Goal: Answer question/provide support: Share knowledge or assist other users

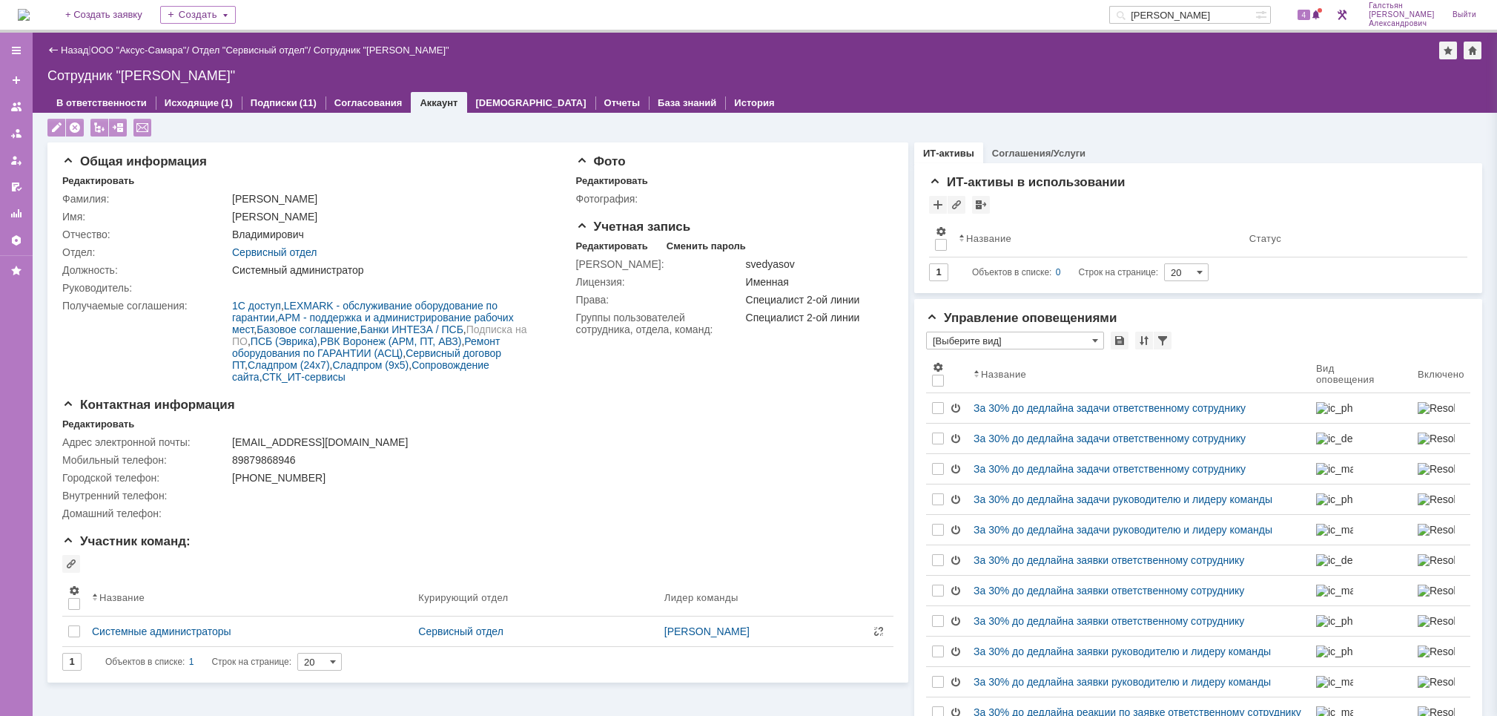
click at [30, 17] on img at bounding box center [24, 15] width 12 height 12
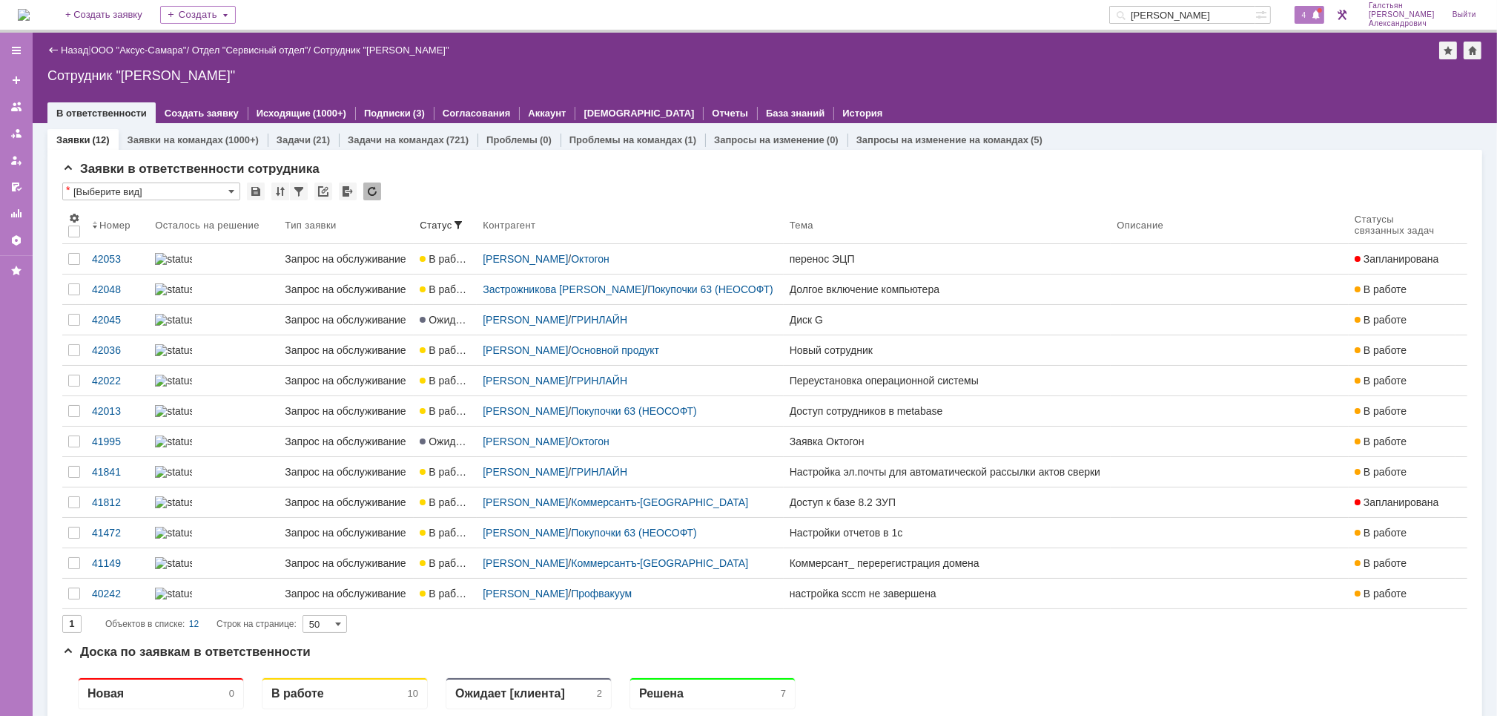
click at [1311, 19] on span "4" at bounding box center [1304, 15] width 13 height 10
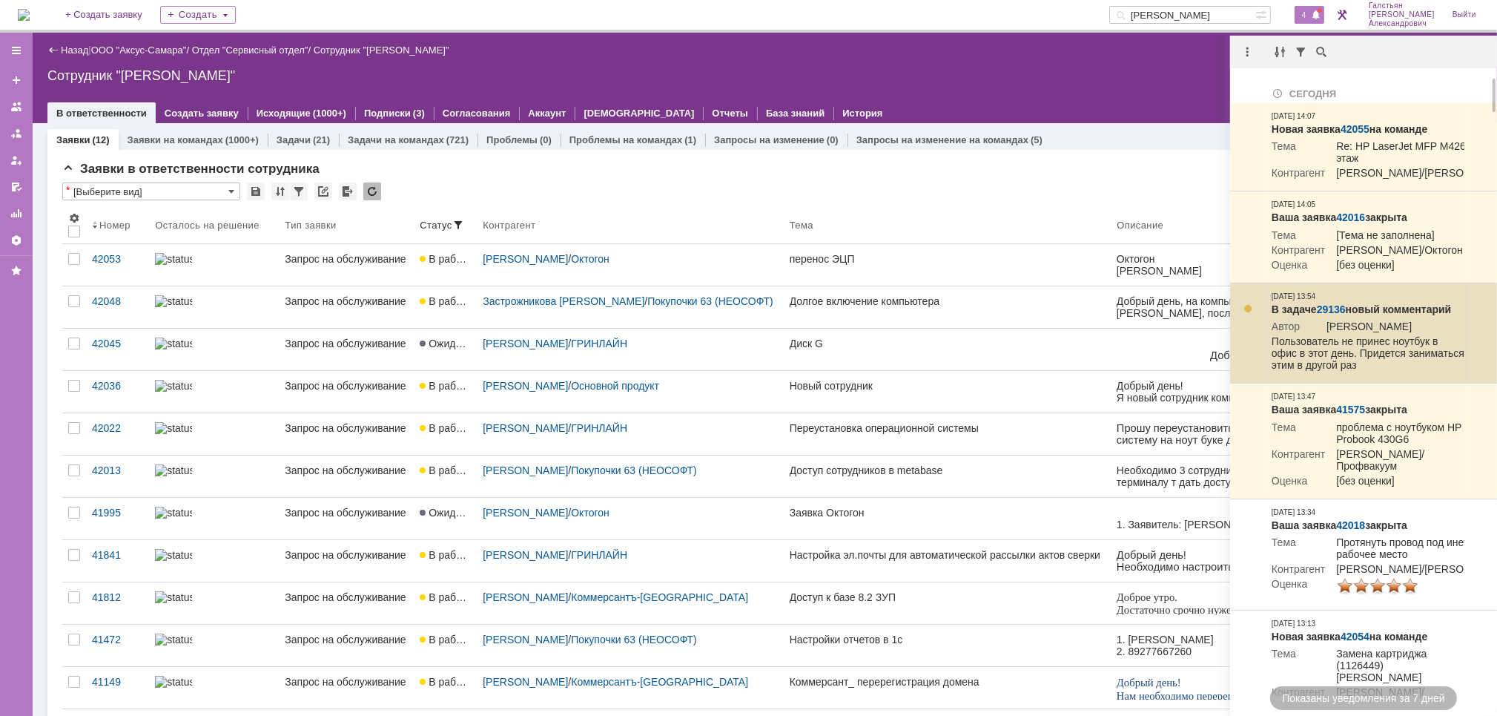
click at [1339, 315] on link "29136" at bounding box center [1331, 309] width 29 height 12
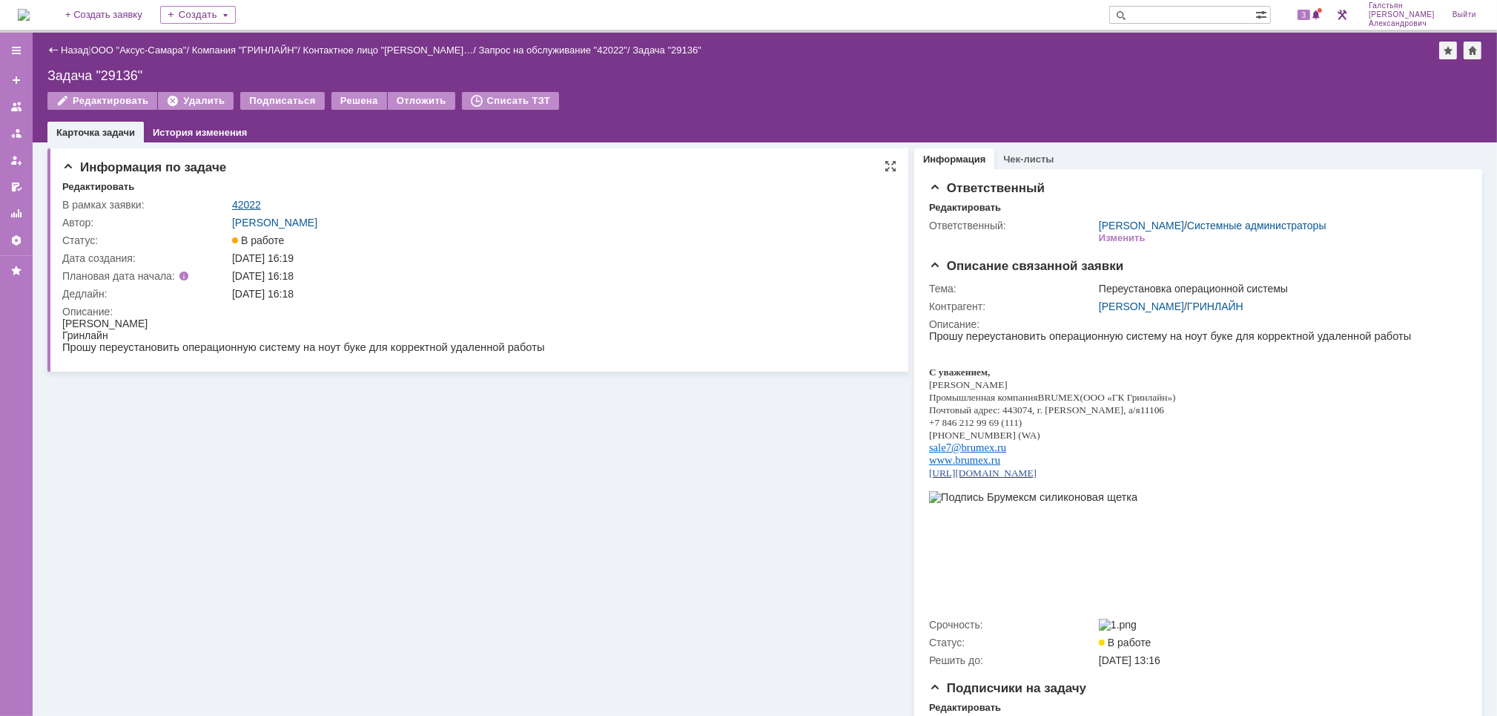
click at [238, 205] on link "42022" at bounding box center [246, 205] width 29 height 12
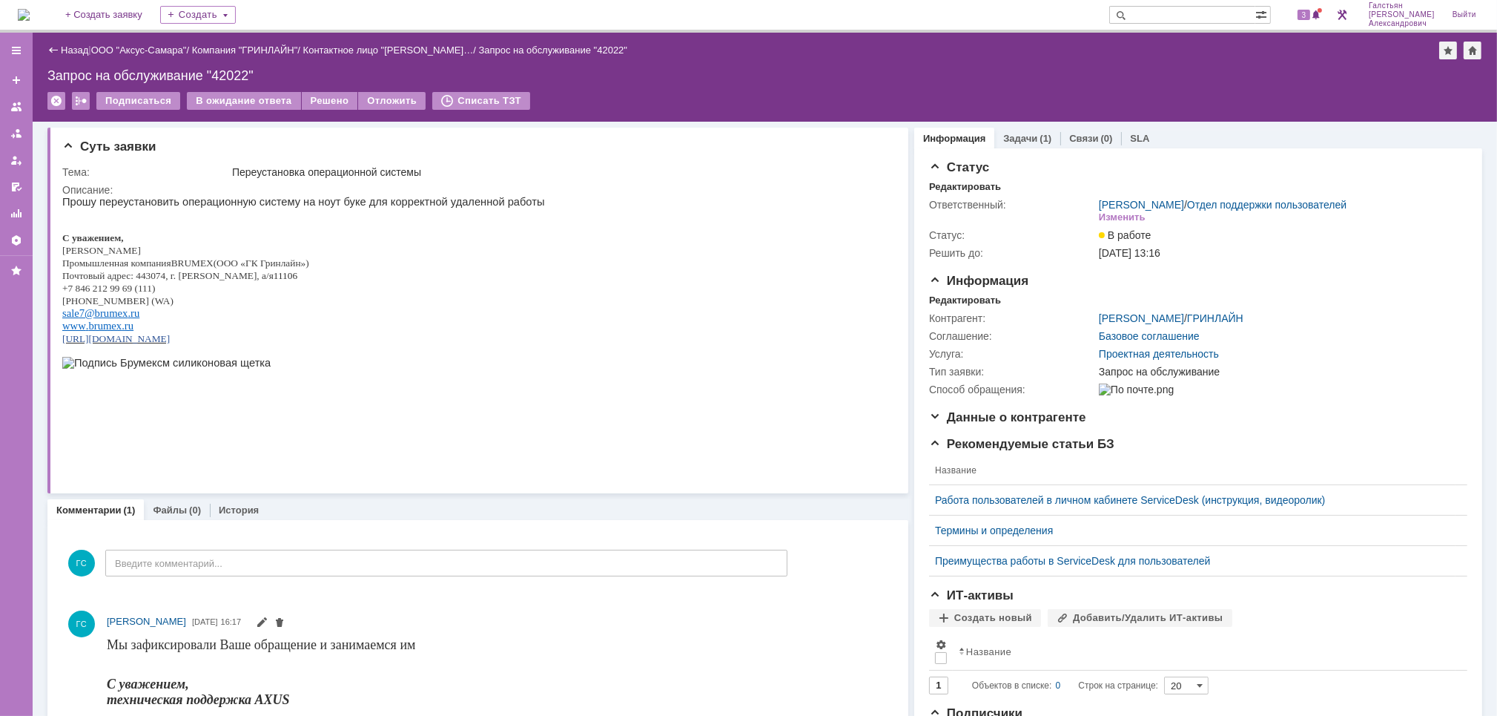
click at [27, 21] on img at bounding box center [24, 15] width 12 height 12
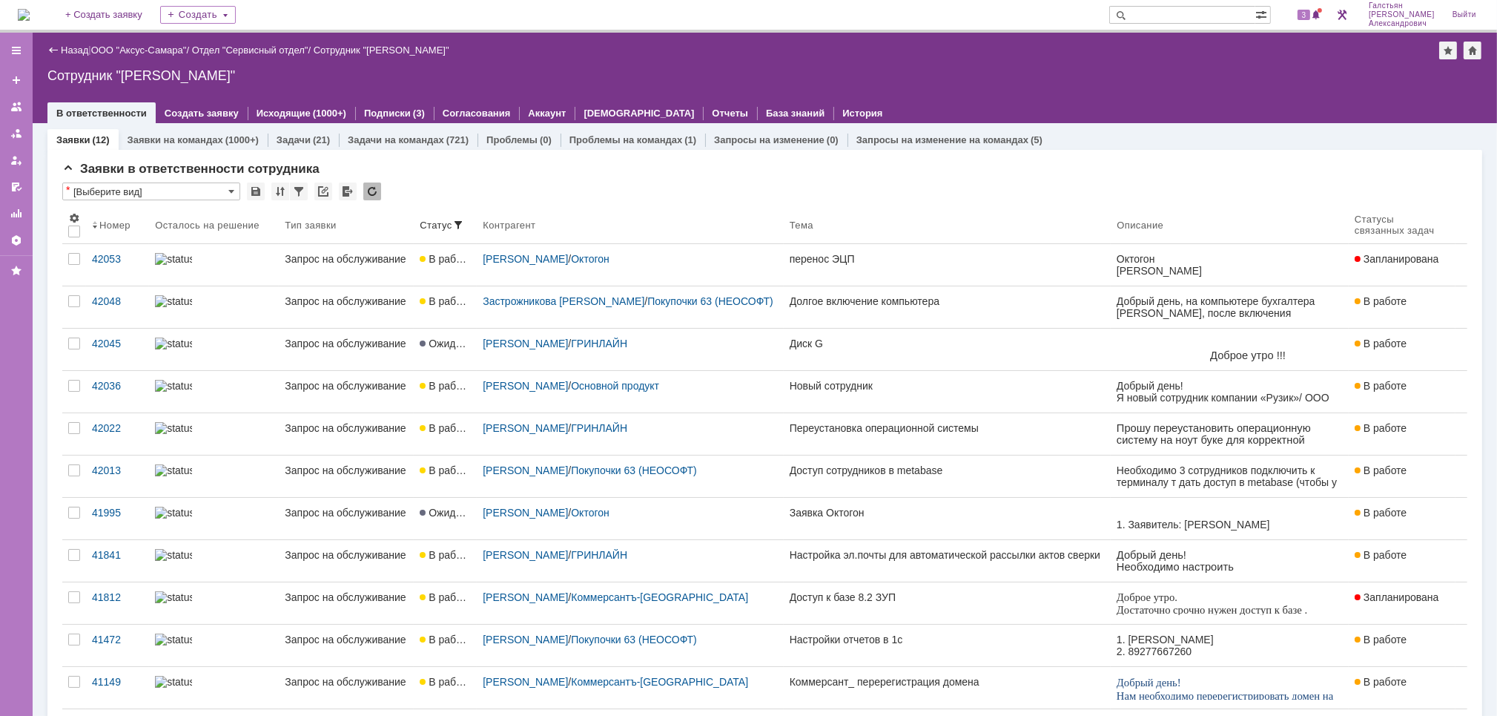
click at [1316, 4] on div "3" at bounding box center [1302, 15] width 44 height 30
click at [1316, 11] on div "3" at bounding box center [1310, 15] width 30 height 18
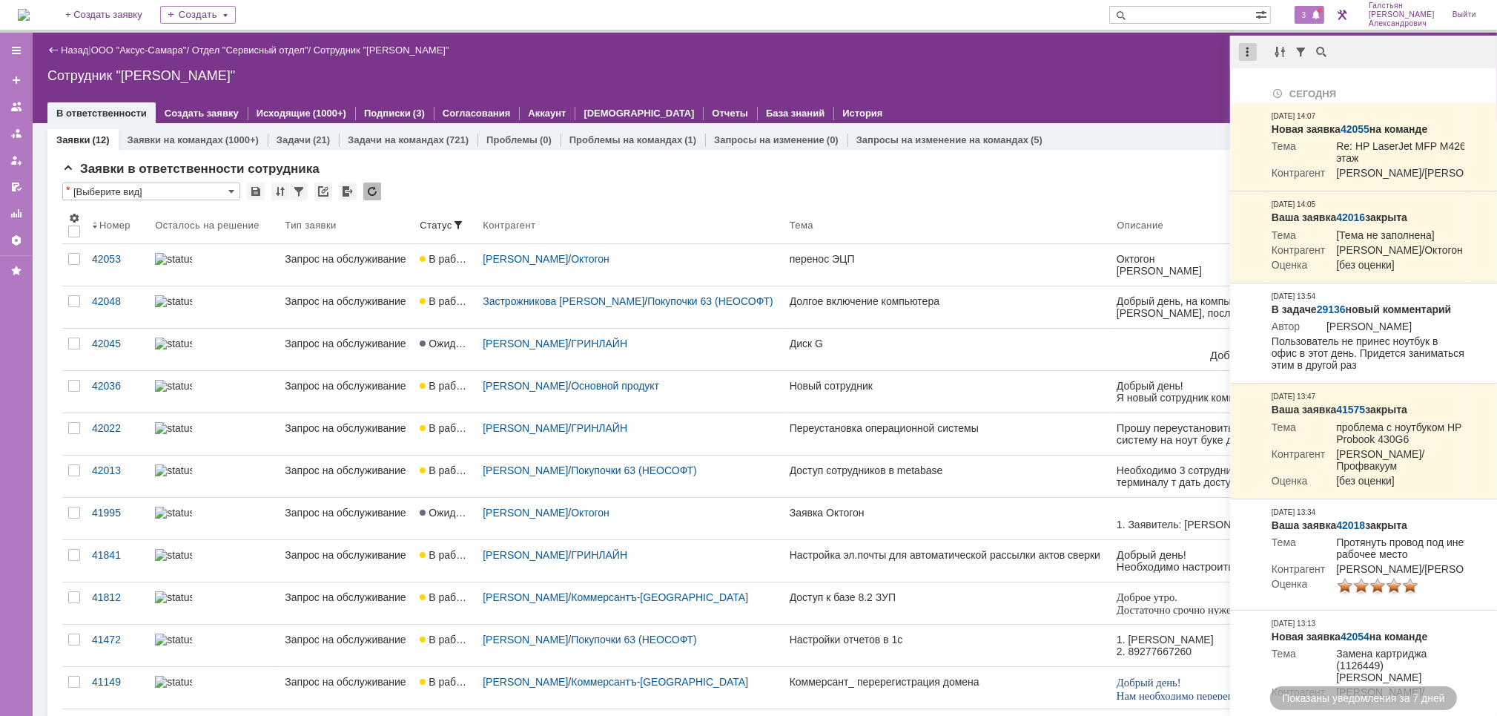
click at [1242, 50] on div at bounding box center [1248, 52] width 18 height 18
click at [1268, 81] on div "Отметить уведомления прочитанными" at bounding box center [1350, 90] width 217 height 22
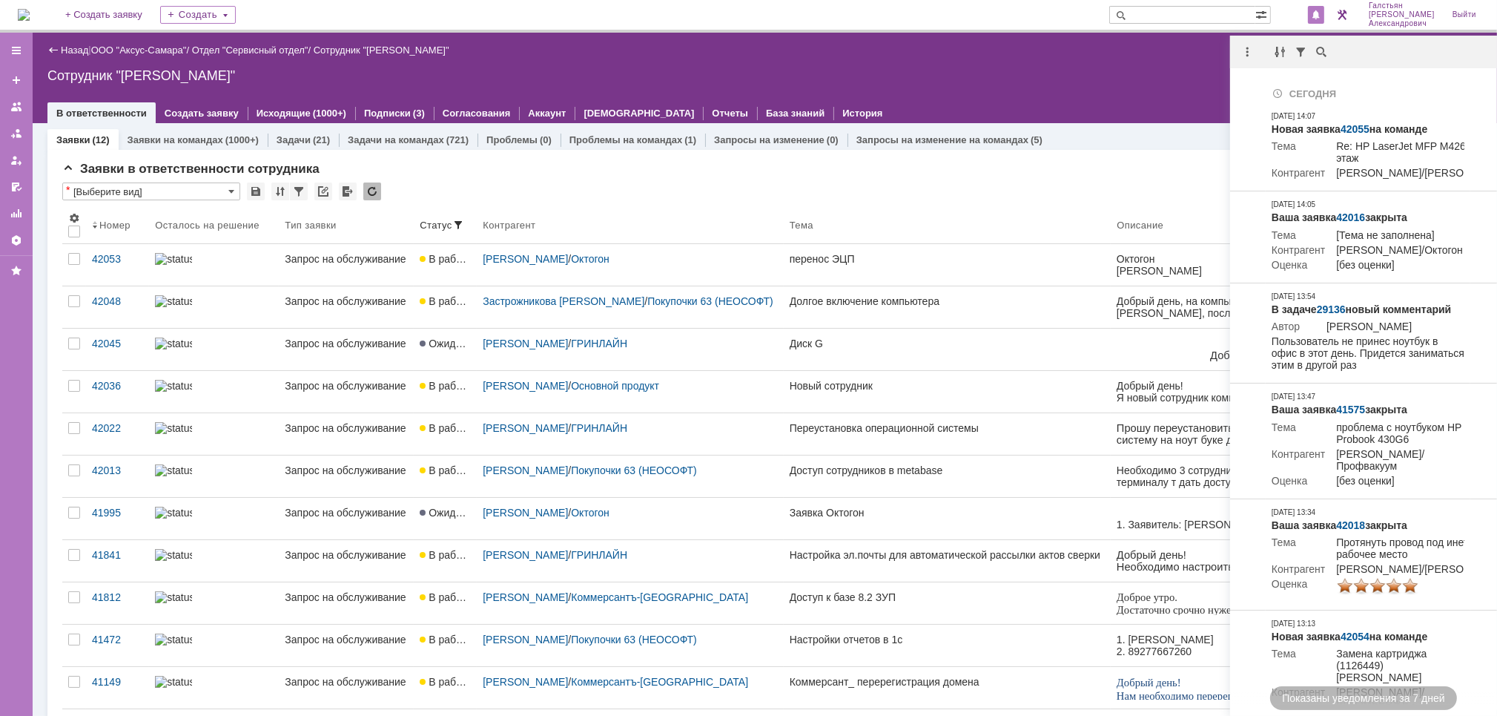
click at [1187, 93] on div at bounding box center [764, 98] width 1435 height 12
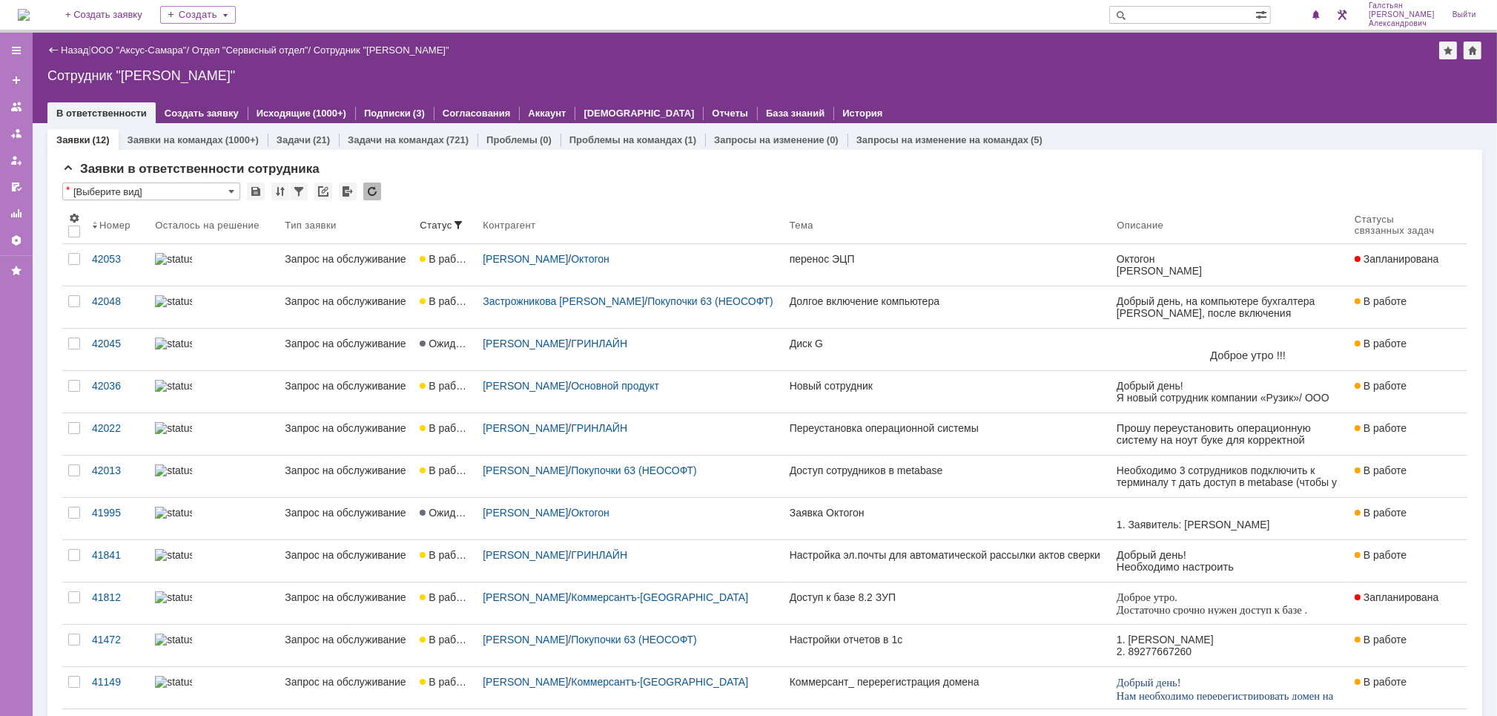
click at [30, 9] on img at bounding box center [24, 15] width 12 height 12
click at [1311, 18] on span "1" at bounding box center [1304, 15] width 13 height 10
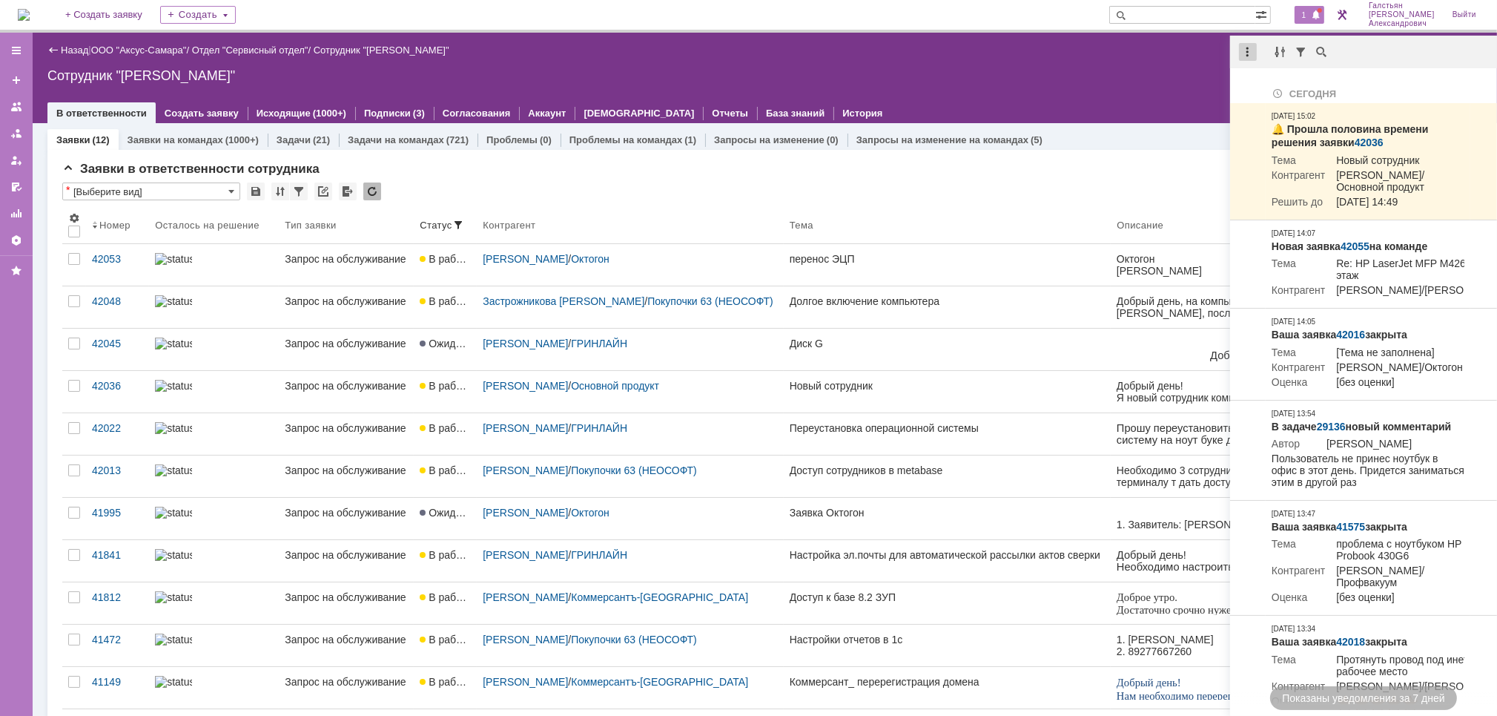
click at [1244, 49] on div at bounding box center [1248, 52] width 18 height 18
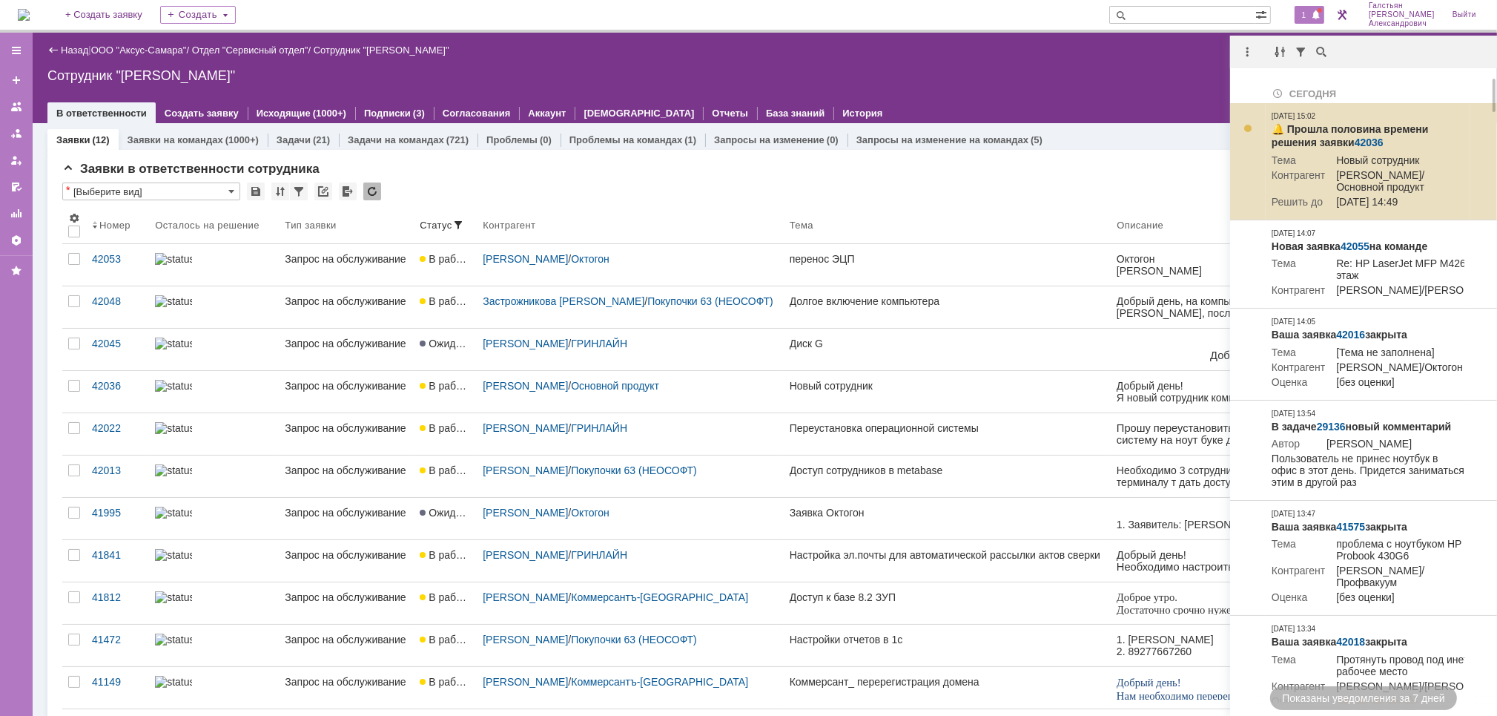
click at [1368, 140] on link "42036" at bounding box center [1369, 142] width 29 height 12
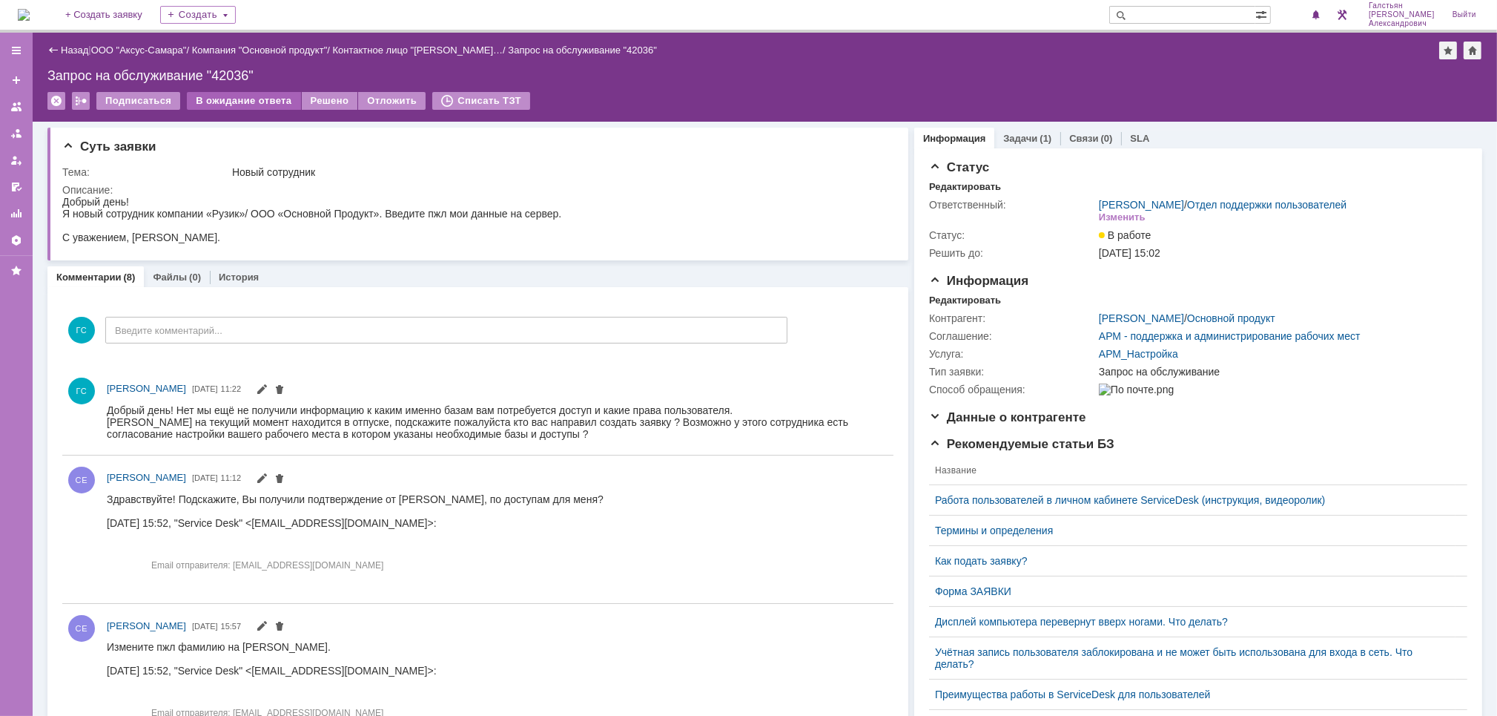
click at [242, 107] on div "В ожидание ответа" at bounding box center [243, 101] width 113 height 18
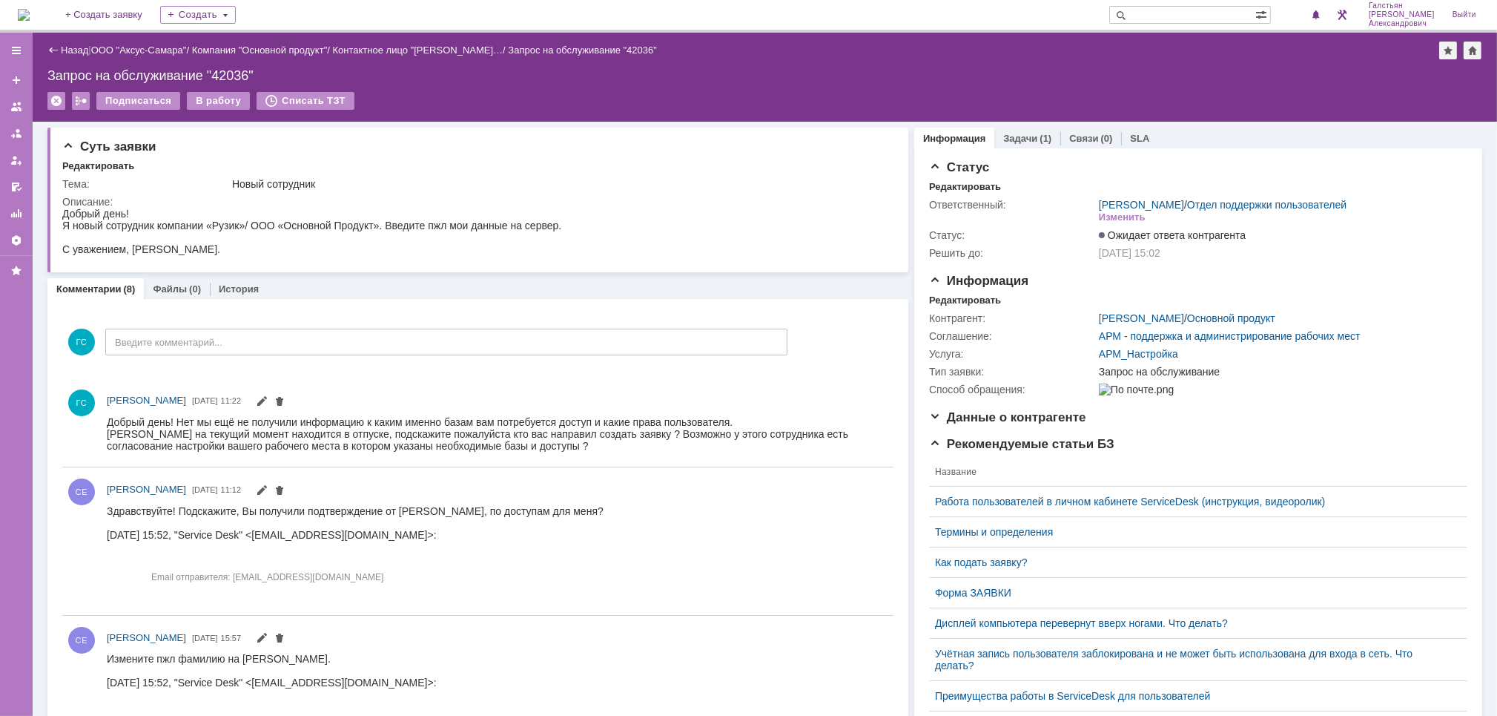
click at [30, 10] on img at bounding box center [24, 15] width 12 height 12
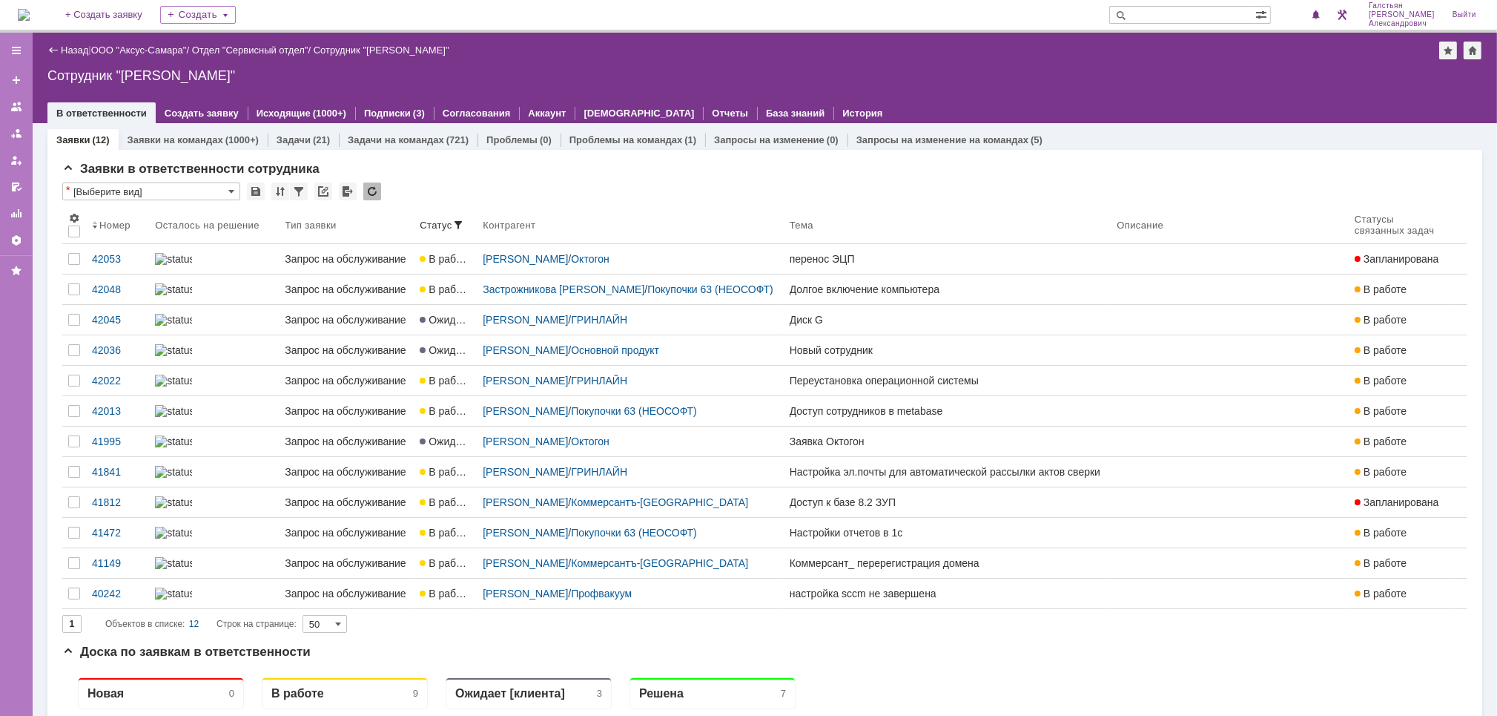
click at [30, 16] on img at bounding box center [24, 15] width 12 height 12
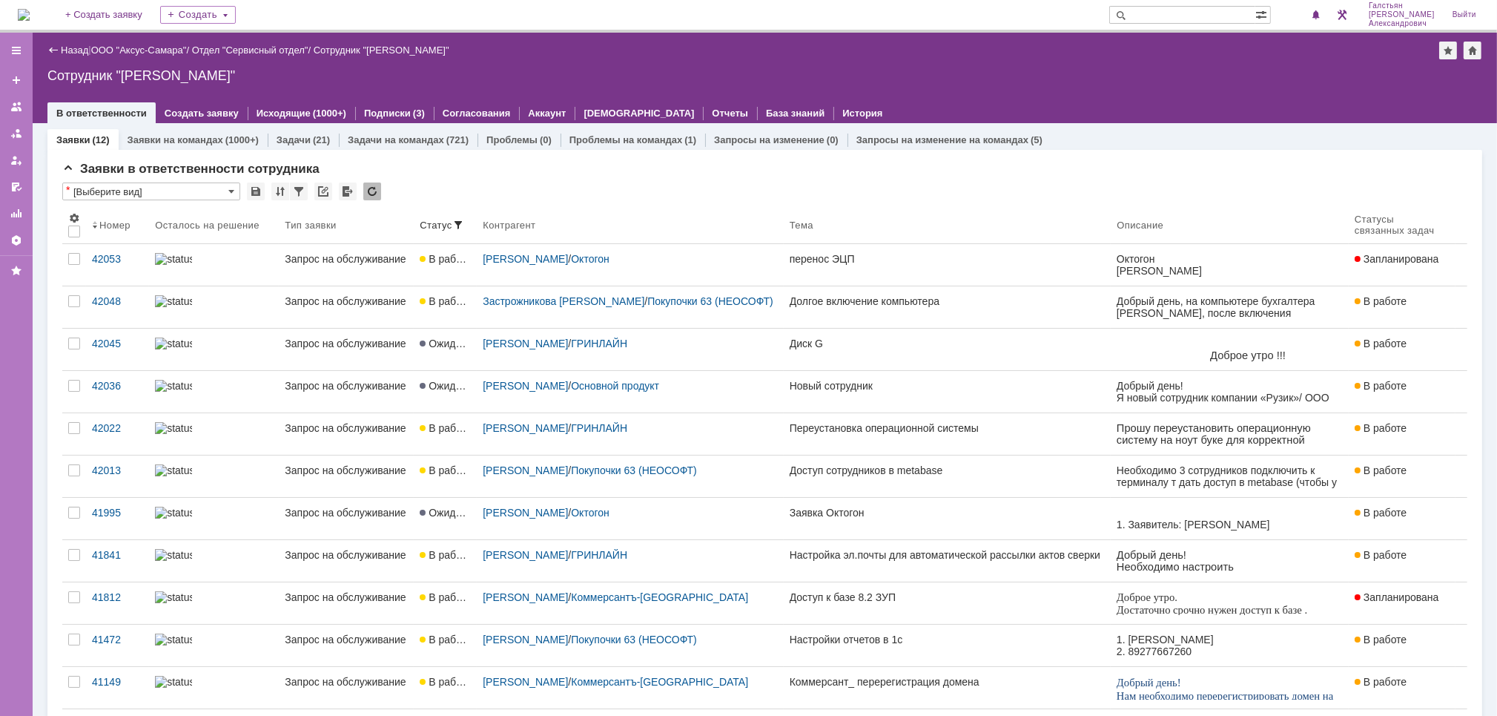
click at [24, 11] on img at bounding box center [24, 15] width 12 height 12
click at [30, 21] on img at bounding box center [24, 15] width 12 height 12
click at [30, 13] on img at bounding box center [24, 15] width 12 height 12
click at [1317, 10] on span at bounding box center [1316, 16] width 10 height 12
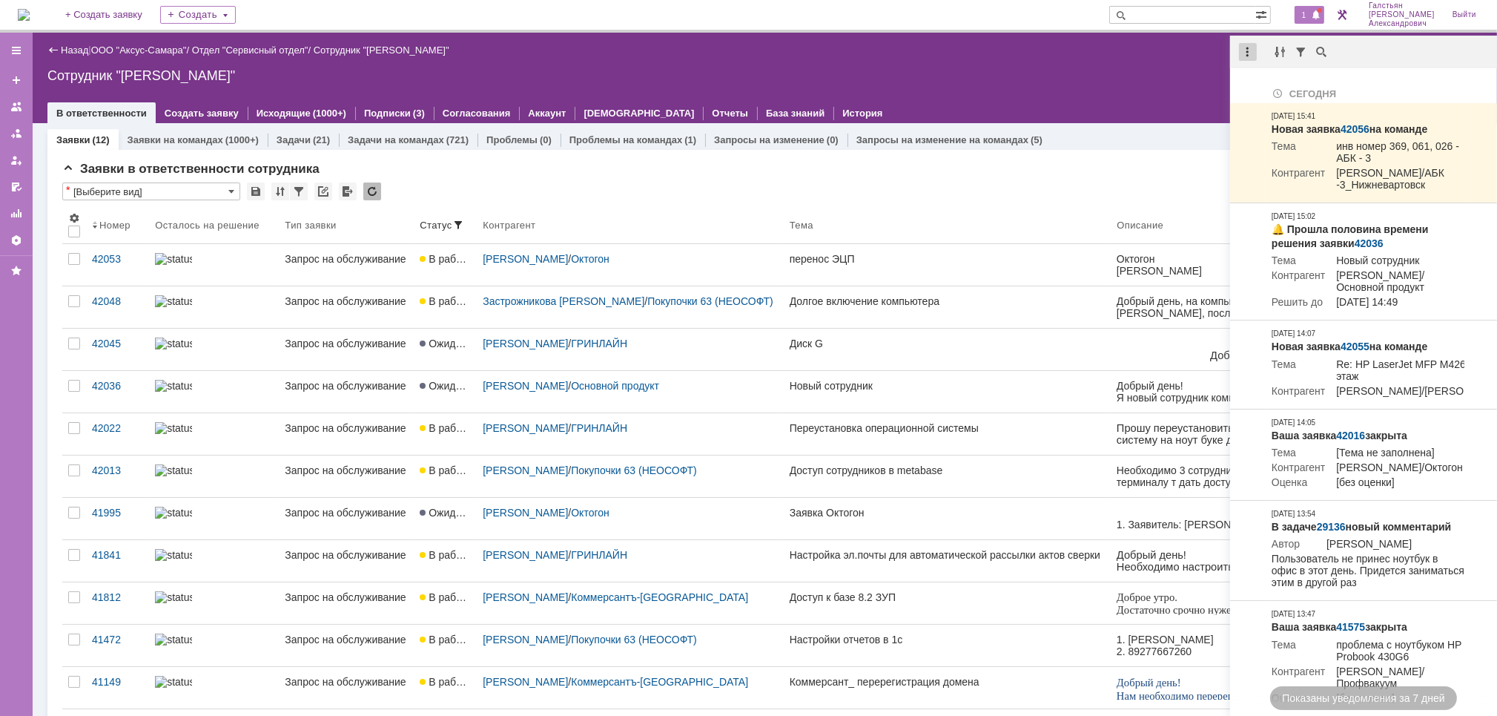
click at [1248, 50] on div at bounding box center [1248, 52] width 18 height 18
click at [1261, 90] on div "Отметить уведомления прочитанными" at bounding box center [1350, 90] width 199 height 10
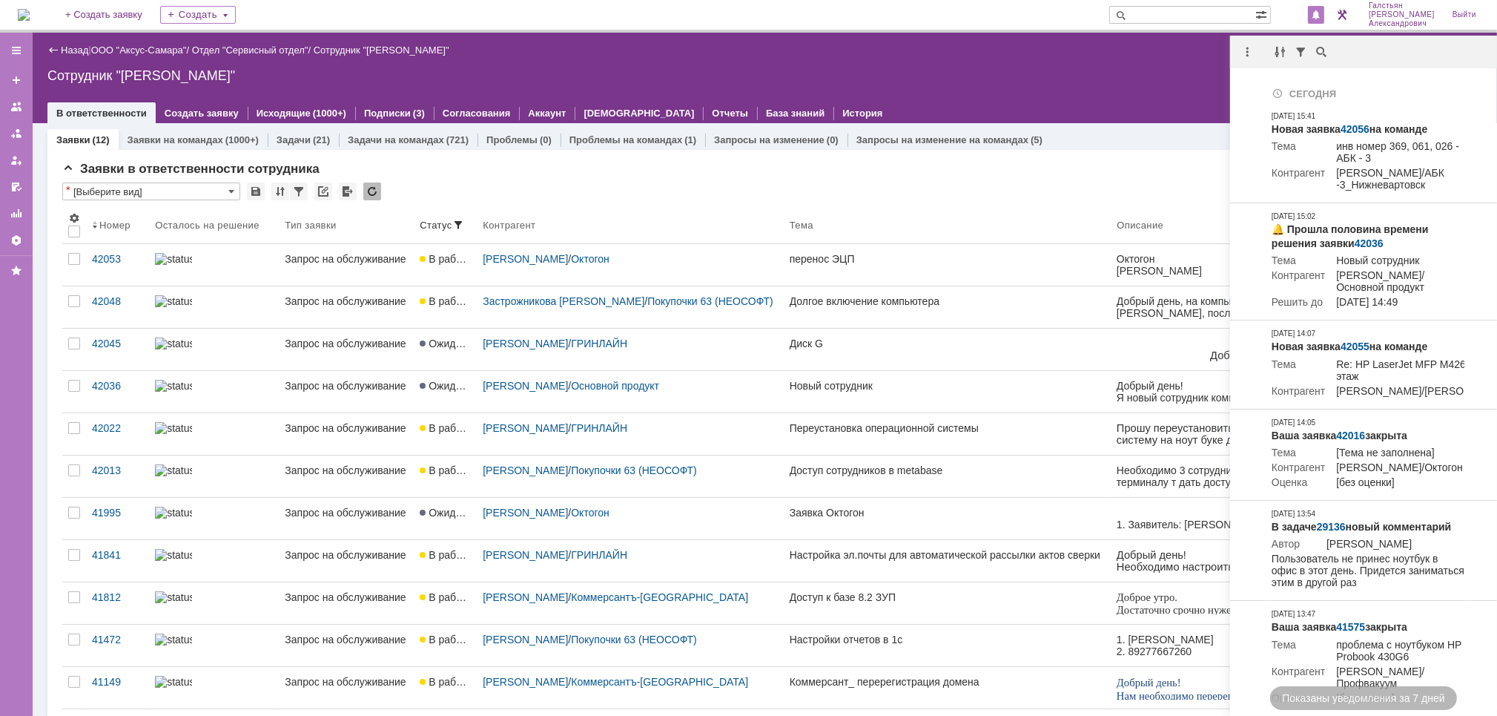
click at [1051, 72] on div "Сотрудник "[PERSON_NAME]"" at bounding box center [764, 75] width 1435 height 15
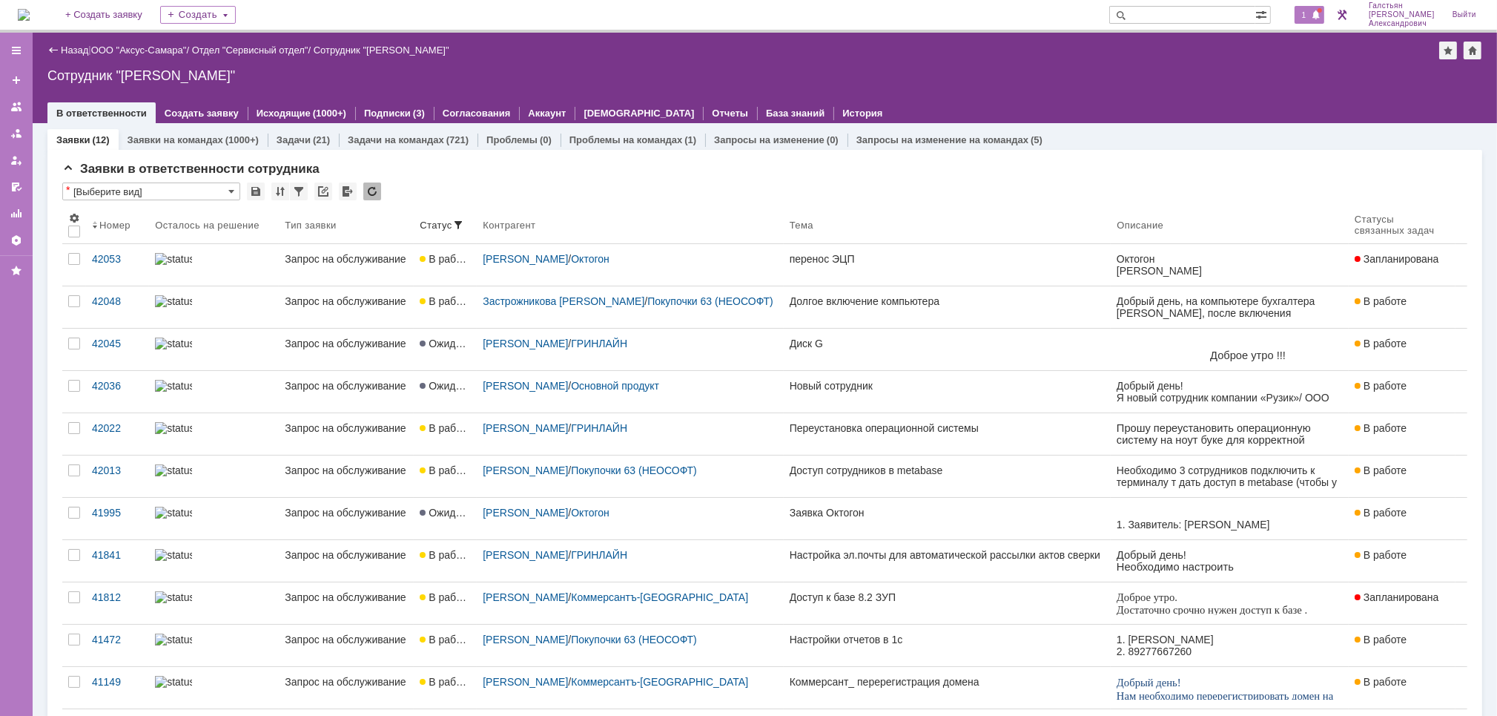
click at [1319, 10] on span at bounding box center [1316, 16] width 10 height 12
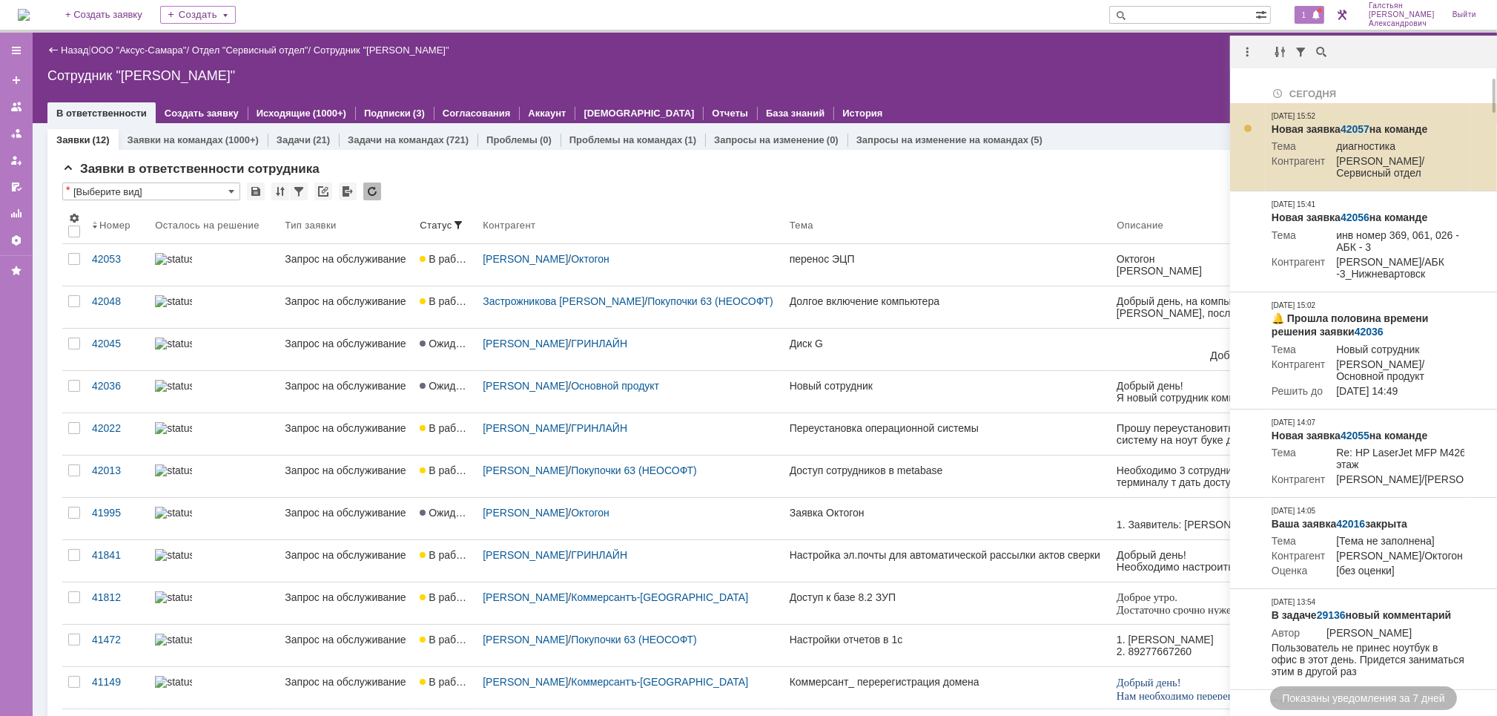
click at [1356, 125] on link "42057" at bounding box center [1355, 129] width 29 height 12
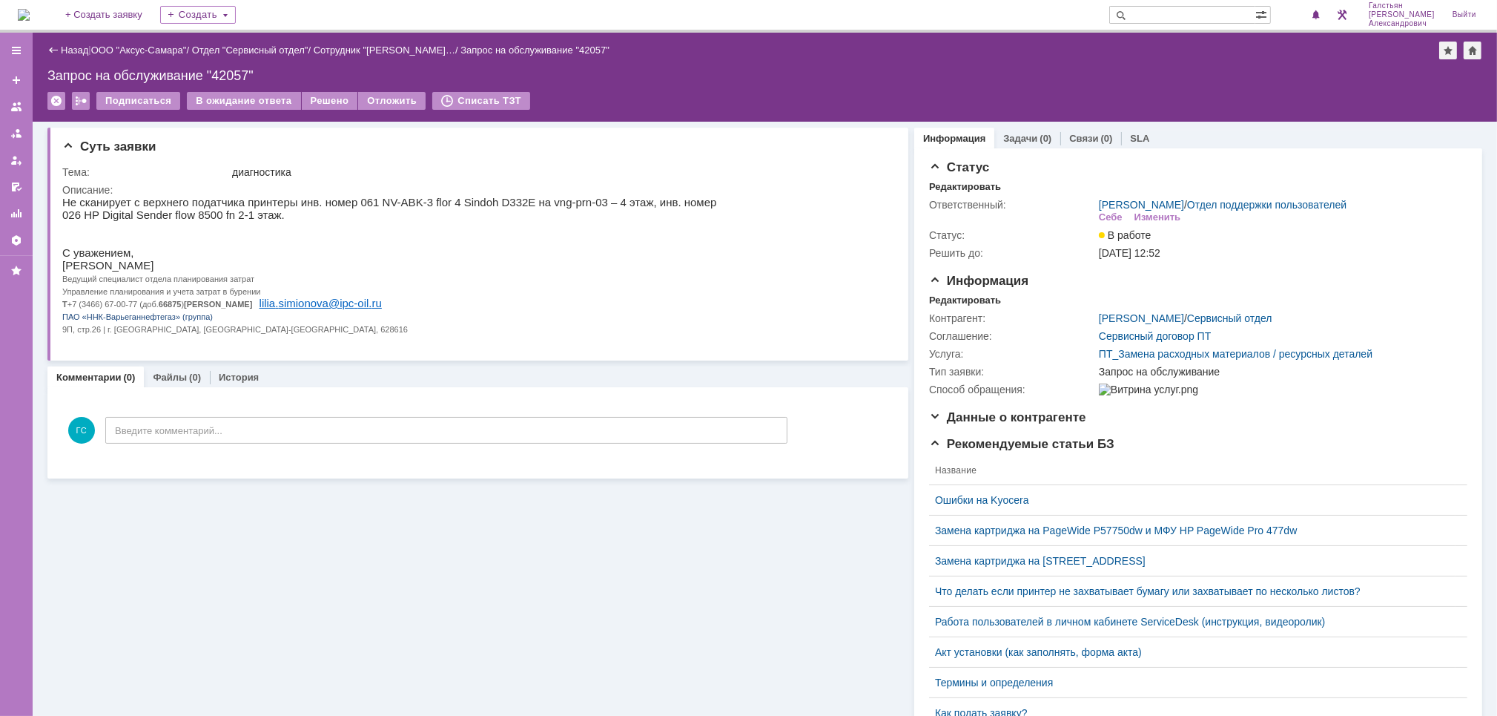
click at [27, 12] on img at bounding box center [24, 15] width 12 height 12
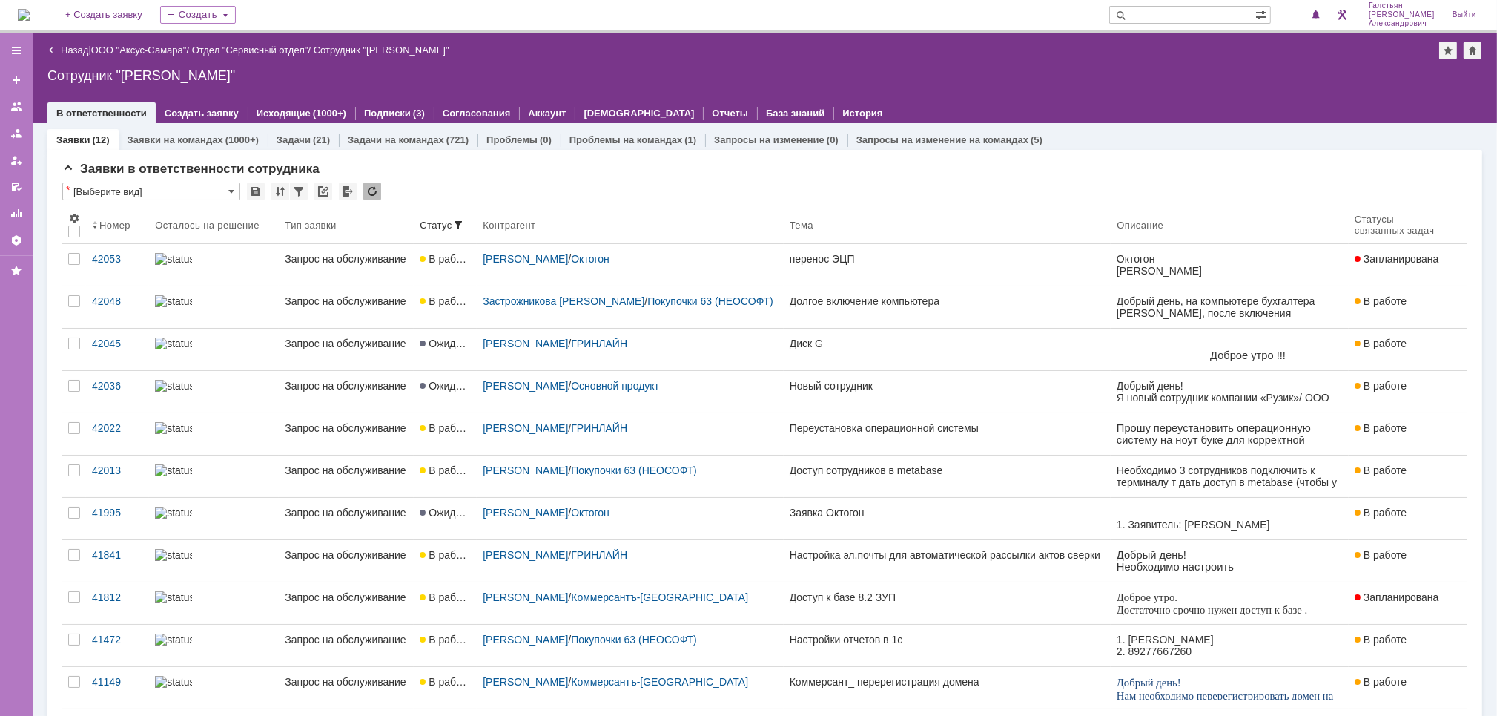
click at [30, 9] on img at bounding box center [24, 15] width 12 height 12
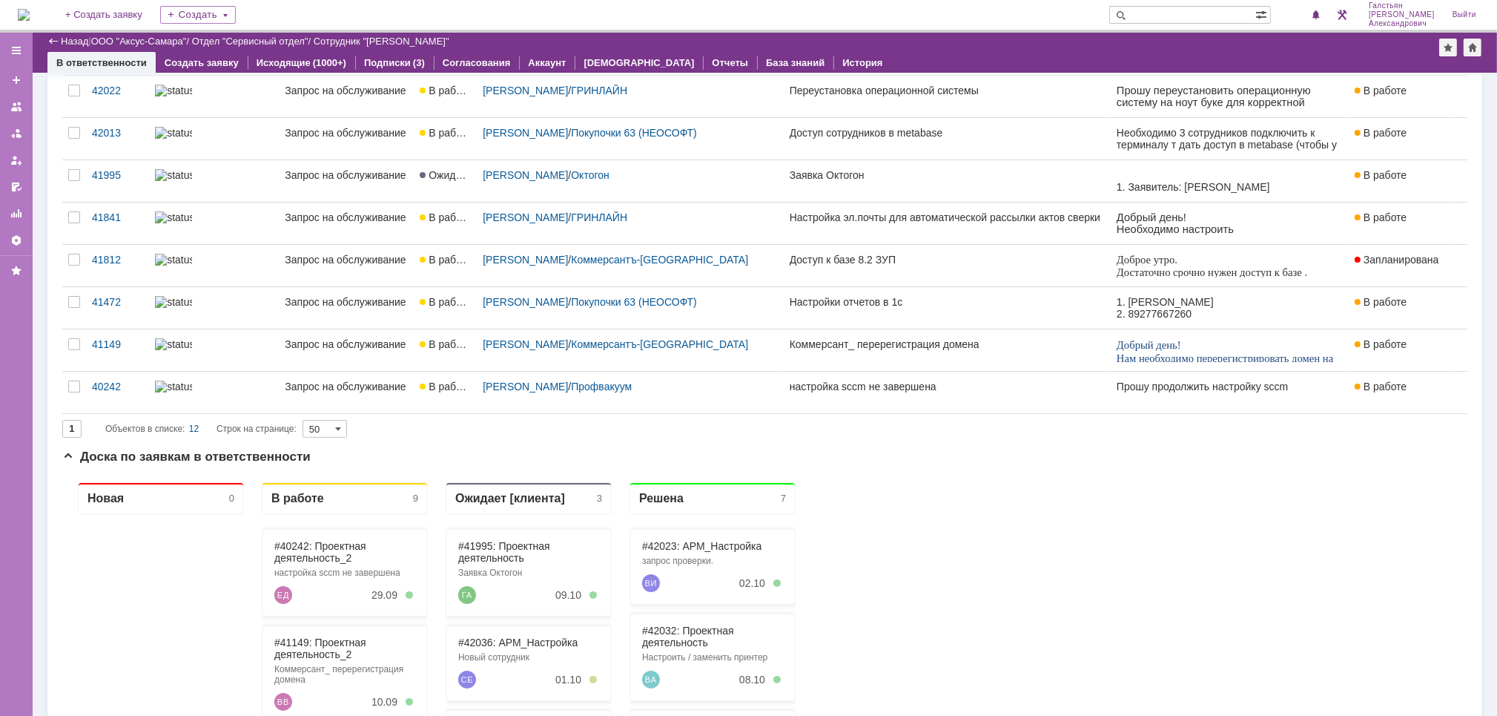
scroll to position [297, 0]
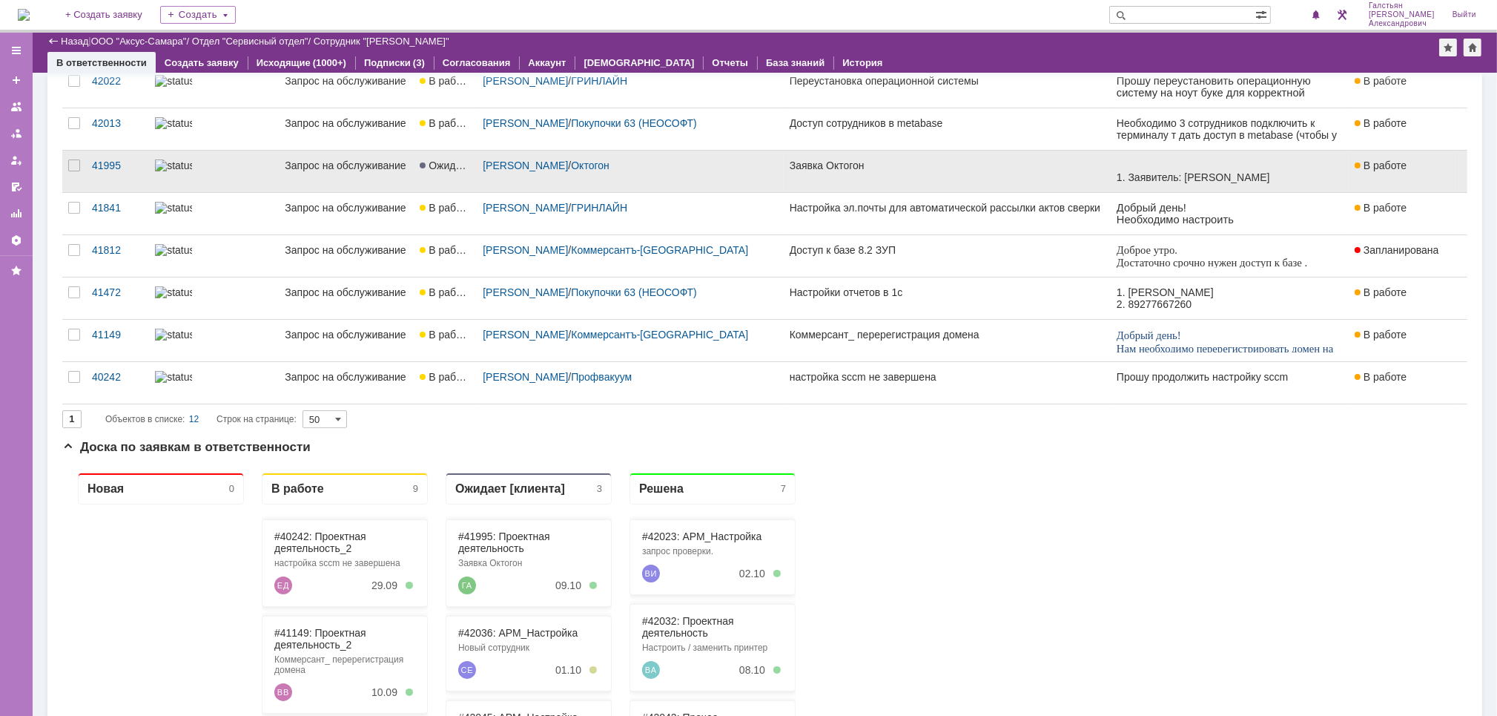
click at [827, 171] on div "Заявка Октогон" at bounding box center [948, 165] width 316 height 12
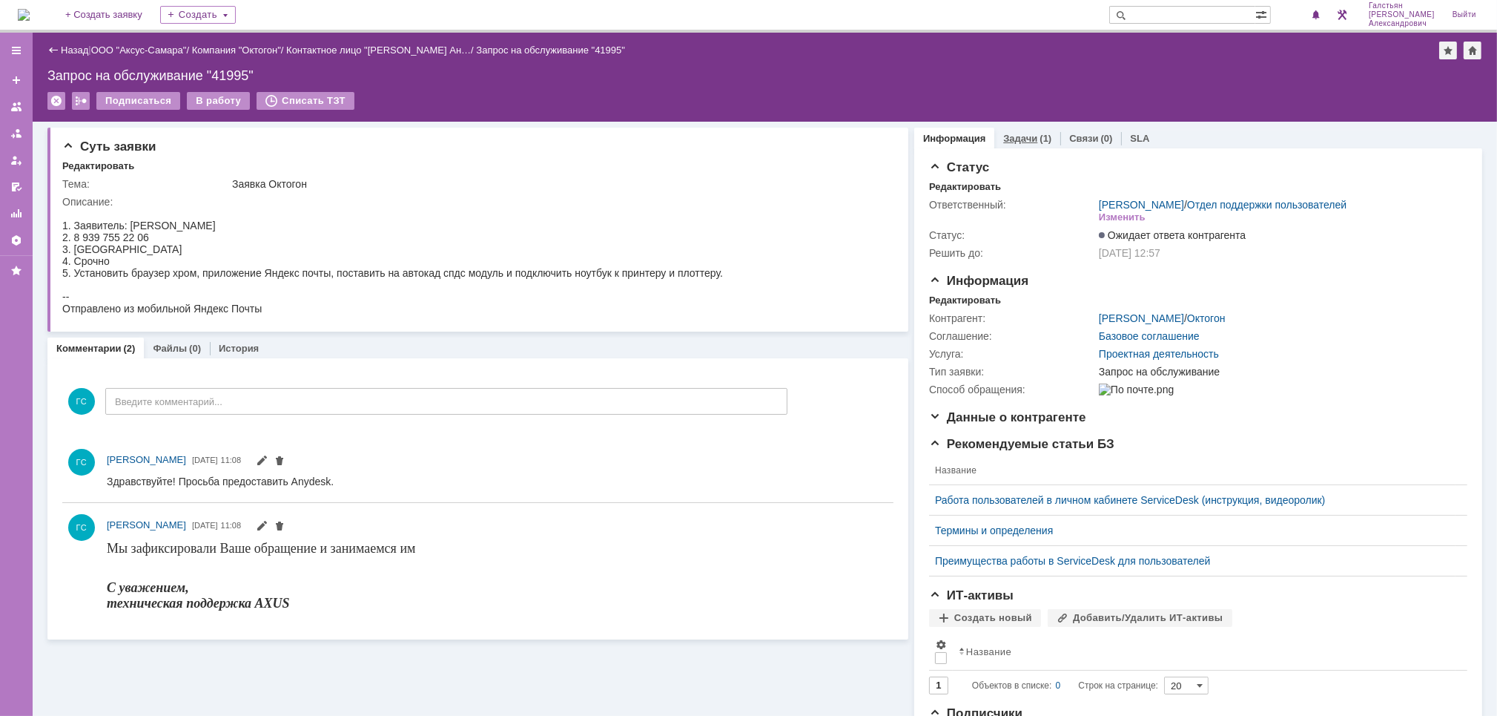
click at [1026, 128] on div "Задачи (1)" at bounding box center [1027, 139] width 66 height 22
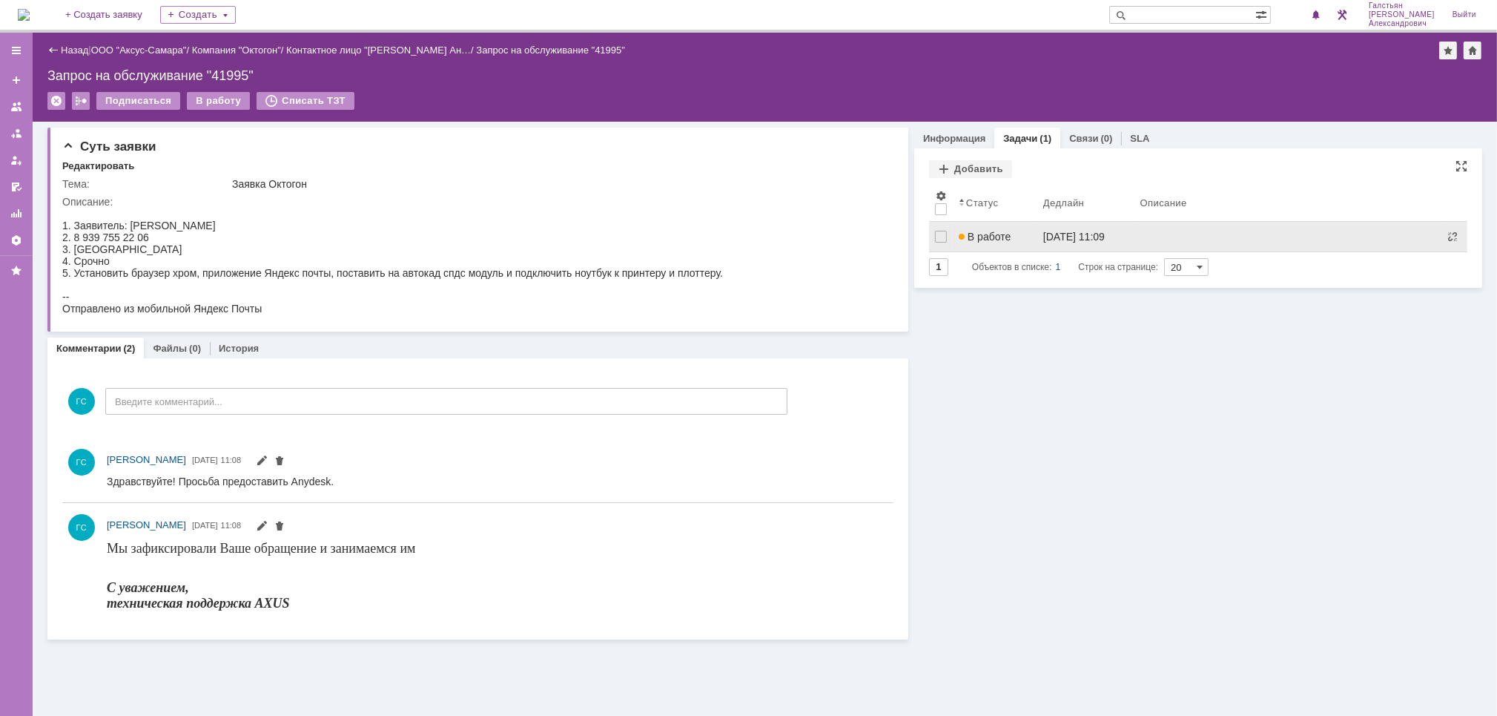
click at [1023, 233] on div "В работе" at bounding box center [995, 237] width 73 height 12
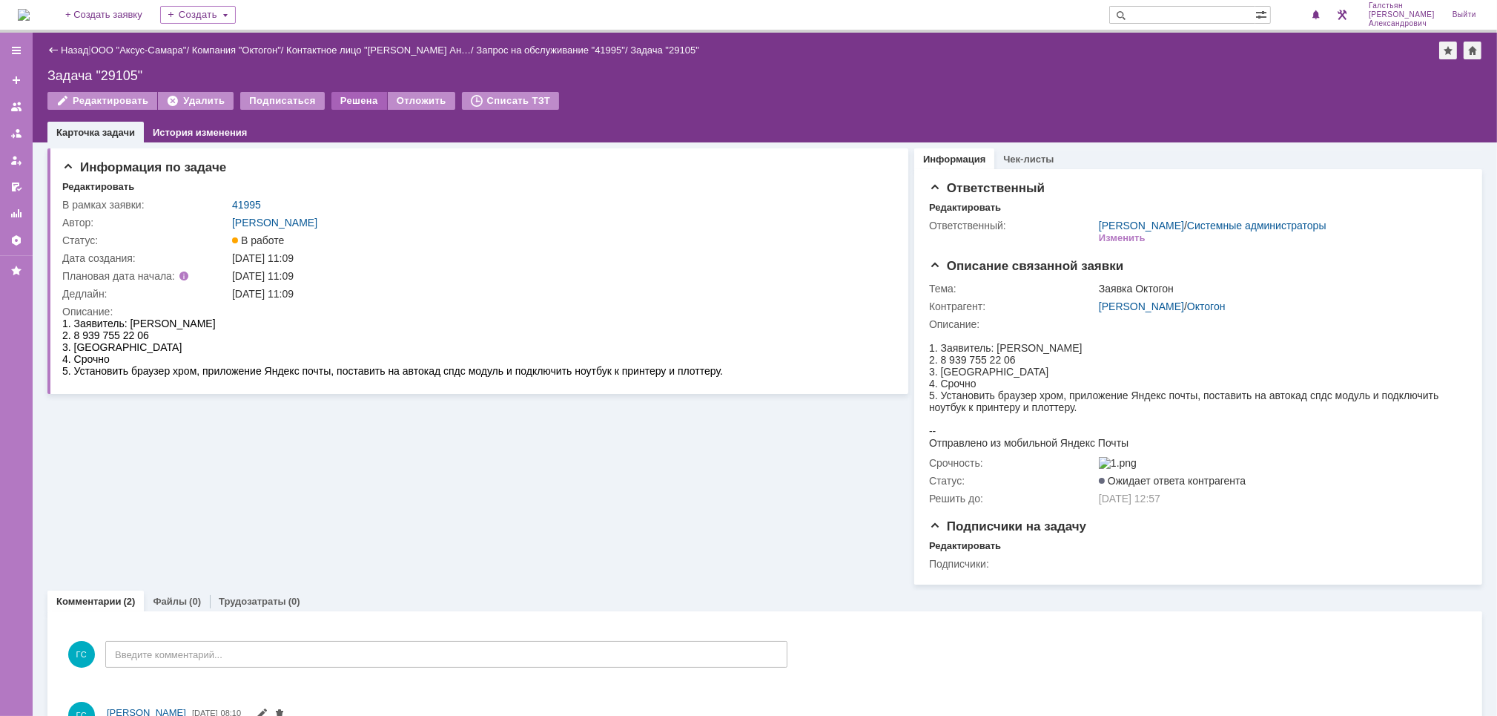
click at [356, 105] on div "Решена" at bounding box center [359, 101] width 56 height 18
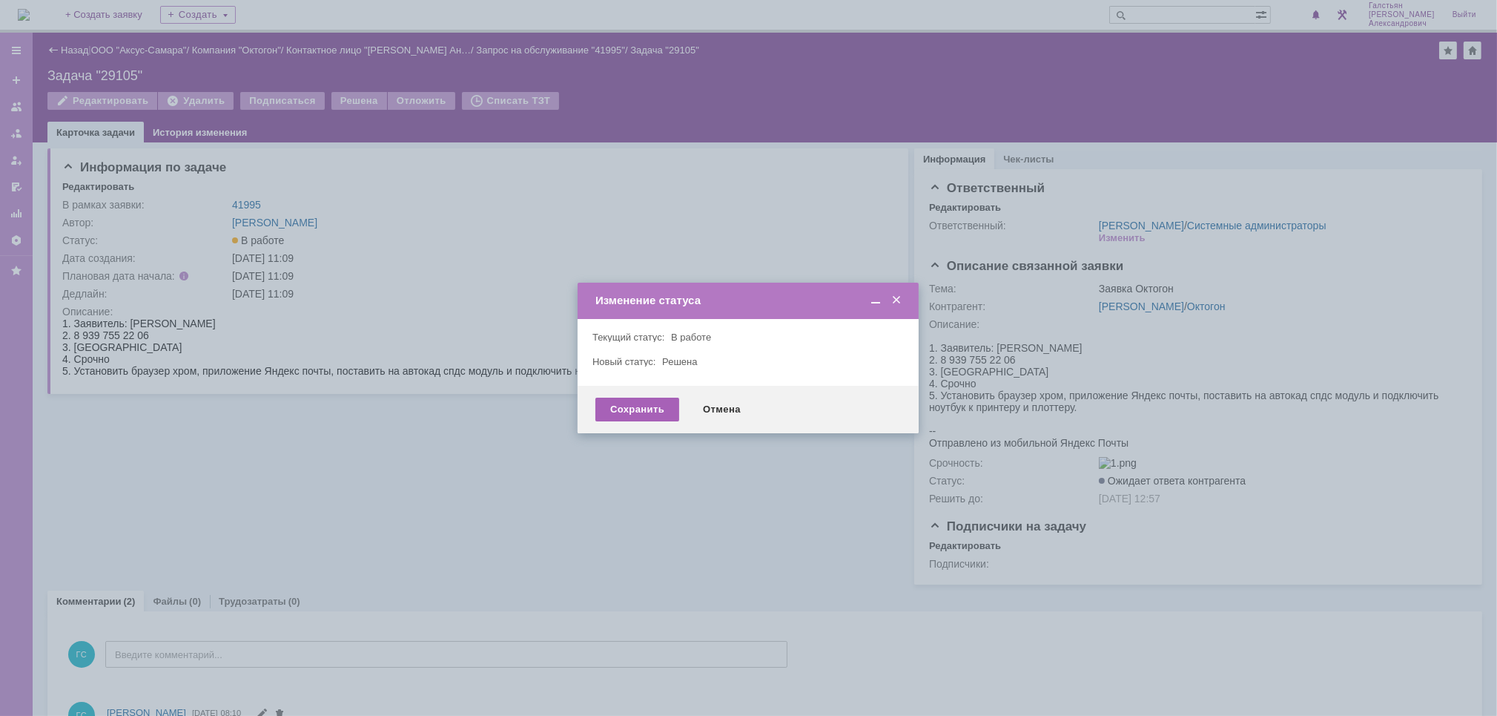
click at [633, 417] on div "Сохранить" at bounding box center [637, 409] width 84 height 24
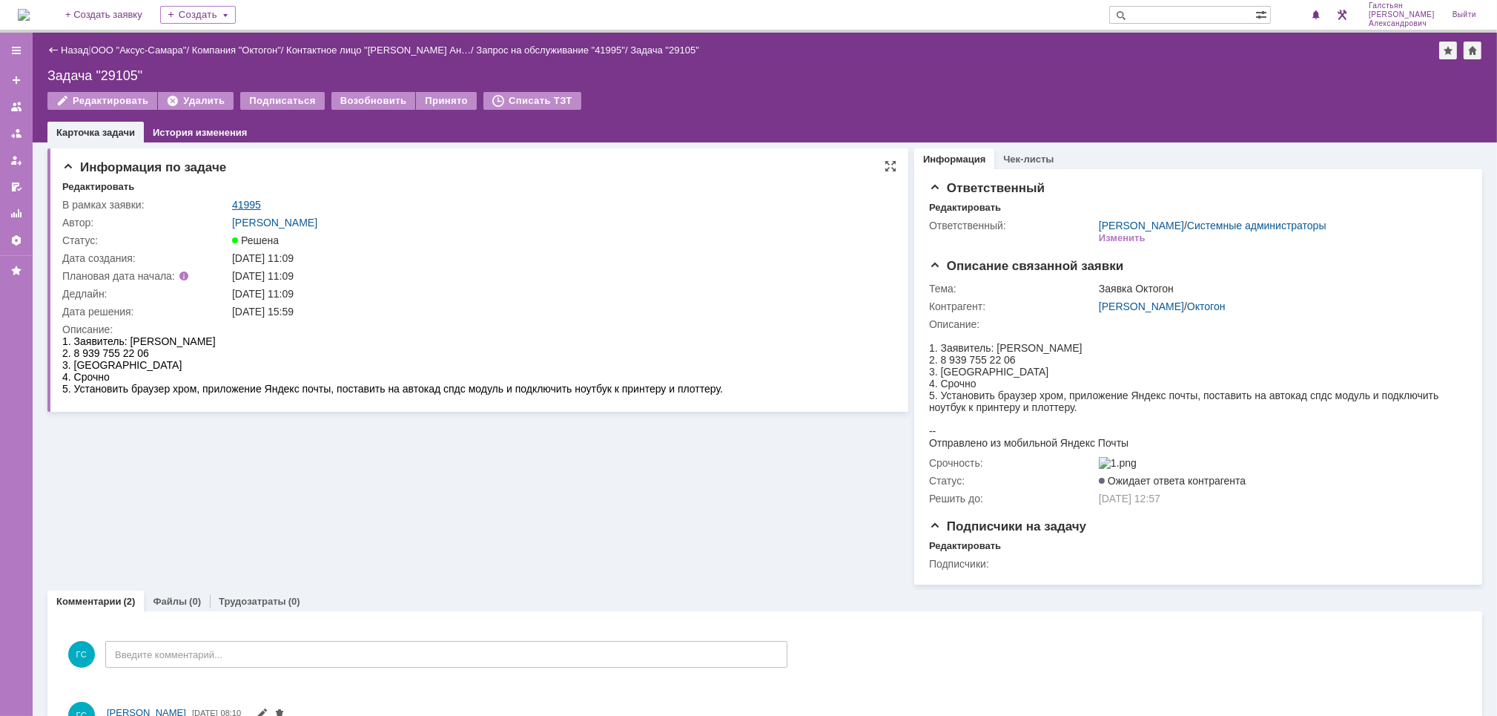
click at [250, 200] on link "41995" at bounding box center [246, 205] width 29 height 12
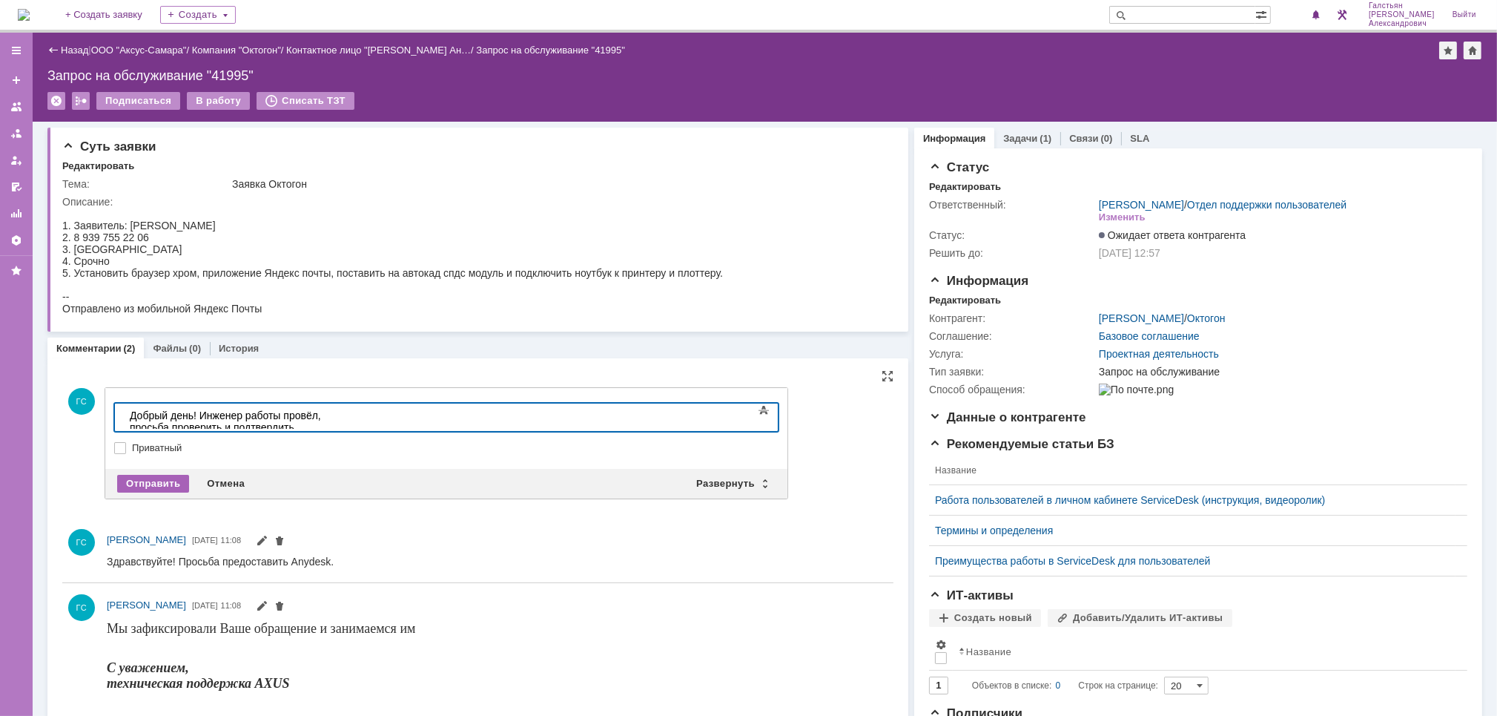
click at [138, 480] on div "Отправить" at bounding box center [153, 484] width 72 height 18
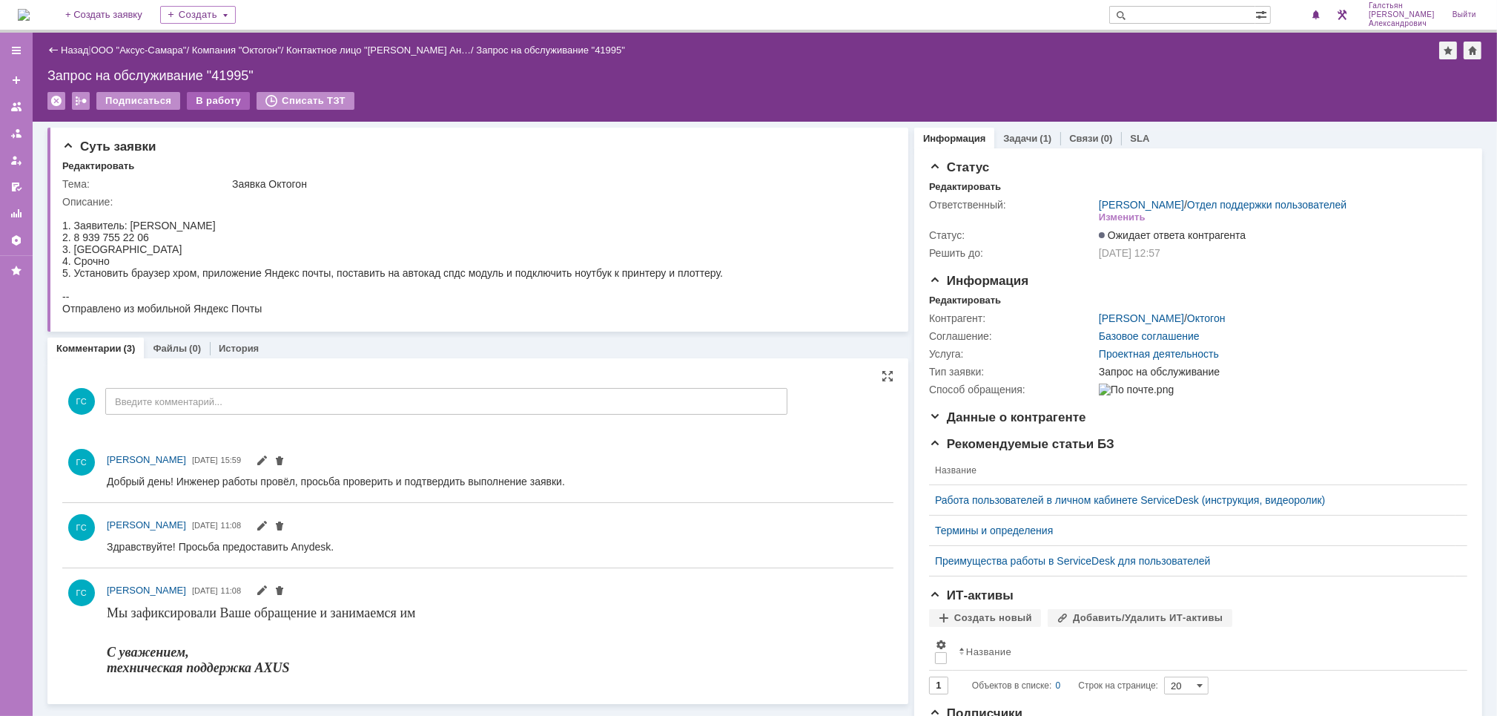
click at [211, 103] on div "В работу" at bounding box center [218, 101] width 63 height 18
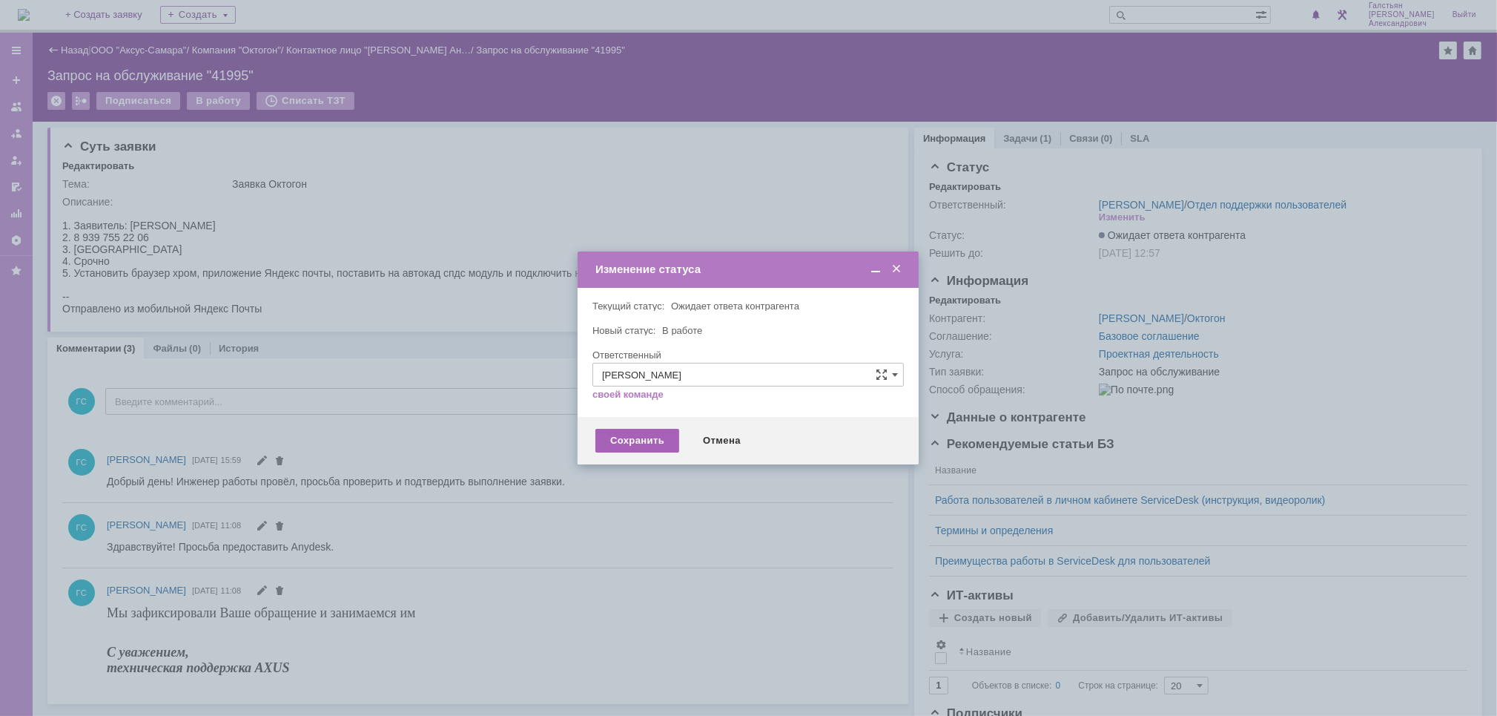
click at [646, 447] on div "Сохранить" at bounding box center [637, 441] width 84 height 24
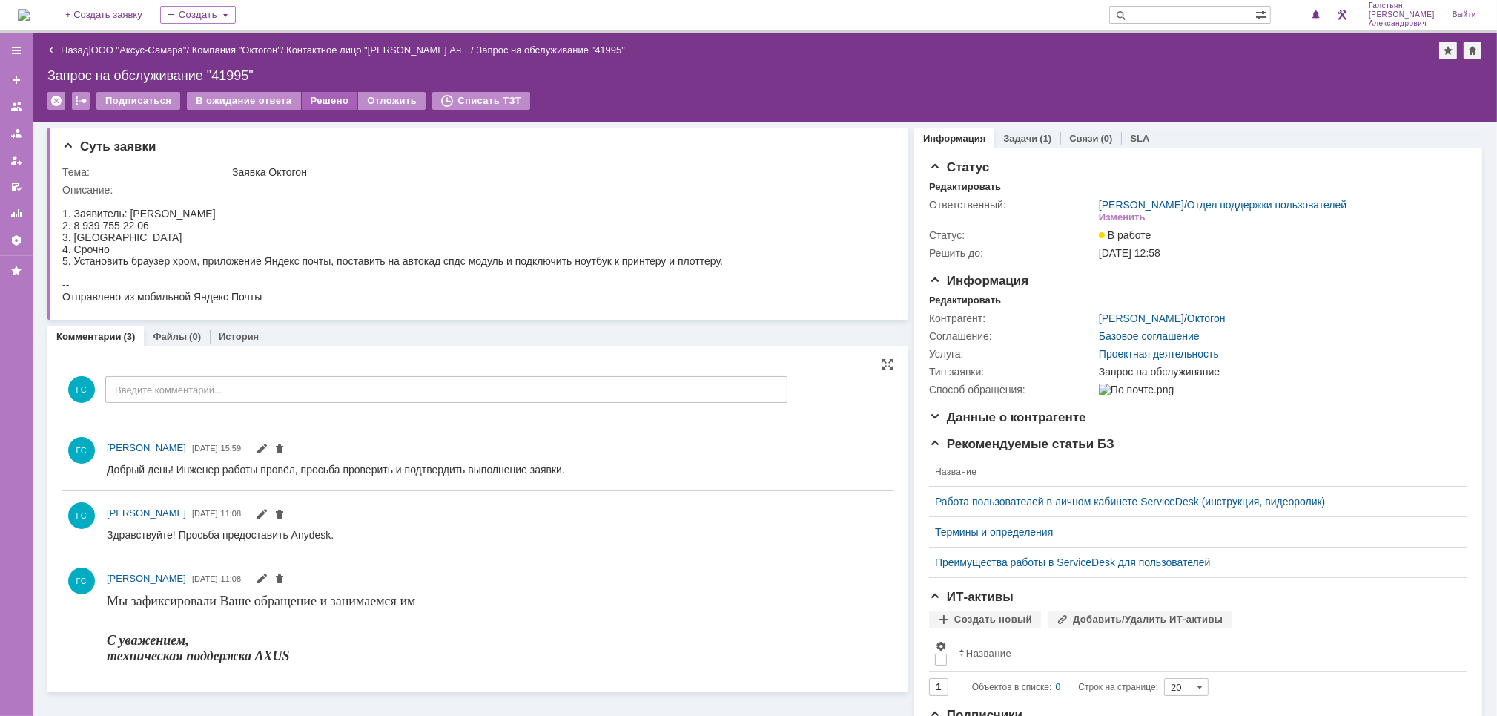
click at [324, 99] on div "Решено" at bounding box center [330, 101] width 56 height 18
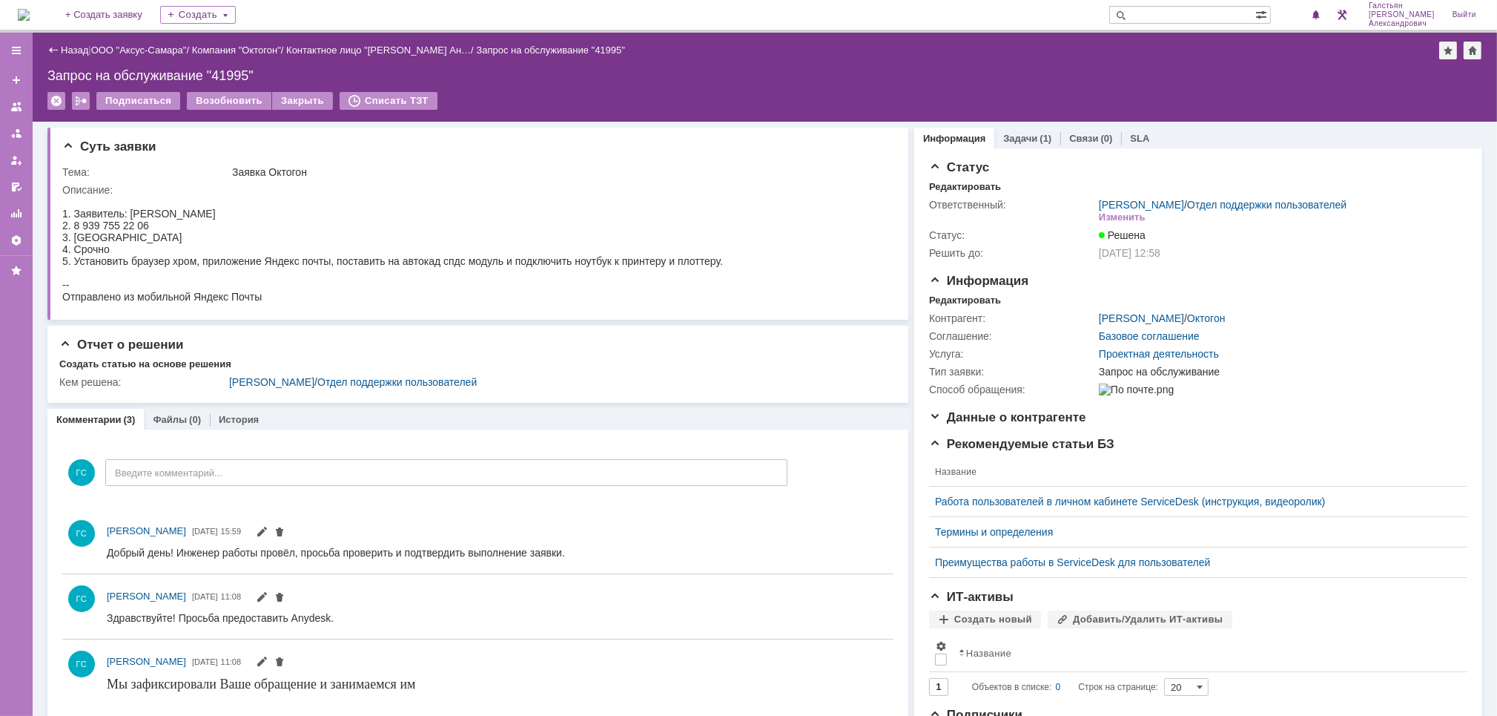
click at [27, 13] on img at bounding box center [24, 15] width 12 height 12
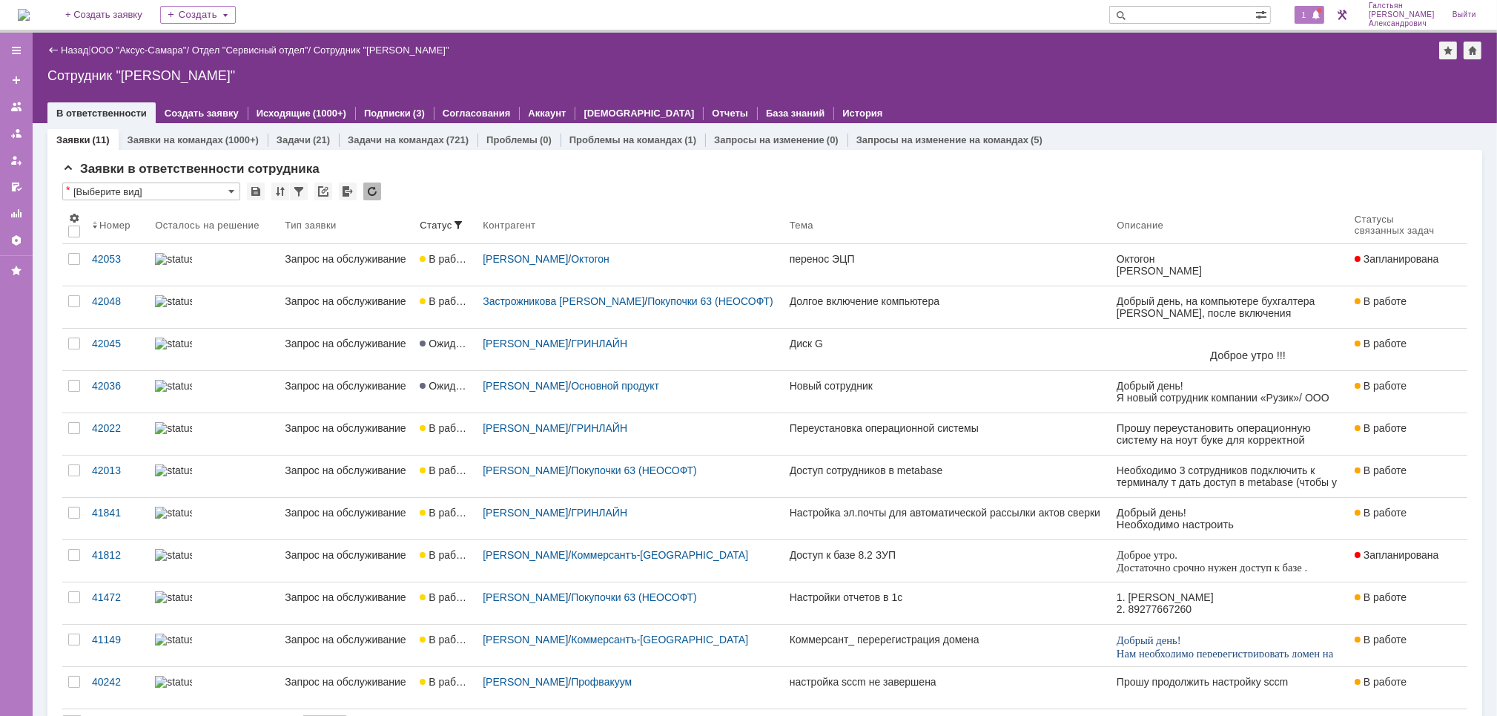
click at [1311, 16] on span "1" at bounding box center [1304, 15] width 13 height 10
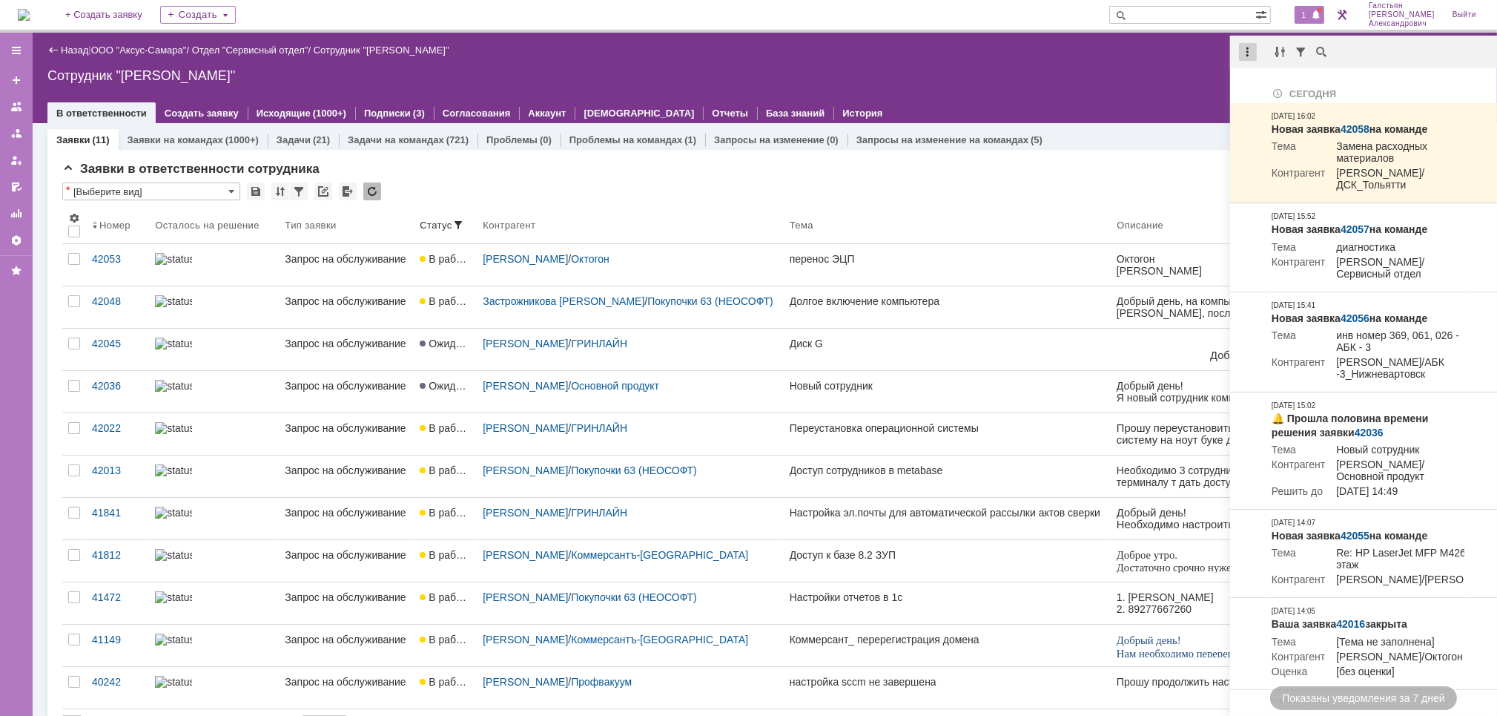
click at [1247, 50] on div at bounding box center [1248, 52] width 18 height 18
drag, startPoint x: 1287, startPoint y: 83, endPoint x: 412, endPoint y: 57, distance: 876.2
click at [1287, 85] on div "Отметить уведомления прочитанными" at bounding box center [1350, 90] width 199 height 10
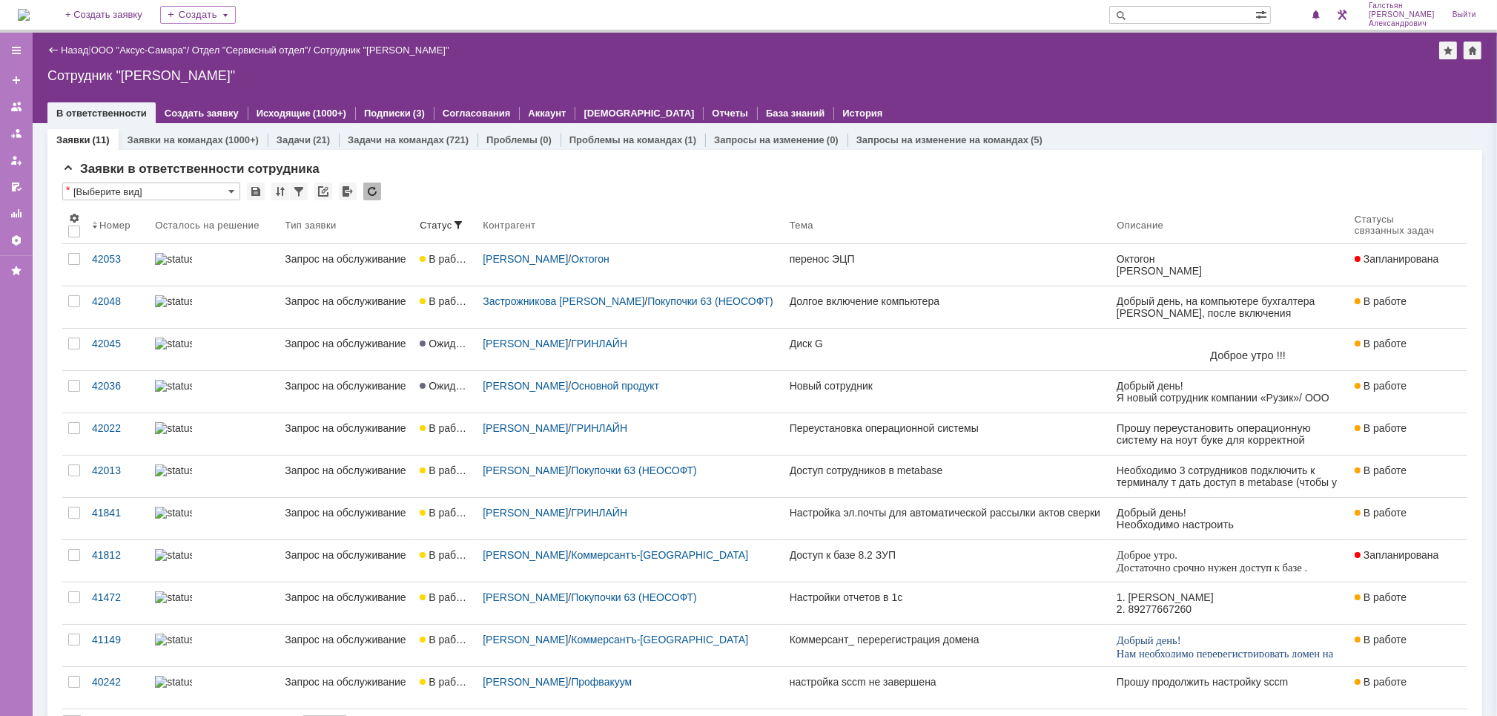
click at [27, 20] on img at bounding box center [24, 15] width 12 height 12
click at [28, 21] on img at bounding box center [24, 15] width 12 height 12
click at [1321, 13] on span at bounding box center [1316, 16] width 10 height 12
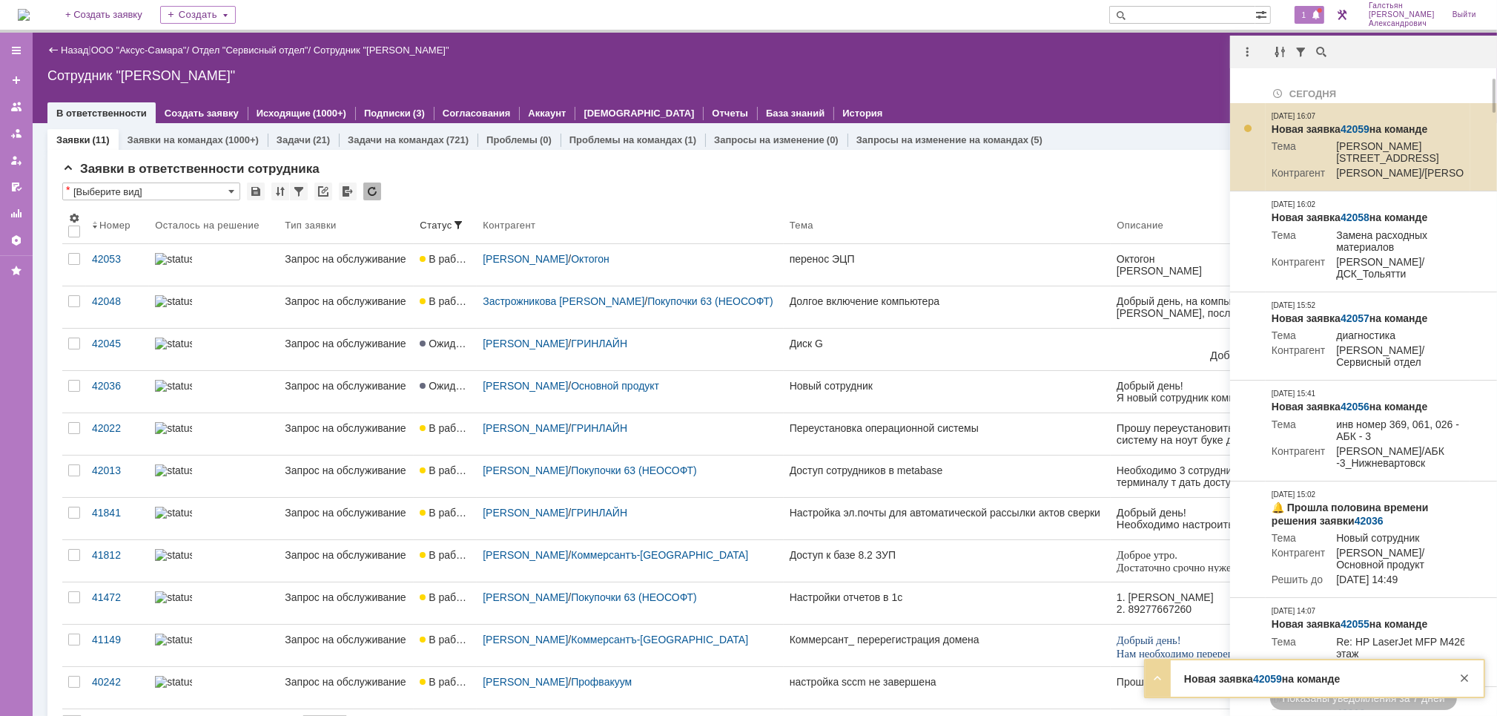
click at [1351, 128] on link "42059" at bounding box center [1355, 129] width 29 height 12
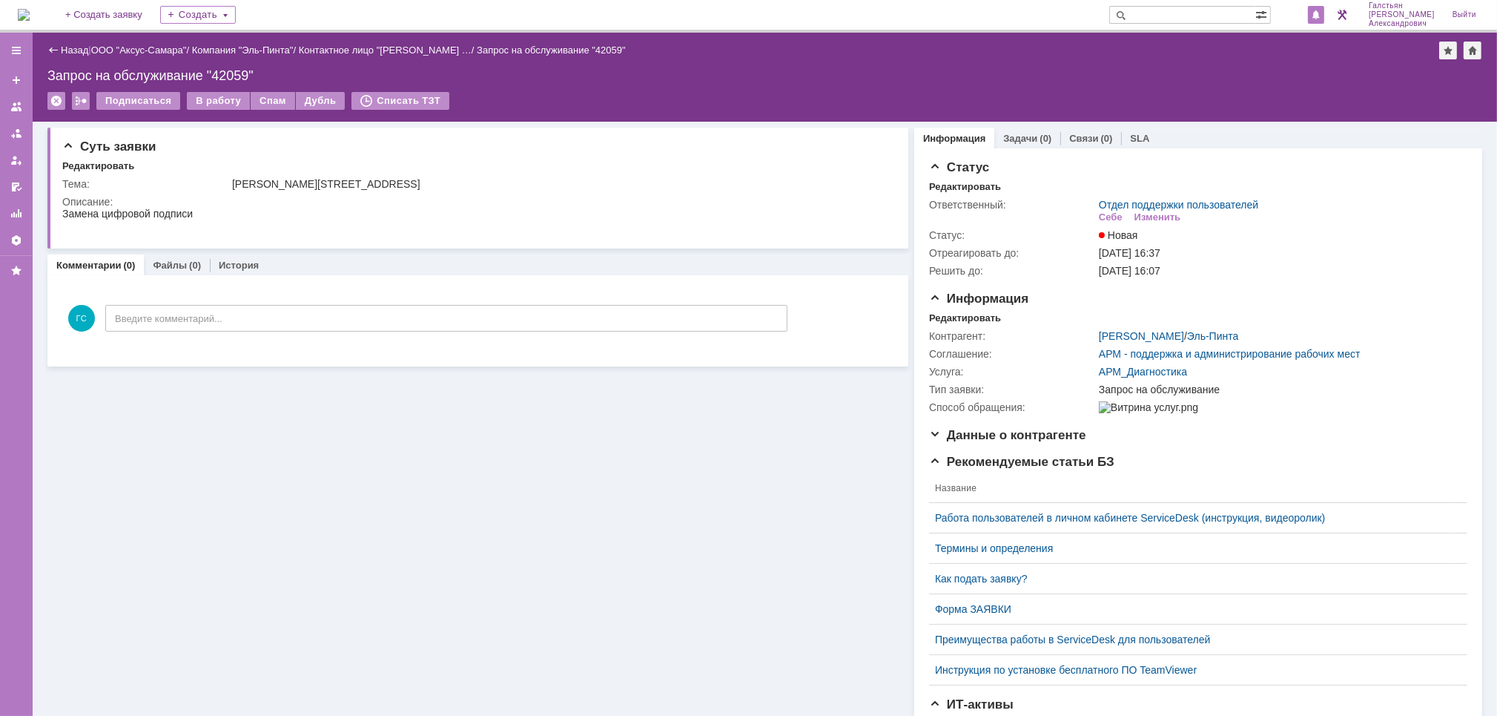
click at [1321, 11] on span at bounding box center [1316, 16] width 10 height 12
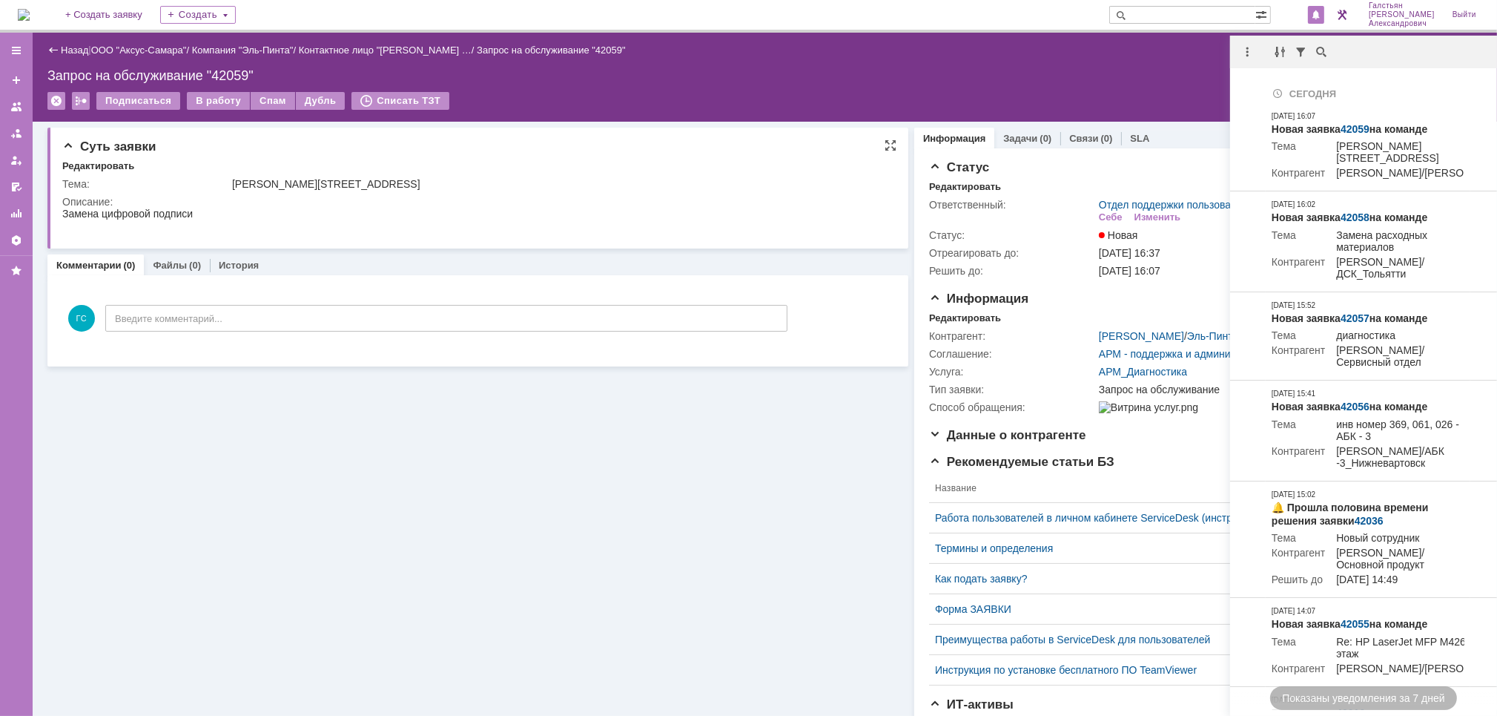
drag, startPoint x: 712, startPoint y: 208, endPoint x: 689, endPoint y: 207, distance: 23.0
click at [710, 208] on html "Замена цифровой подписи" at bounding box center [470, 219] width 817 height 24
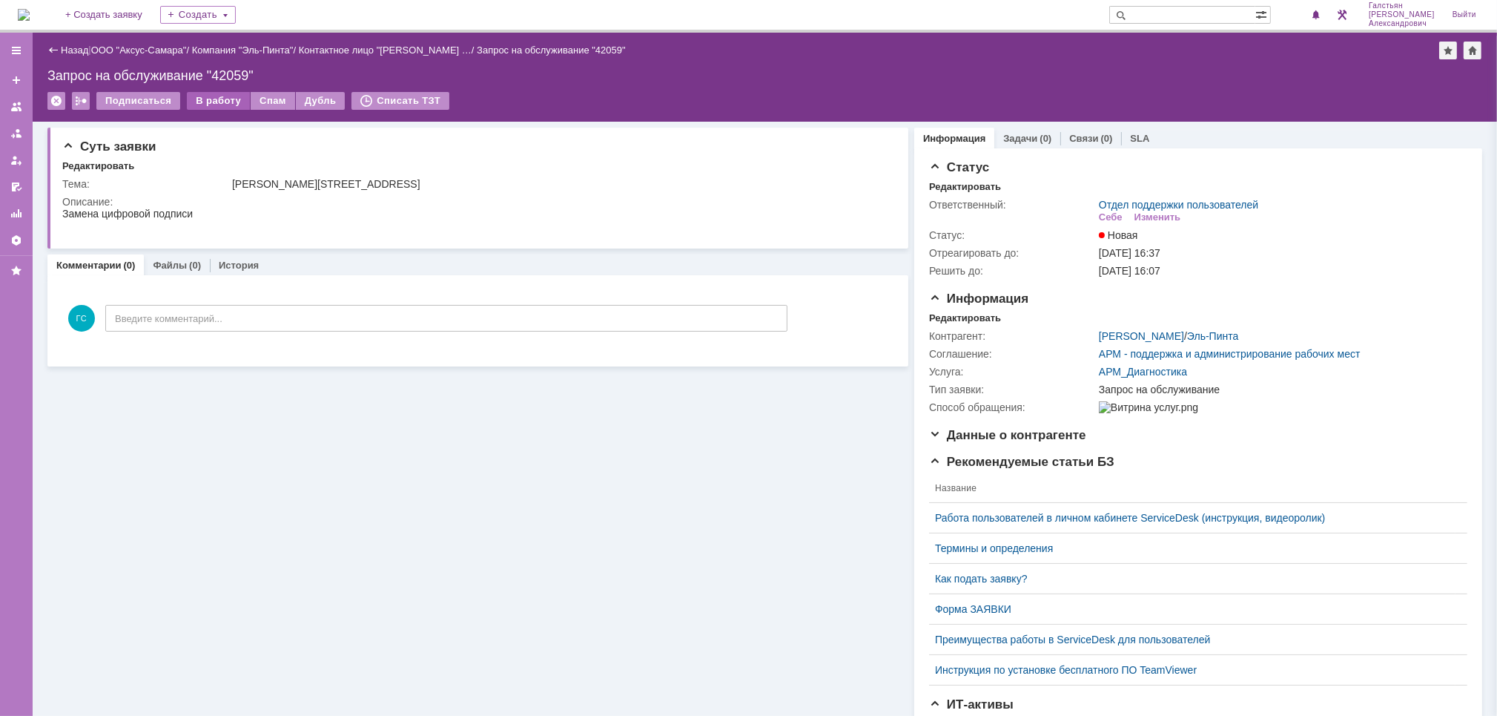
click at [214, 101] on div "В работу" at bounding box center [218, 101] width 63 height 18
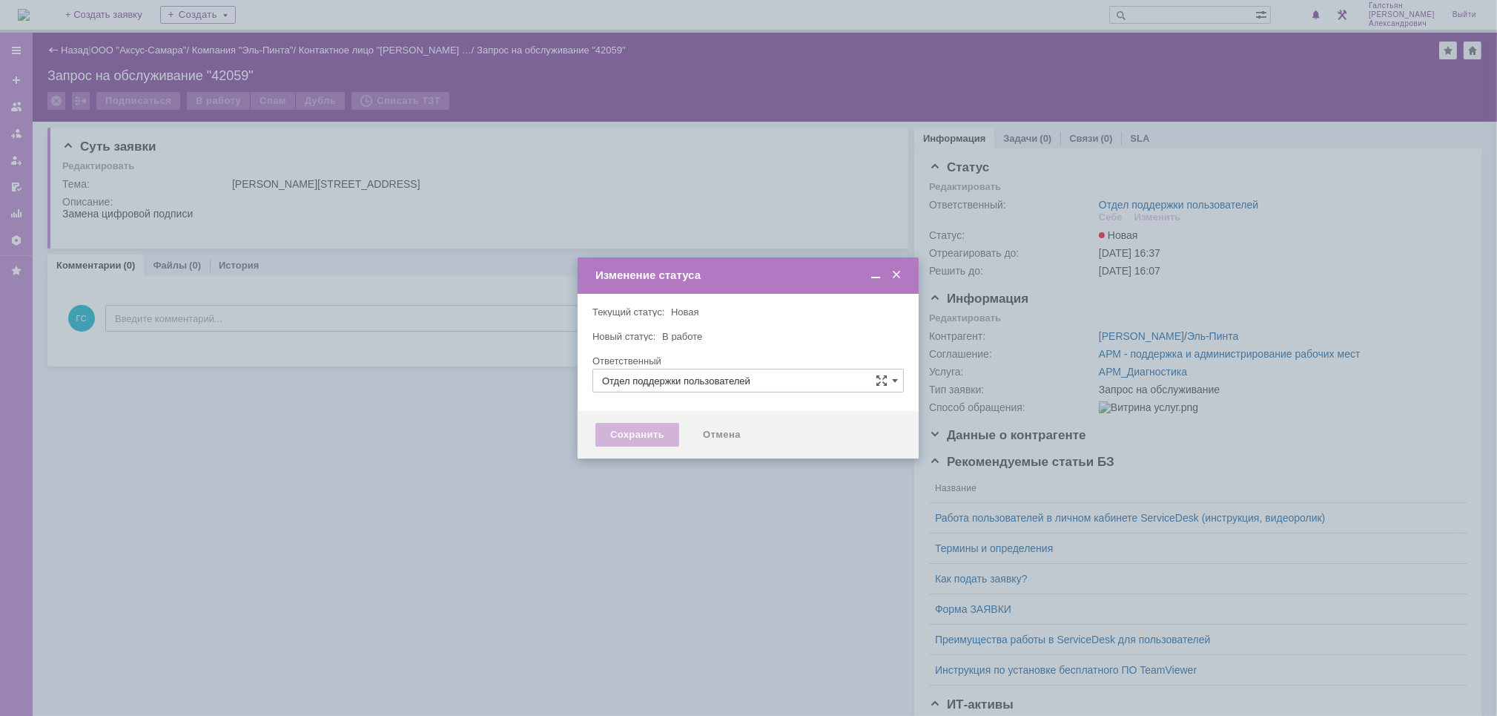
type input "[PERSON_NAME]"
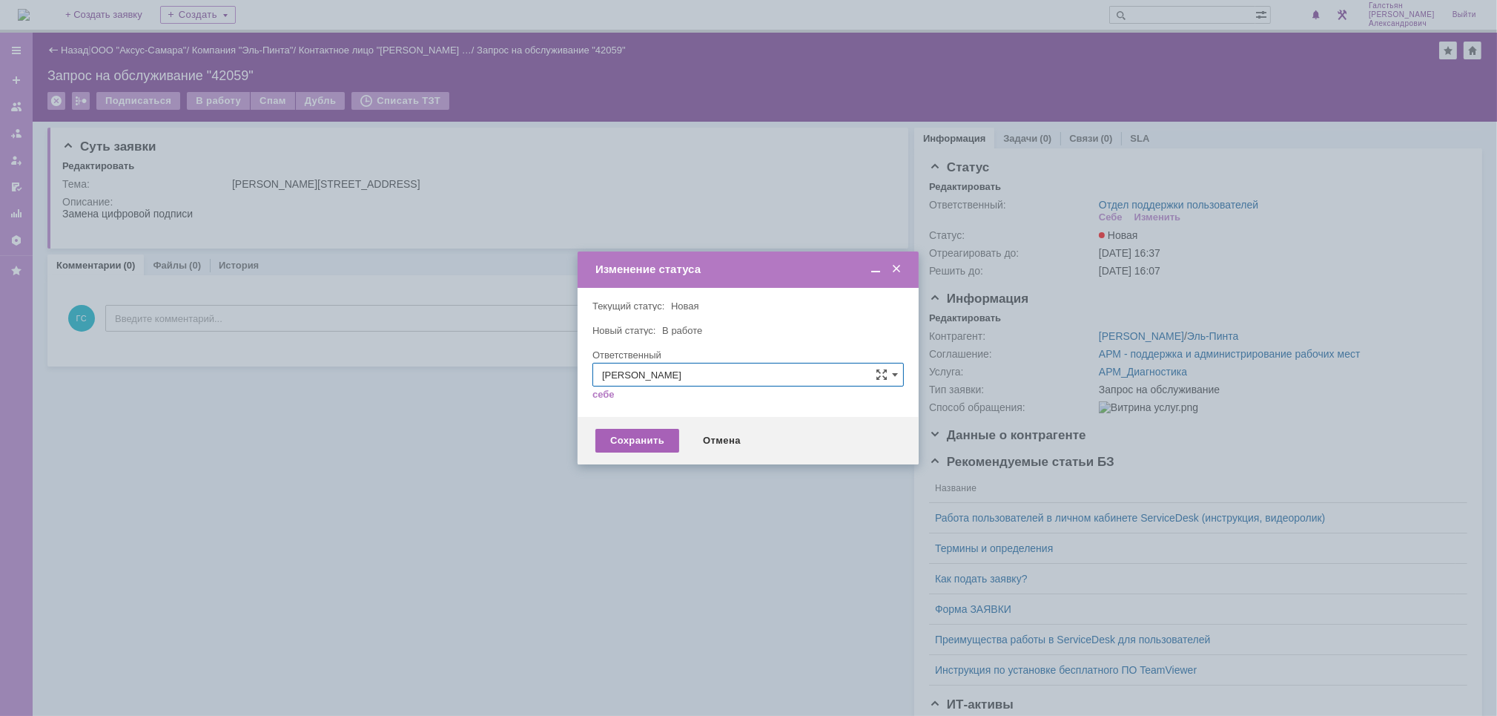
click at [639, 445] on div "Сохранить" at bounding box center [637, 441] width 84 height 24
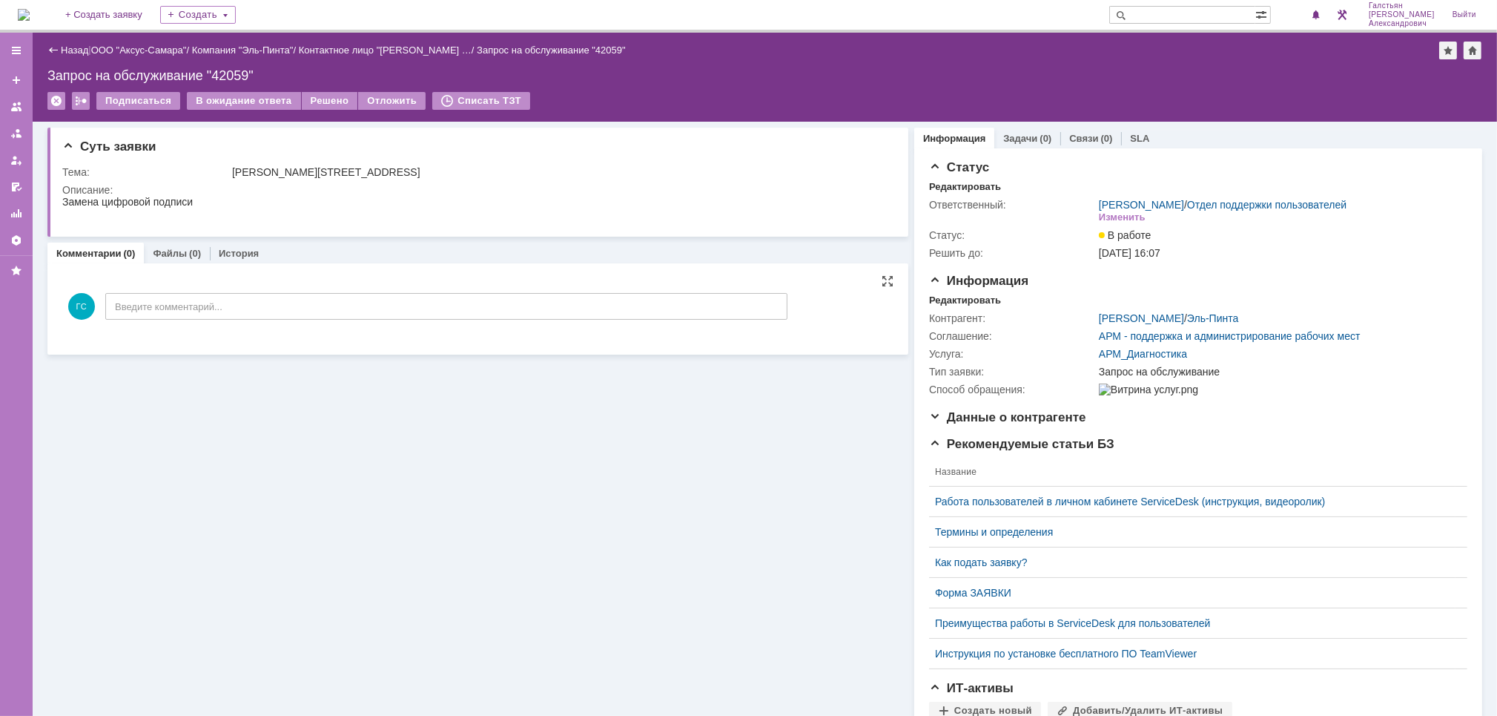
click at [305, 322] on div "ГС Введите комментарий..." at bounding box center [424, 308] width 725 height 69
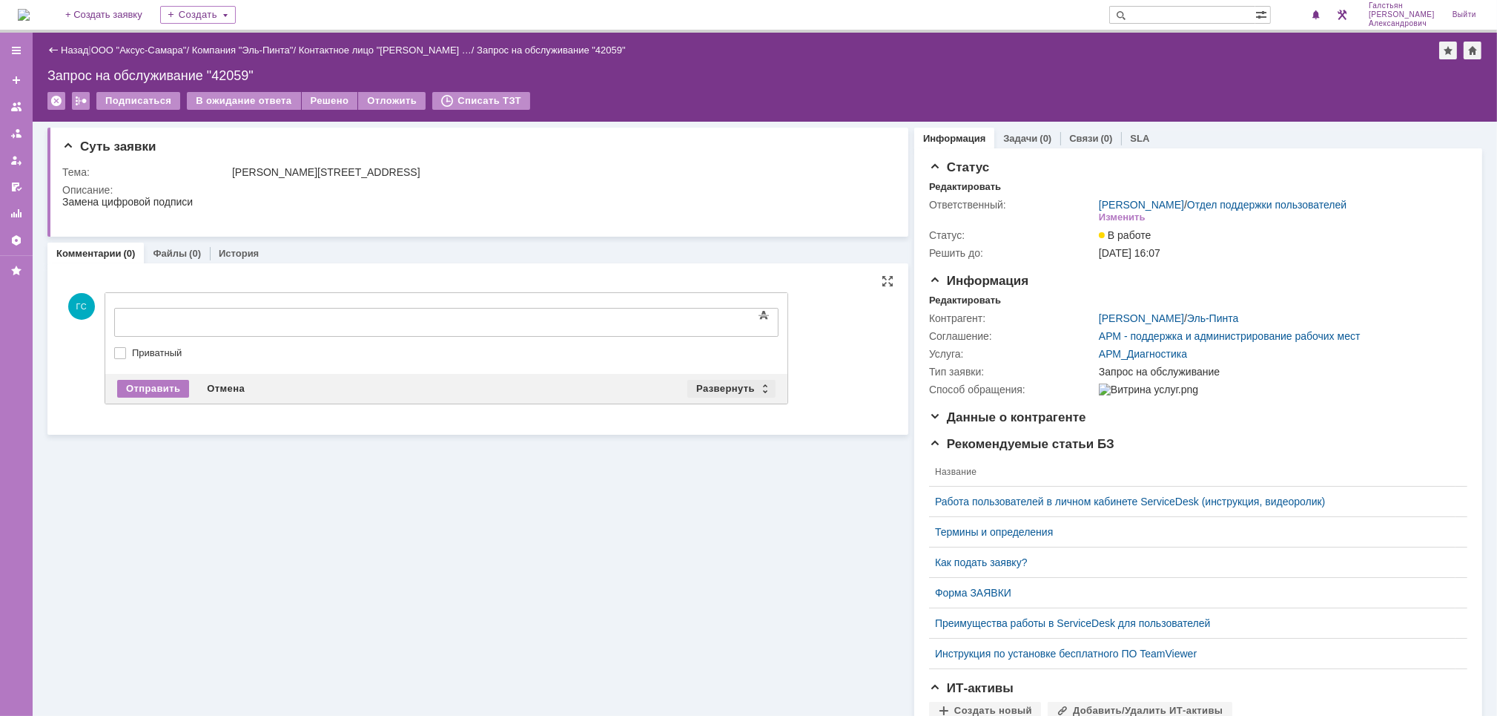
click at [727, 385] on div "Развернуть" at bounding box center [731, 389] width 88 height 18
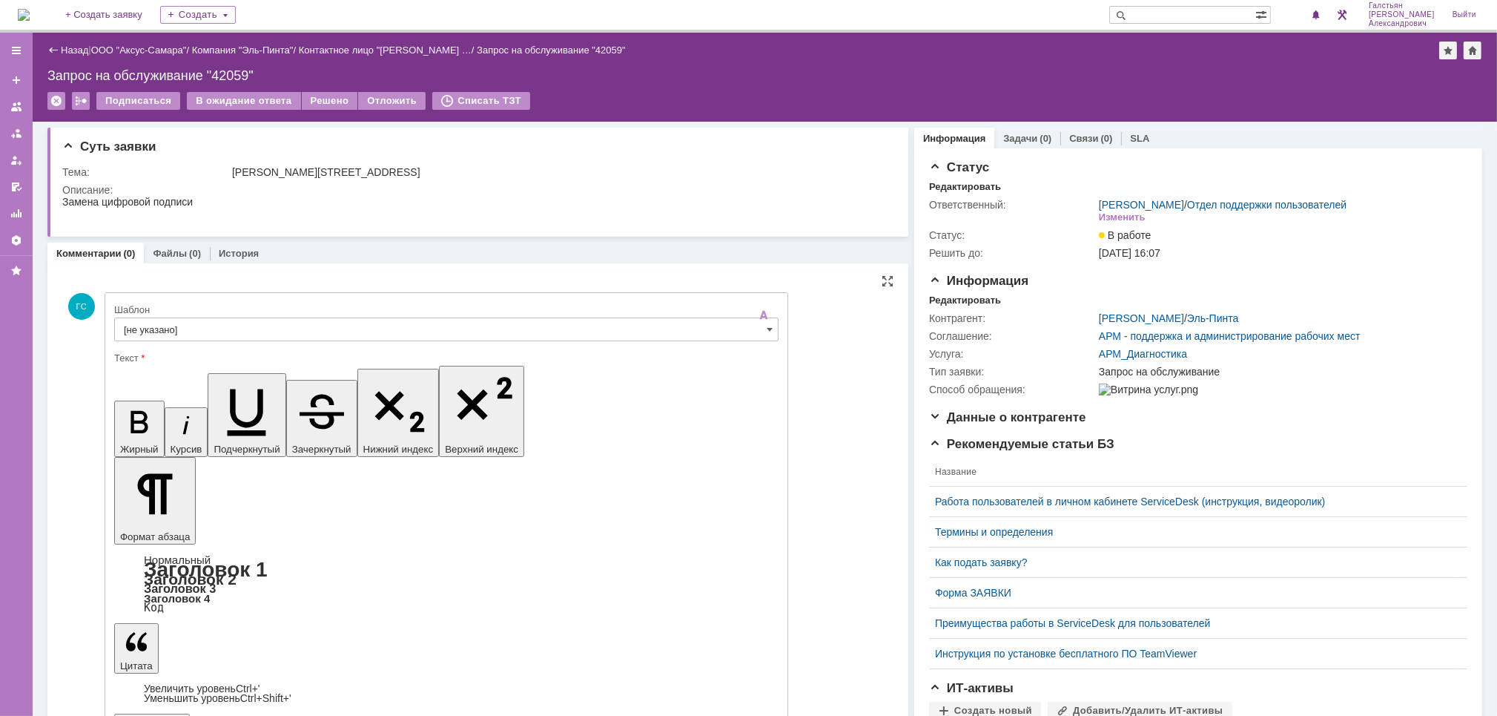
click at [349, 337] on input "[не указано]" at bounding box center [446, 329] width 664 height 24
click at [329, 314] on div "Шаблон" at bounding box center [444, 310] width 661 height 10
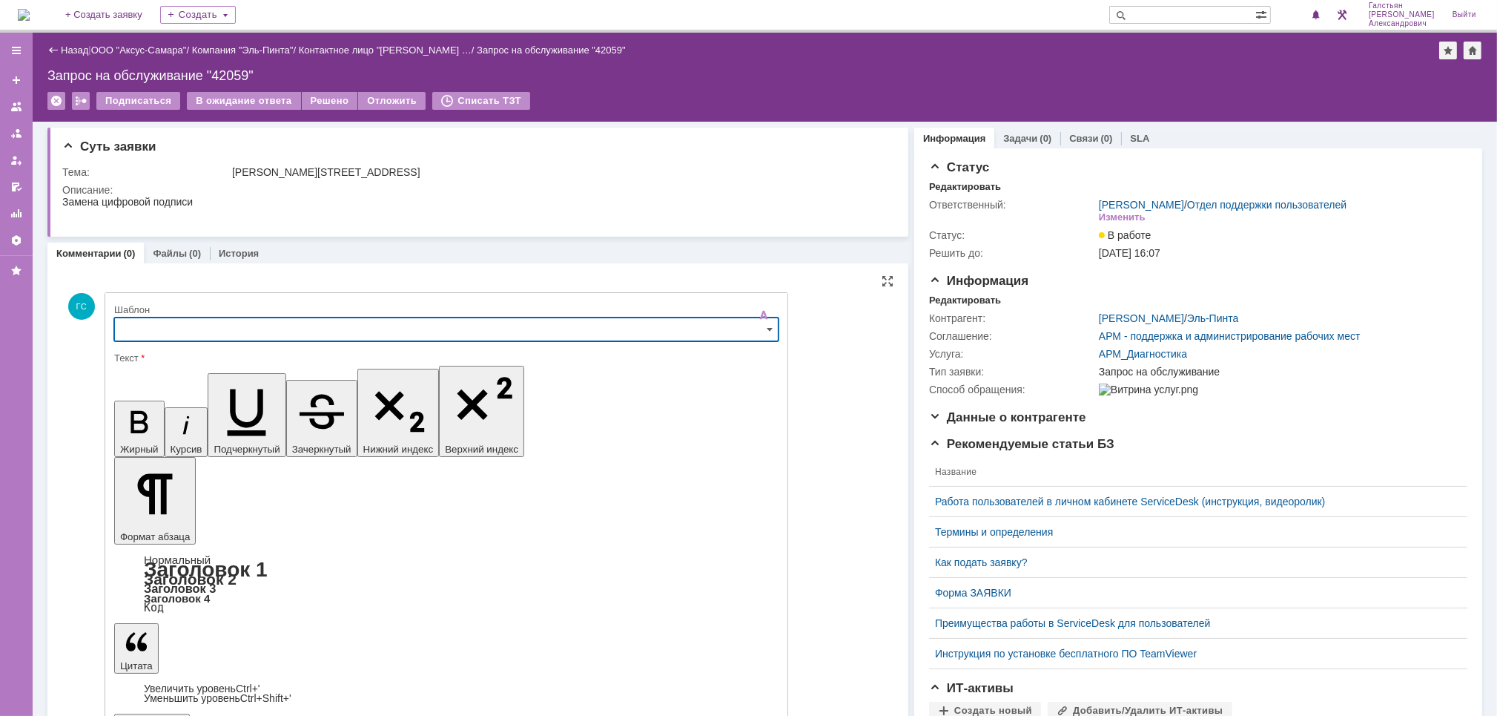
type input "[не указано]"
click at [323, 327] on input "[не указано]" at bounding box center [446, 329] width 664 height 24
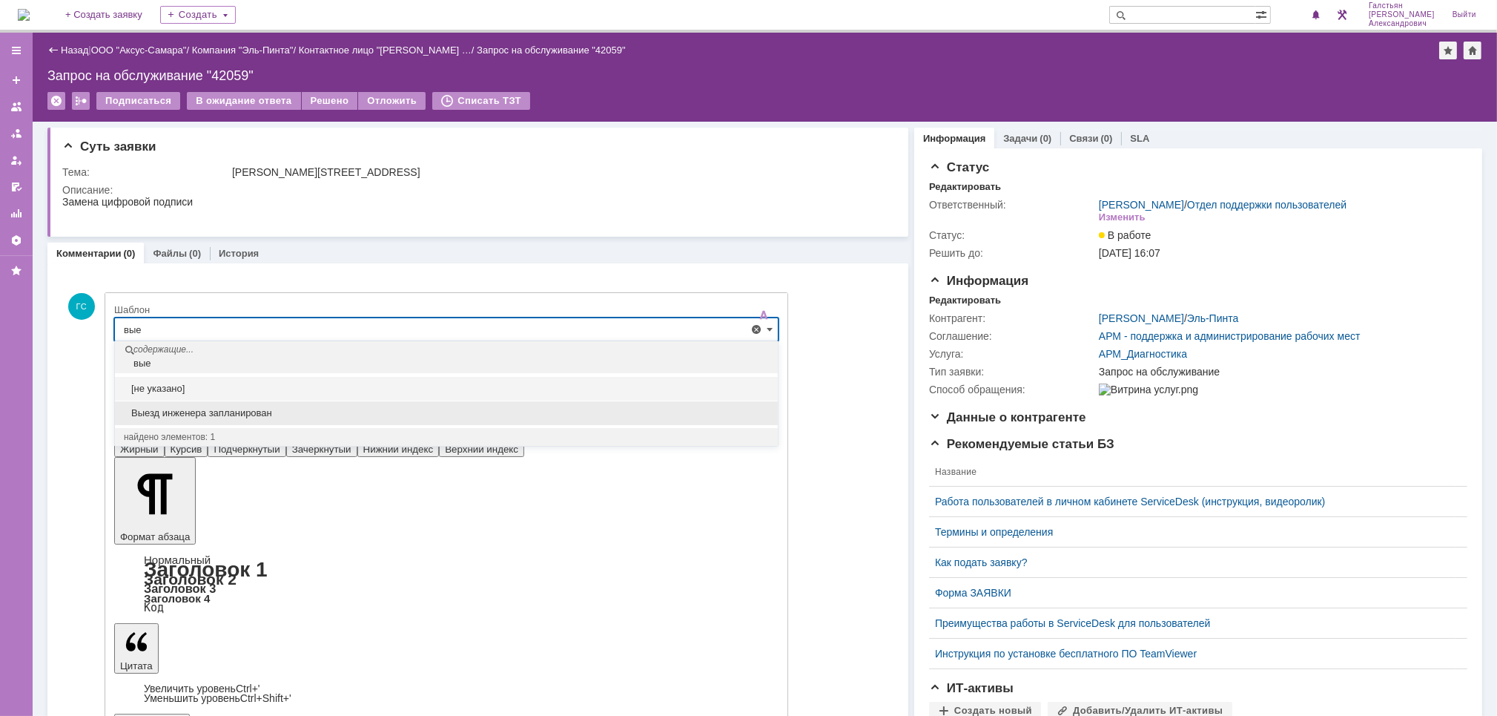
click at [245, 411] on span "Выезд инженера запланирован" at bounding box center [446, 413] width 645 height 12
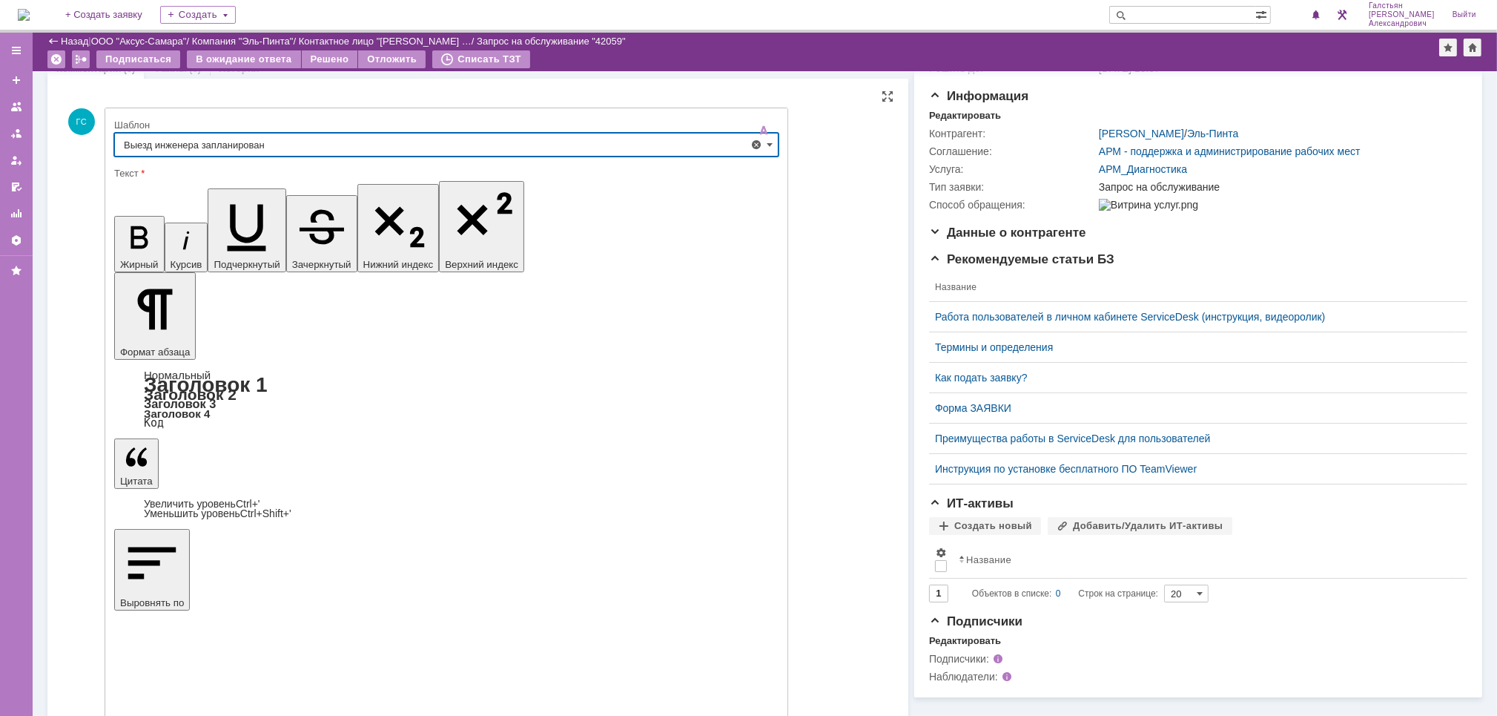
type input "Выезд инженера запланирован"
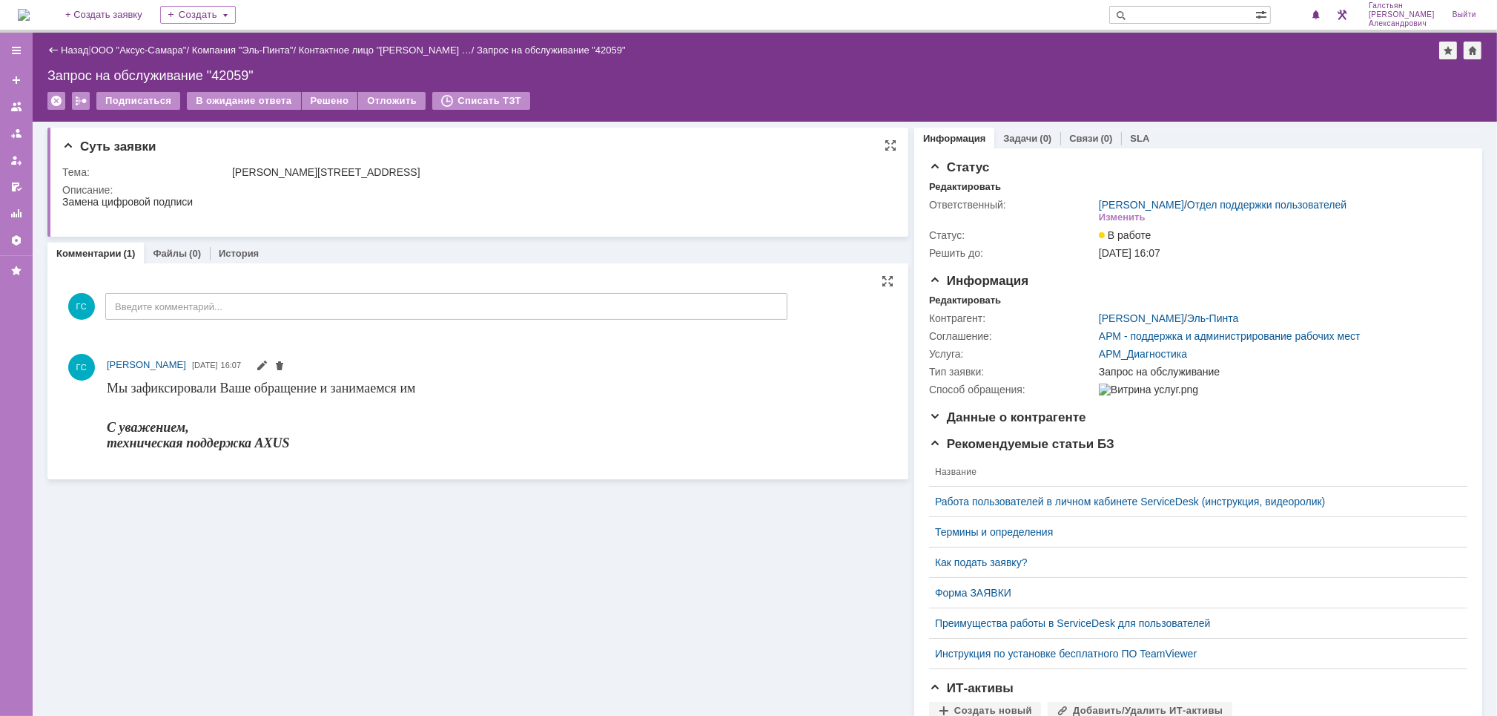
drag, startPoint x: 61, startPoint y: 199, endPoint x: 1, endPoint y: 5, distance: 202.7
click at [61, 199] on div "Суть заявки Тема: [PERSON_NAME] 44 Описание:" at bounding box center [477, 182] width 861 height 109
drag, startPoint x: 62, startPoint y: 200, endPoint x: 242, endPoint y: 207, distance: 179.6
click at [242, 207] on html "Замена цифровой подписи" at bounding box center [470, 207] width 817 height 24
copy div "Замена цифровой подписи"
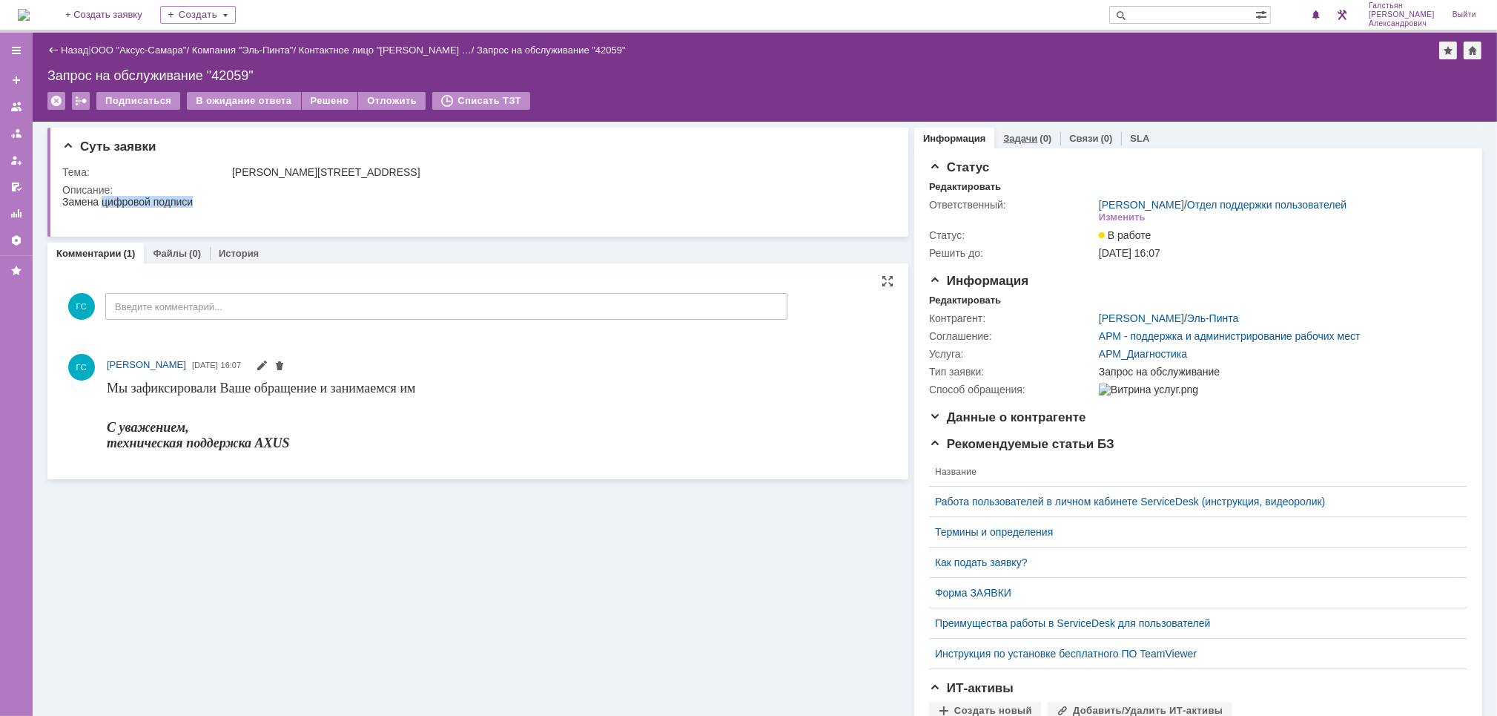
click at [1014, 133] on link "Задачи" at bounding box center [1020, 138] width 34 height 11
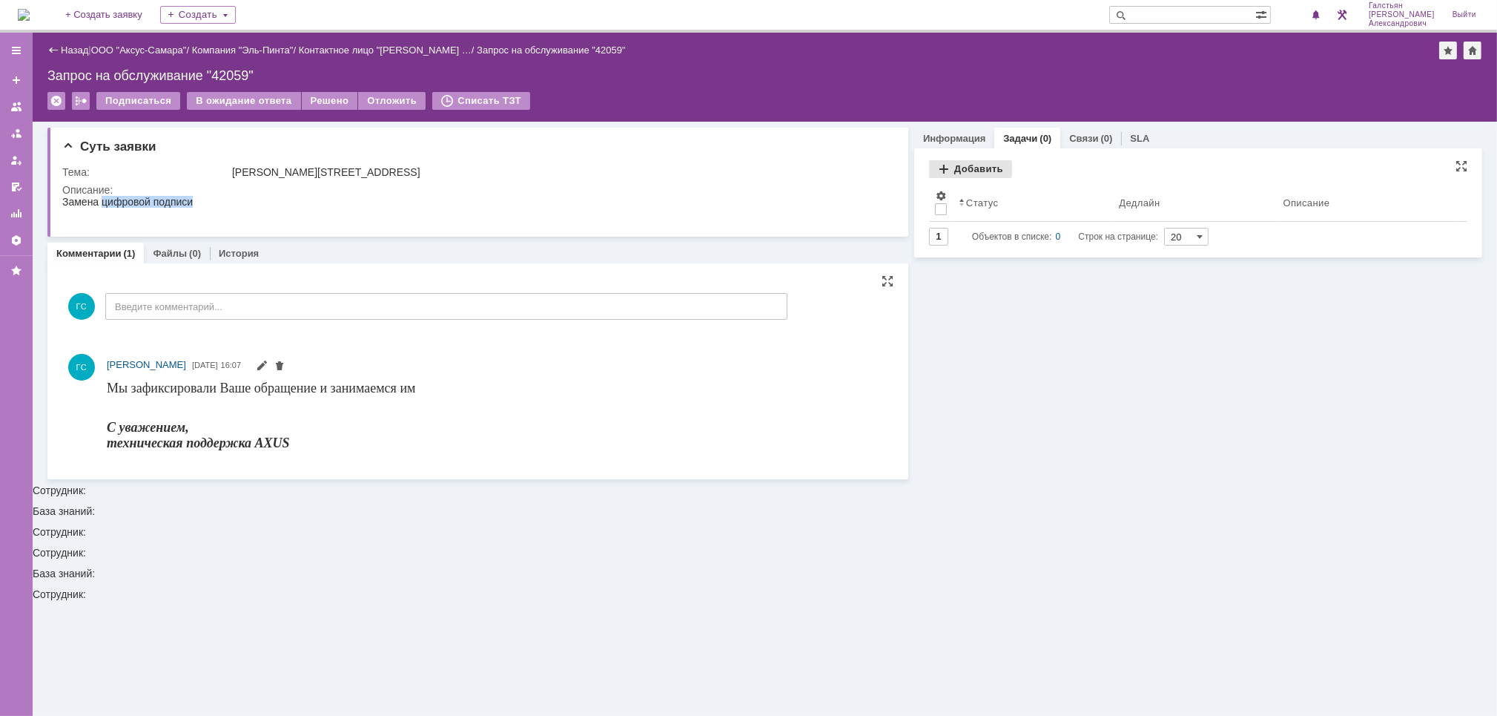
click at [971, 166] on div "Добавить" at bounding box center [970, 169] width 83 height 18
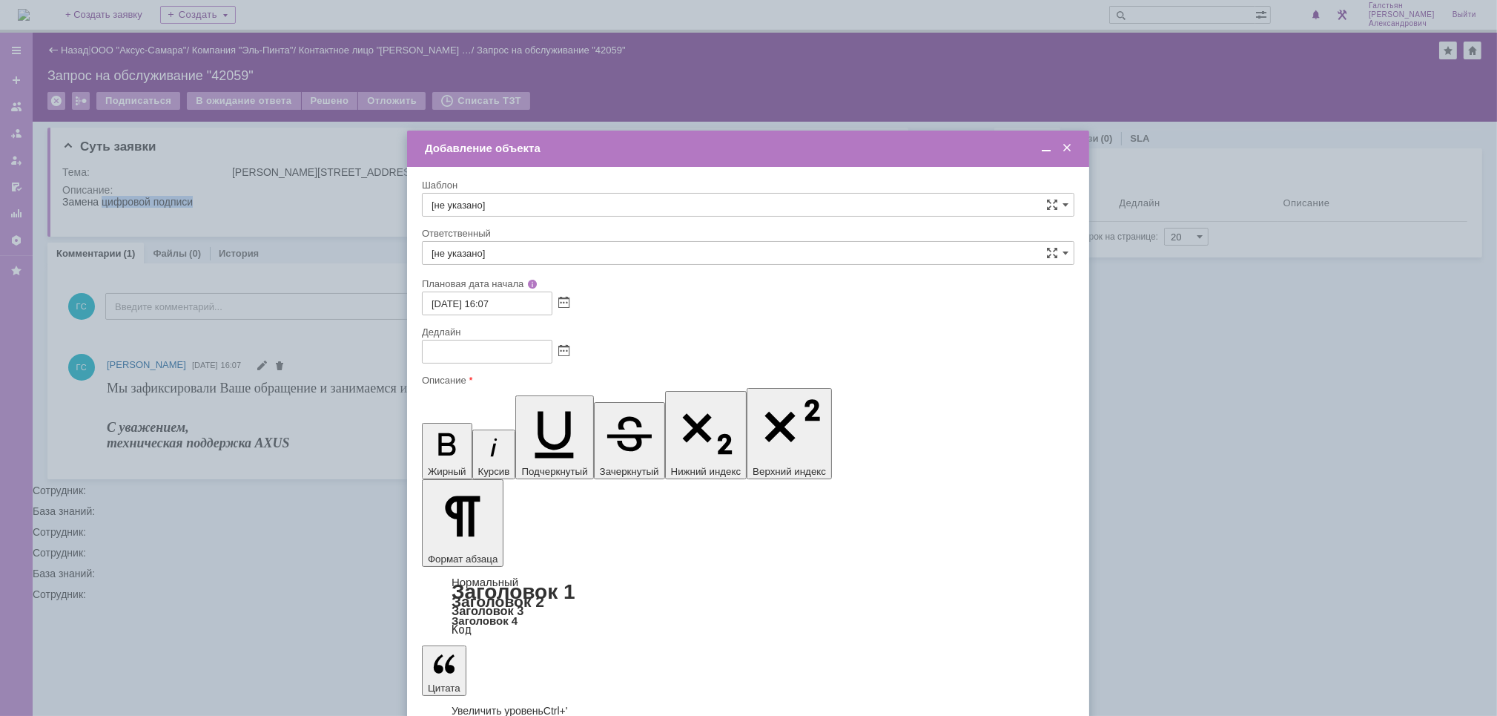
click at [561, 347] on span at bounding box center [563, 352] width 11 height 12
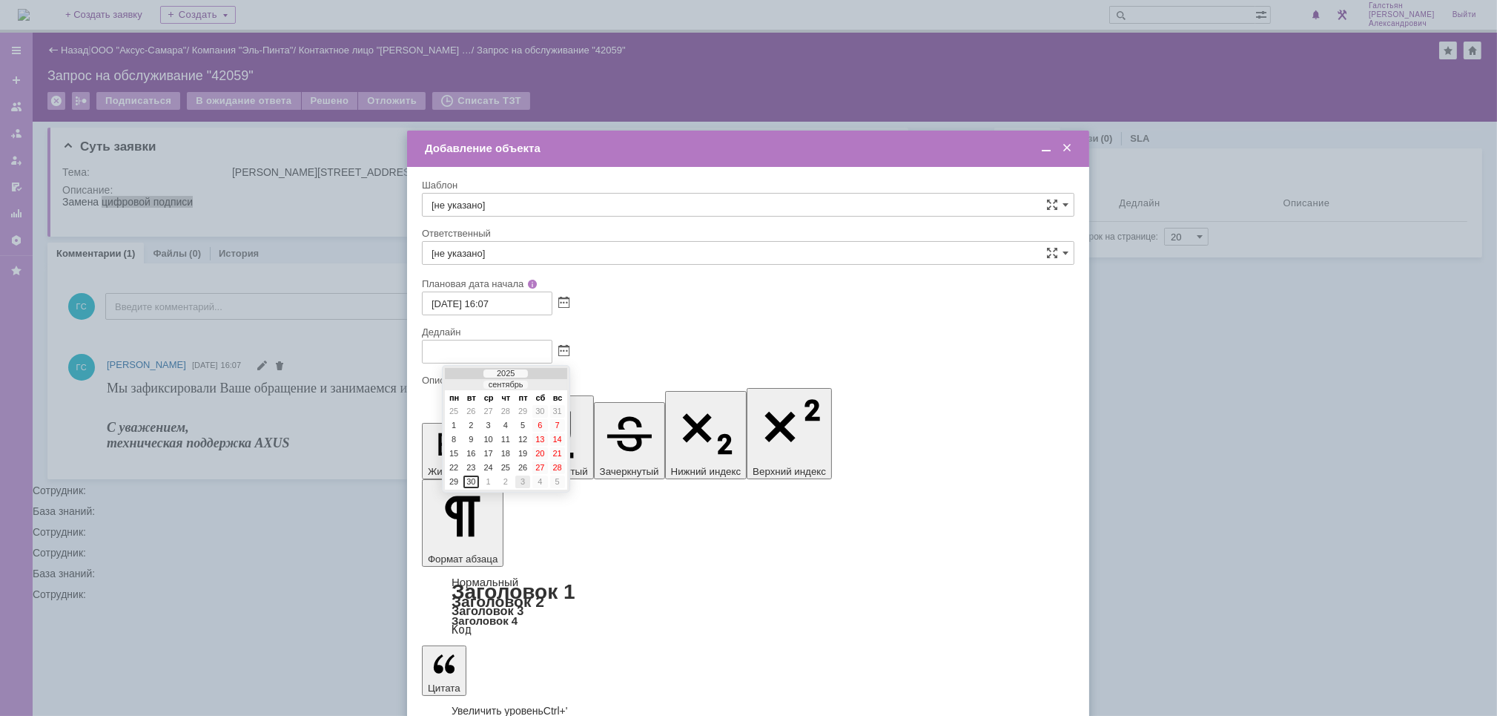
click at [519, 475] on div "3" at bounding box center [522, 481] width 15 height 13
type input "[DATE] 16:08"
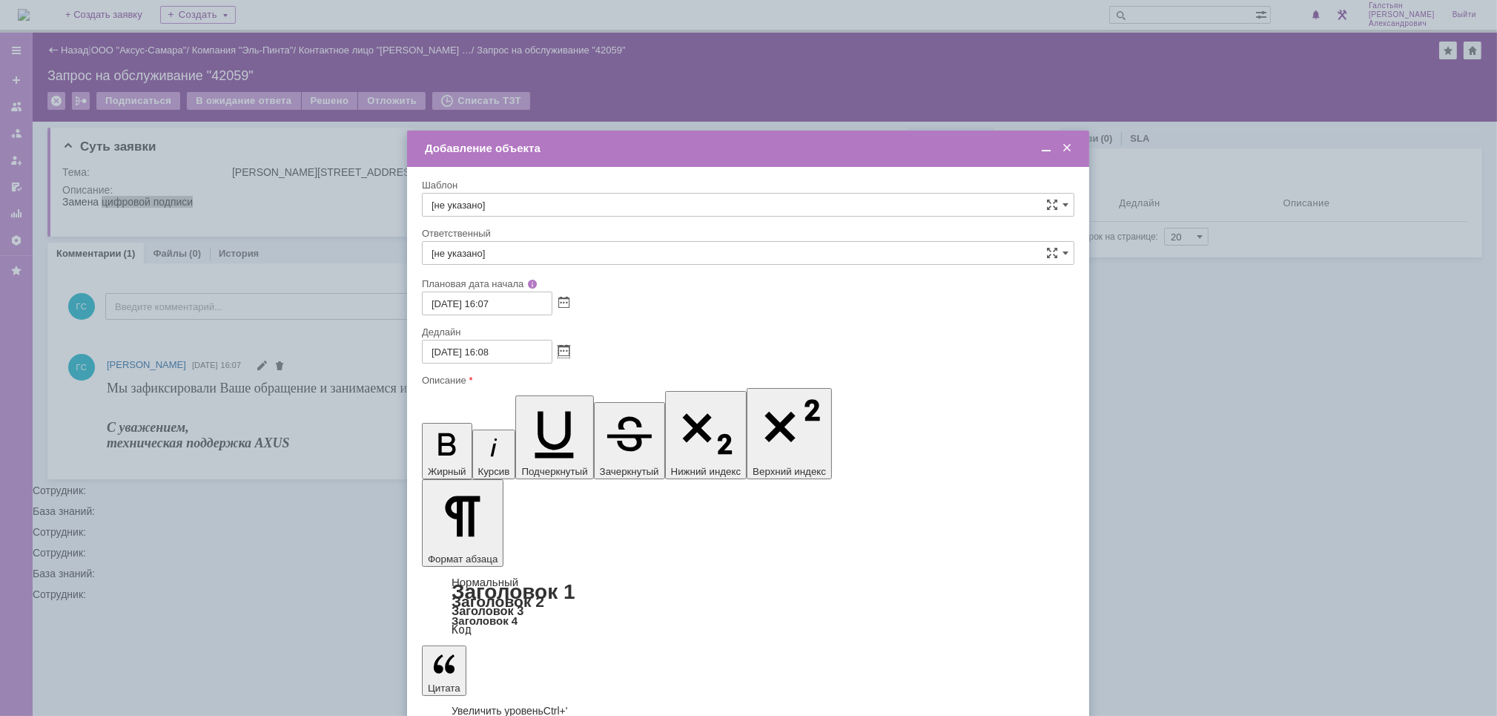
click at [535, 249] on input "[не указано]" at bounding box center [748, 253] width 653 height 24
click at [696, 355] on span "[PERSON_NAME]" at bounding box center [748, 361] width 633 height 12
type input "[PERSON_NAME]"
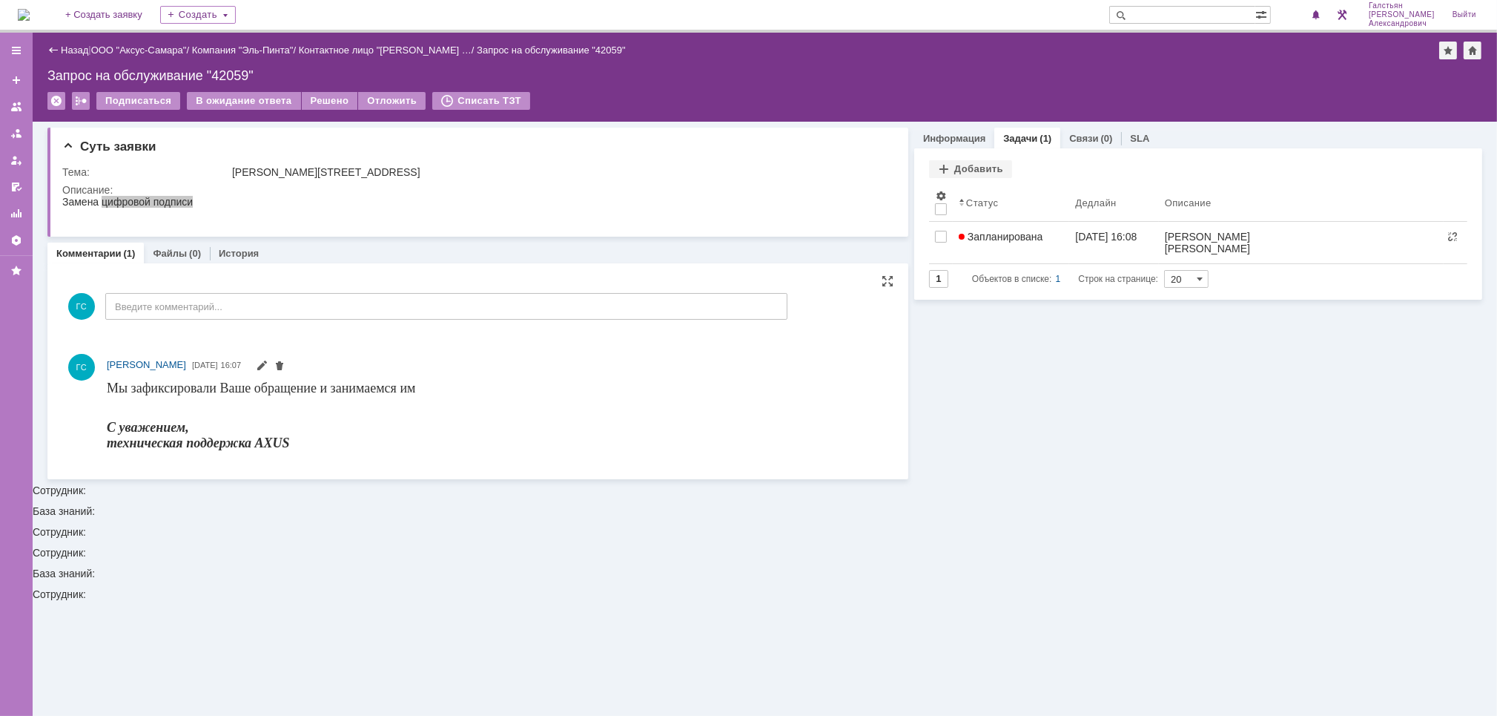
click at [30, 17] on img at bounding box center [24, 15] width 12 height 12
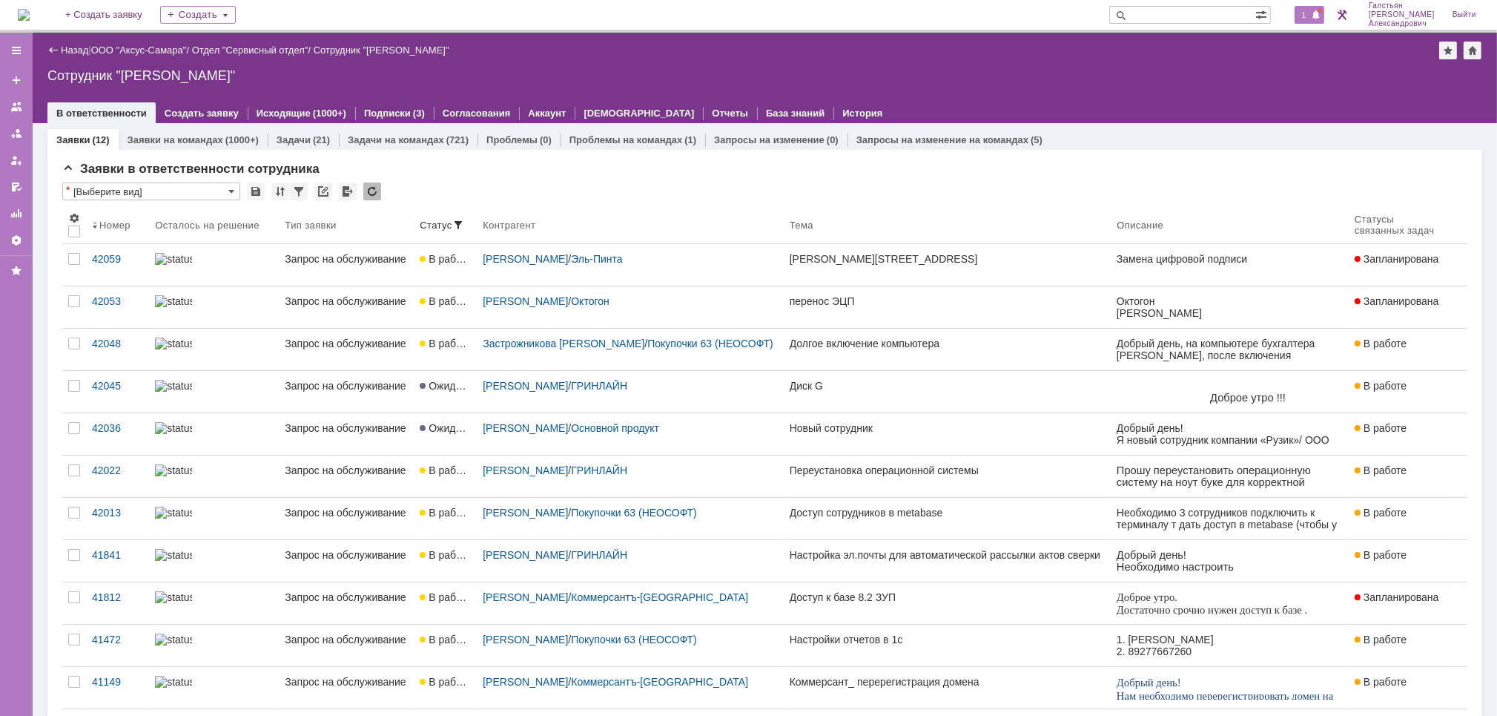
click at [1321, 11] on span at bounding box center [1316, 16] width 10 height 12
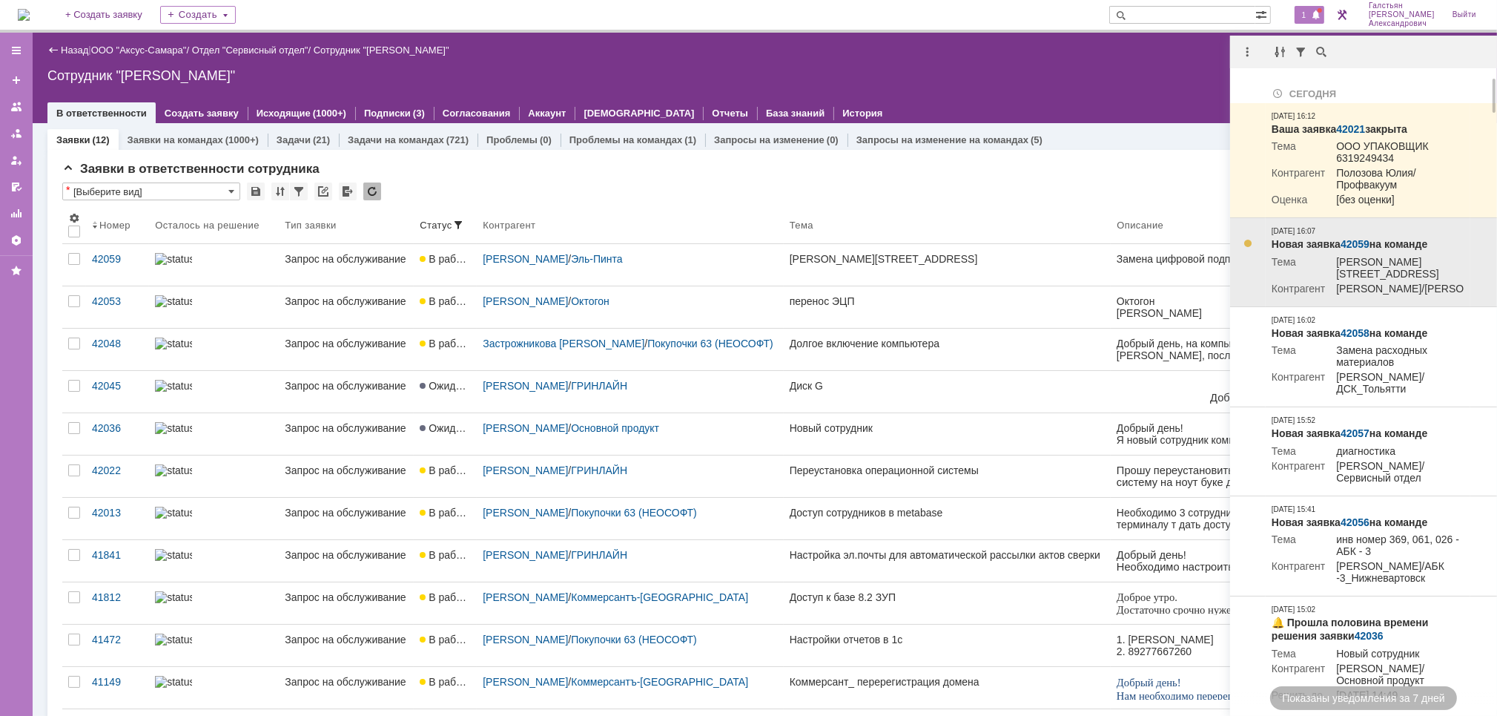
click at [1360, 245] on link "42059" at bounding box center [1355, 244] width 29 height 12
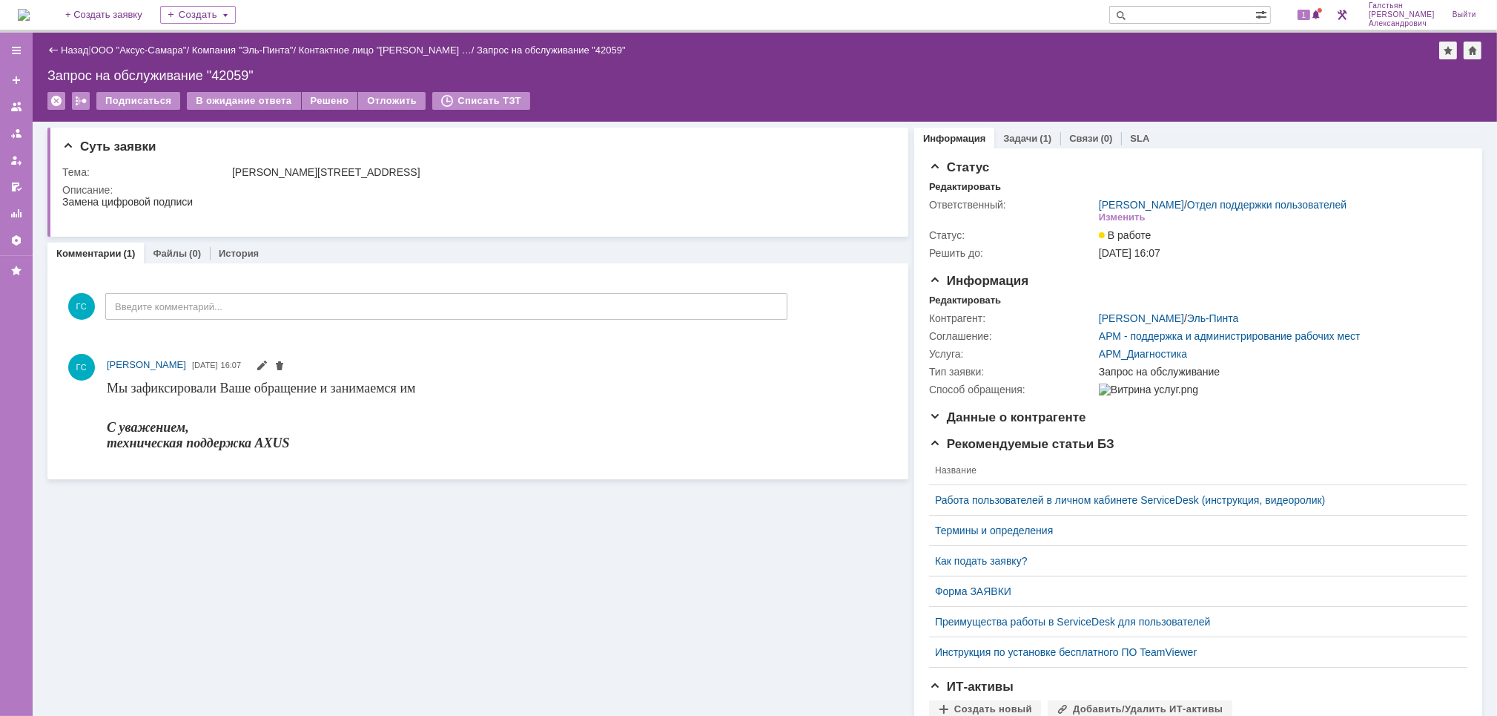
click at [1018, 129] on div "Задачи (1)" at bounding box center [1027, 139] width 66 height 22
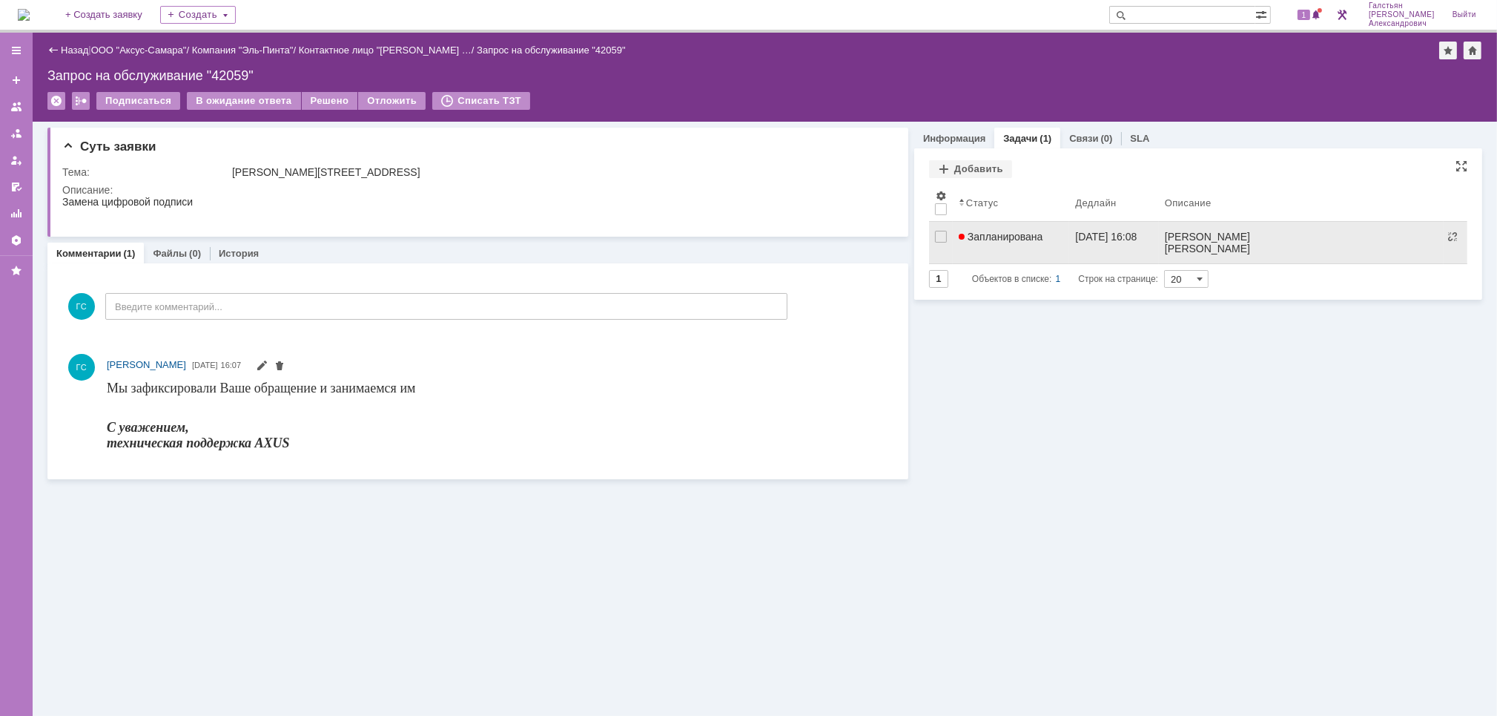
click at [1076, 249] on link "[DATE] 16:08" at bounding box center [1113, 243] width 89 height 42
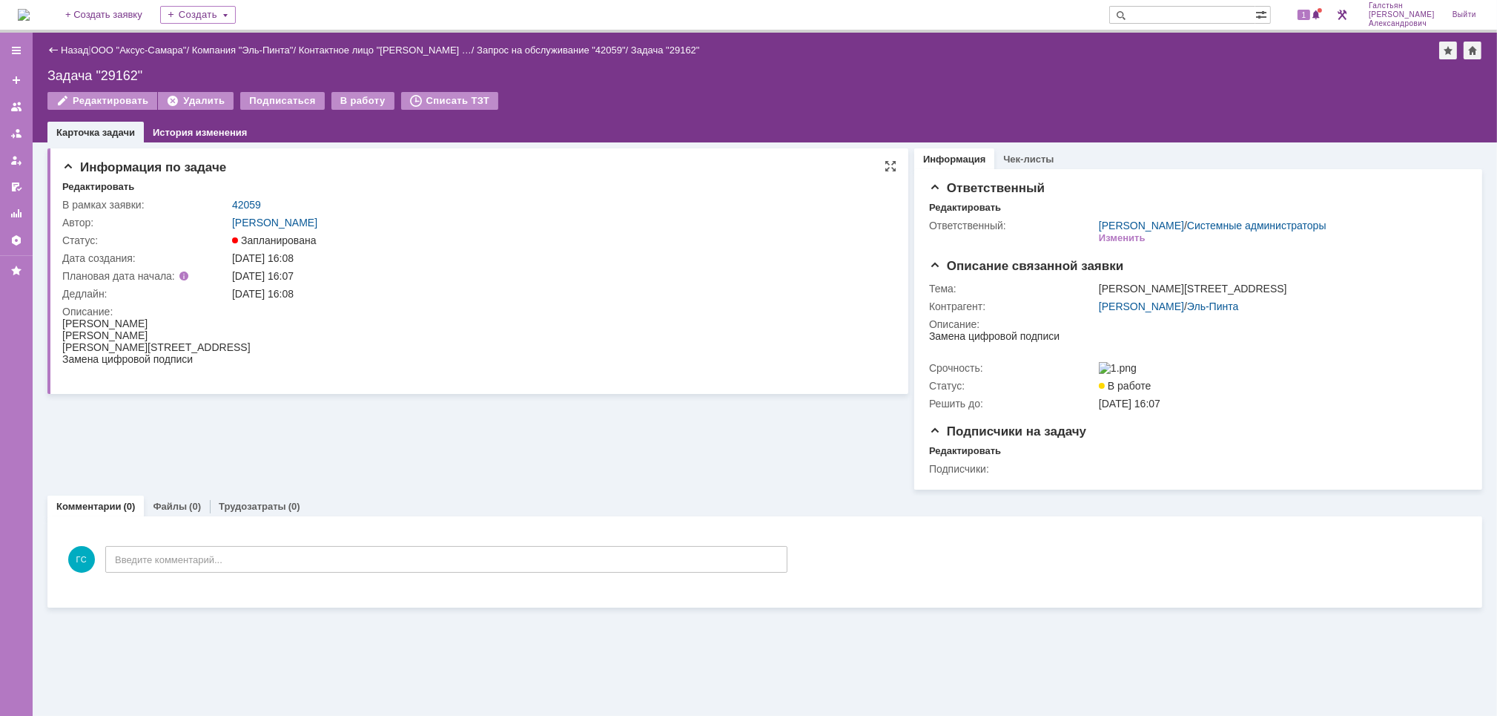
click at [63, 317] on div "Малынов Егор" at bounding box center [156, 323] width 188 height 12
drag, startPoint x: 63, startPoint y: 317, endPoint x: 201, endPoint y: 375, distance: 149.6
click at [201, 375] on html "Малынов Егор Эль Пинта Вольская 44 Замена цифровой подписи" at bounding box center [475, 346] width 826 height 59
copy body "Малынов Егор Эль Пинта Вольская 44 Замена цифровой подписи"
click at [62, 53] on link "Назад" at bounding box center [74, 49] width 27 height 11
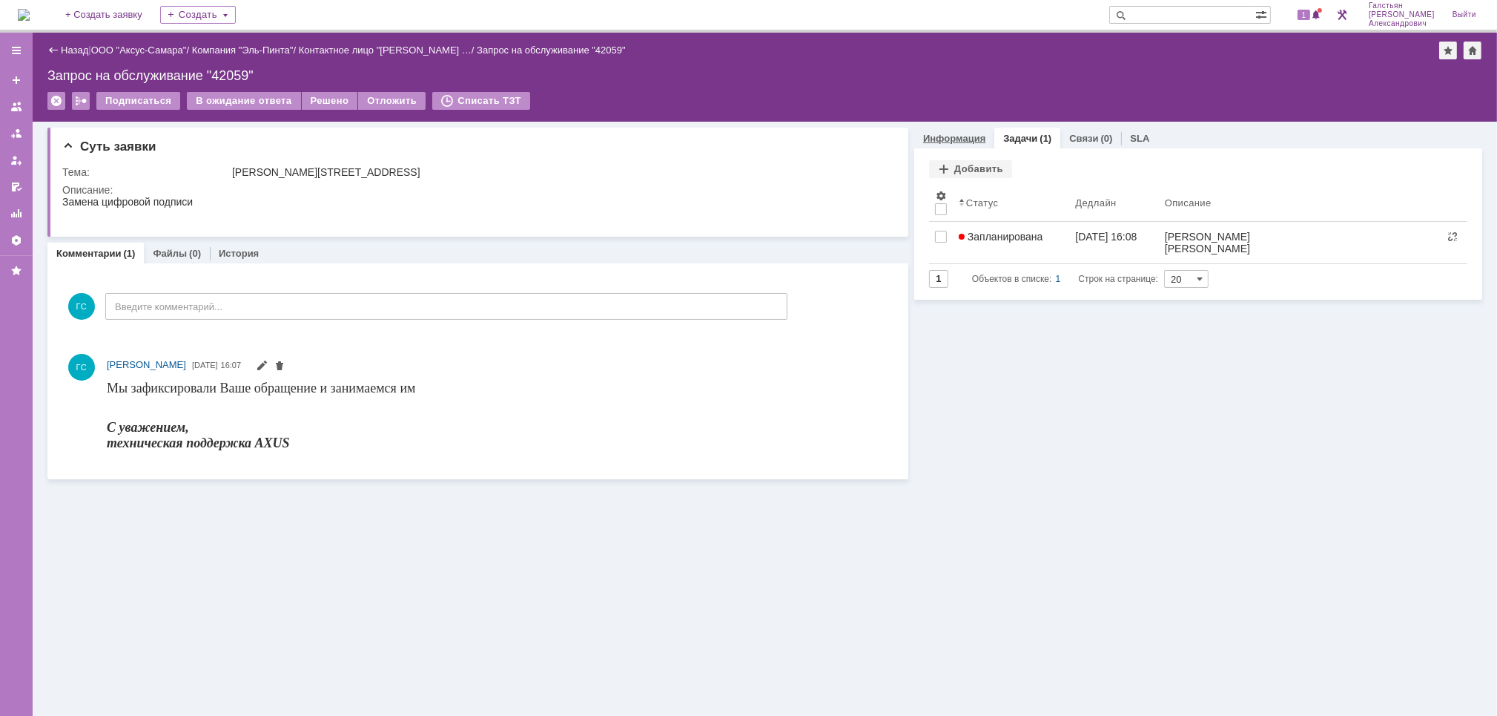
click at [975, 137] on link "Информация" at bounding box center [954, 138] width 62 height 11
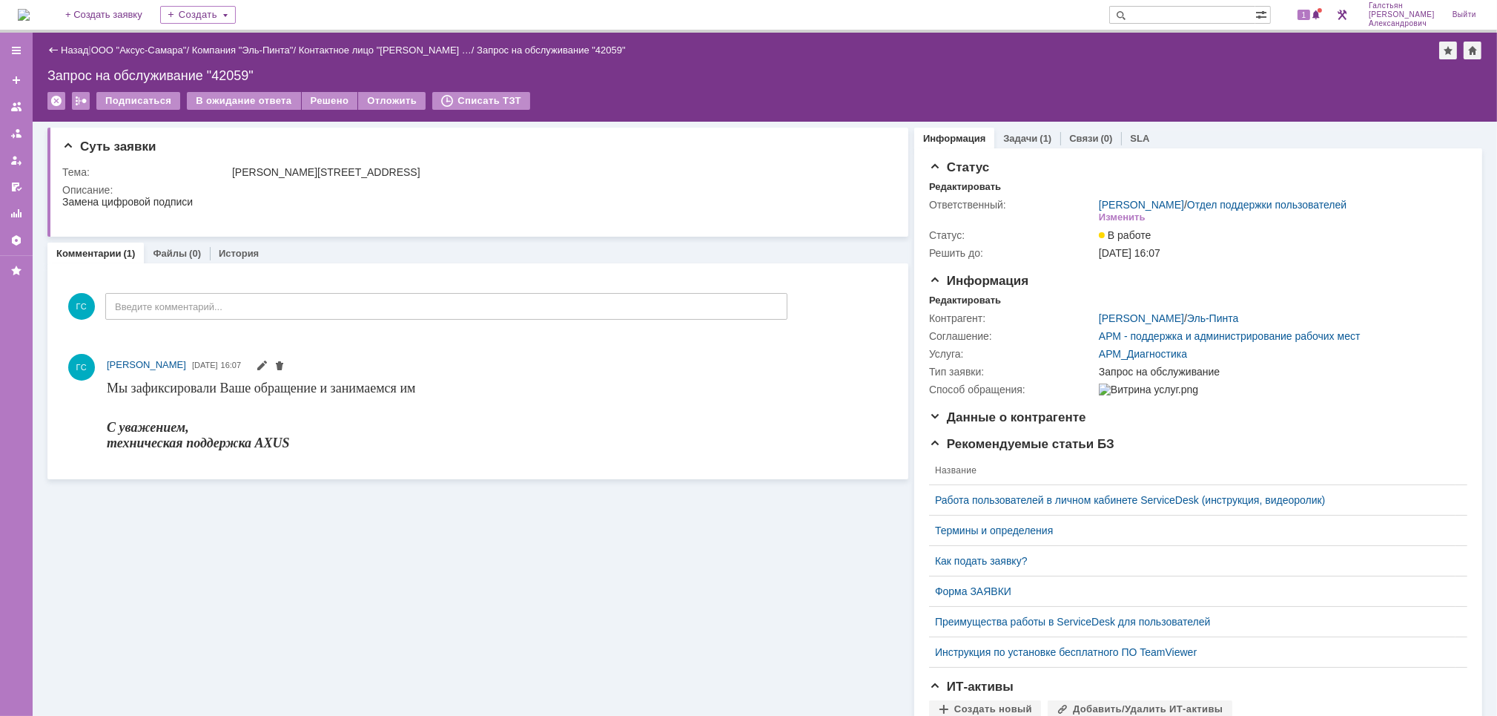
click at [30, 9] on img at bounding box center [24, 15] width 12 height 12
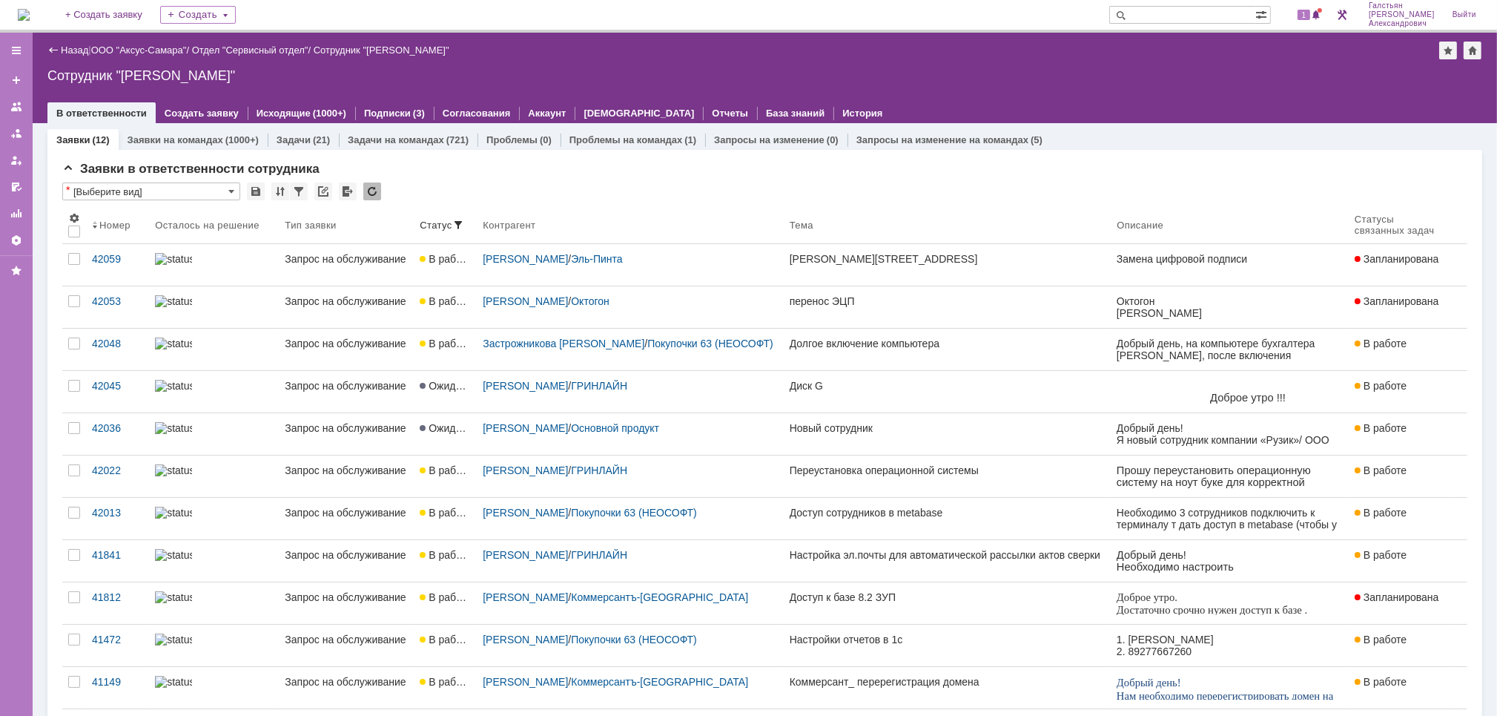
click at [1165, 16] on input "text" at bounding box center [1182, 15] width 146 height 18
type input "42036"
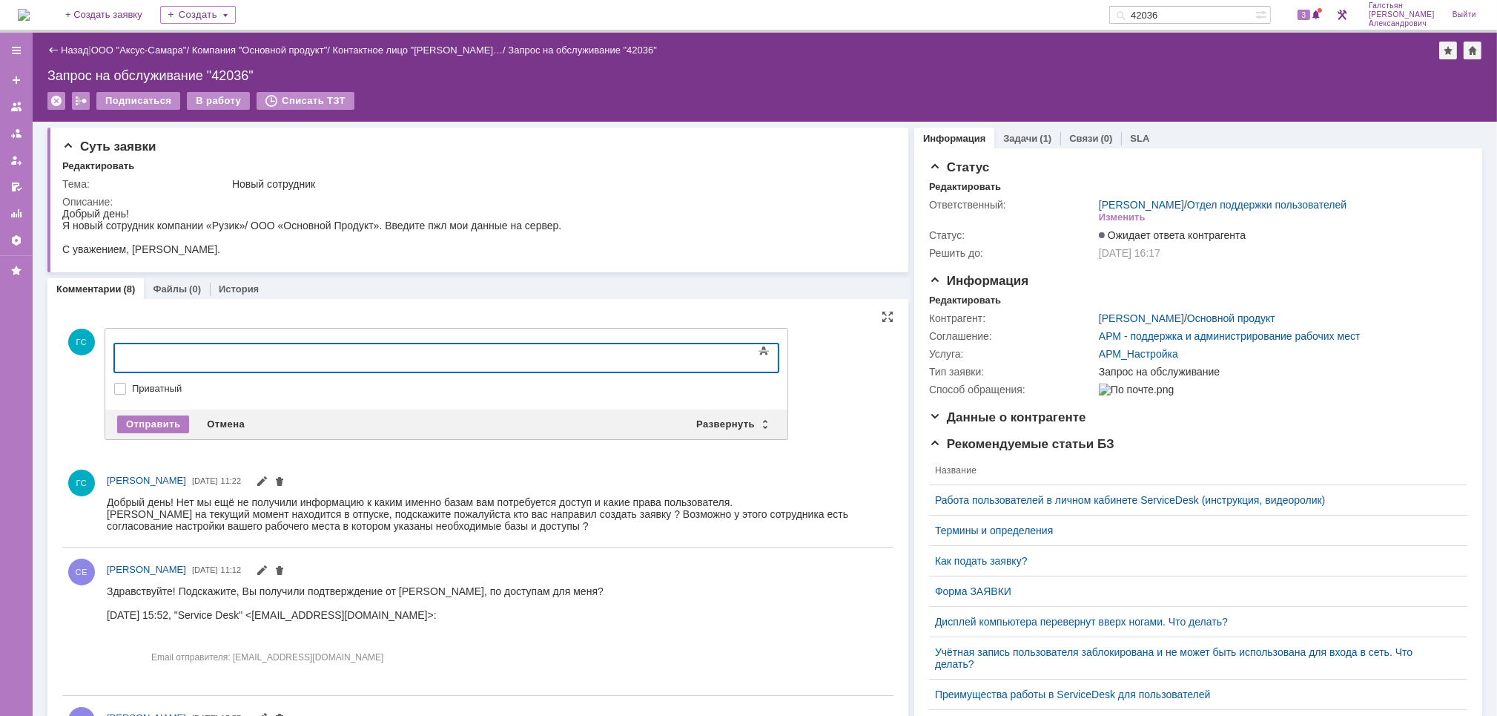
click at [346, 345] on body at bounding box center [234, 355] width 222 height 25
click at [304, 362] on body at bounding box center [234, 355] width 222 height 25
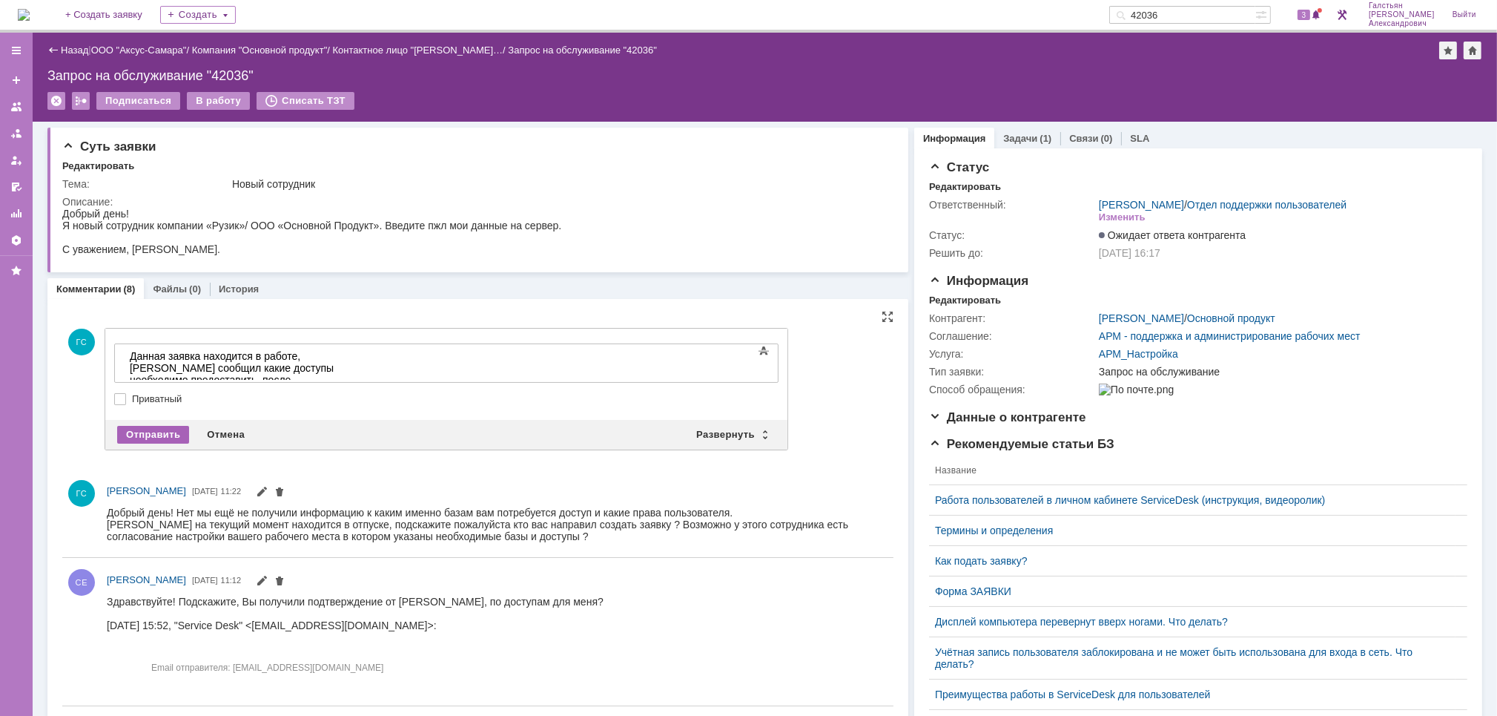
click at [156, 438] on div "Отправить" at bounding box center [153, 435] width 72 height 18
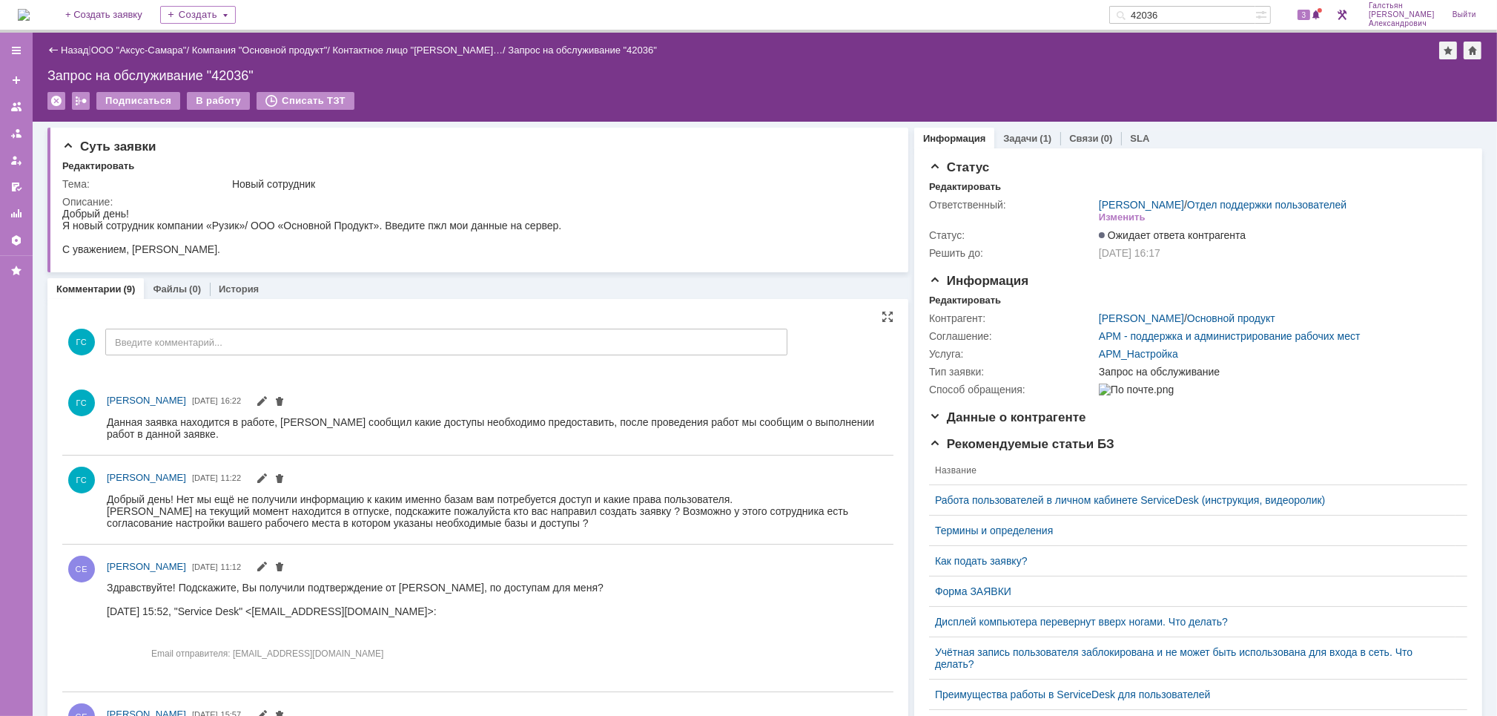
click at [30, 13] on img at bounding box center [24, 15] width 12 height 12
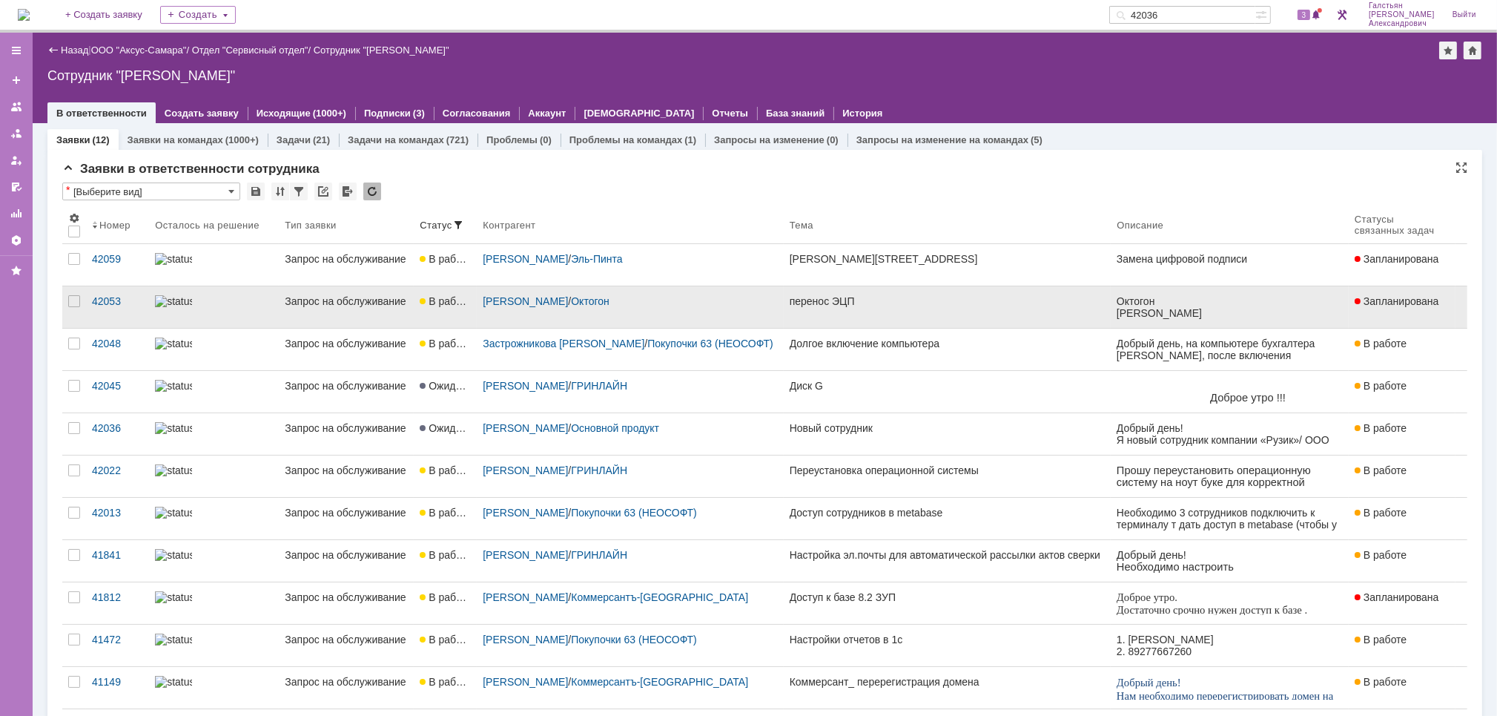
click at [868, 303] on div "перенос ЭЦП" at bounding box center [948, 301] width 316 height 12
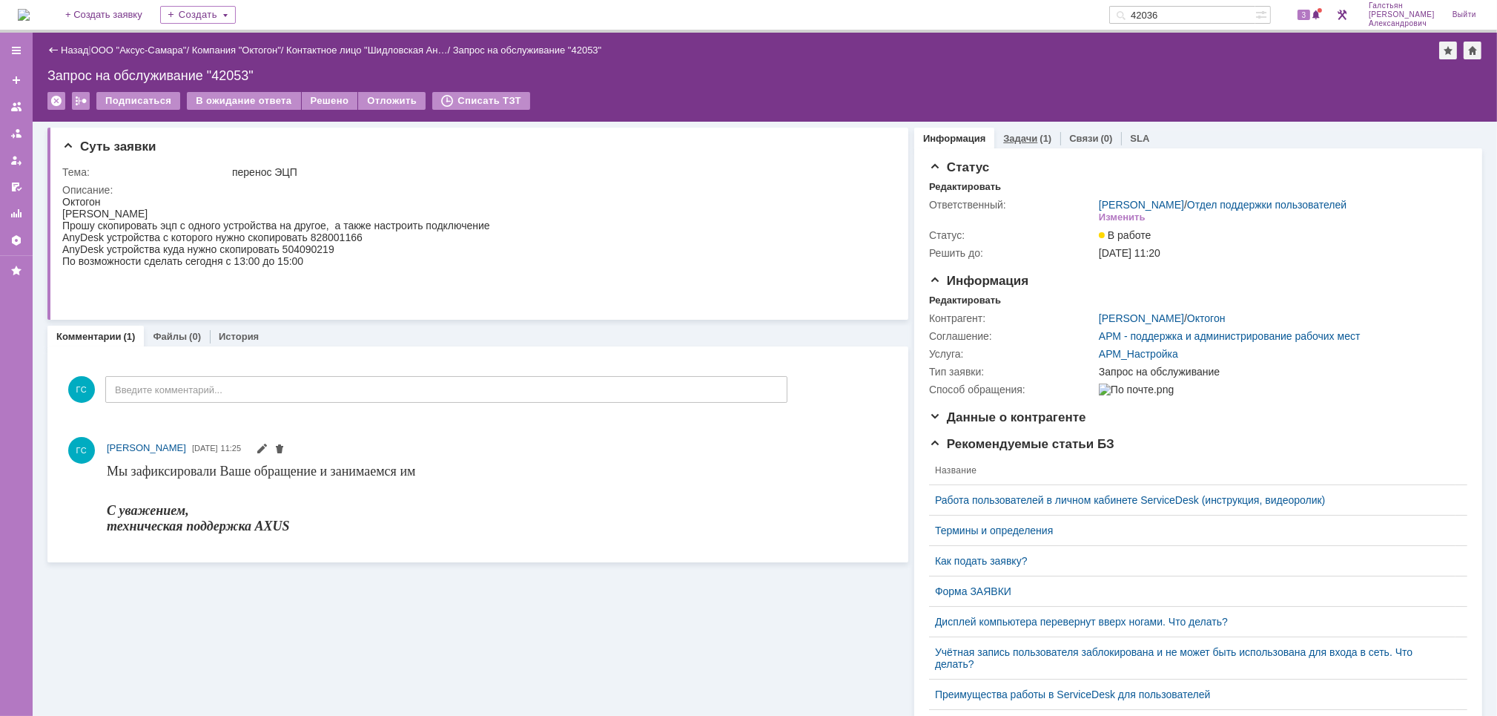
click at [1011, 133] on link "Задачи" at bounding box center [1020, 138] width 34 height 11
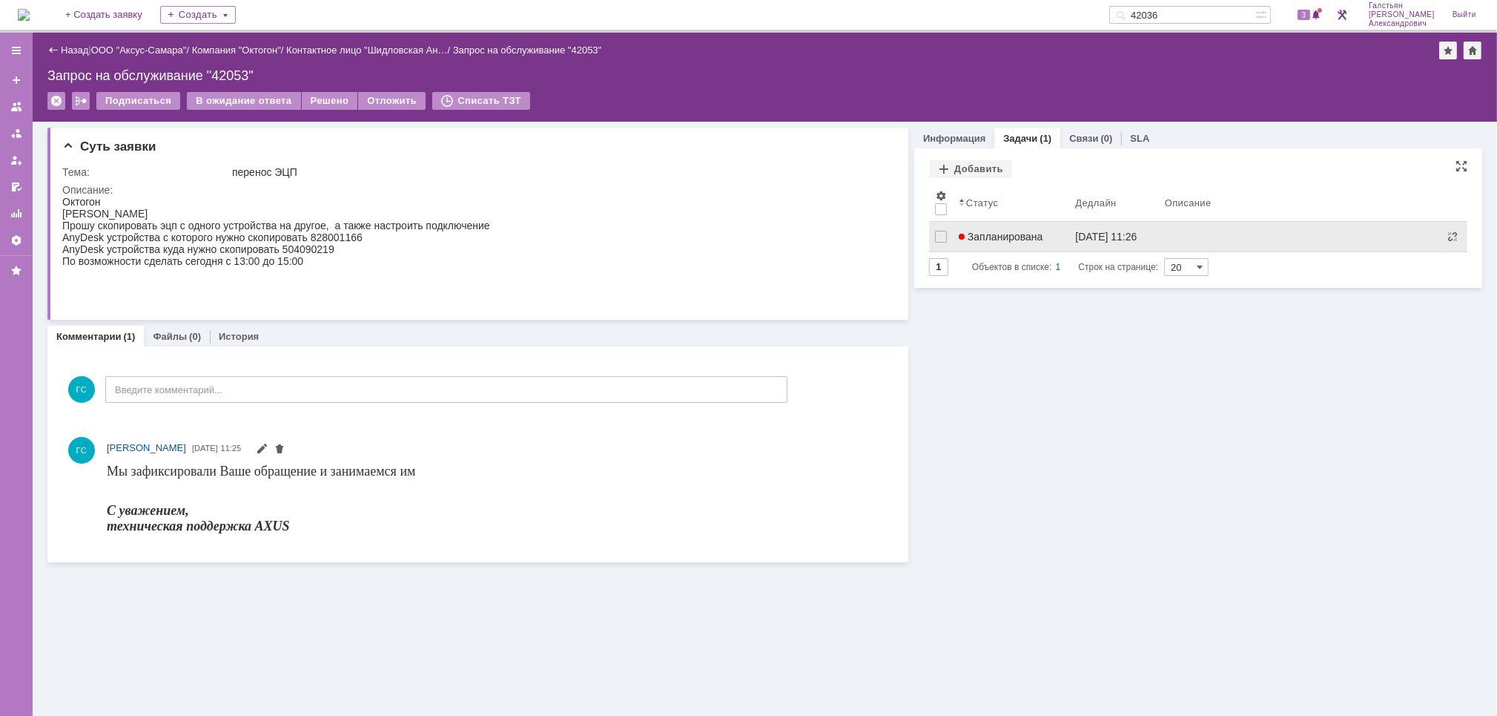
click at [1046, 244] on link "Запланирована" at bounding box center [1011, 237] width 116 height 30
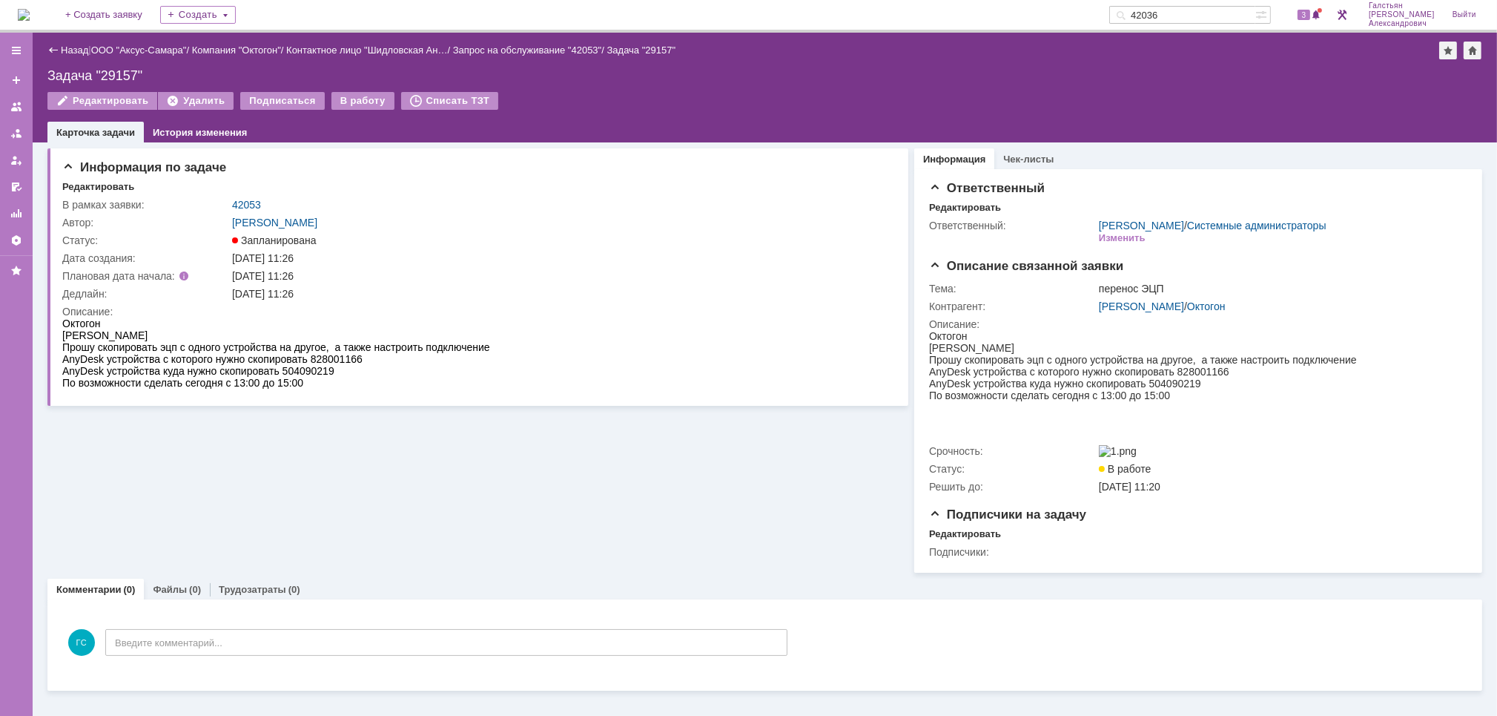
click at [353, 89] on div "Назад | ООО "Аксус-Самара" / Компания "Октогон" / Контактное лицо "Шидловская А…" at bounding box center [765, 88] width 1465 height 110
click at [353, 103] on div "В работу" at bounding box center [362, 101] width 63 height 18
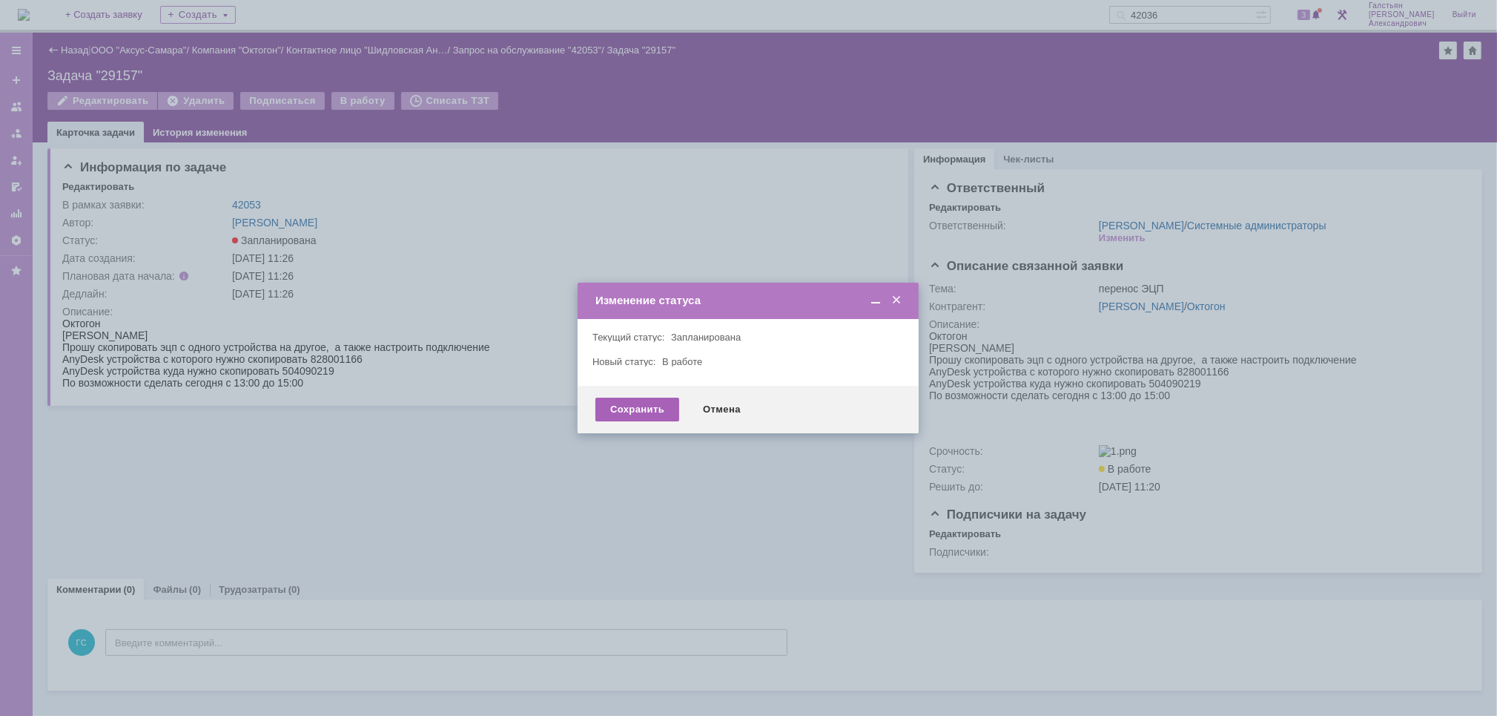
click at [653, 407] on div "Сохранить" at bounding box center [637, 409] width 84 height 24
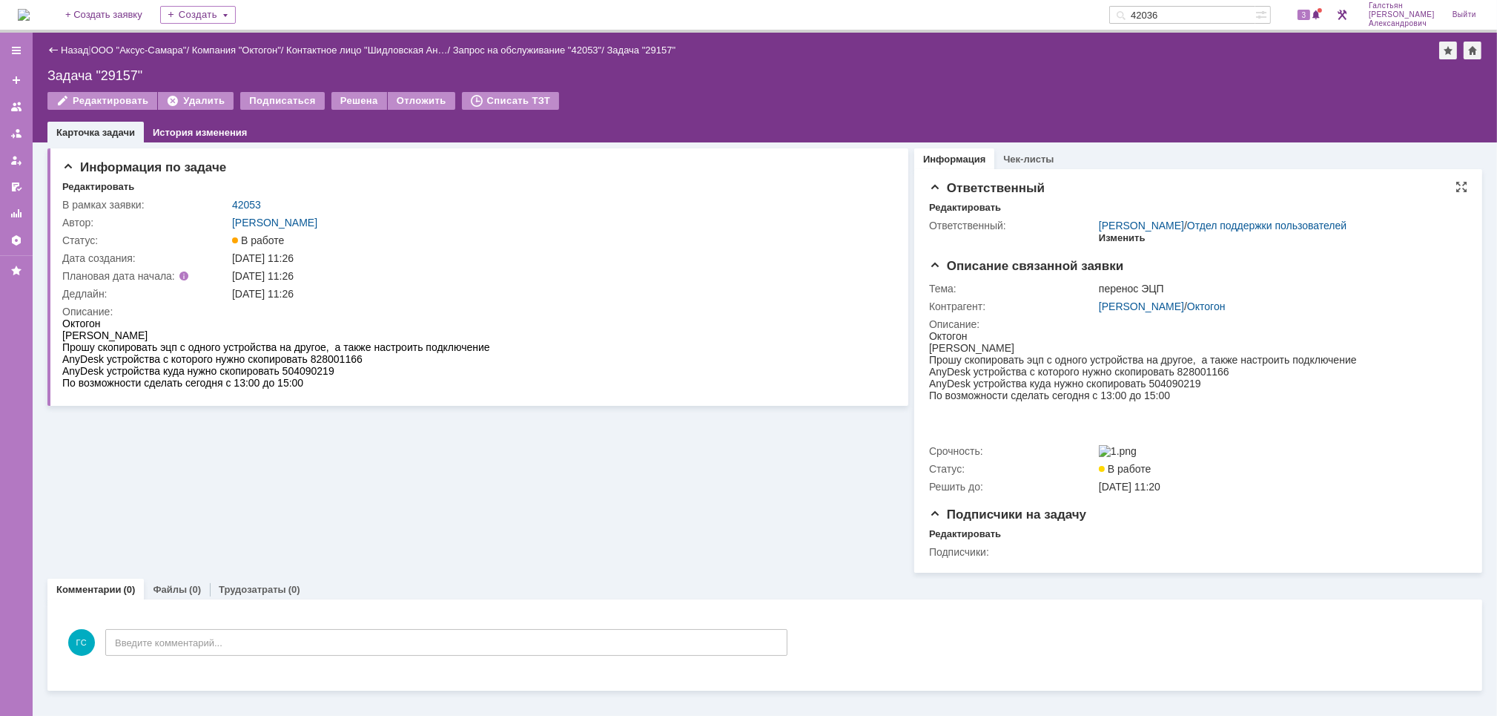
click at [1107, 238] on div "Изменить" at bounding box center [1122, 238] width 47 height 12
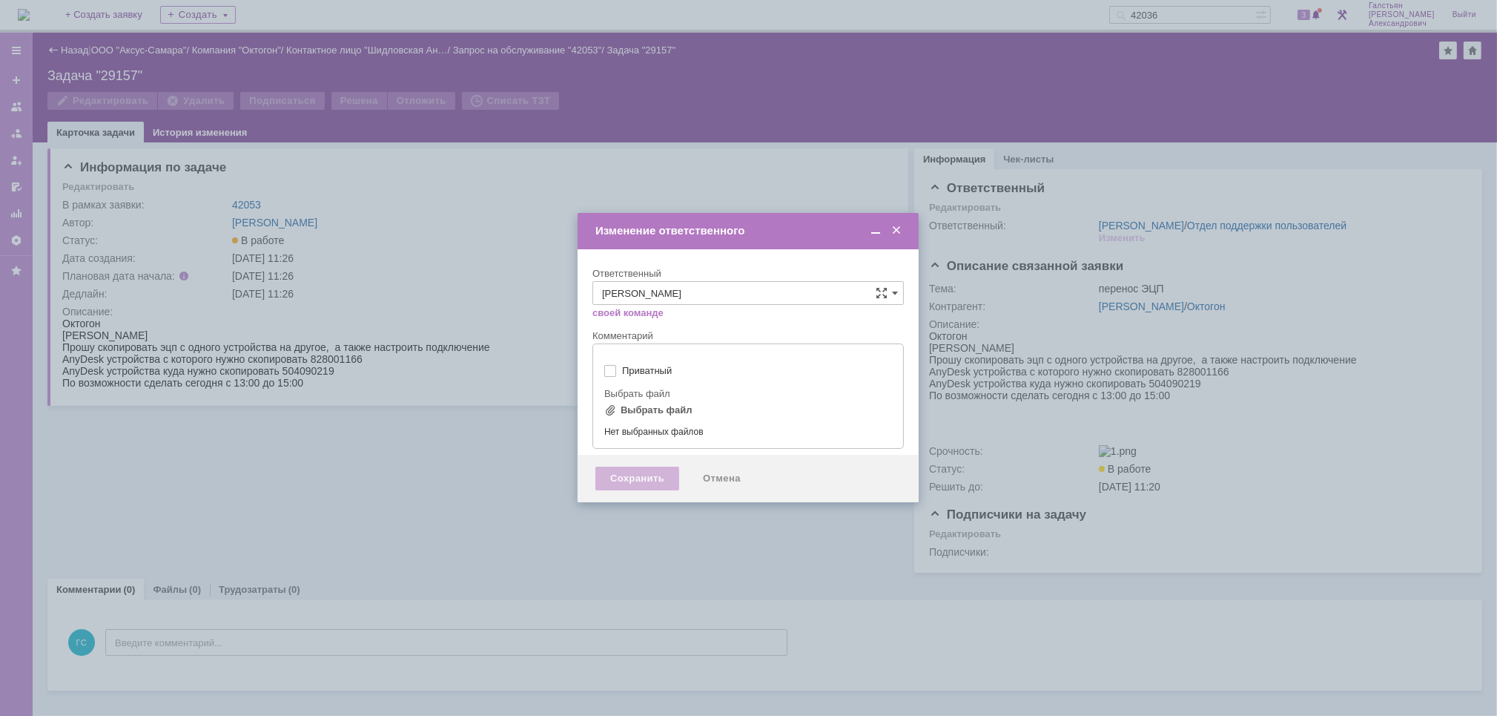
type input "[не указано]"
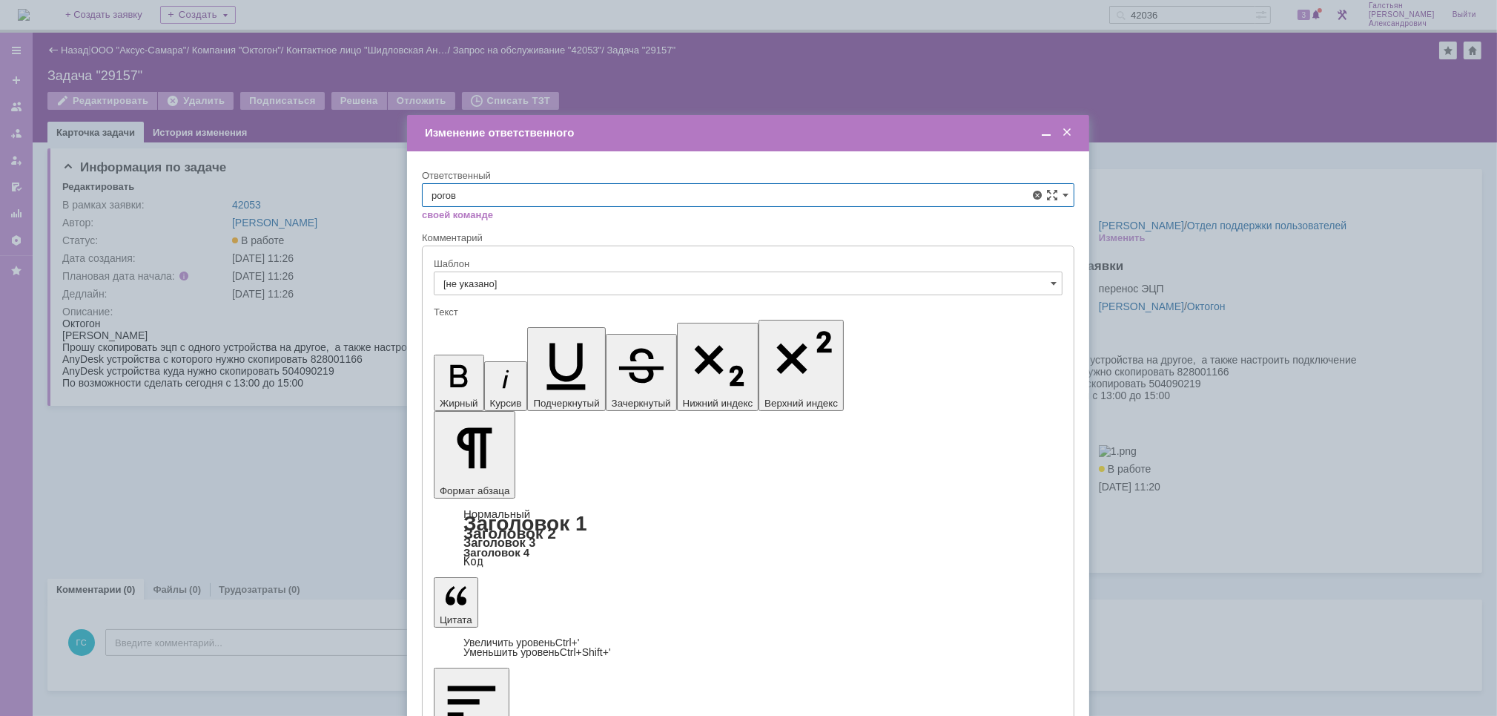
click at [572, 302] on span "[PERSON_NAME]" at bounding box center [748, 303] width 633 height 12
type input "Рогов Александр Евгеньевич"
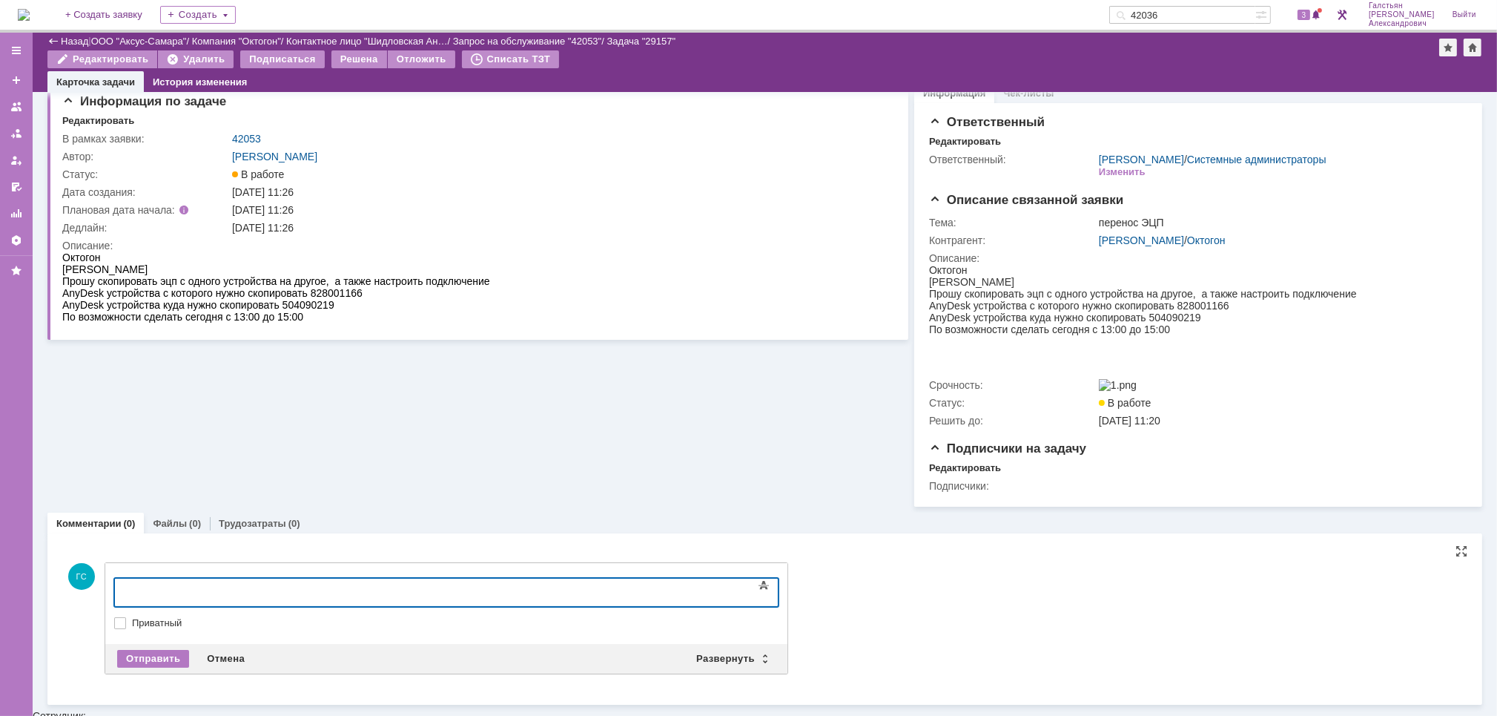
scroll to position [13, 0]
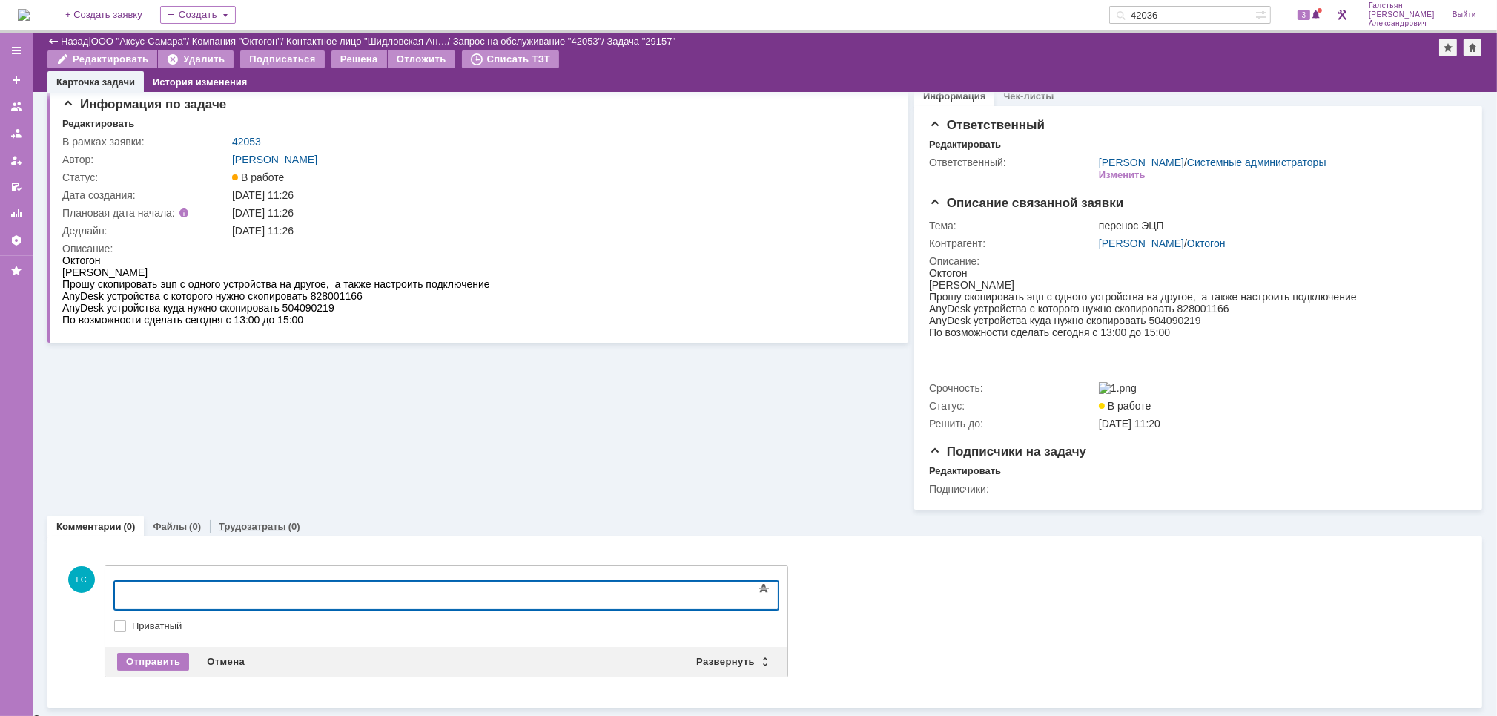
click at [250, 529] on link "Трудозатраты" at bounding box center [252, 526] width 67 height 11
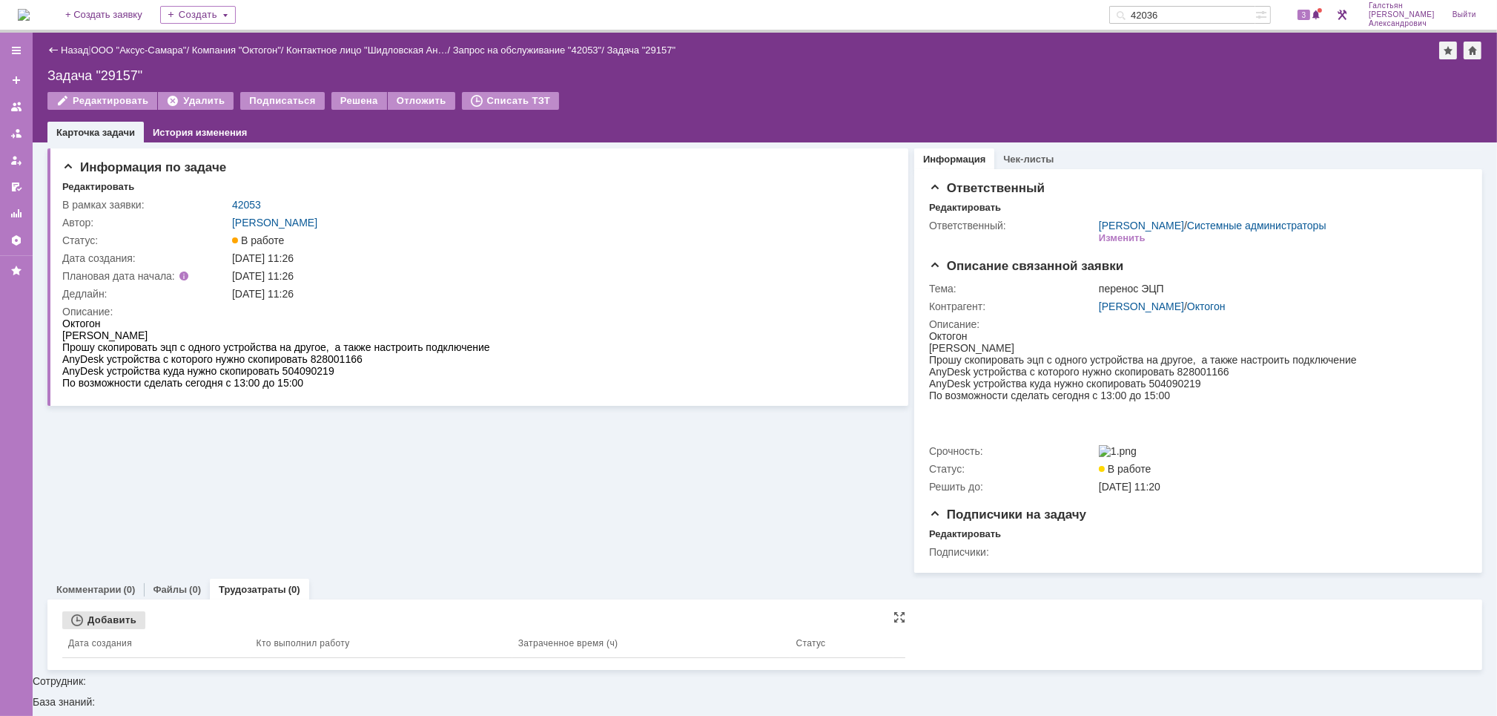
click at [99, 622] on div "Добавить" at bounding box center [103, 620] width 83 height 18
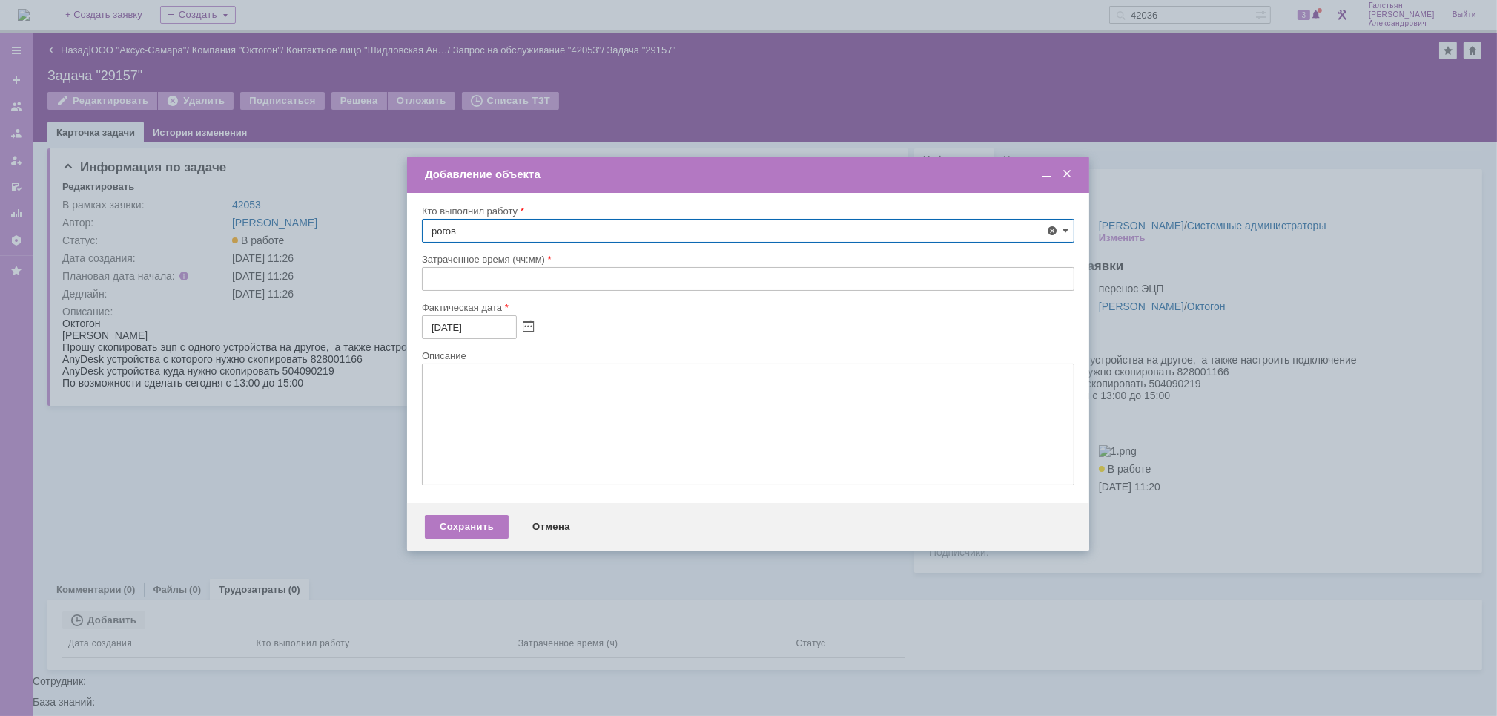
click at [547, 440] on span "[PERSON_NAME]" at bounding box center [506, 438] width 79 height 11
type input "[PERSON_NAME]"
click at [488, 395] on textarea at bounding box center [748, 424] width 653 height 122
type textarea "Скопирована и пересена ЭЦП"
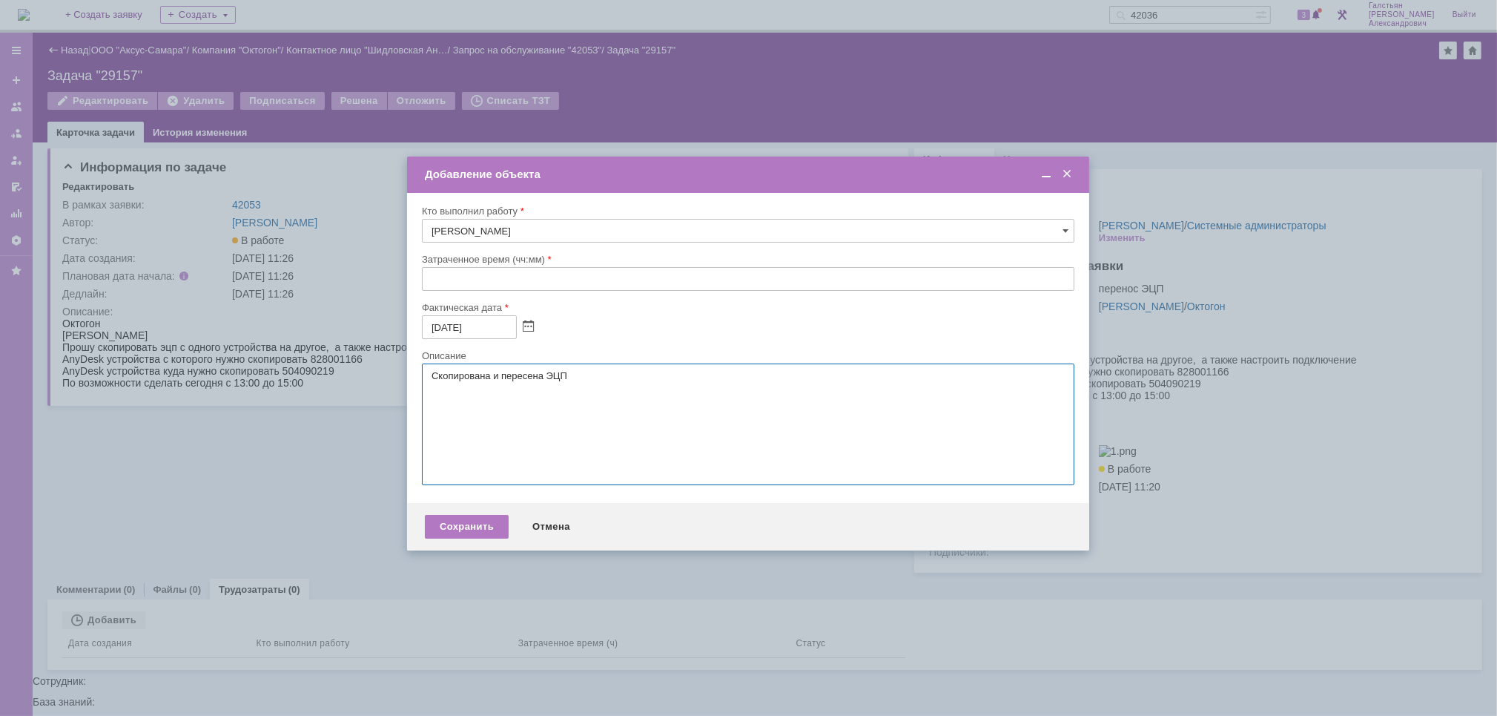
type textarea "Скопирована и пересена ЭЦП"
click at [432, 273] on input "text" at bounding box center [748, 279] width 653 height 24
type input "00:30"
click at [470, 523] on div "Сохранить" at bounding box center [467, 527] width 84 height 24
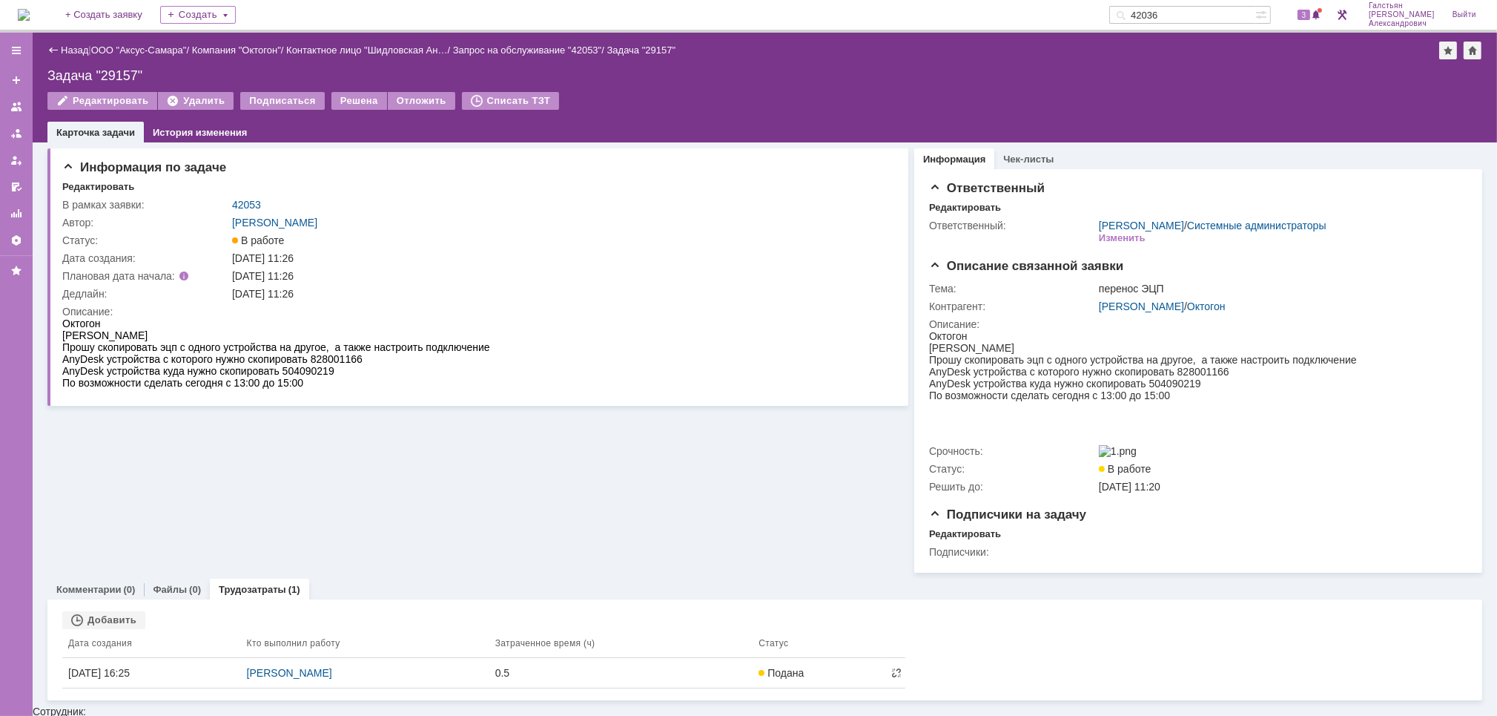
click at [58, 56] on div "Назад | ООО "Аксус-Самара" / Компания "Октогон" / Контактное лицо "Шидловская А…" at bounding box center [764, 51] width 1435 height 18
click at [65, 47] on link "Назад" at bounding box center [74, 49] width 27 height 11
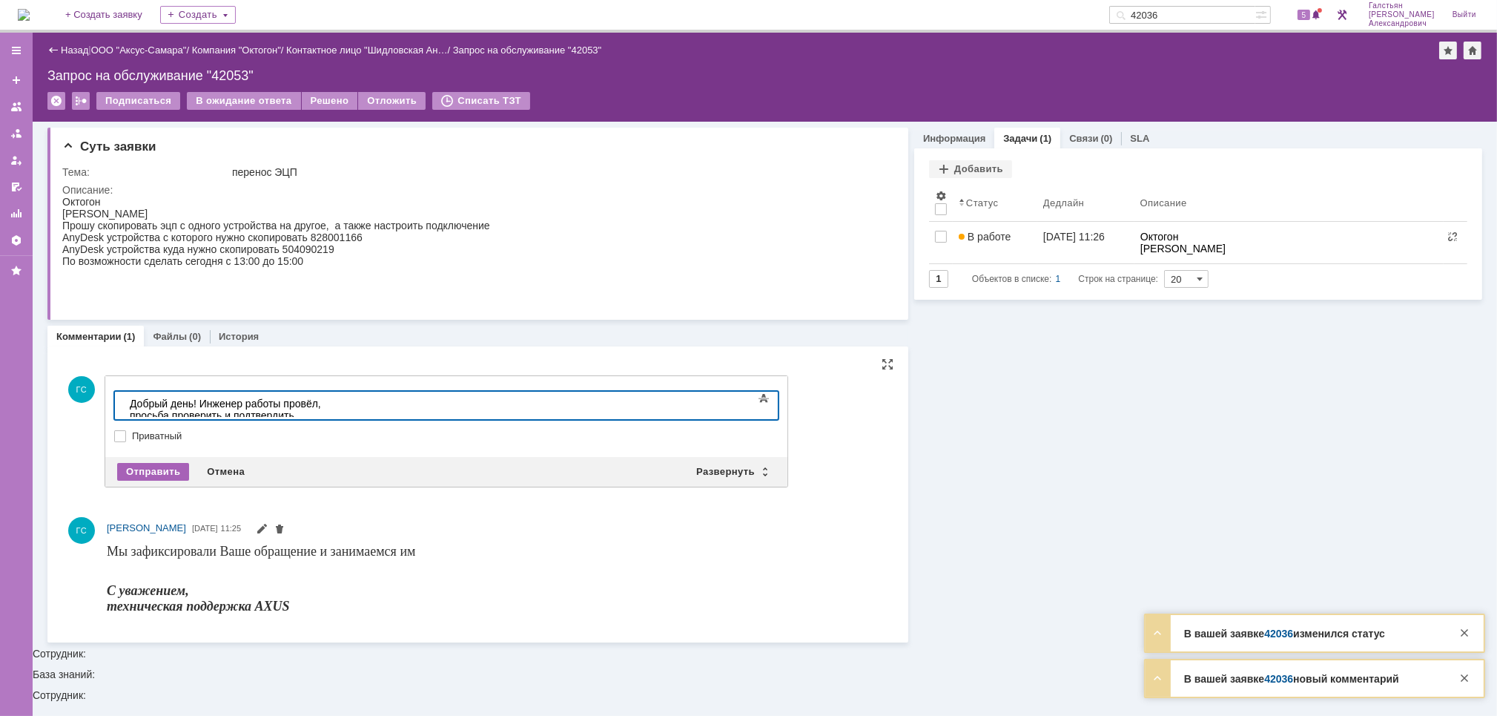
click at [137, 474] on div "Отправить" at bounding box center [153, 472] width 72 height 18
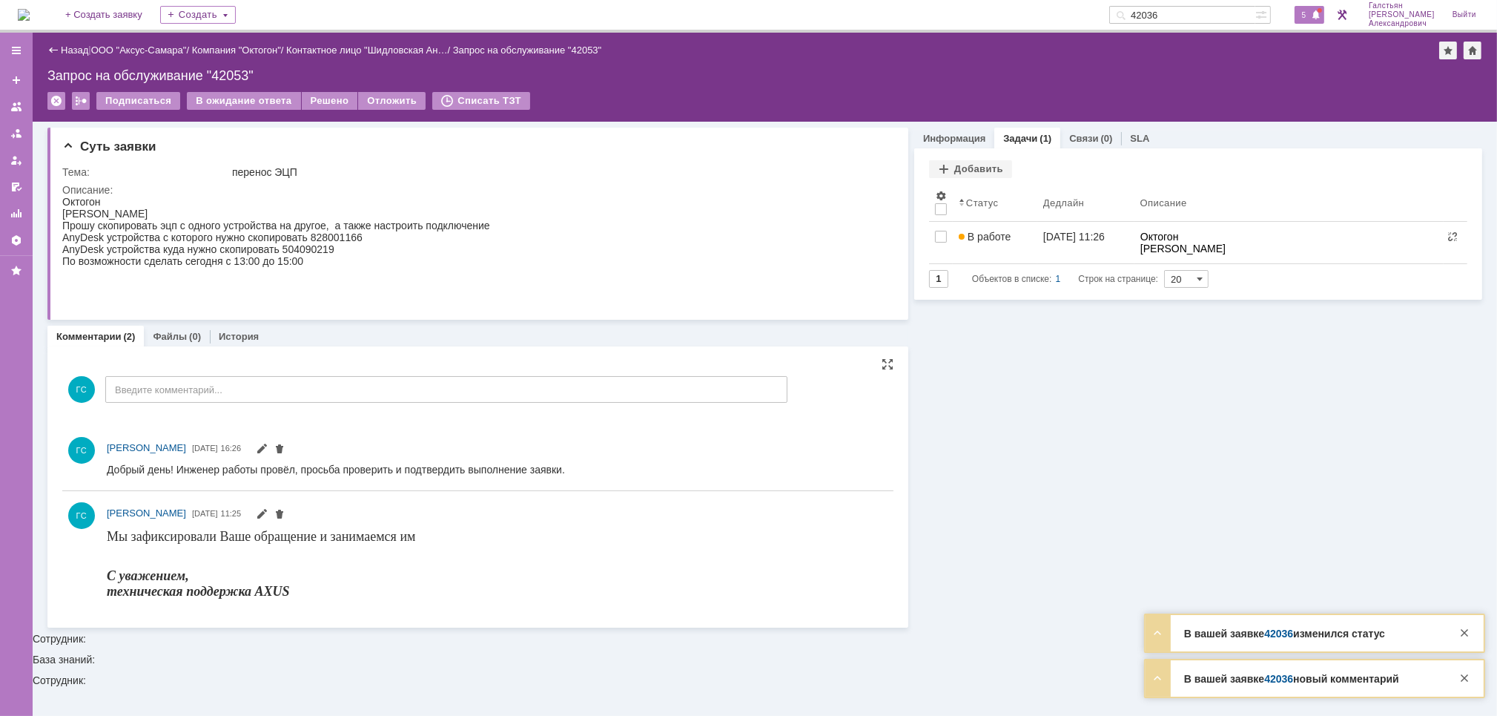
click at [1319, 16] on span at bounding box center [1316, 16] width 10 height 12
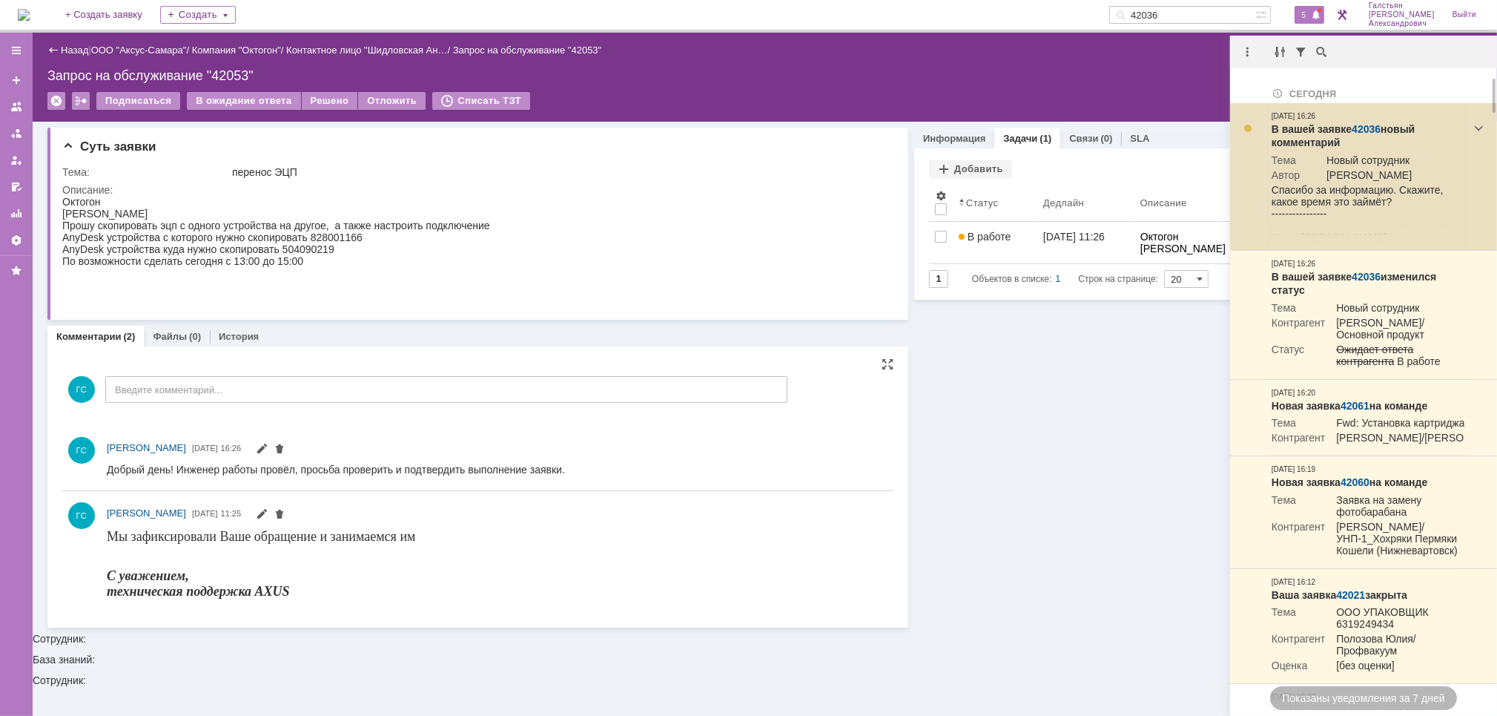
click at [1367, 129] on link "42036" at bounding box center [1366, 129] width 29 height 12
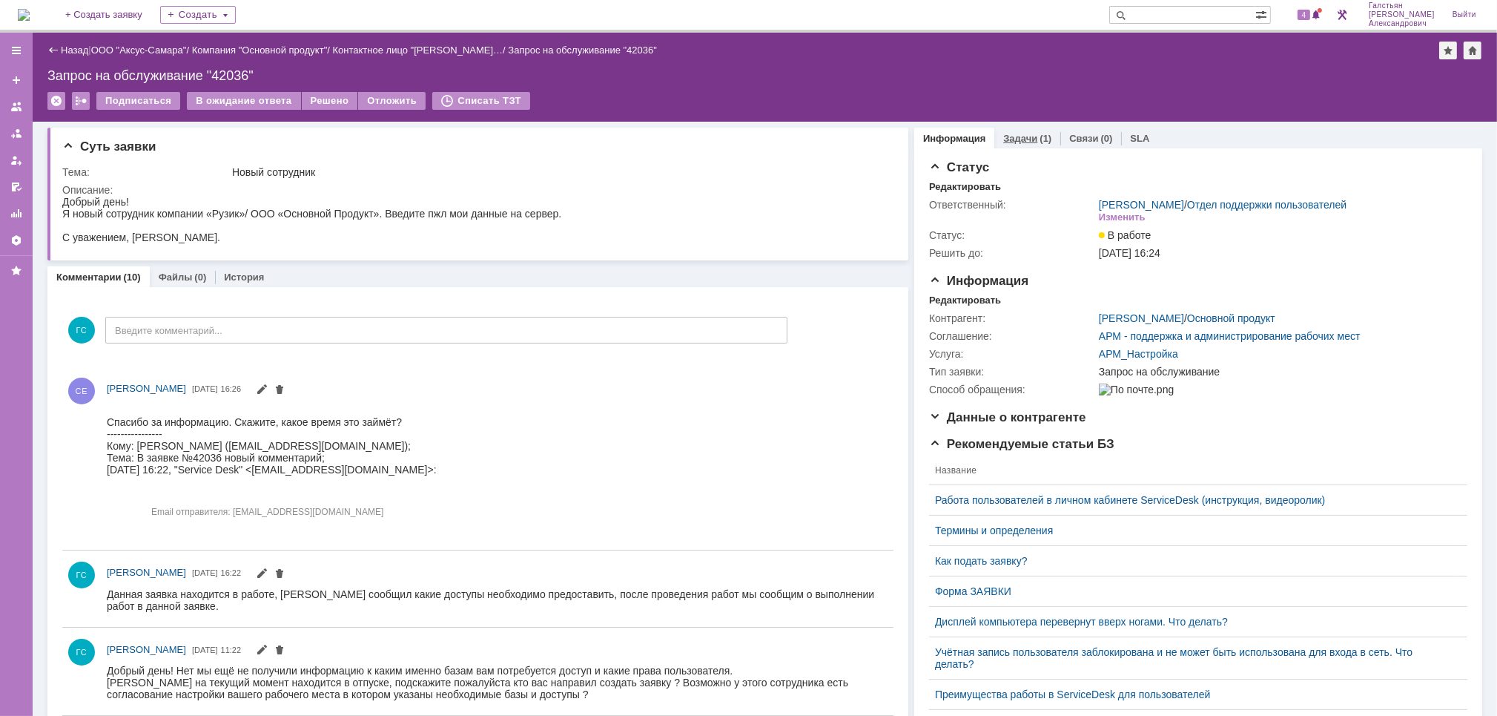
click at [1015, 133] on link "Задачи" at bounding box center [1020, 138] width 34 height 11
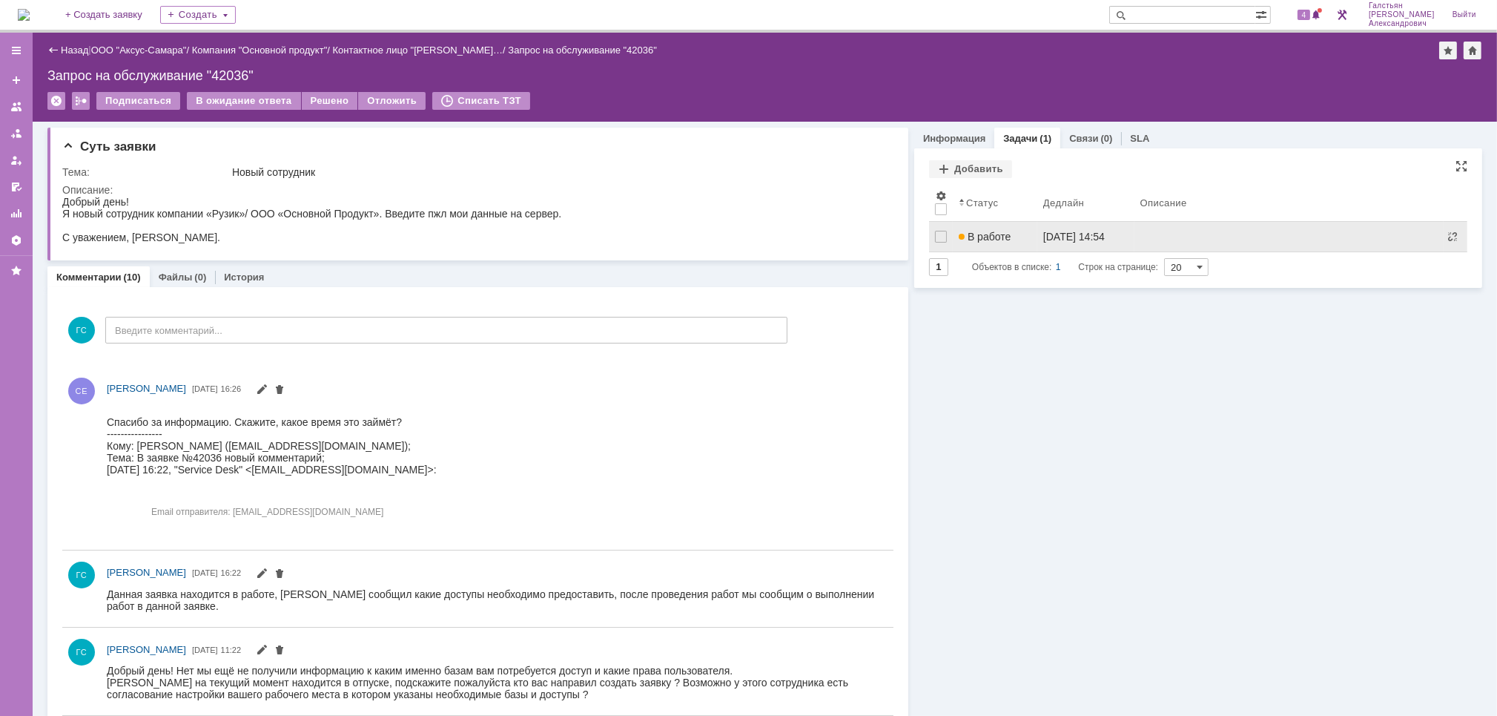
click at [1002, 244] on link "В работе" at bounding box center [995, 237] width 85 height 30
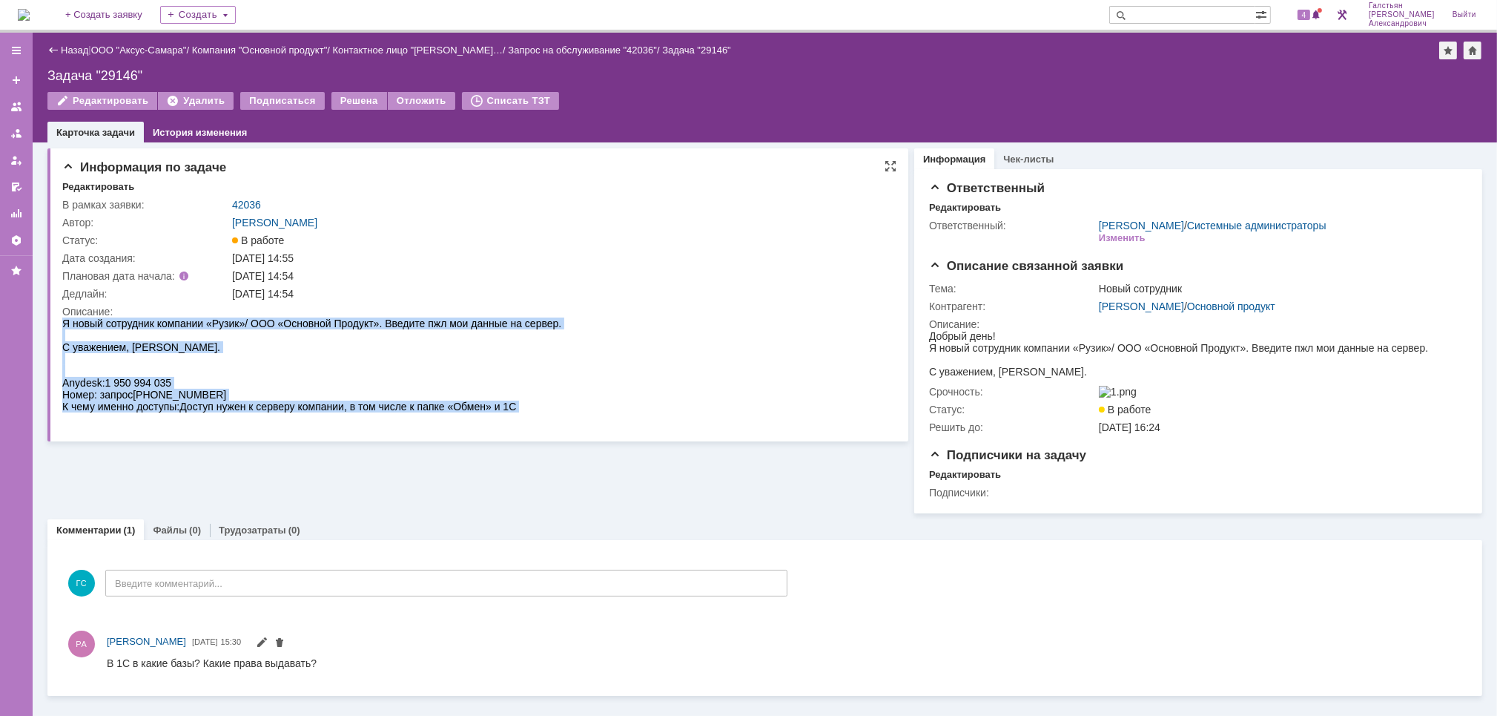
drag, startPoint x: 62, startPoint y: 322, endPoint x: 387, endPoint y: 418, distance: 338.6
click at [387, 418] on body "Я новый сотрудник компании «Рузик»/ ООО «Основной Продукт». Введите пжл мои дан…" at bounding box center [311, 370] width 499 height 107
copy body "Я новый сотрудник компании «Рузик»/ ООО «Основной Продукт». Введите пжл мои дан…"
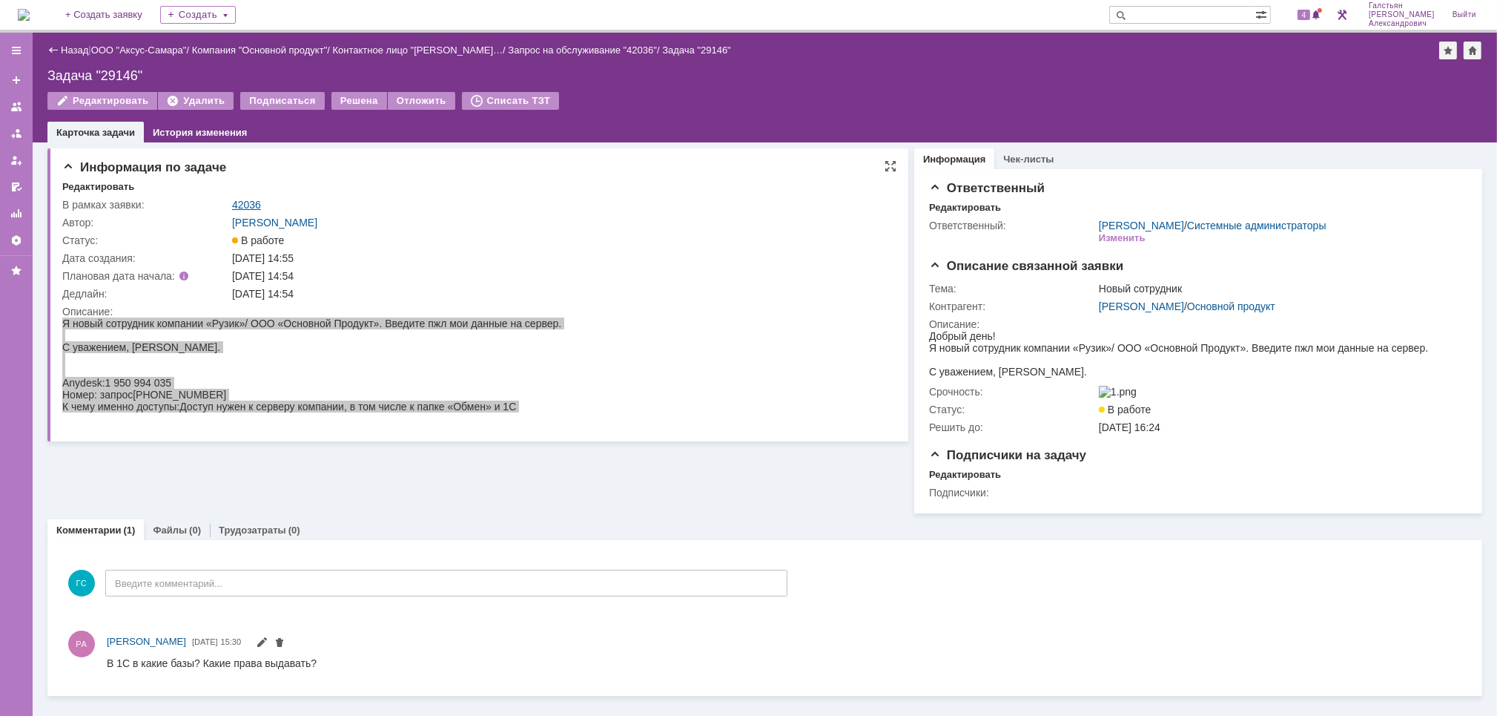
click at [246, 201] on link "42036" at bounding box center [246, 205] width 29 height 12
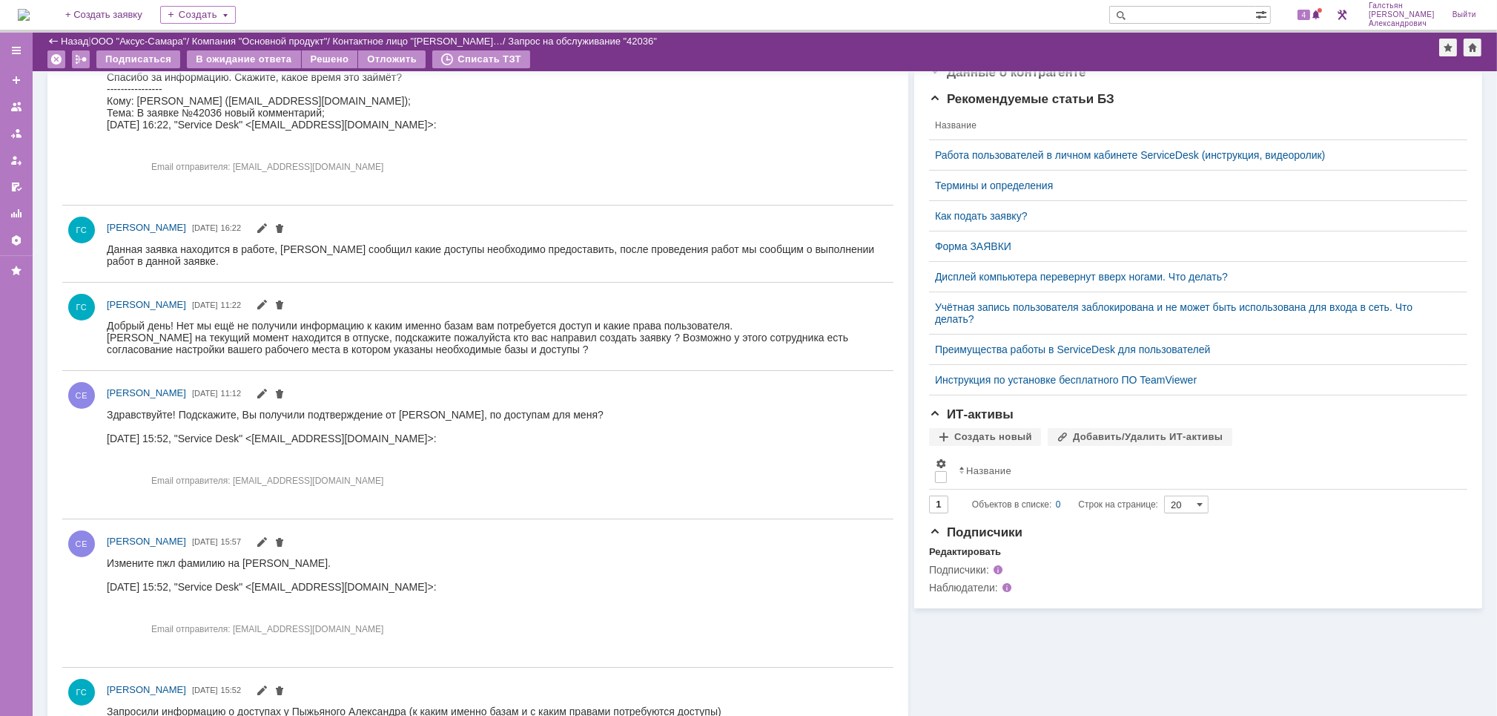
scroll to position [297, 0]
click at [260, 565] on div "Измените пжл фамилию на Сопов. 29.09.2025, 15:52, "Service Desk" <sd@axus.name>…" at bounding box center [271, 596] width 330 height 85
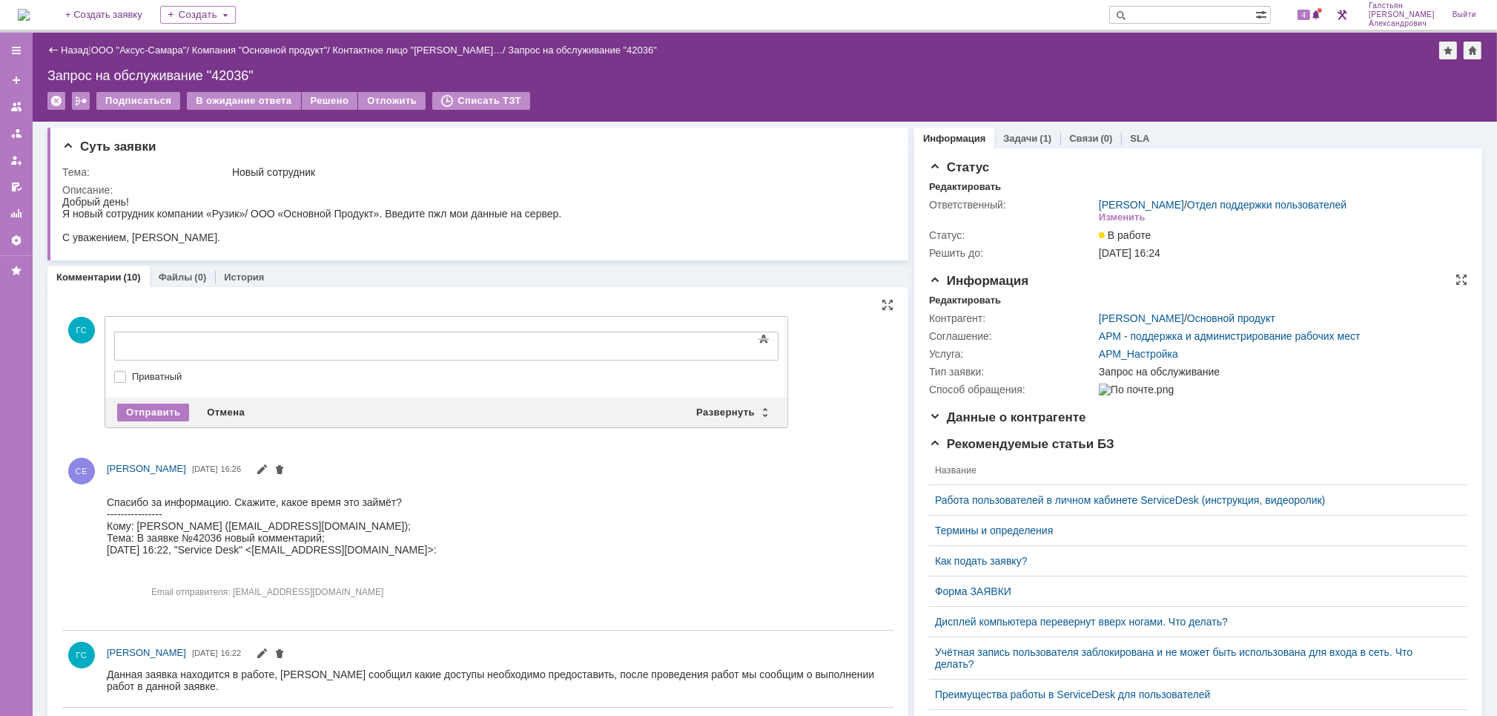
scroll to position [0, 0]
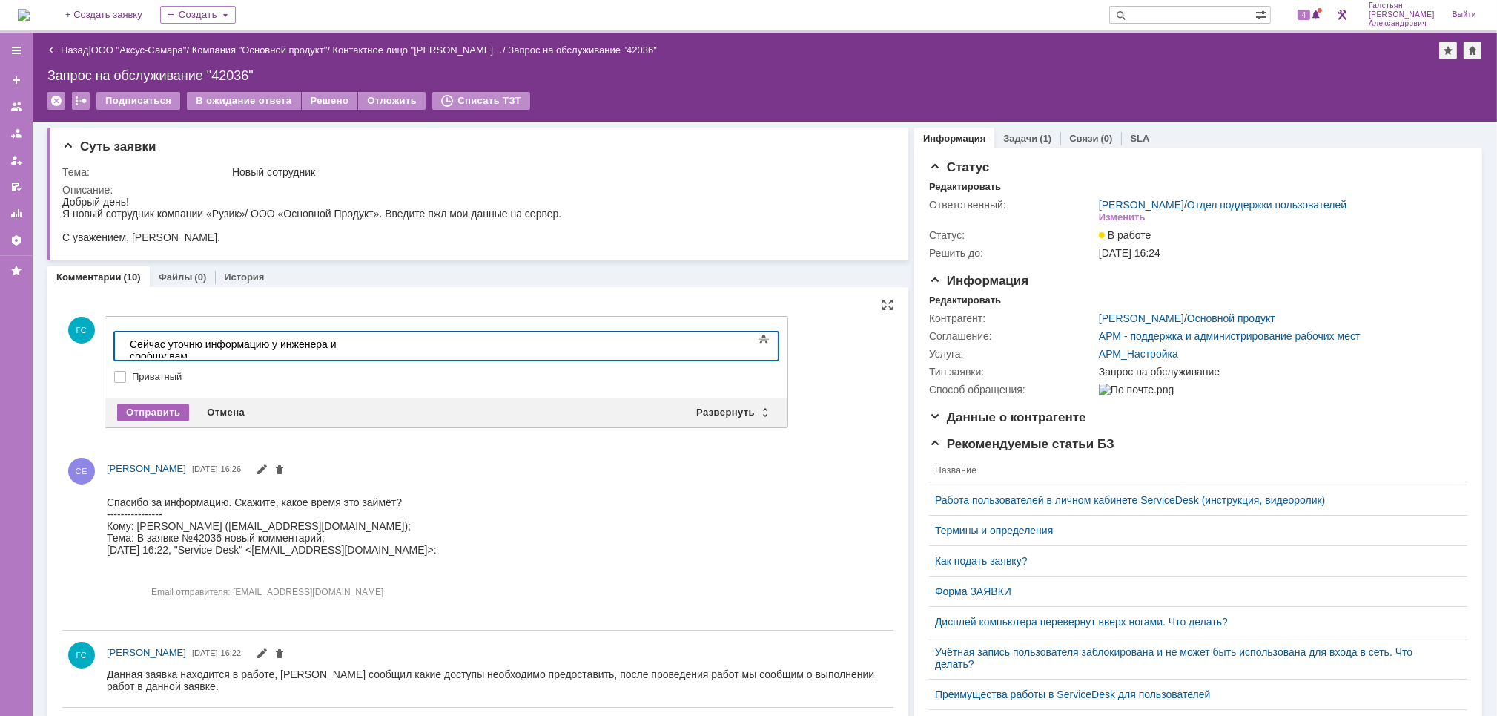
click at [137, 405] on div "Отправить" at bounding box center [153, 412] width 72 height 18
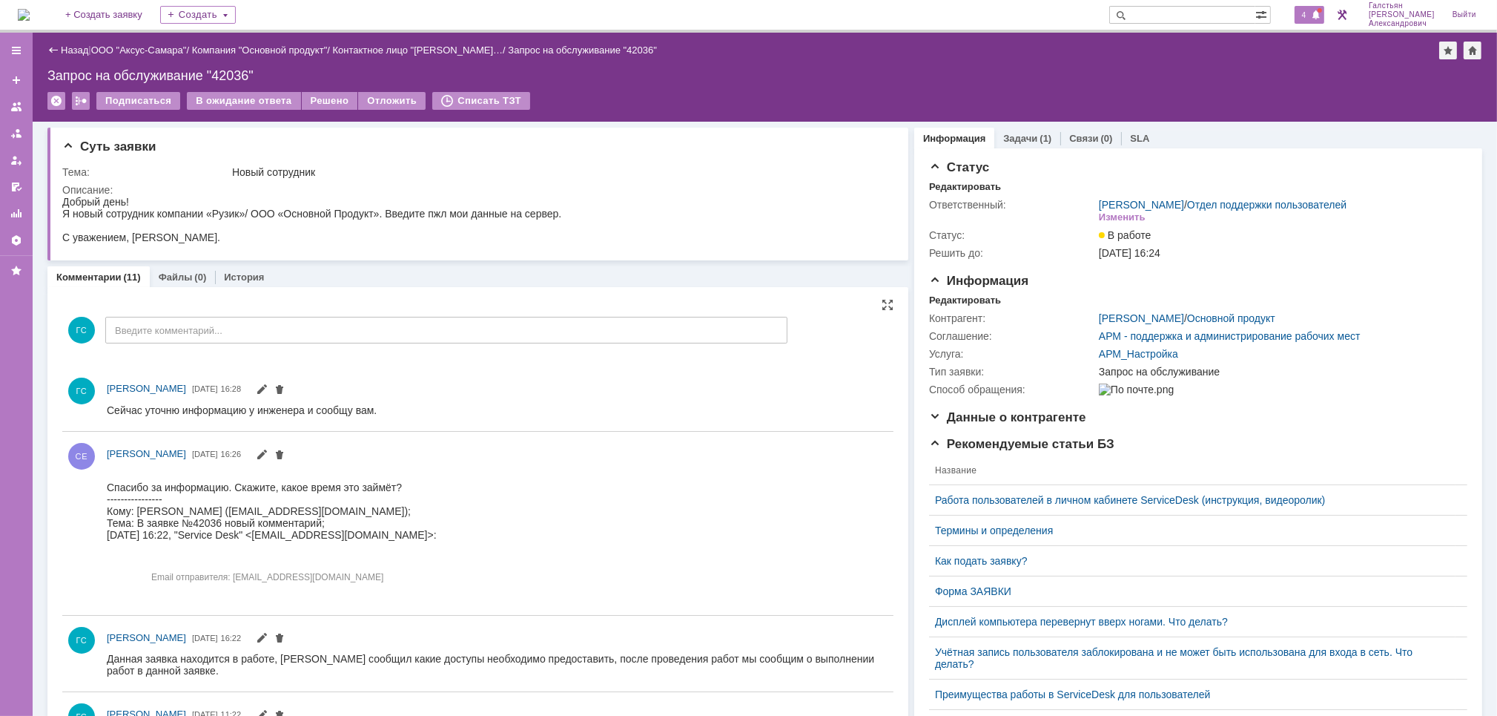
click at [1321, 15] on span at bounding box center [1316, 16] width 10 height 12
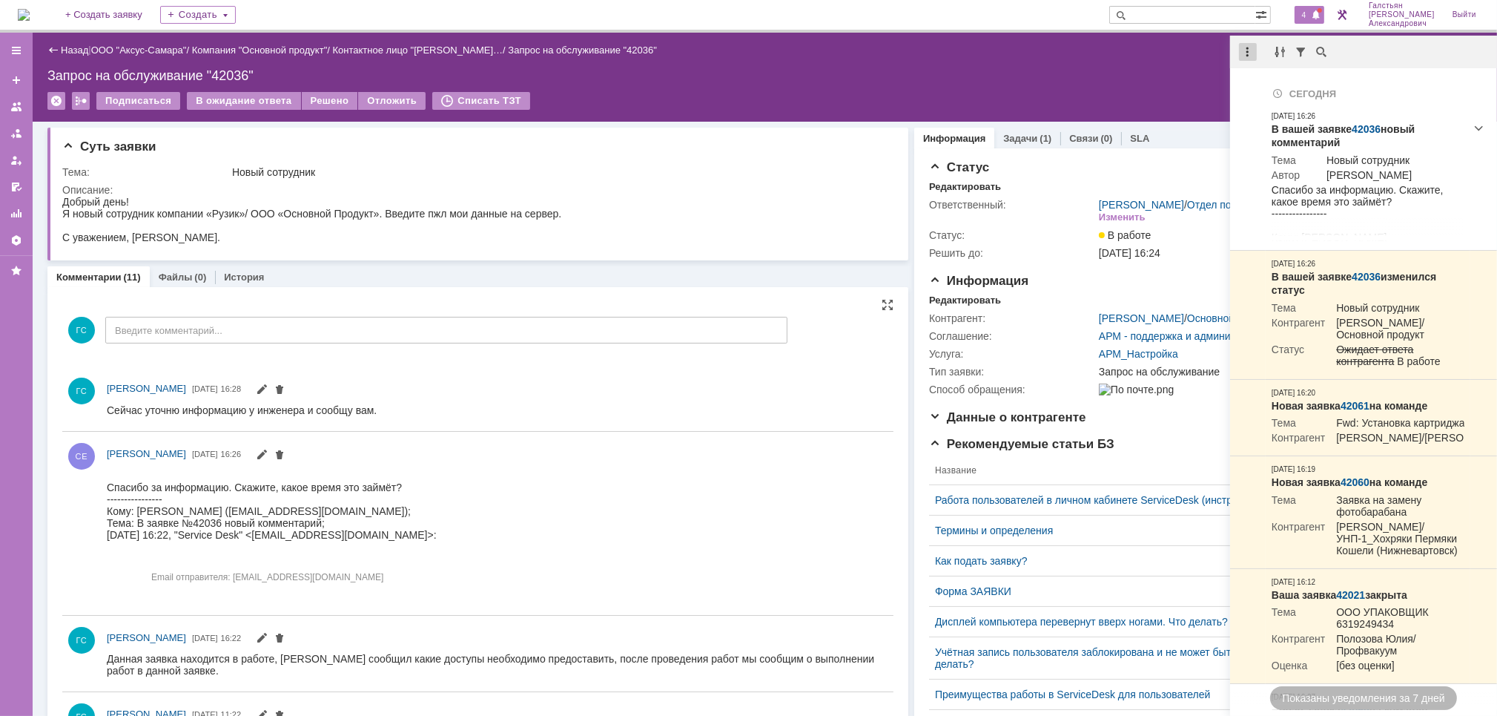
click at [1241, 51] on div at bounding box center [1248, 52] width 18 height 18
click at [1258, 98] on div "Отметить уведомления прочитанными" at bounding box center [1350, 90] width 217 height 22
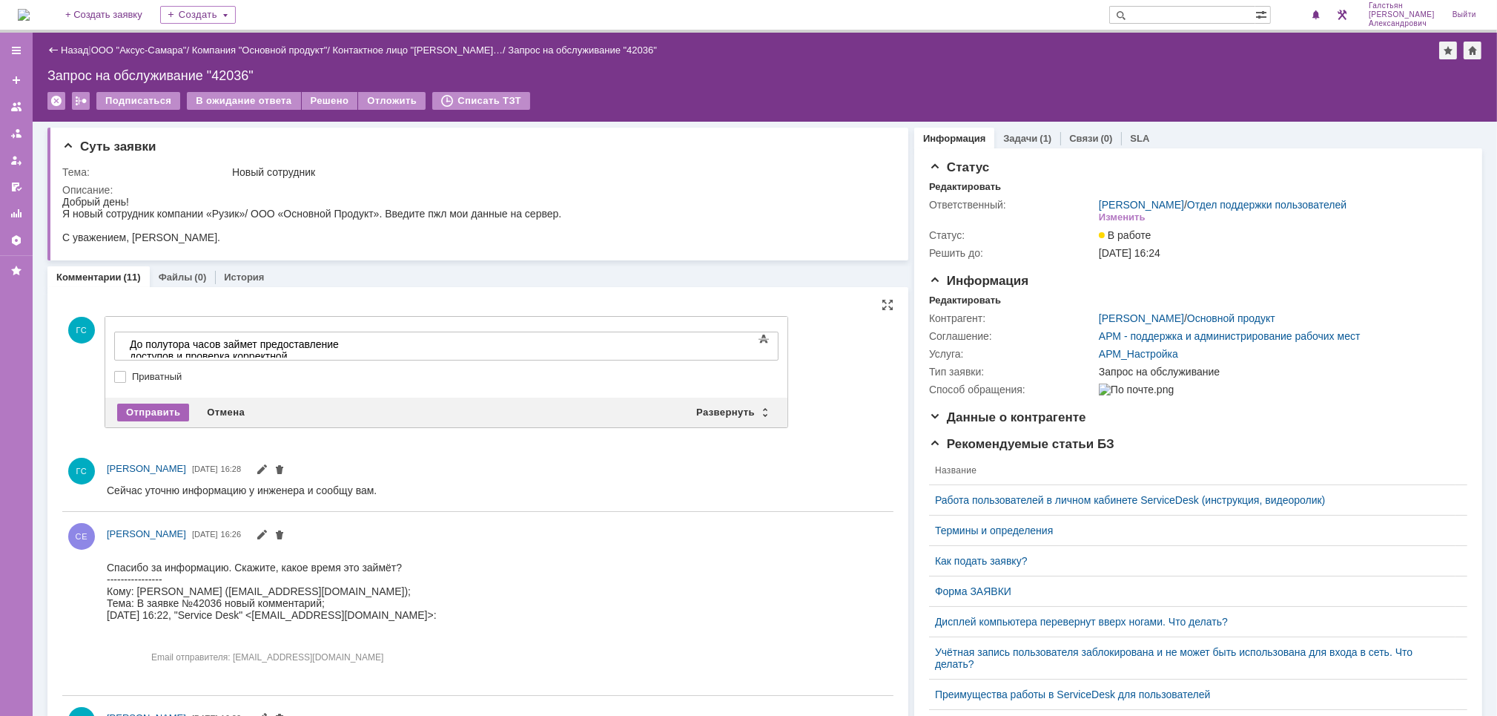
click at [139, 403] on div "Отправить" at bounding box center [153, 412] width 72 height 18
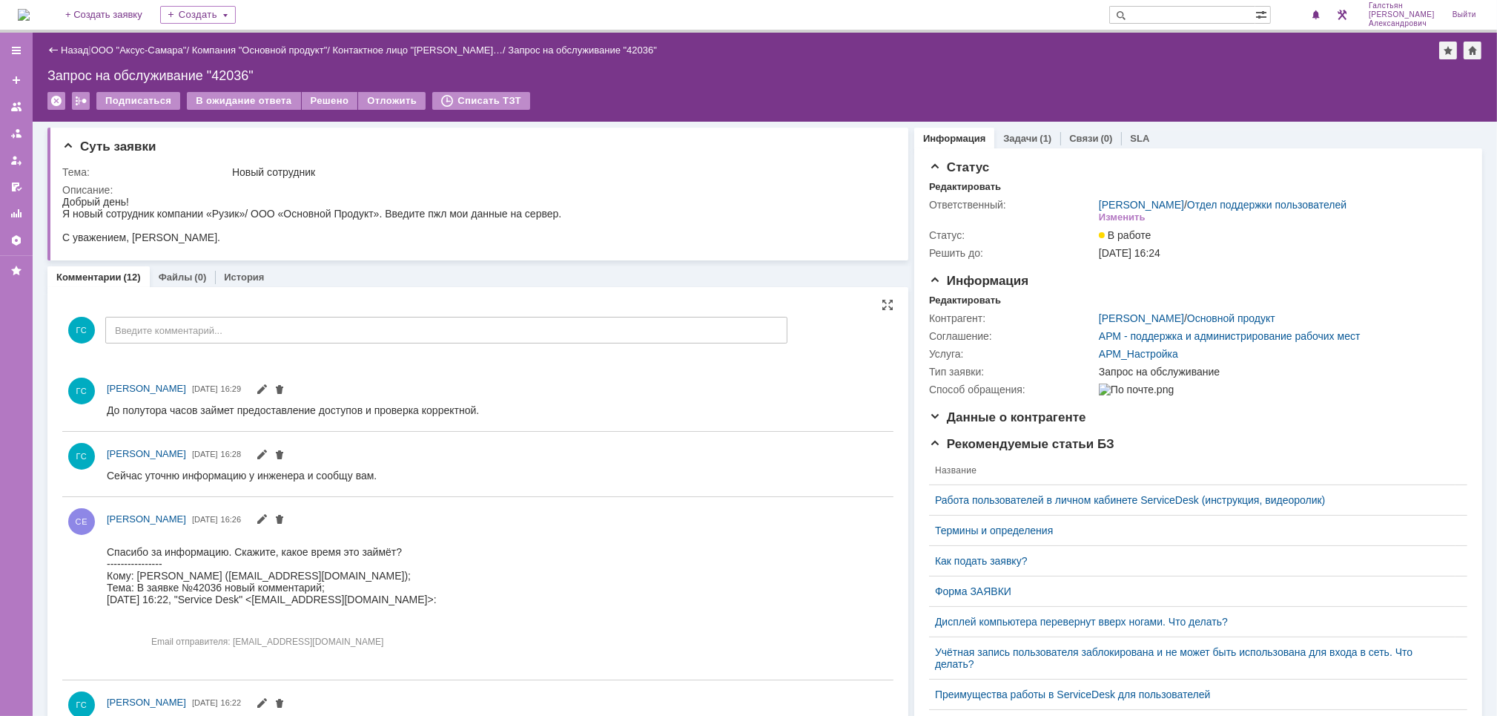
click at [30, 16] on img at bounding box center [24, 15] width 12 height 12
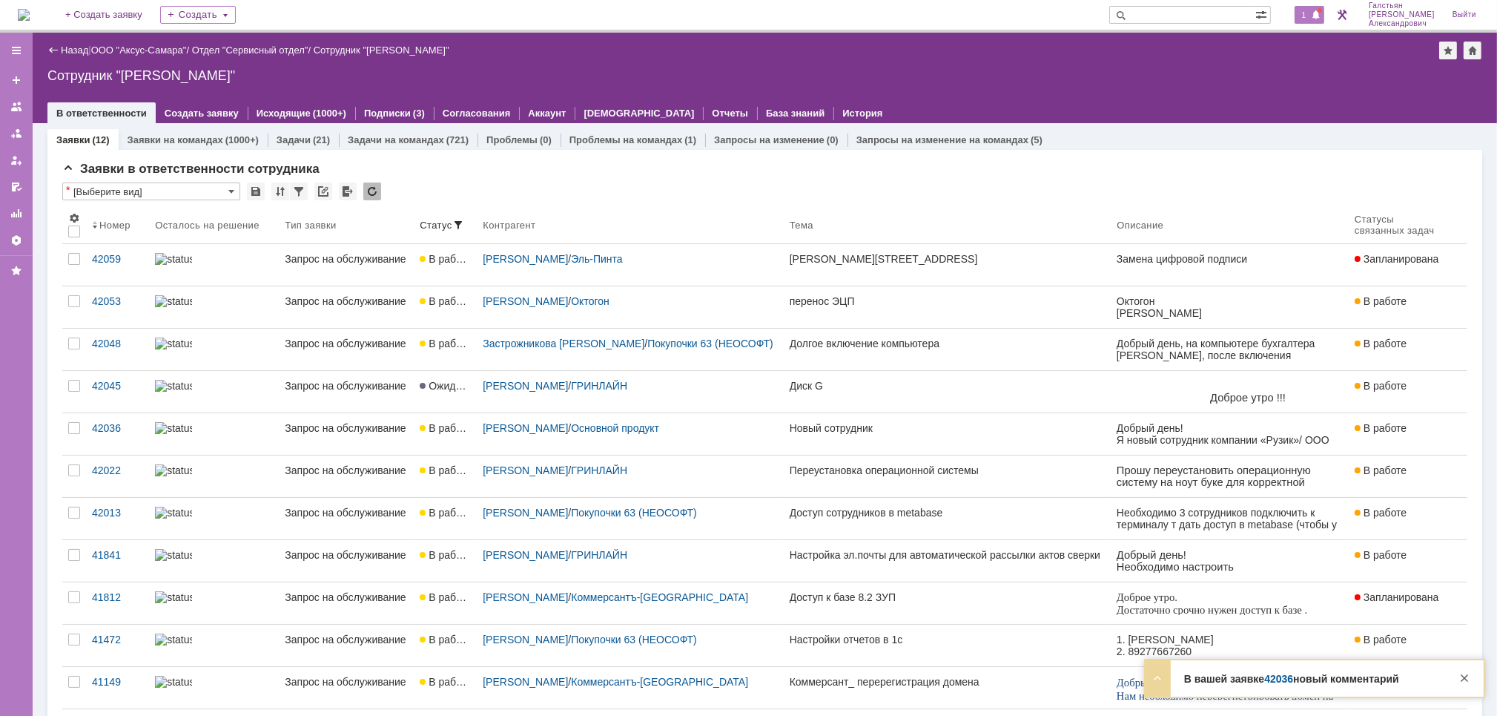
click at [1317, 16] on span at bounding box center [1316, 16] width 10 height 12
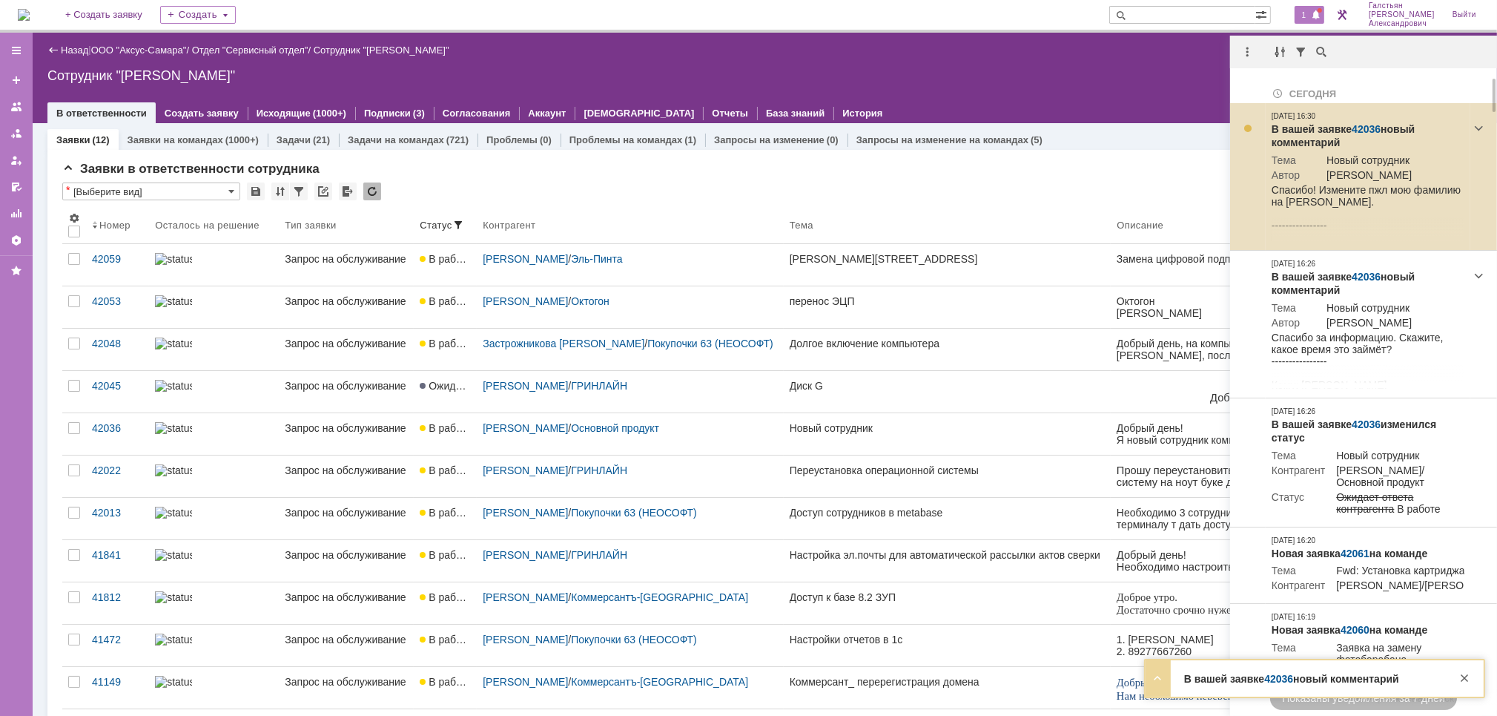
click at [1362, 125] on link "42036" at bounding box center [1366, 129] width 29 height 12
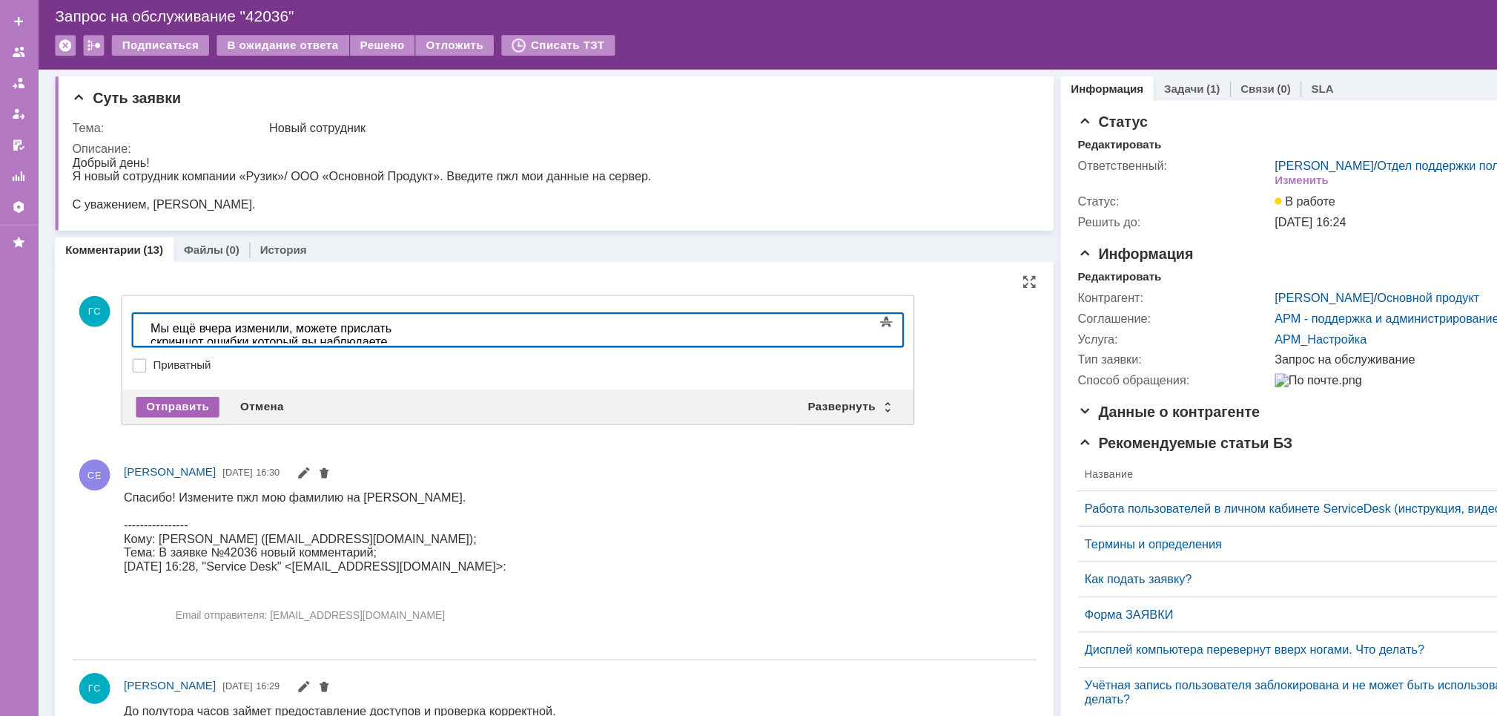
click at [129, 413] on div "Отправить" at bounding box center [153, 412] width 72 height 18
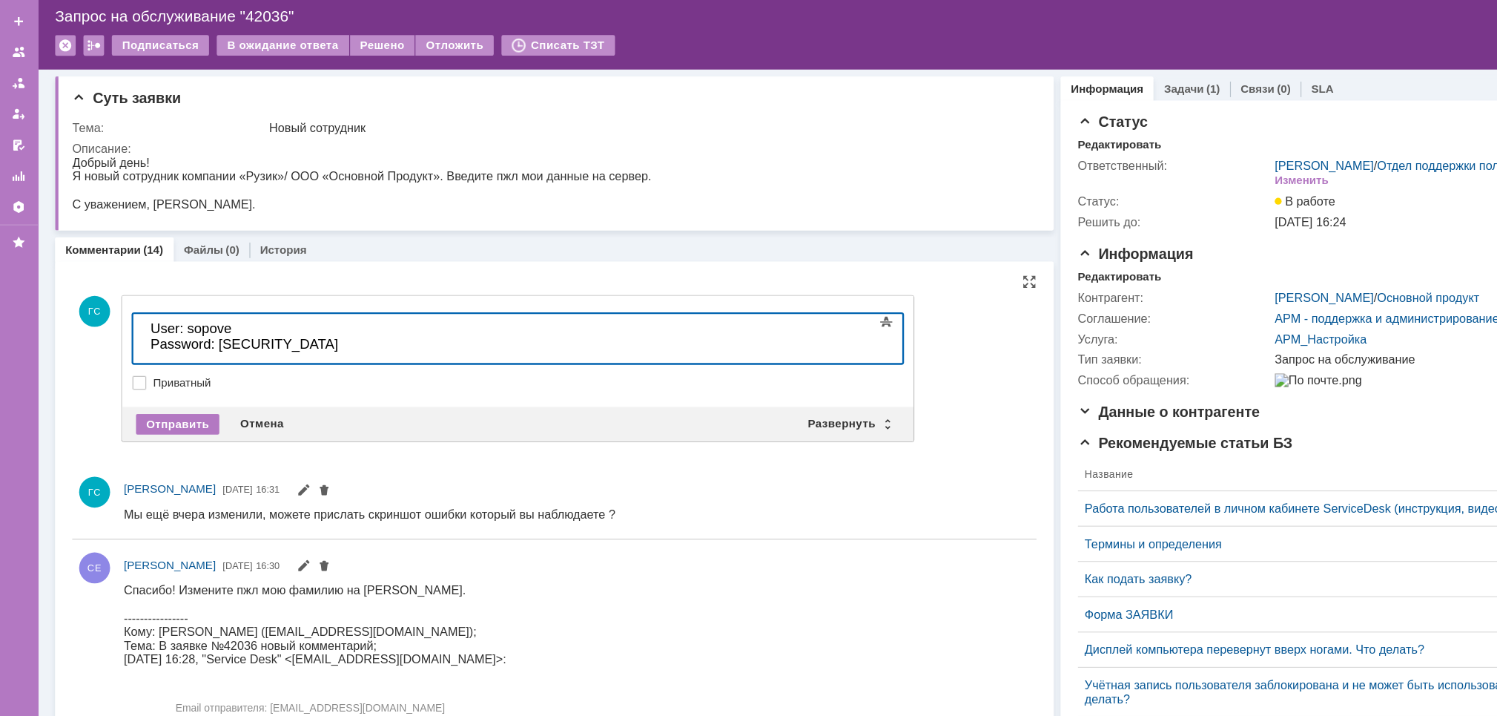
click at [149, 324] on span "User: sopove" at bounding box center [184, 326] width 70 height 13
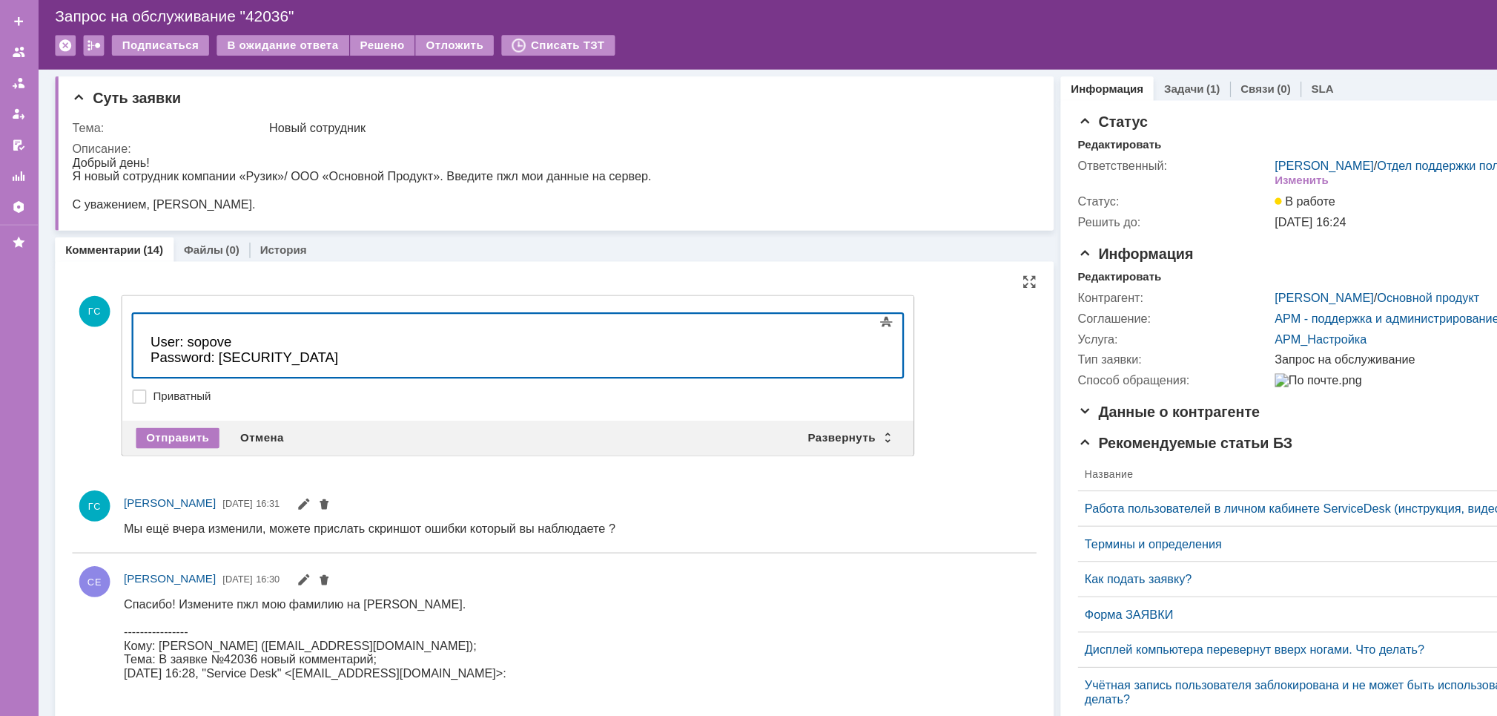
click at [154, 323] on div "User: sopove Password: [SECURITY_DATA]" at bounding box center [254, 339] width 211 height 39
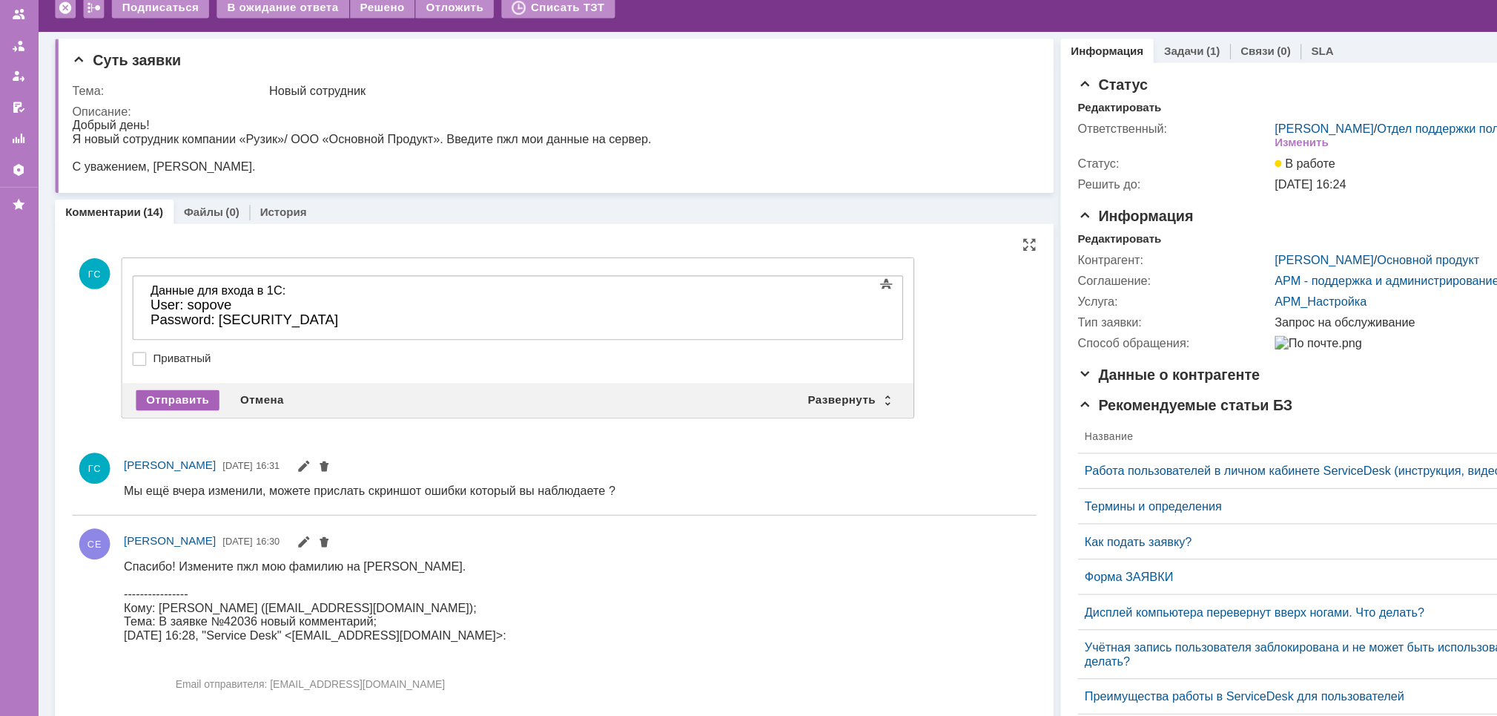
click at [165, 437] on div "Отправить" at bounding box center [153, 439] width 72 height 18
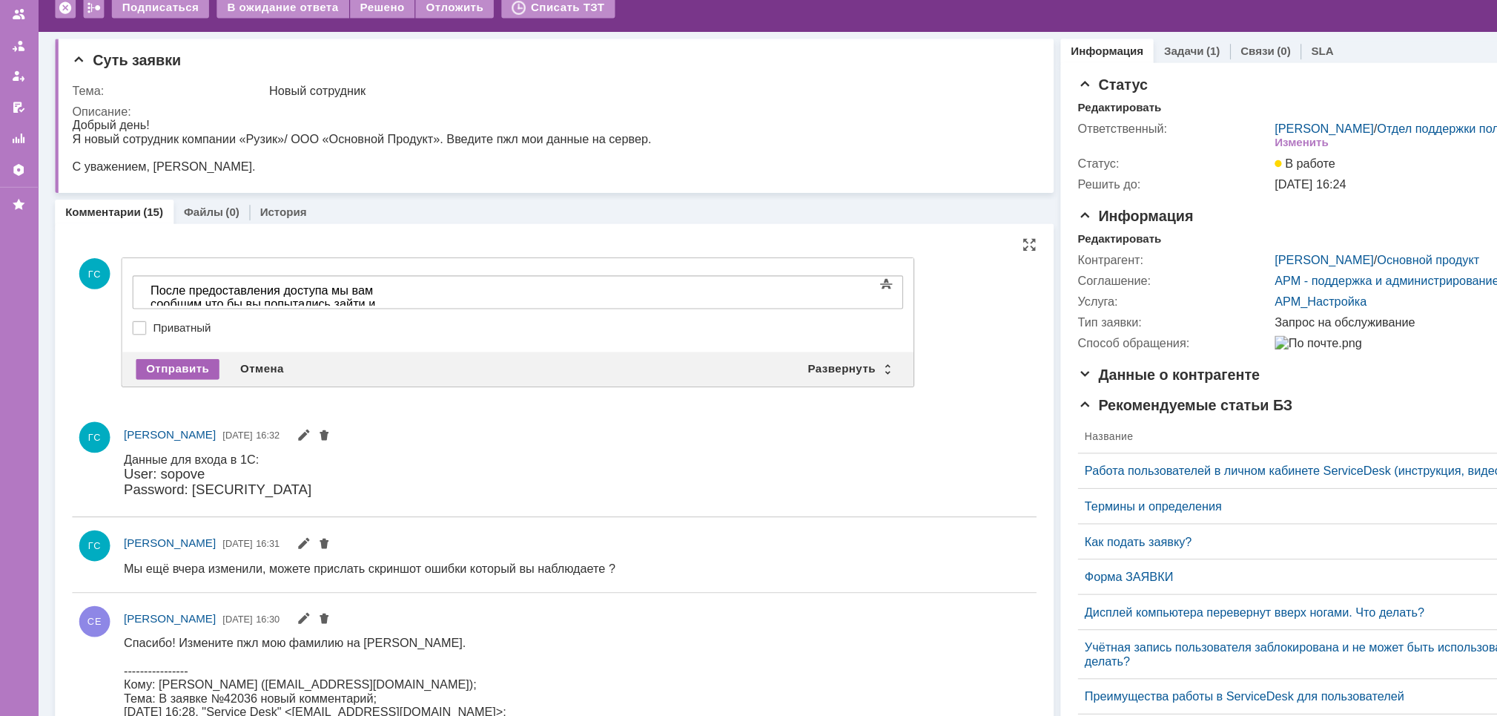
click at [151, 414] on div "Отправить" at bounding box center [153, 412] width 72 height 18
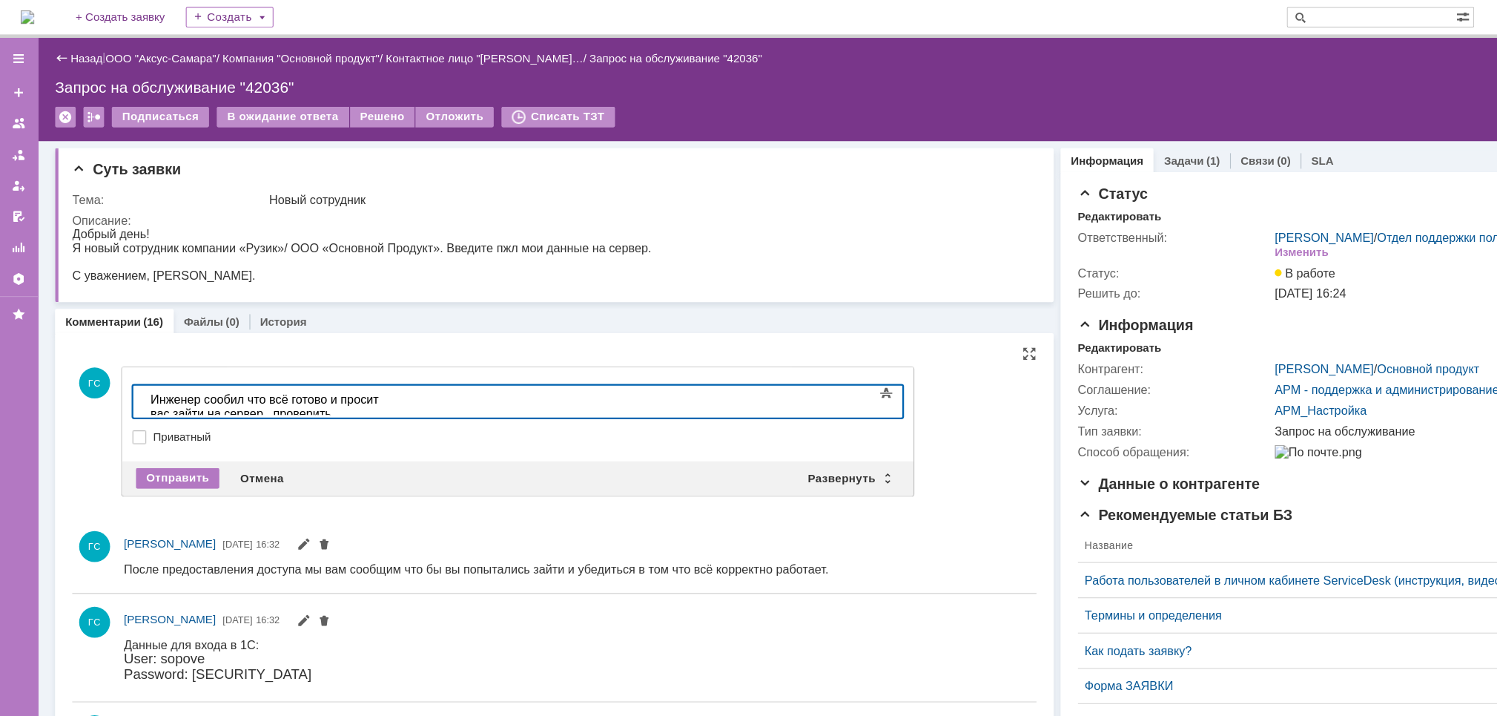
click at [209, 398] on div "Инженер сообил что всё готово и просит вас зайти на сервер , проверить." at bounding box center [254, 403] width 211 height 24
click at [156, 409] on div "Отправить" at bounding box center [153, 412] width 72 height 18
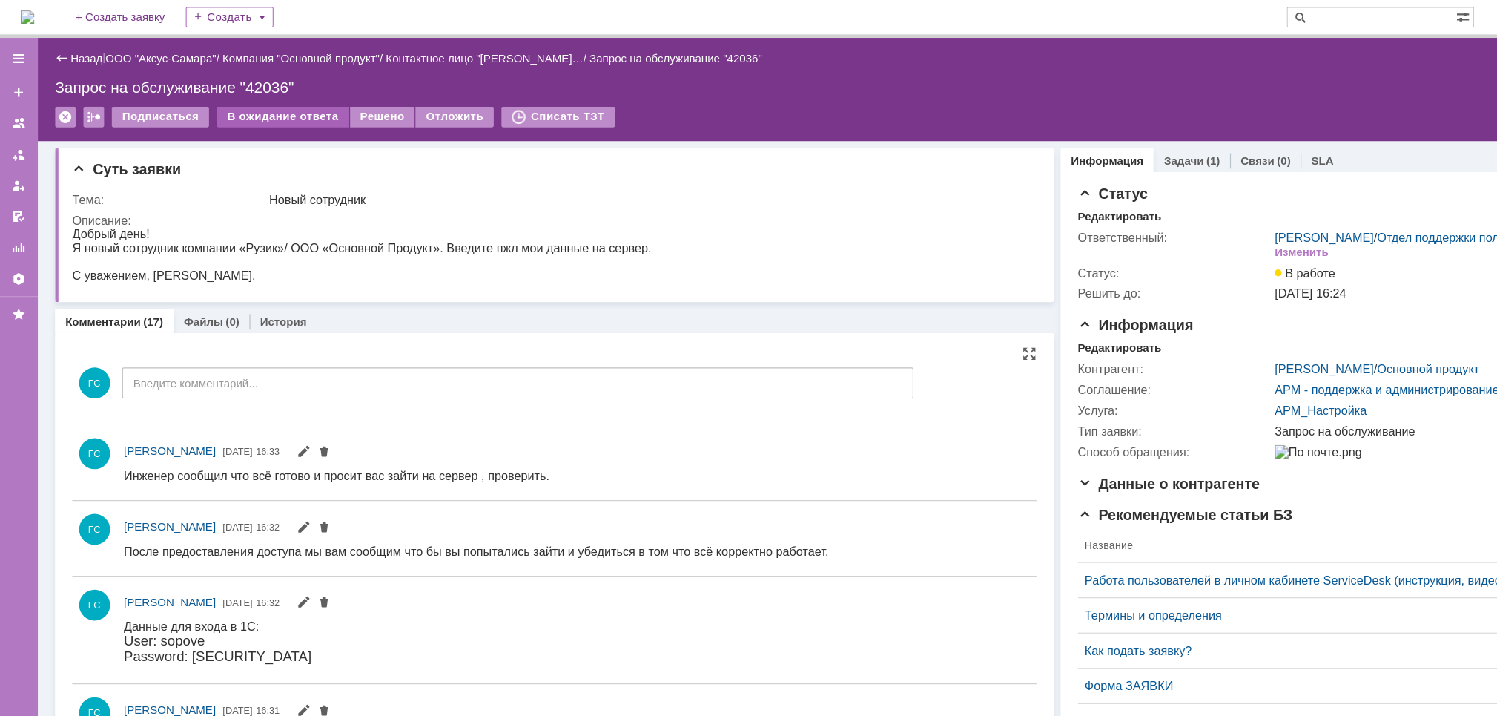
click at [208, 101] on div "В ожидание ответа" at bounding box center [243, 101] width 113 height 18
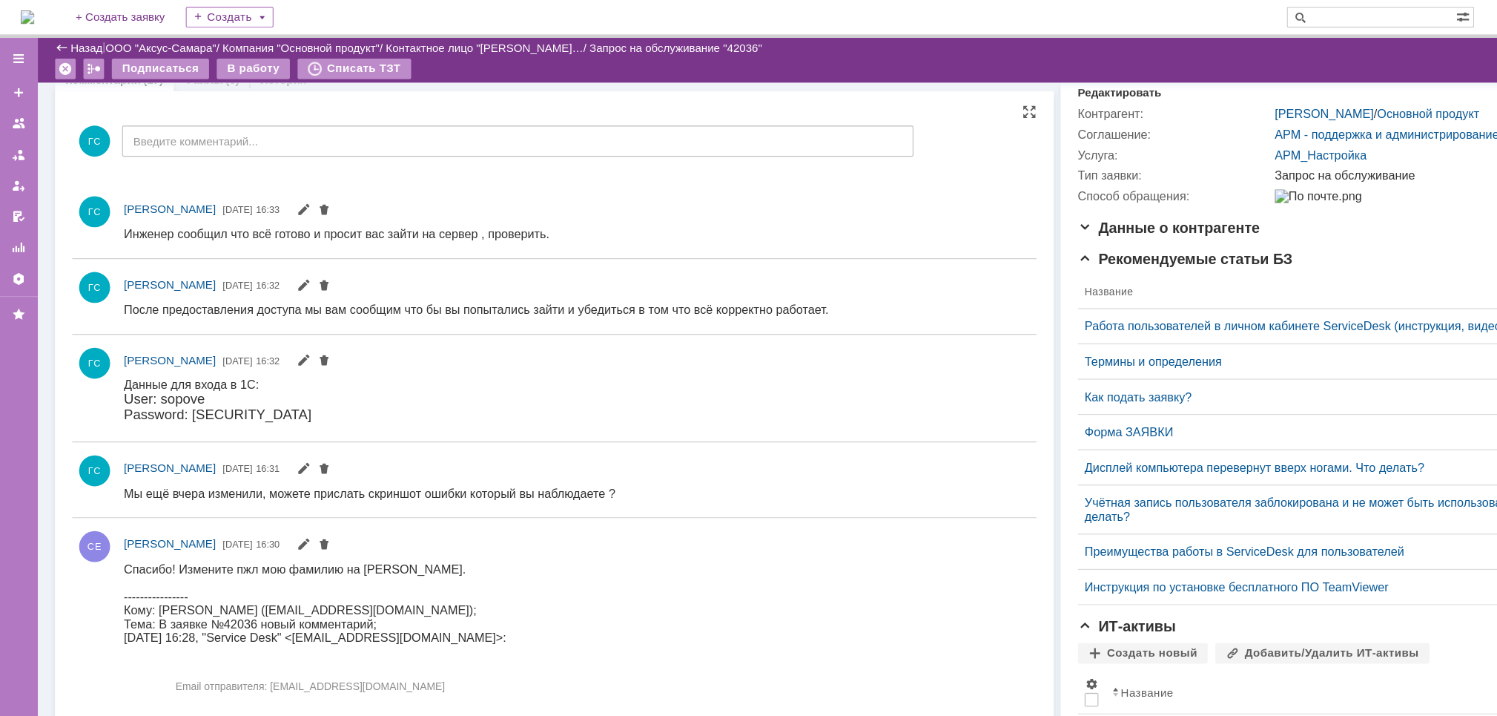
click at [343, 563] on div "Спасибо! Измените пжл мою фамилию на [PERSON_NAME]." at bounding box center [289, 567] width 330 height 12
drag, startPoint x: 329, startPoint y: 566, endPoint x: 357, endPoint y: 567, distance: 27.5
click at [357, 567] on div "Спасибо! Измените пжл мою фамилию на [PERSON_NAME]." at bounding box center [289, 567] width 330 height 12
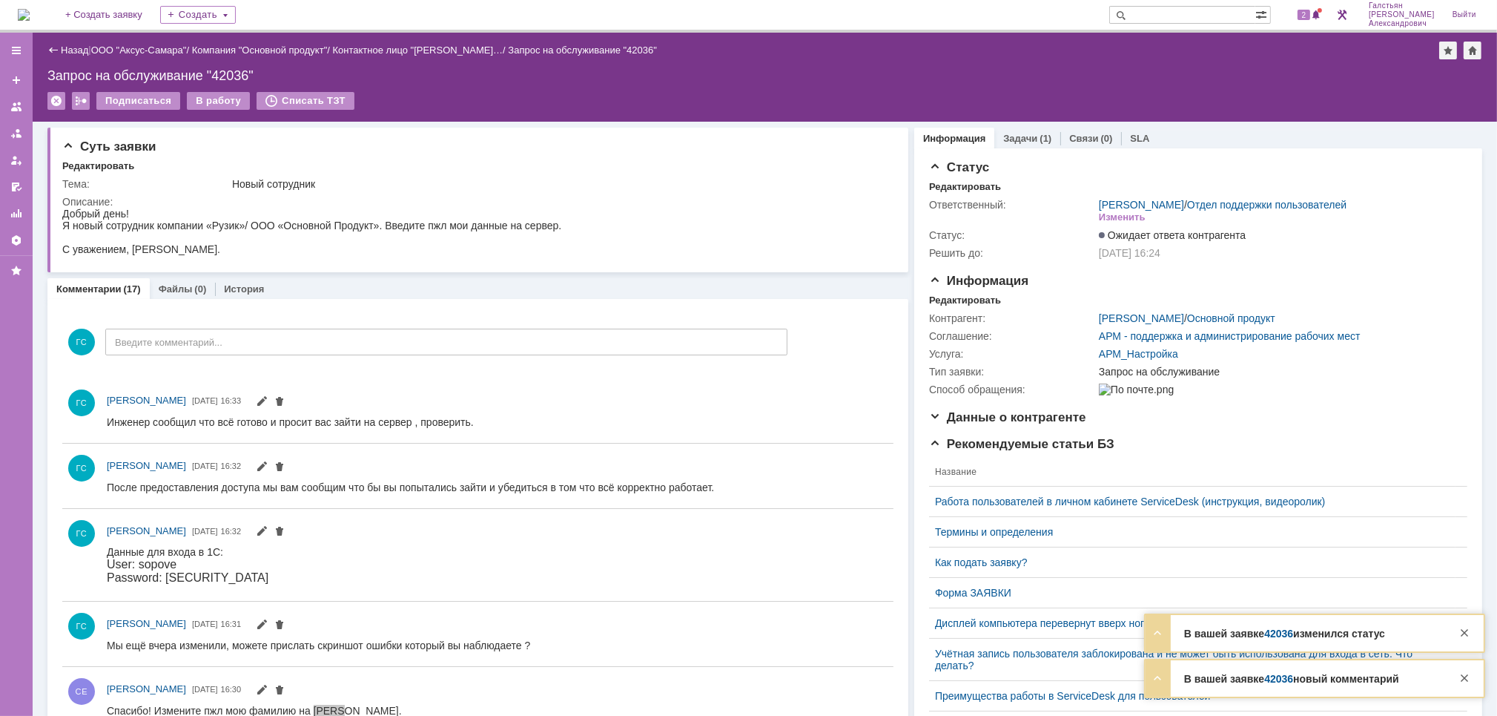
click at [30, 19] on img at bounding box center [24, 15] width 12 height 12
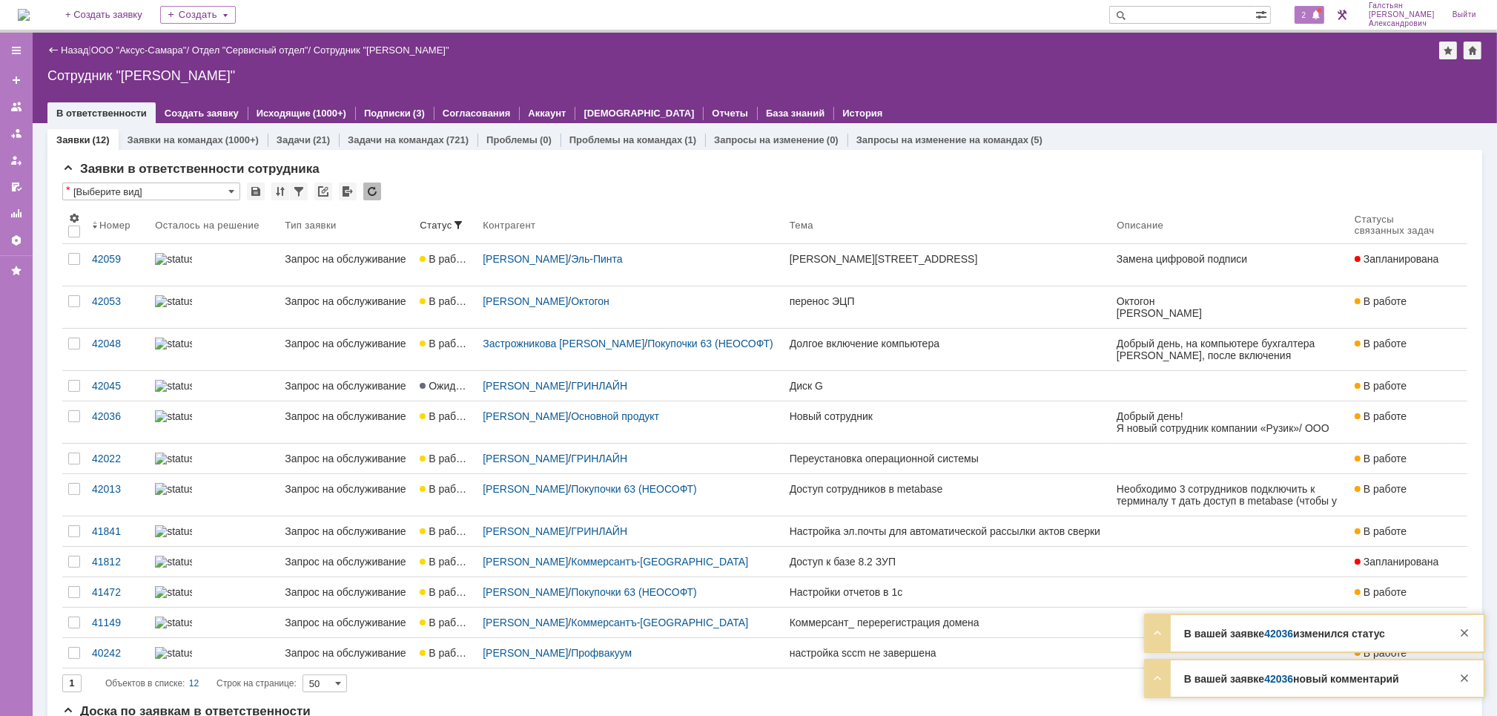
click at [1318, 13] on span at bounding box center [1316, 16] width 10 height 12
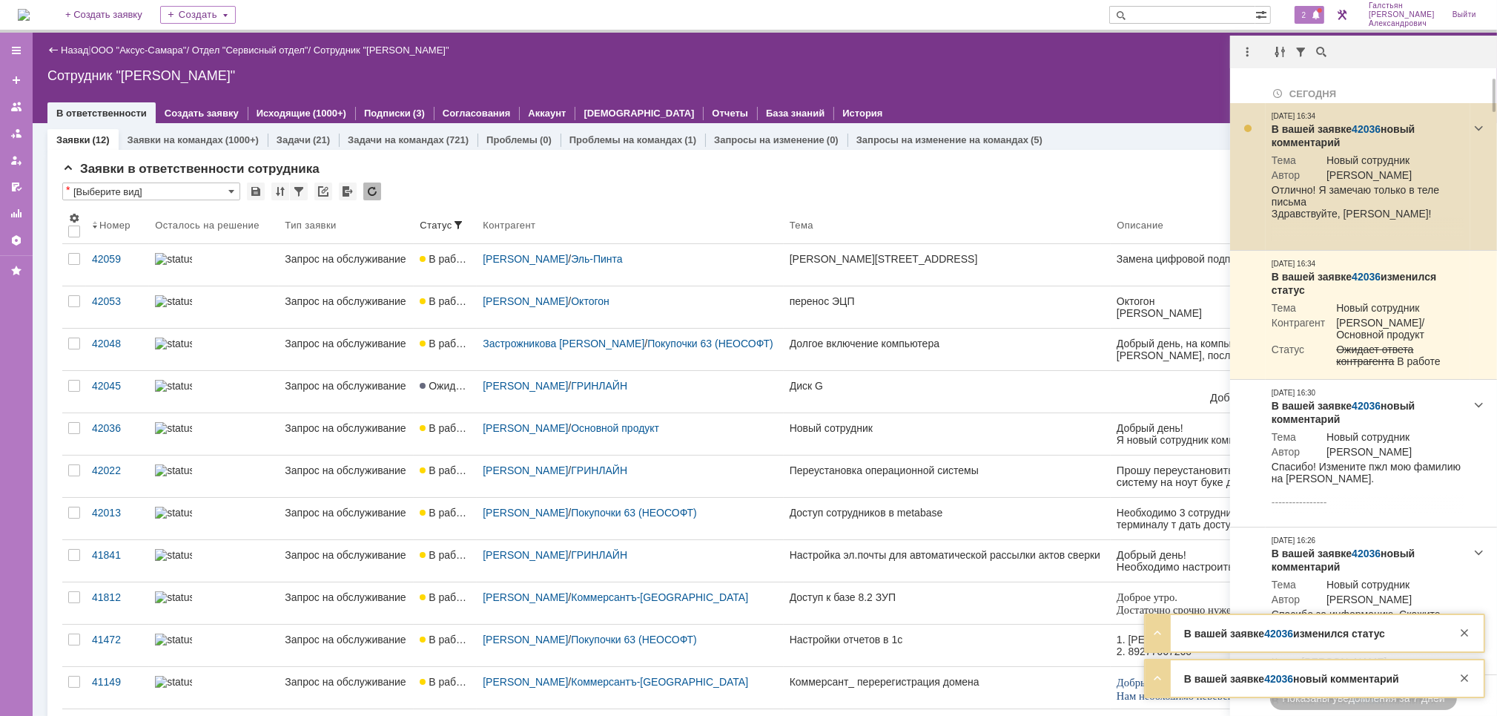
click at [1364, 127] on link "42036" at bounding box center [1366, 129] width 29 height 12
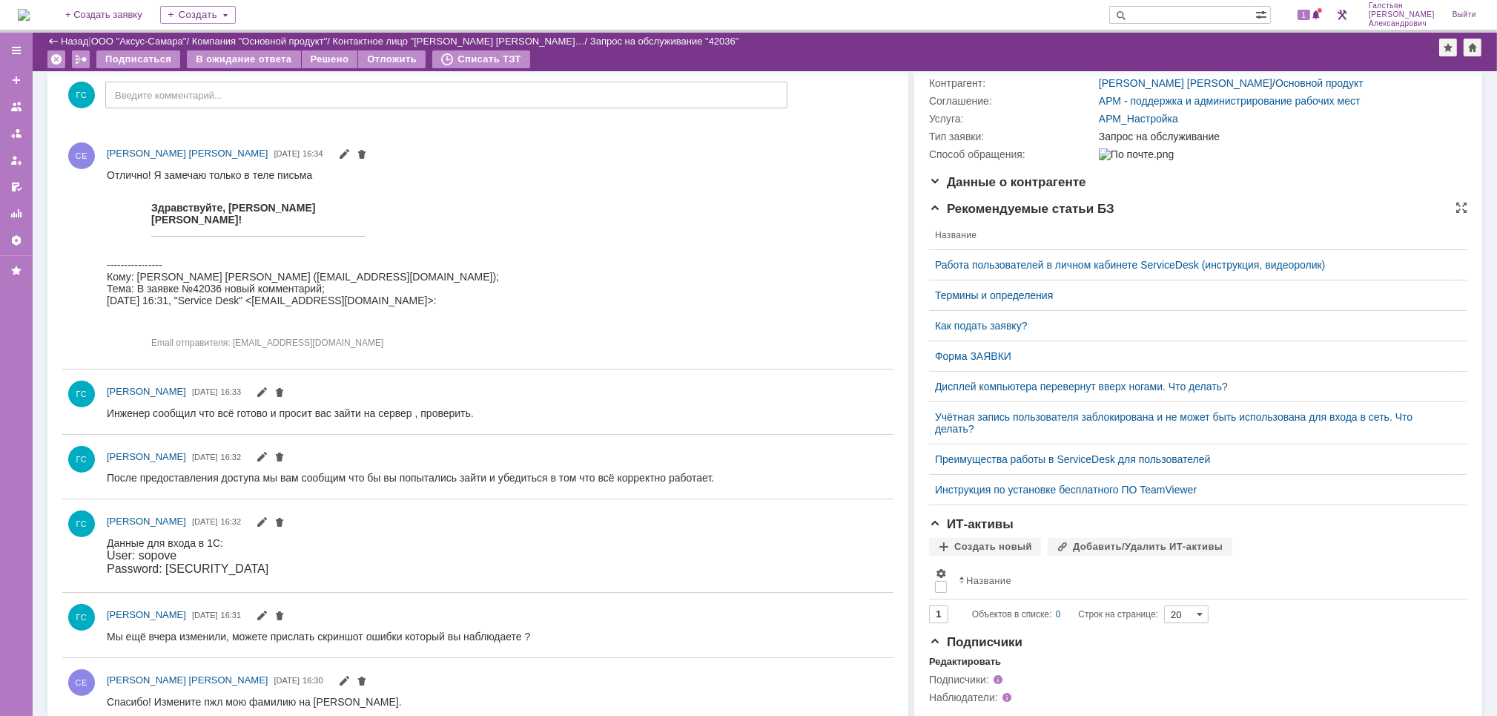
scroll to position [39, 0]
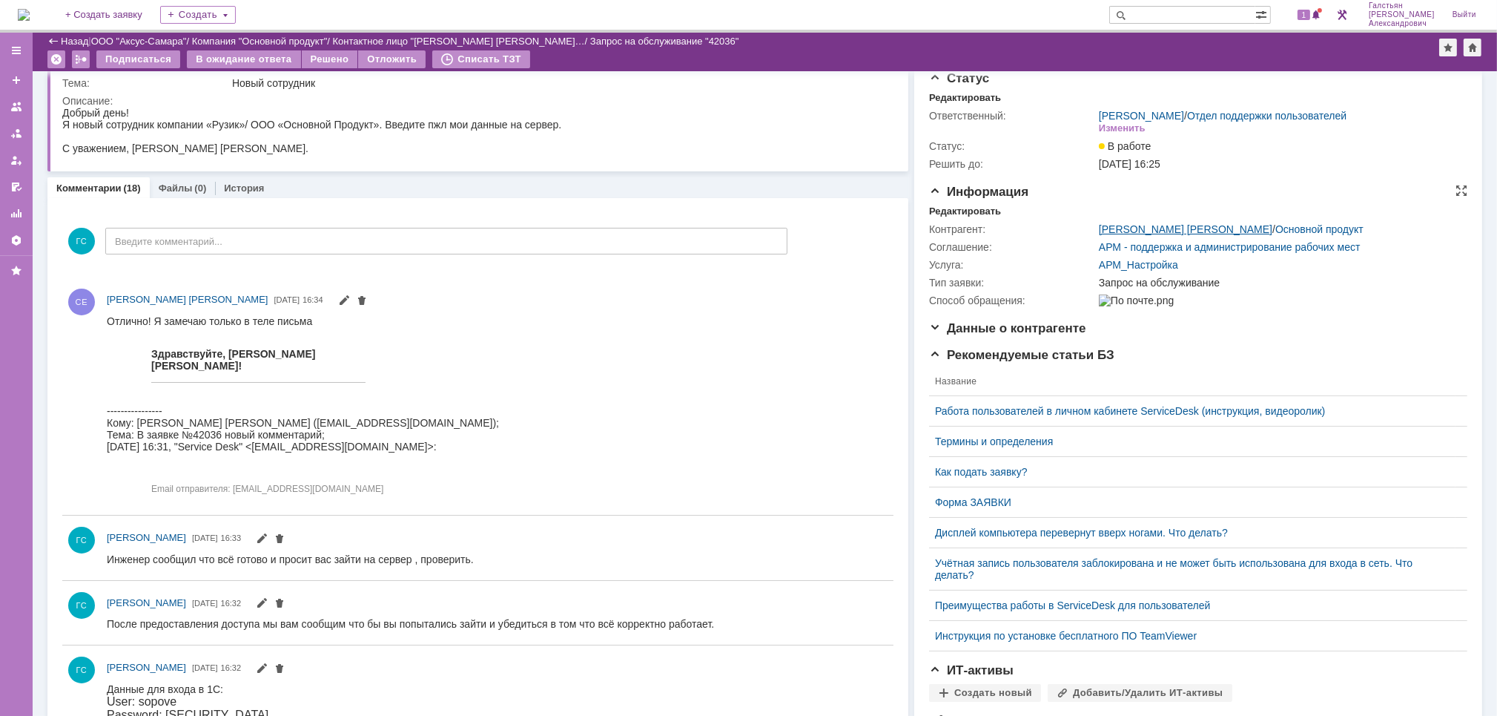
click at [1106, 228] on link "[PERSON_NAME] [PERSON_NAME]" at bounding box center [1186, 229] width 174 height 12
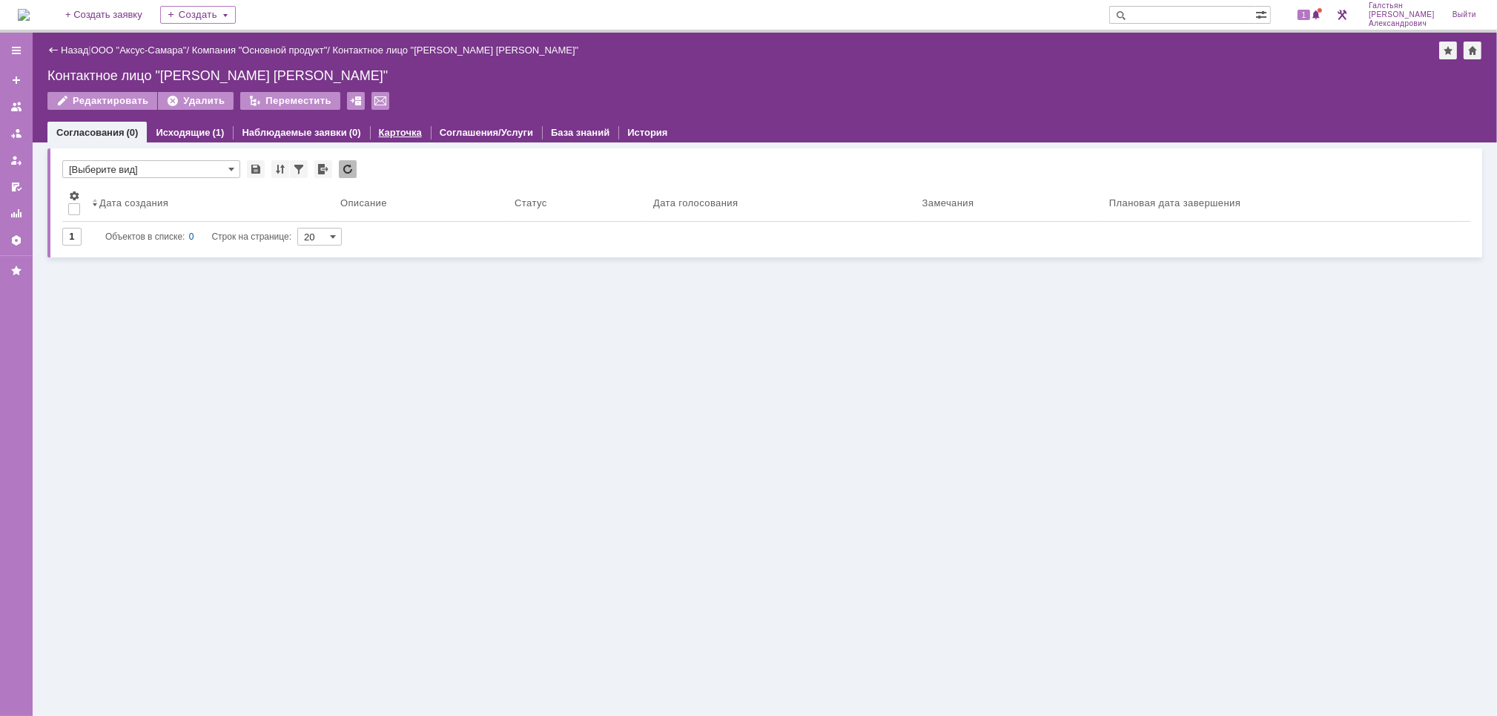
click at [403, 136] on link "Карточка" at bounding box center [400, 132] width 43 height 11
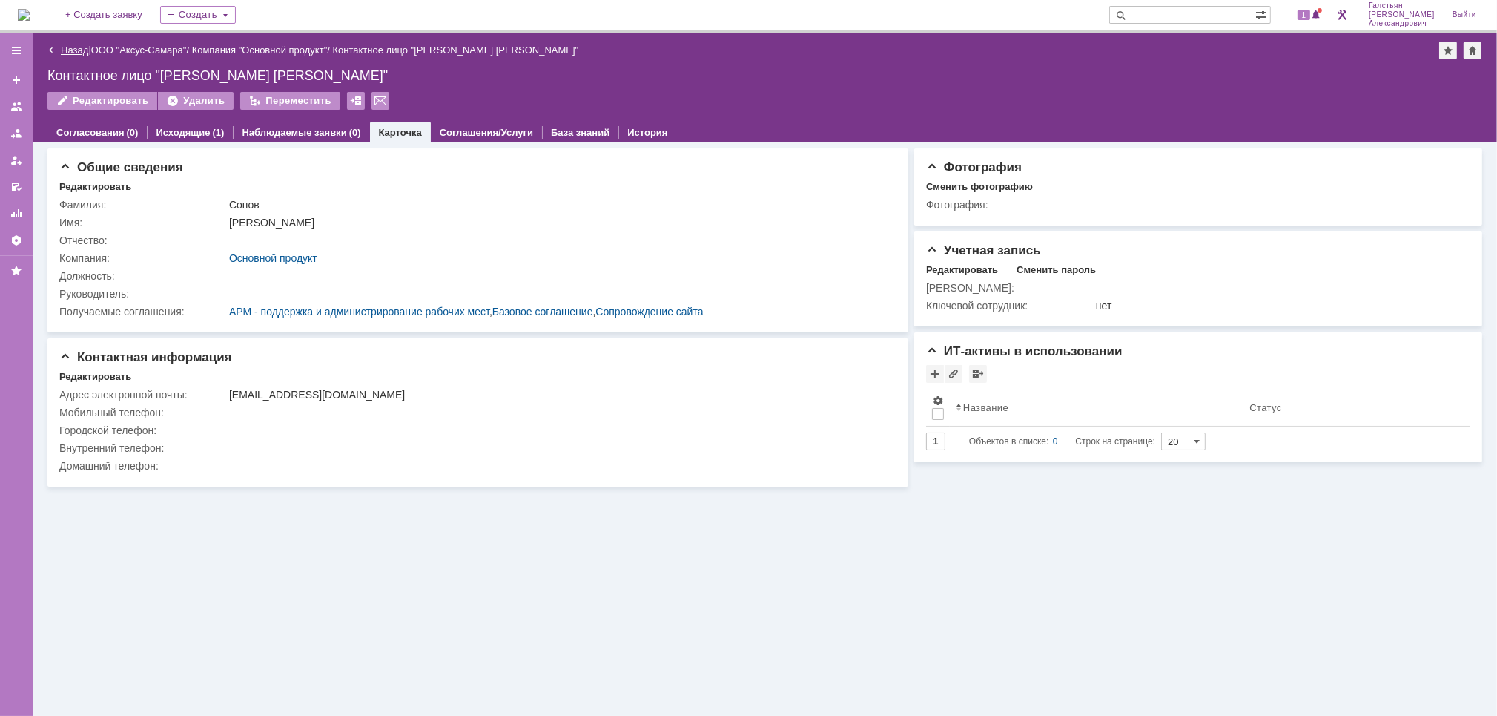
click at [68, 49] on link "Назад" at bounding box center [74, 49] width 27 height 11
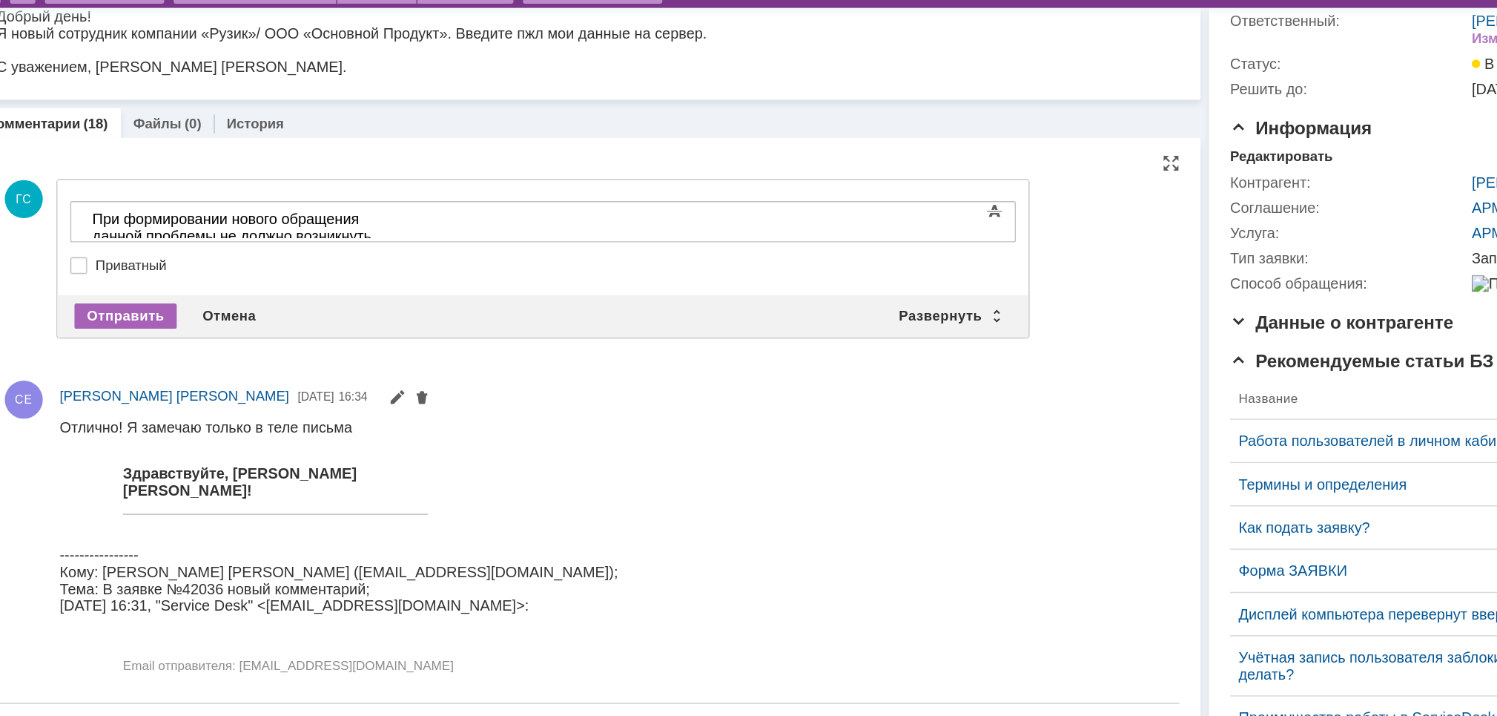
click at [145, 286] on div "Отправить" at bounding box center [153, 288] width 72 height 18
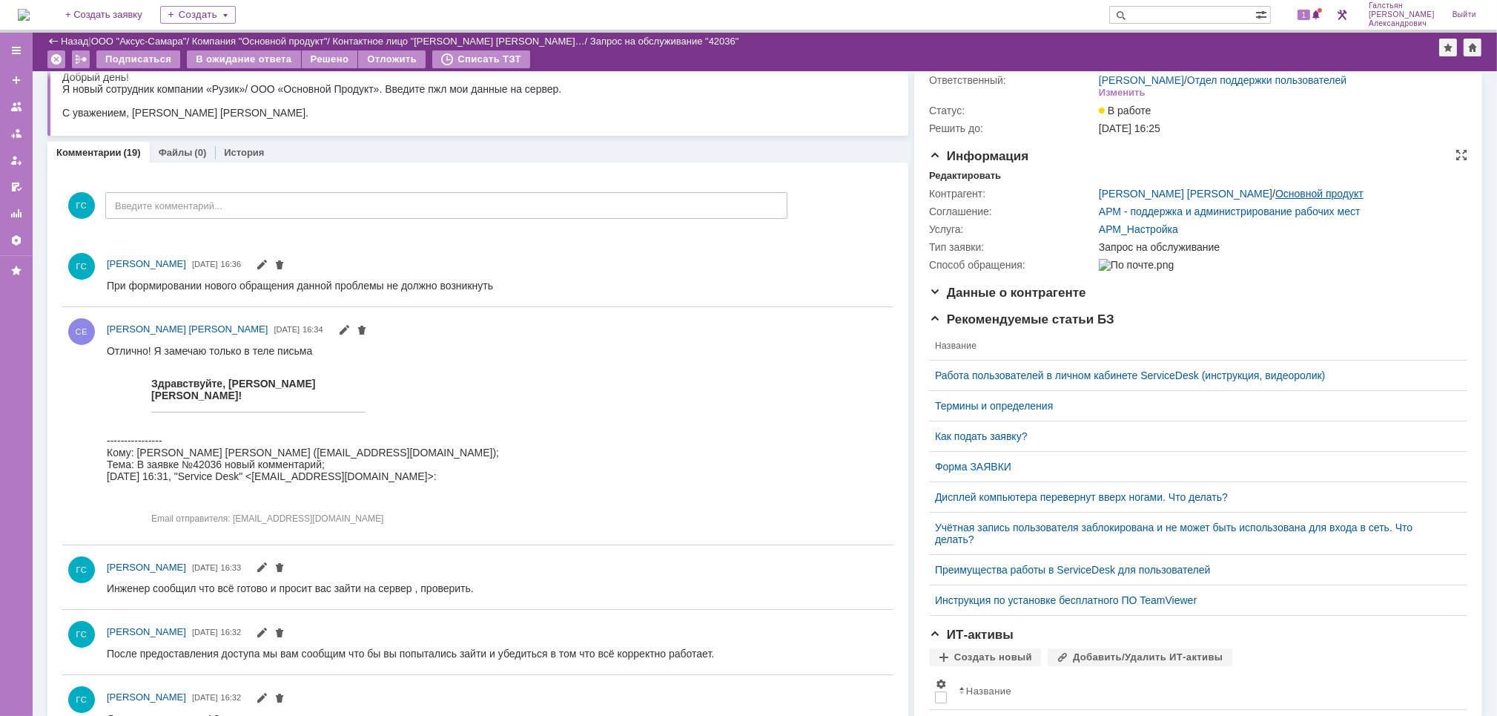
click at [1276, 196] on link "Основной продукт" at bounding box center [1320, 194] width 88 height 12
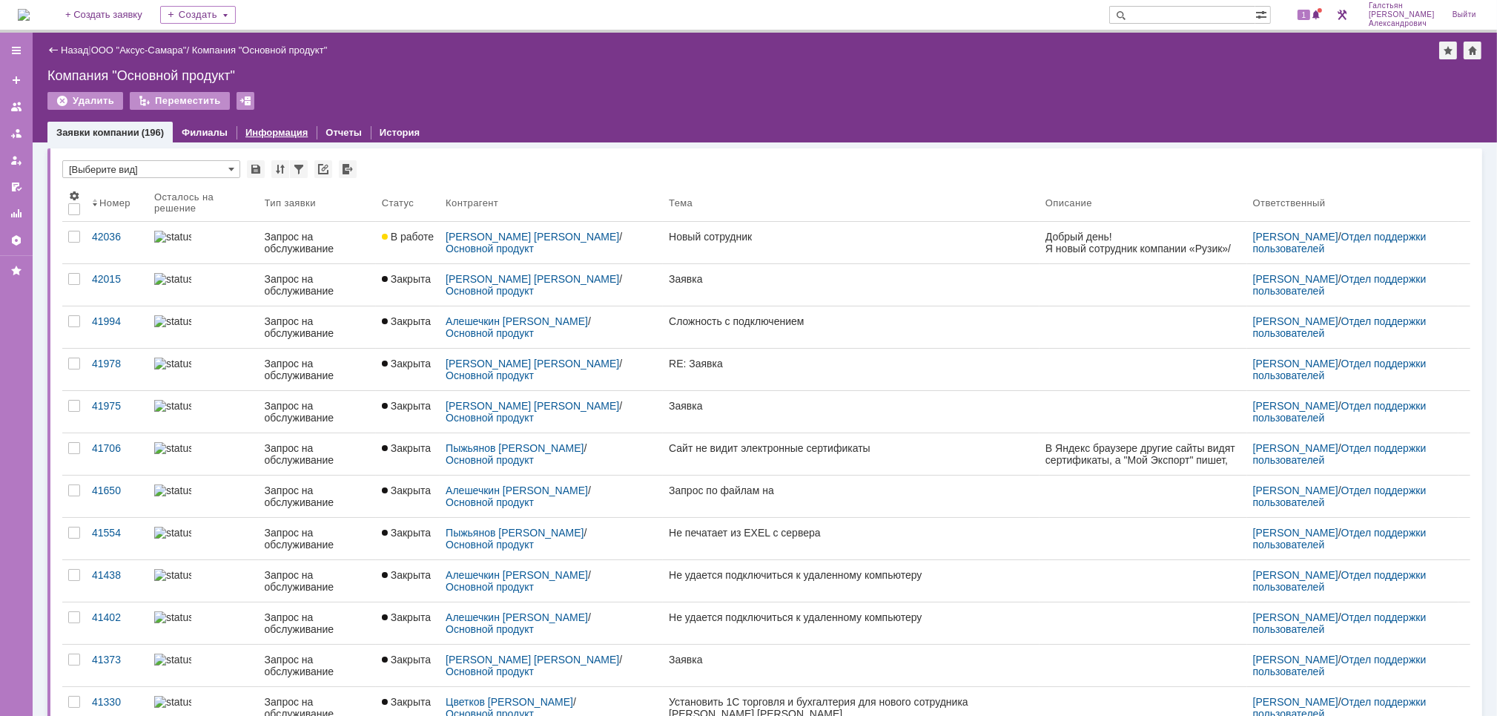
click at [273, 137] on div "Информация" at bounding box center [277, 133] width 80 height 22
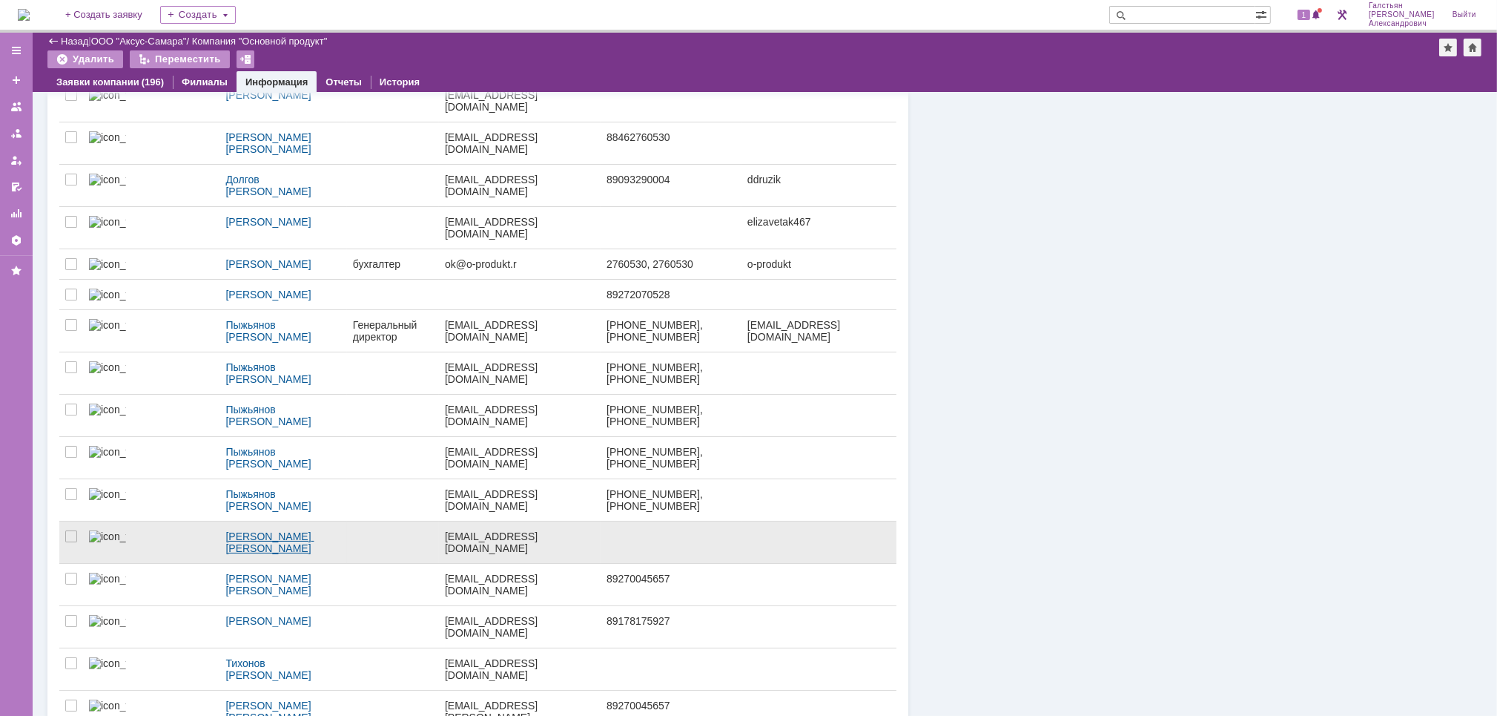
click at [270, 521] on link "[PERSON_NAME] [PERSON_NAME]" at bounding box center [283, 542] width 127 height 42
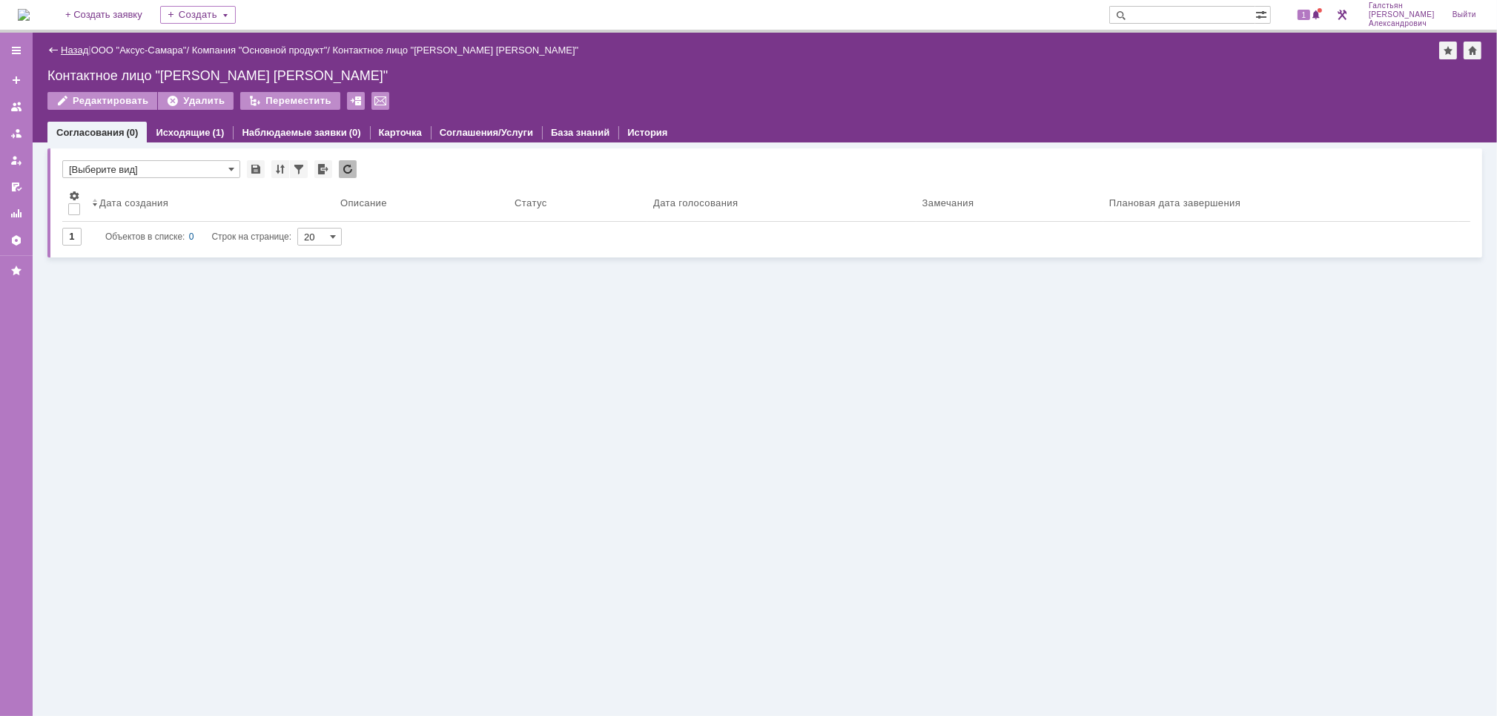
click at [75, 53] on link "Назад" at bounding box center [74, 49] width 27 height 11
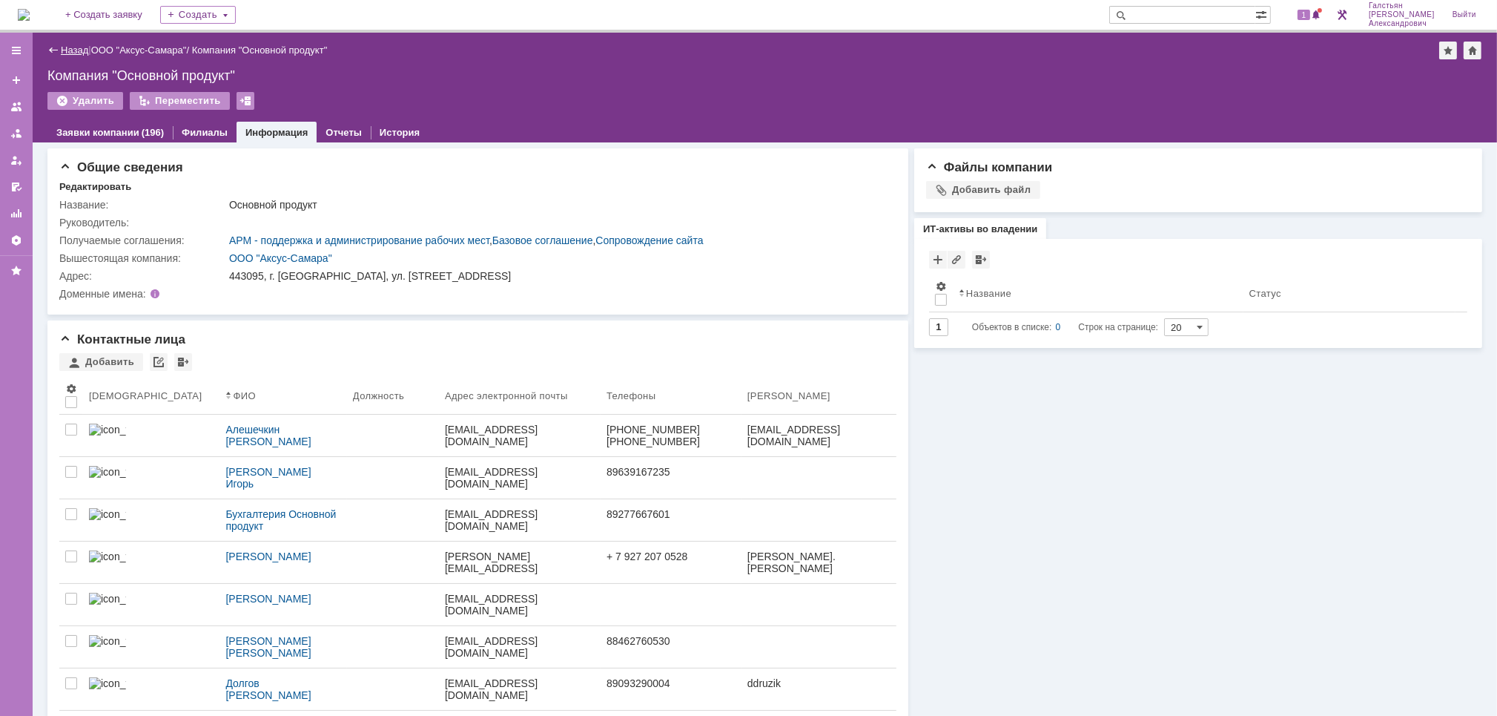
click at [73, 53] on link "Назад" at bounding box center [74, 49] width 27 height 11
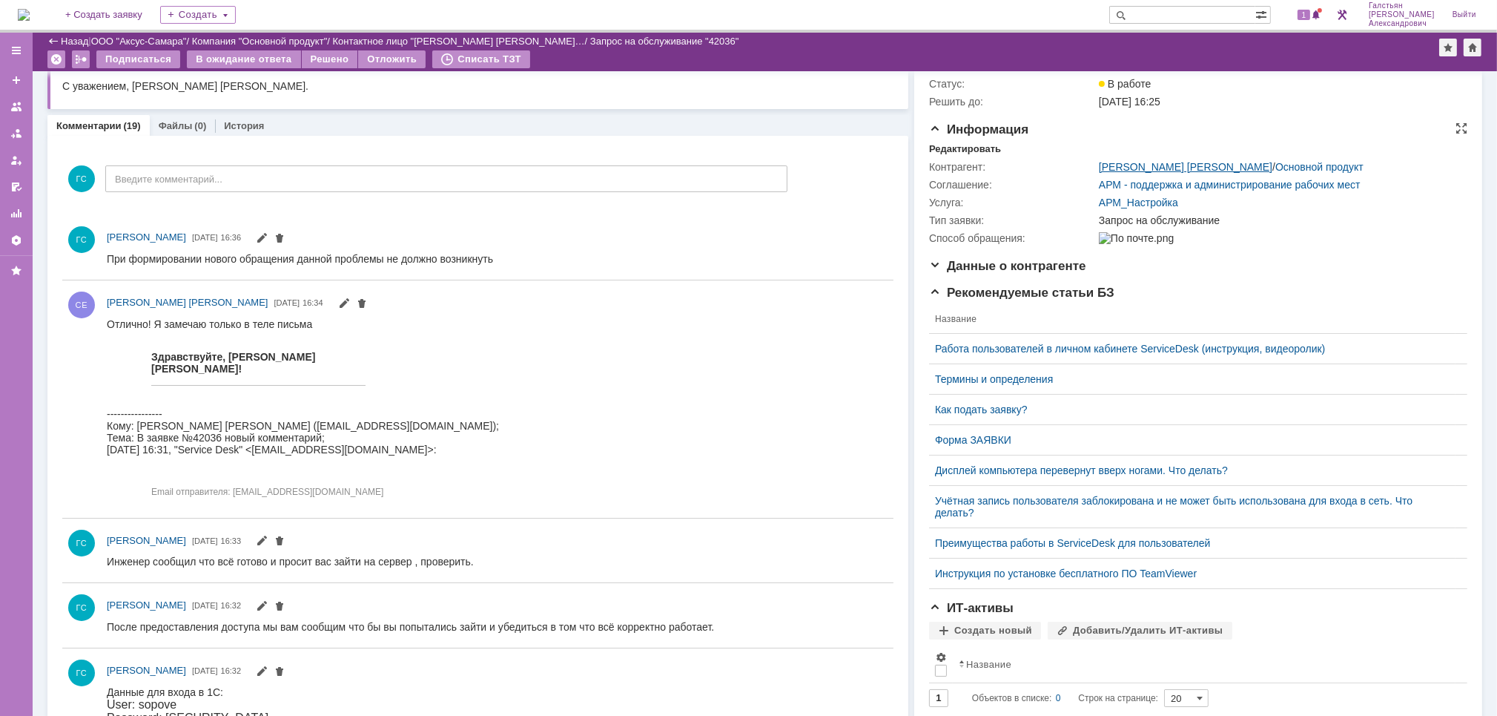
click at [1120, 168] on link "[PERSON_NAME]" at bounding box center [1186, 167] width 174 height 12
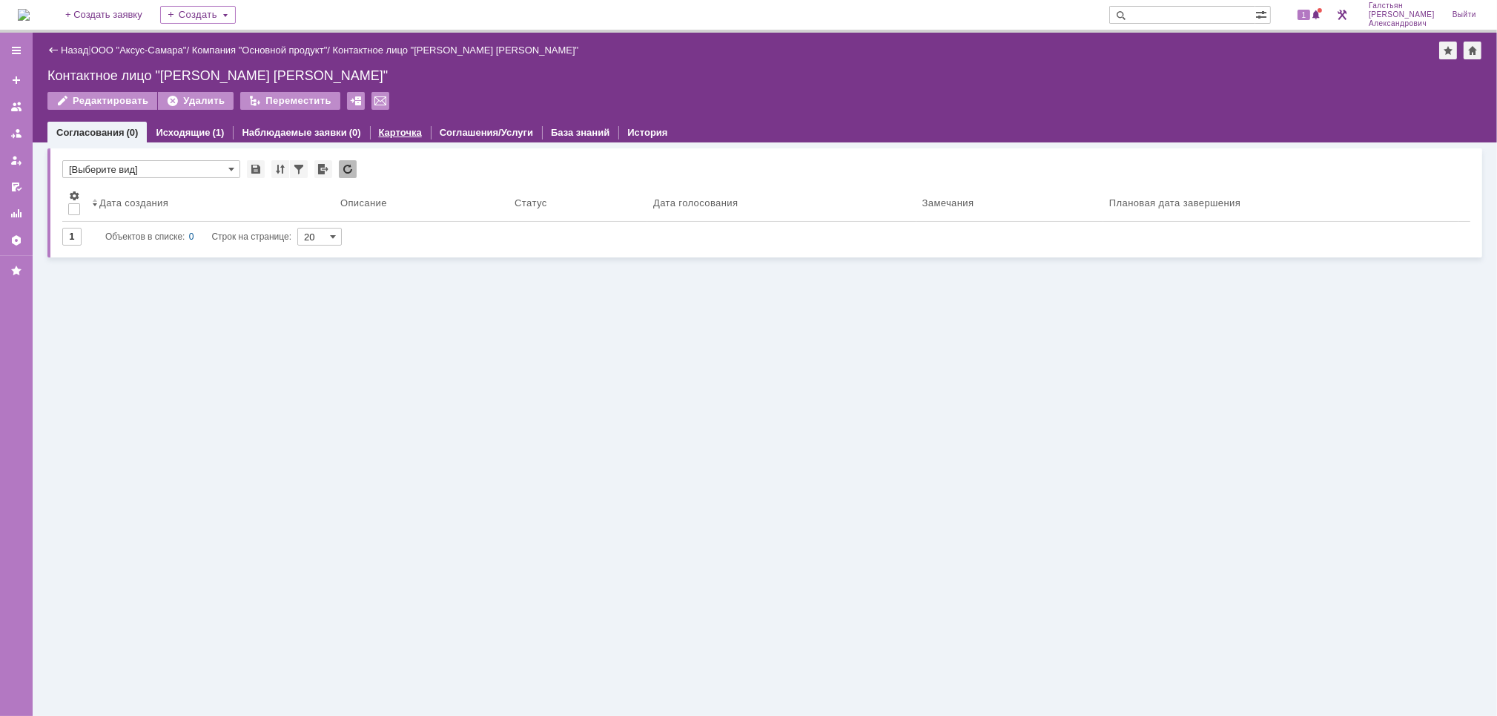
click at [404, 128] on link "Карточка" at bounding box center [400, 132] width 43 height 11
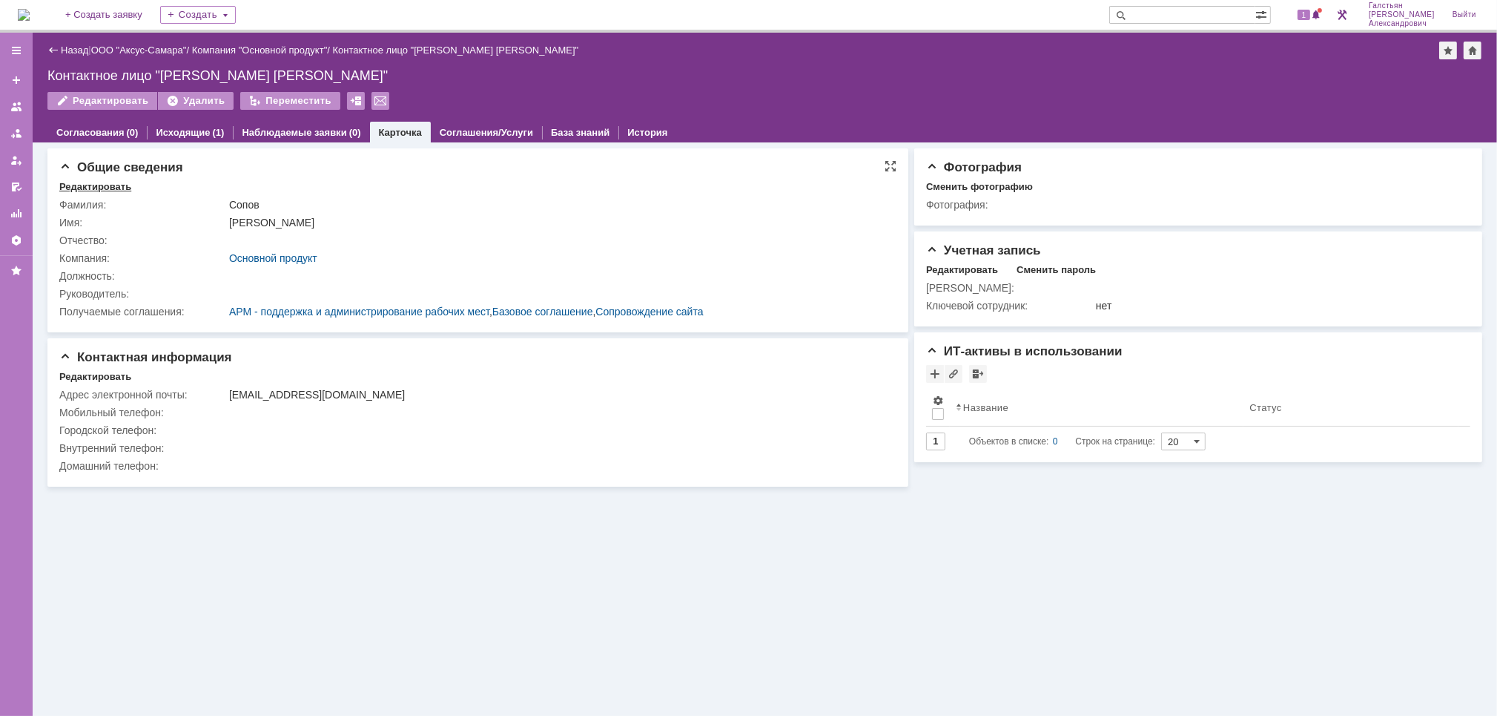
click at [90, 183] on div "Редактировать" at bounding box center [95, 187] width 72 height 12
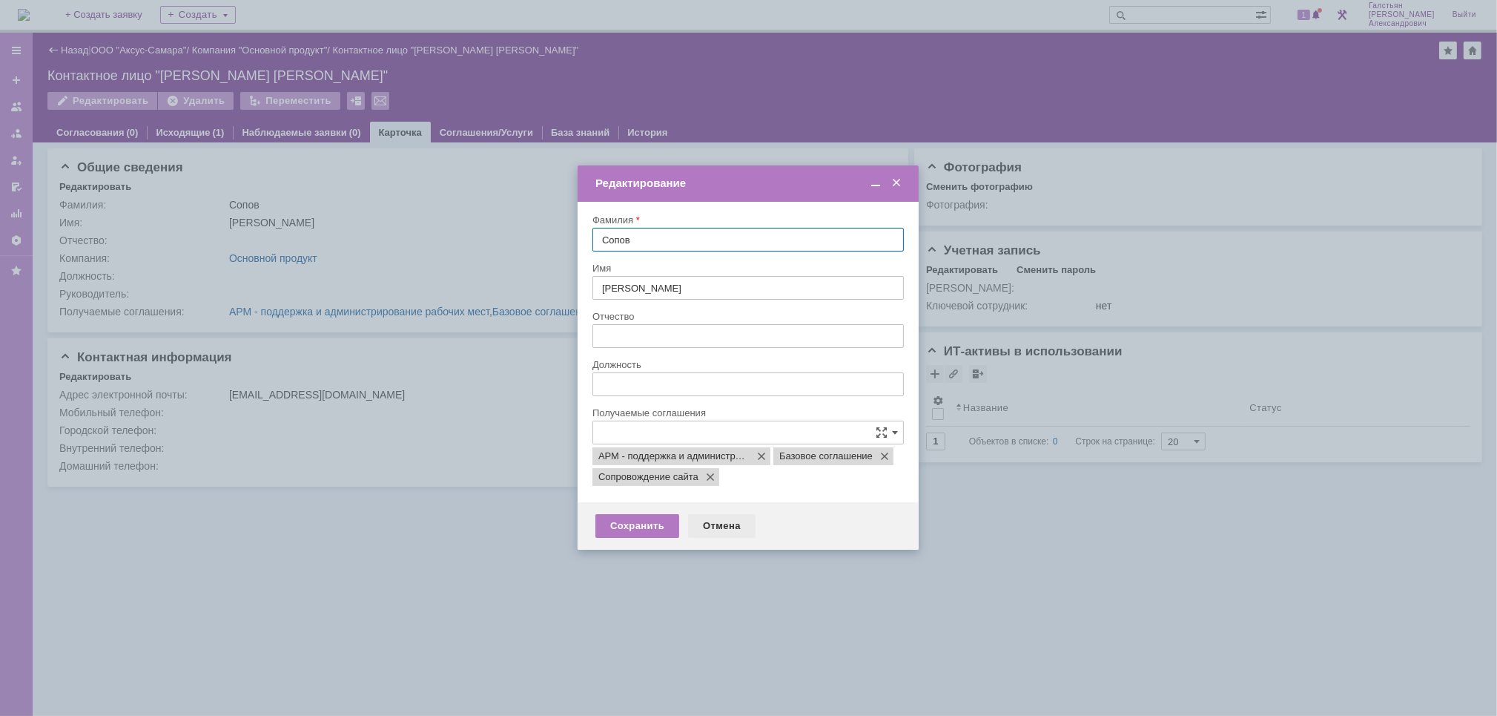
click at [727, 530] on div "Отмена" at bounding box center [721, 526] width 67 height 24
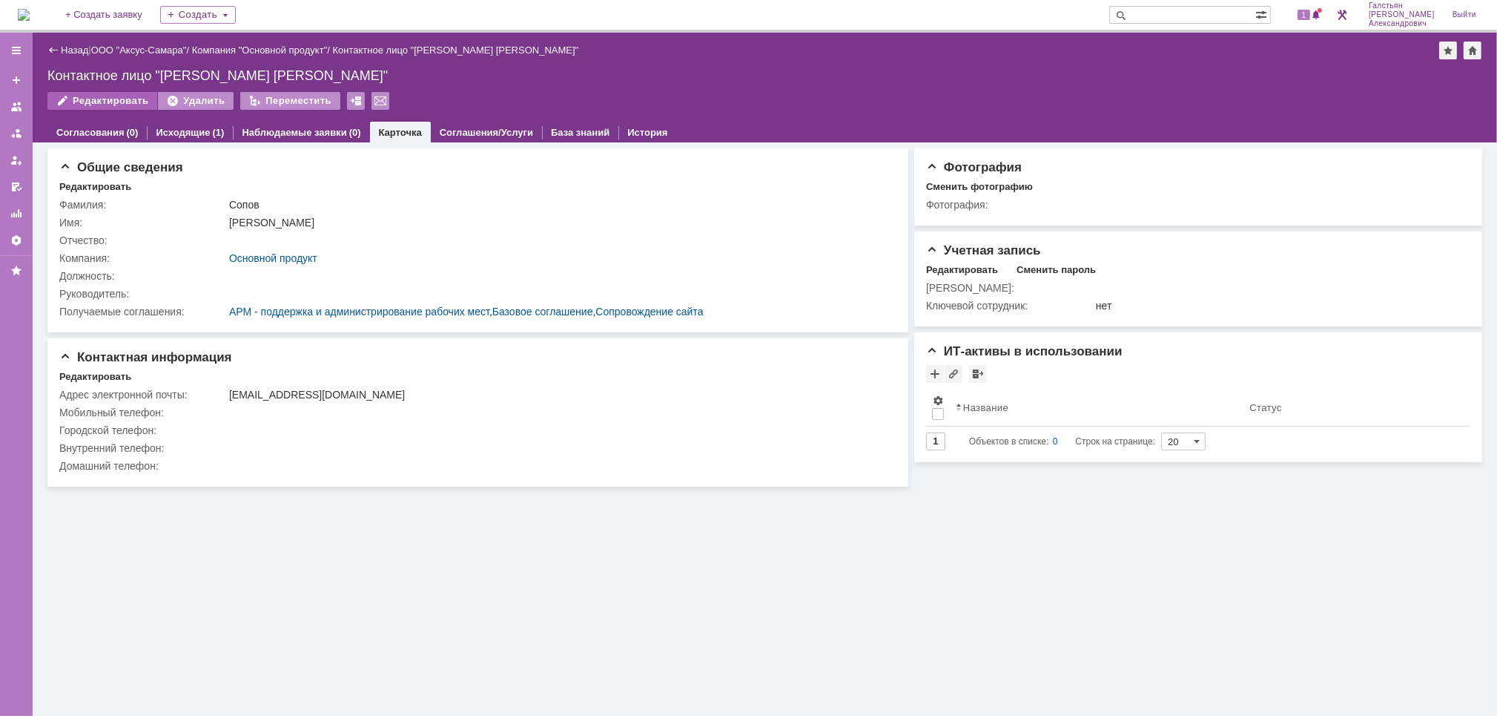
click at [85, 99] on div "Редактировать" at bounding box center [102, 101] width 110 height 18
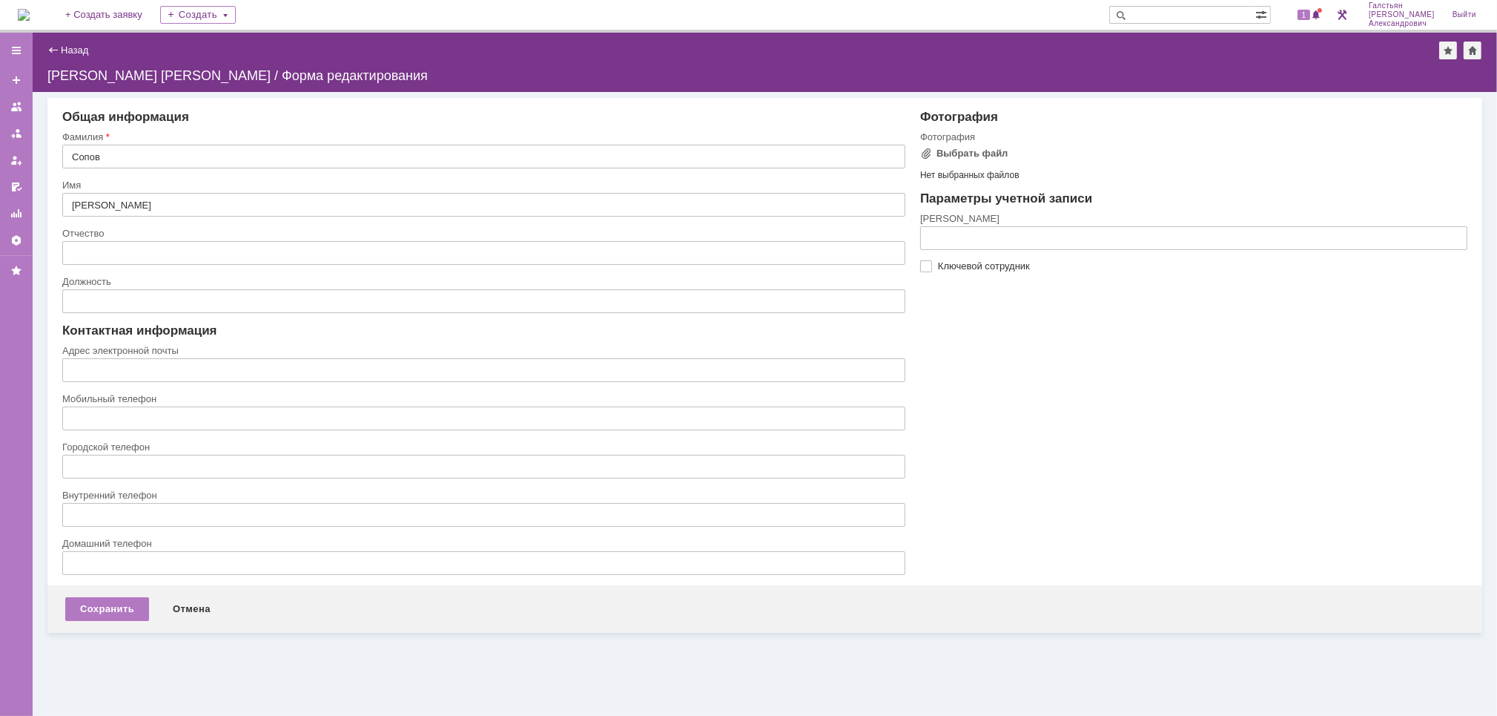
type input "[EMAIL_ADDRESS][DOMAIN_NAME]"
click at [162, 161] on input "Сопов" at bounding box center [483, 157] width 843 height 24
click at [119, 605] on div "Сохранить" at bounding box center [107, 609] width 84 height 24
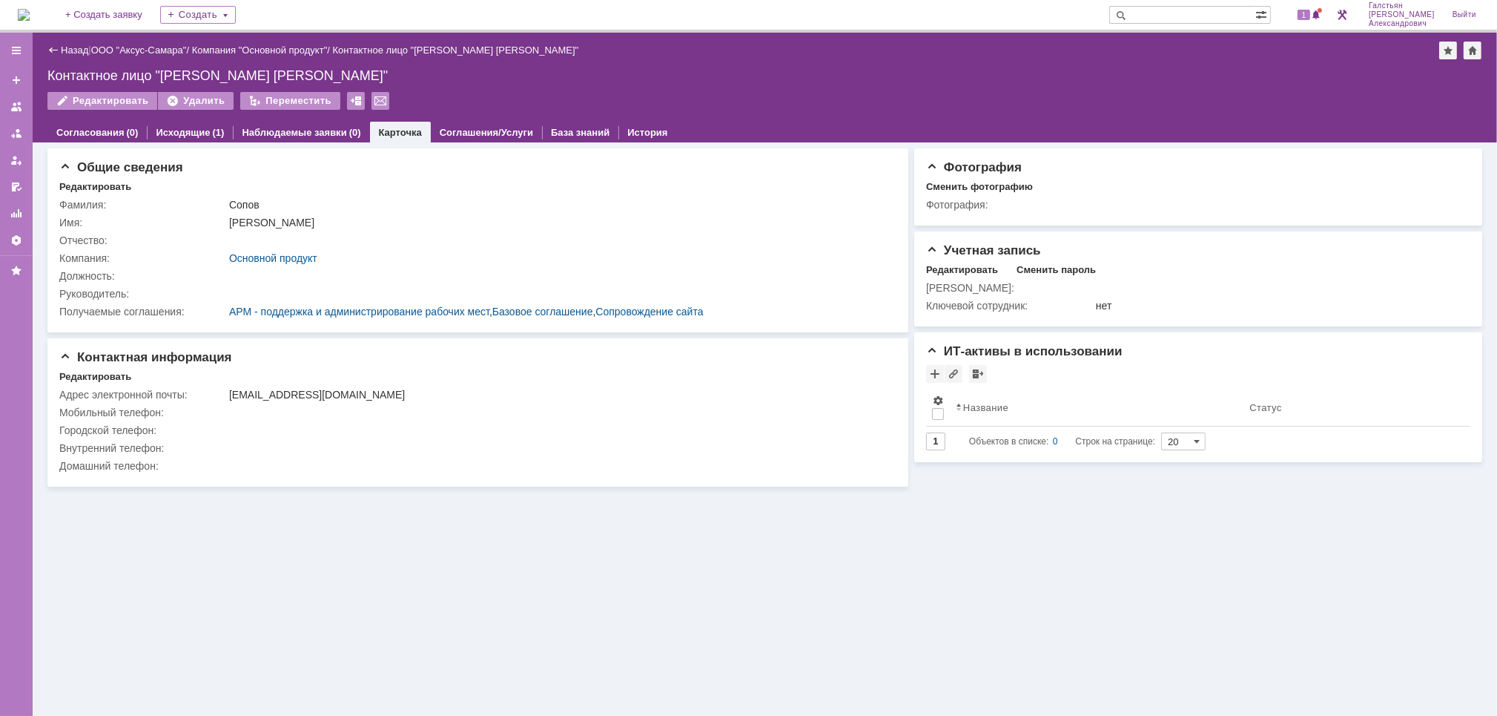
click at [30, 10] on img at bounding box center [24, 15] width 12 height 12
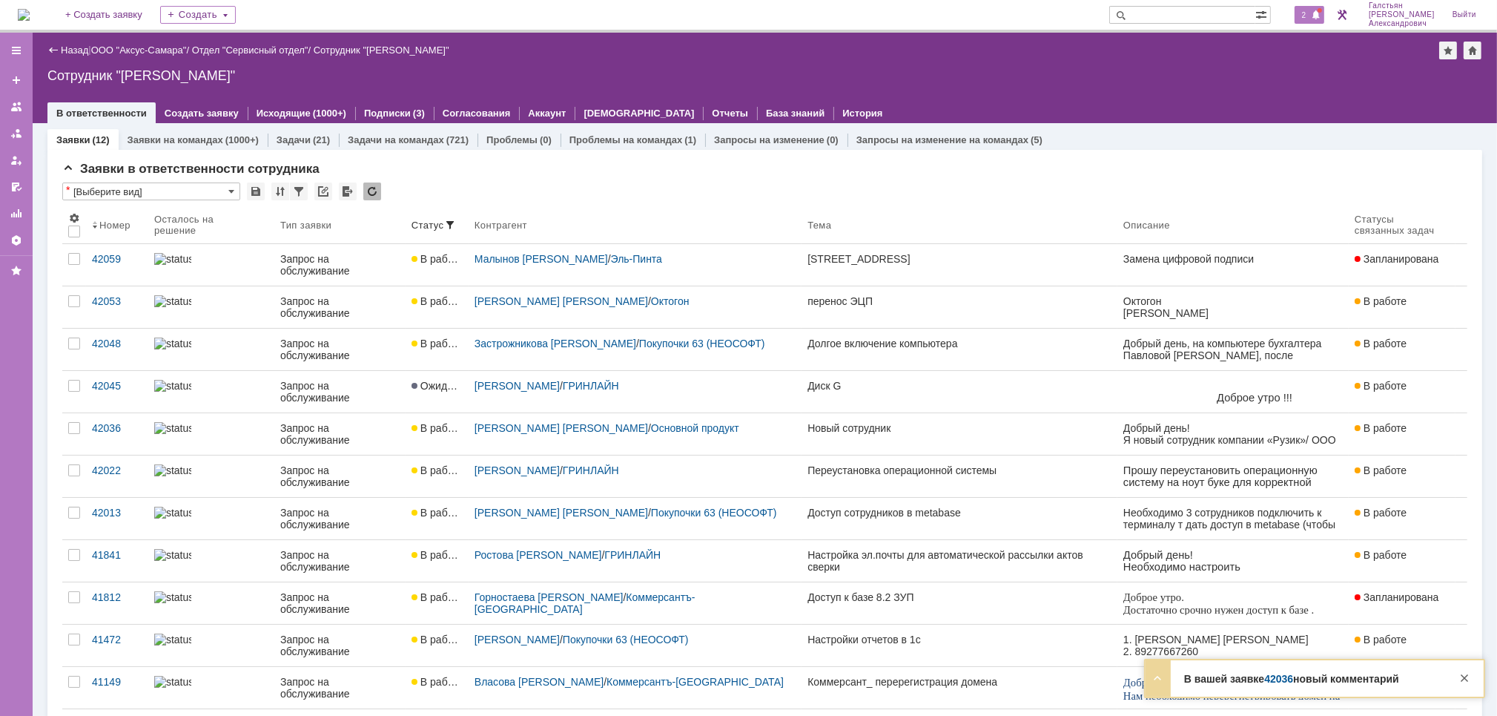
click at [1310, 16] on span "2" at bounding box center [1304, 15] width 13 height 10
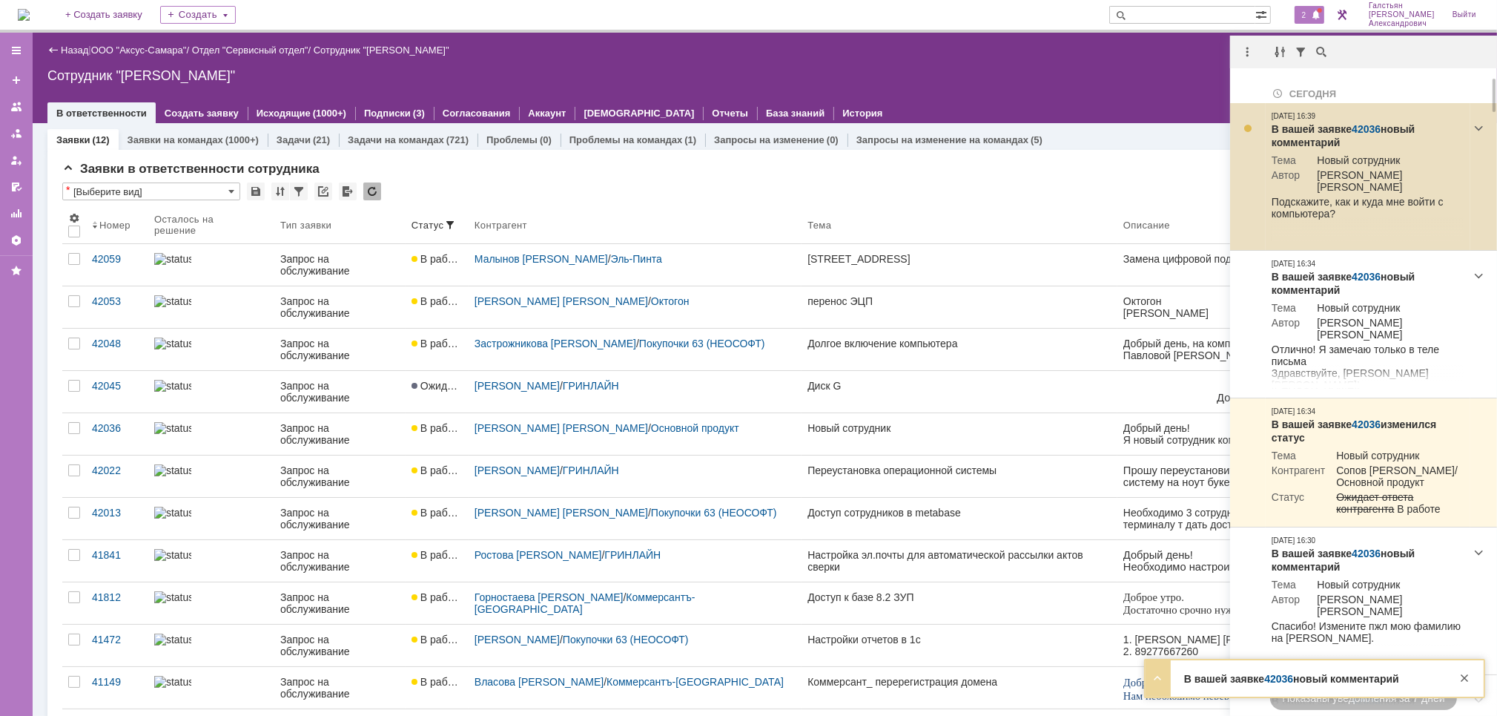
click at [1362, 128] on link "42036" at bounding box center [1366, 129] width 29 height 12
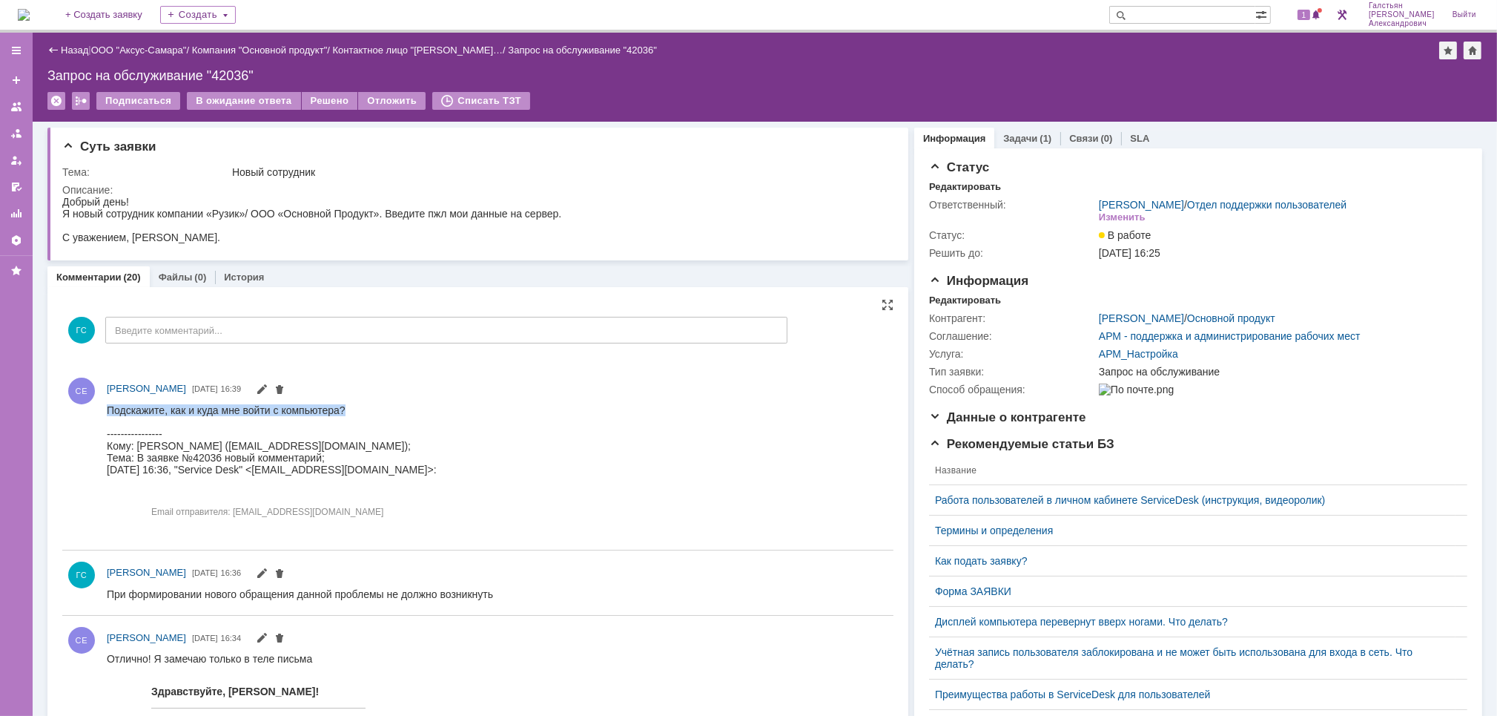
drag, startPoint x: 350, startPoint y: 404, endPoint x: 99, endPoint y: 412, distance: 250.8
click at [106, 412] on html "Подскажите, как и куда мне войти с компьютера? ---------------- Кому: Солов Евг…" at bounding box center [491, 468] width 771 height 131
copy div "Подскажите, как и куда мне войти с компьютера?"
click at [236, 349] on div "ГС Введите комментарий..." at bounding box center [424, 331] width 725 height 69
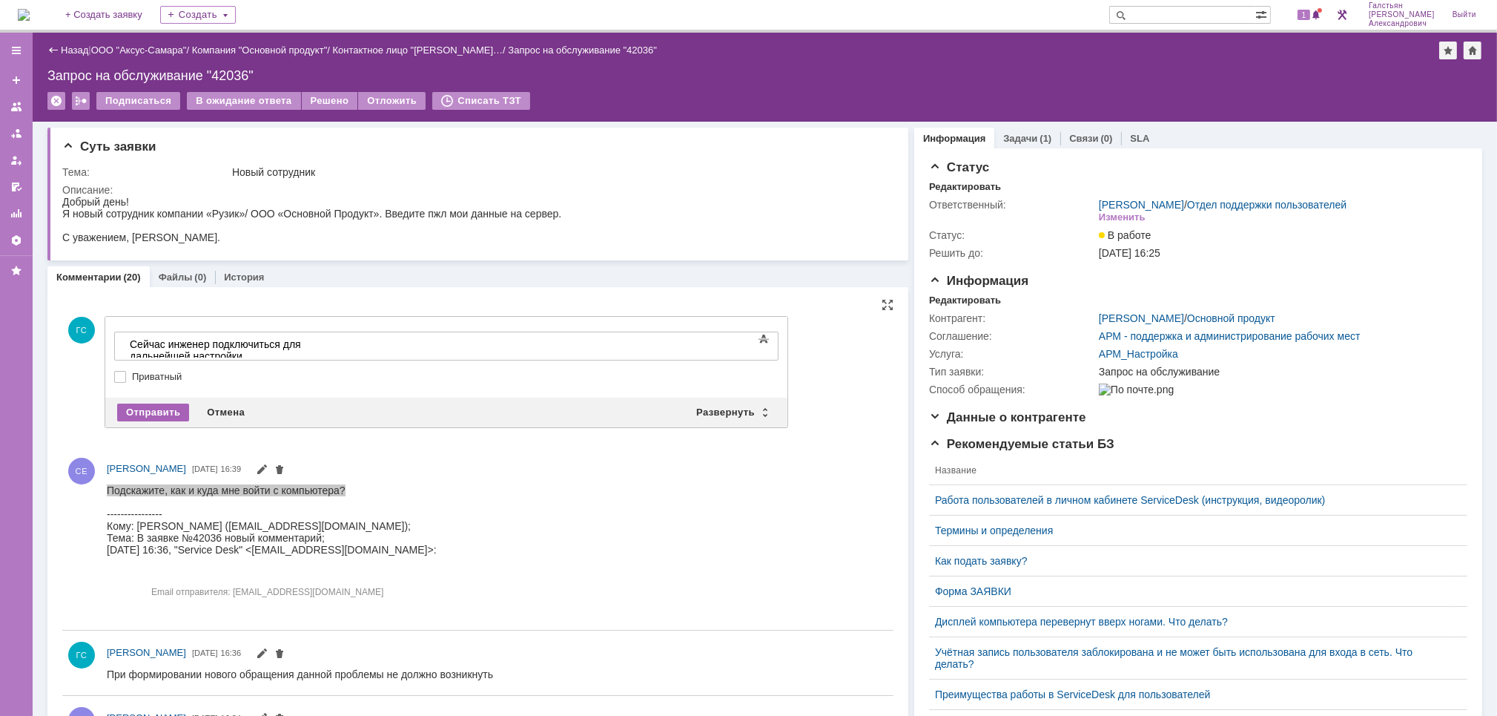
click at [121, 410] on div "Отправить" at bounding box center [153, 412] width 72 height 18
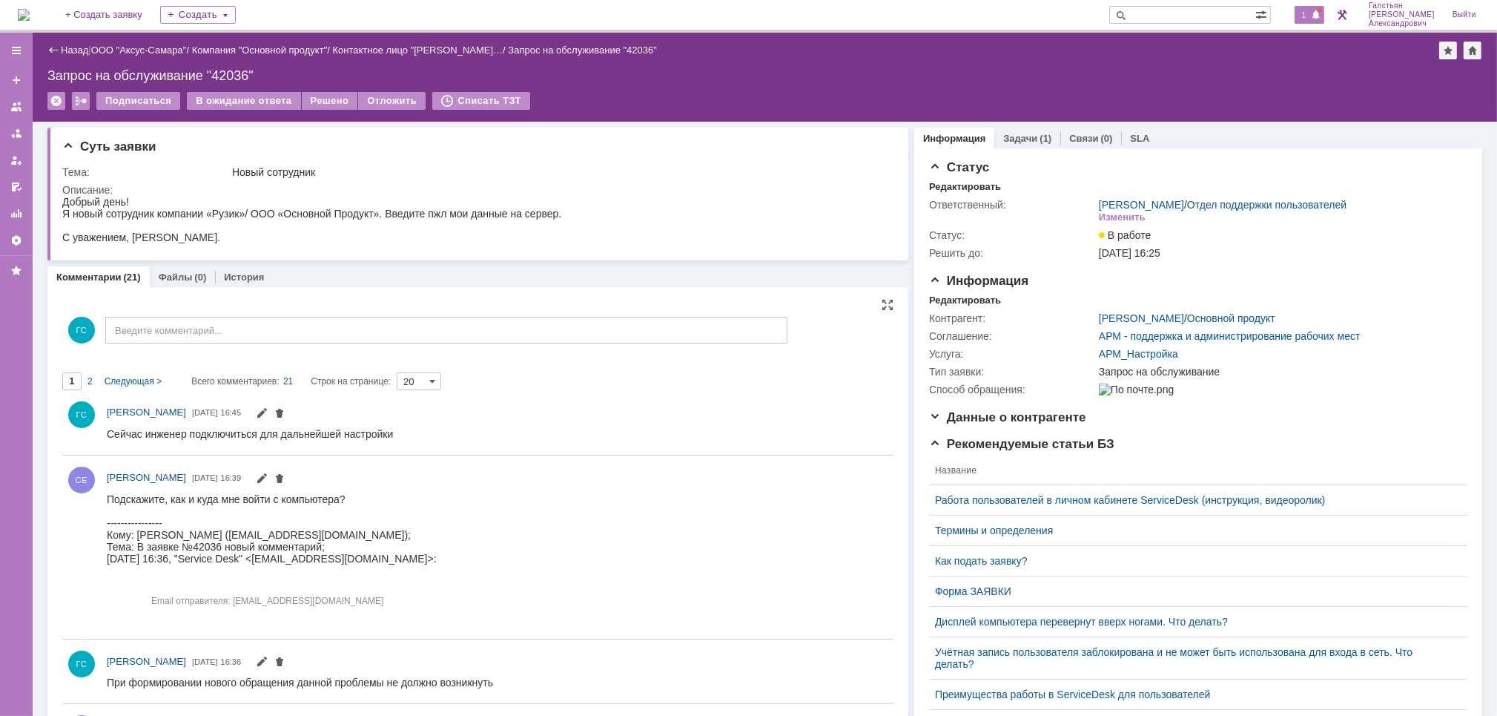
click at [1319, 16] on span at bounding box center [1316, 16] width 10 height 12
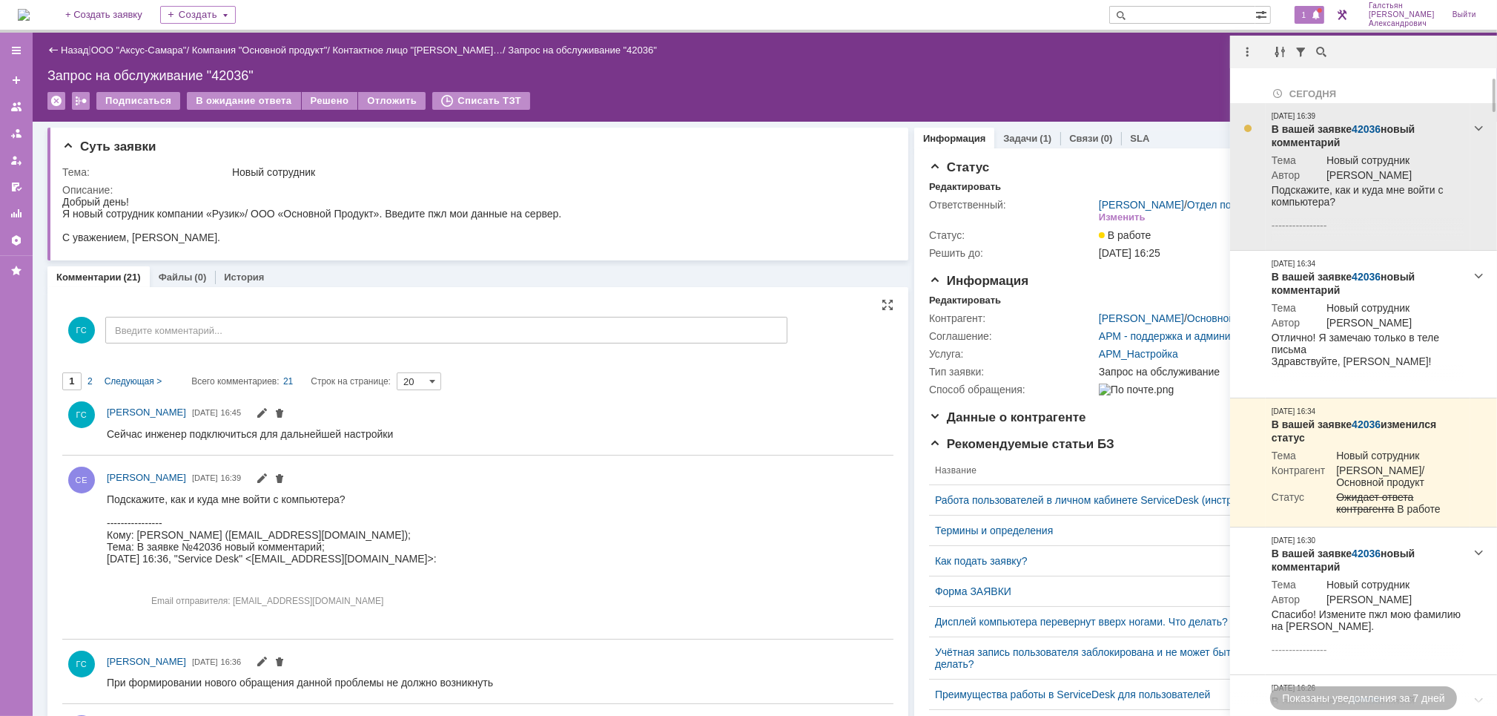
click at [1364, 125] on link "42036" at bounding box center [1366, 129] width 29 height 12
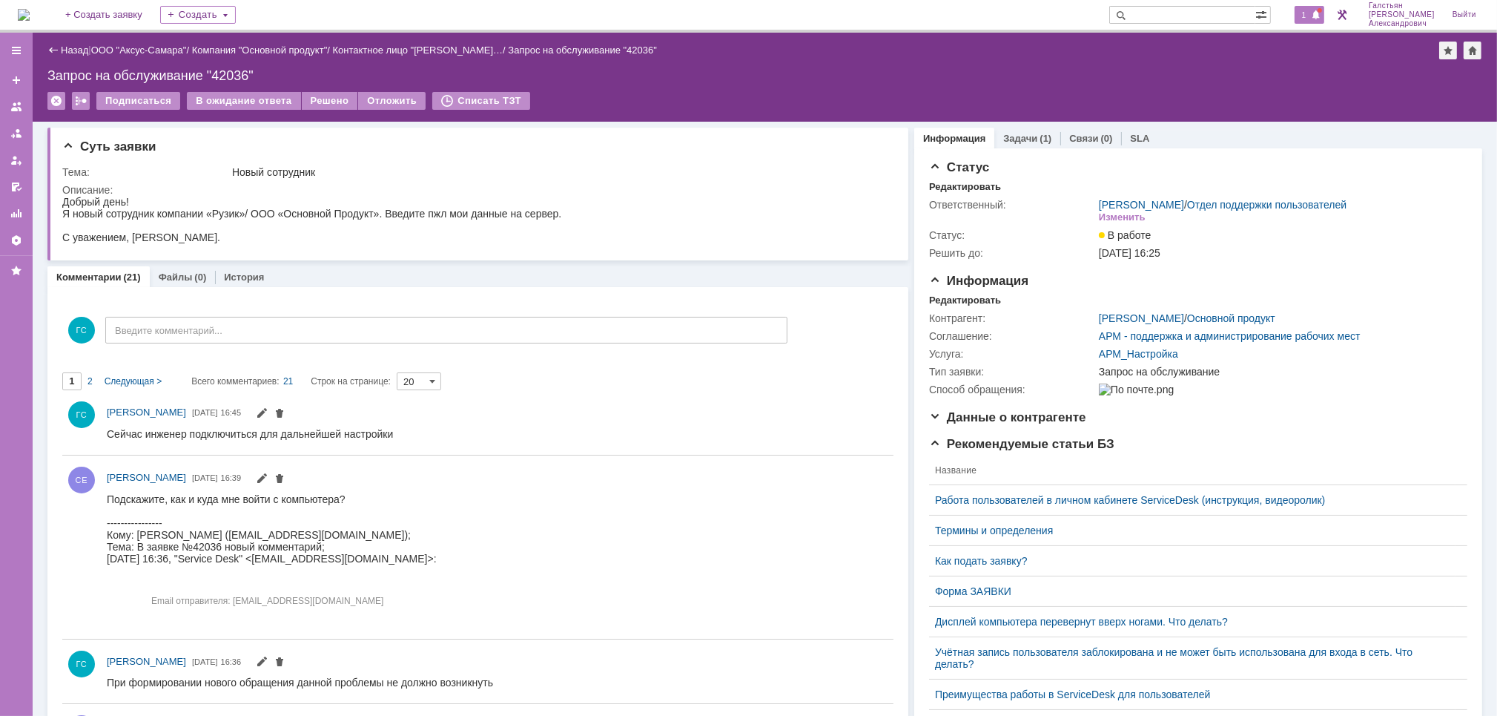
click at [1320, 11] on span at bounding box center [1316, 16] width 10 height 12
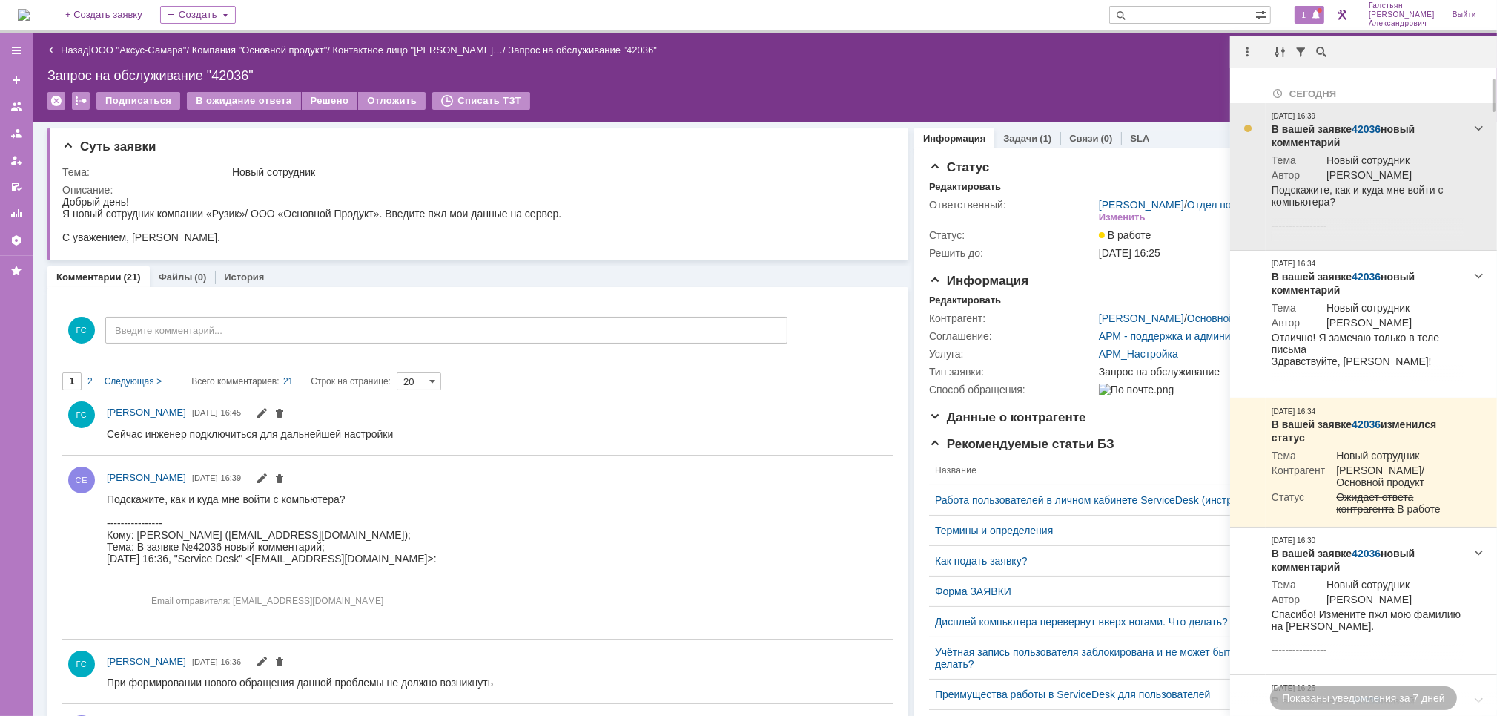
click at [1369, 128] on link "42036" at bounding box center [1366, 129] width 29 height 12
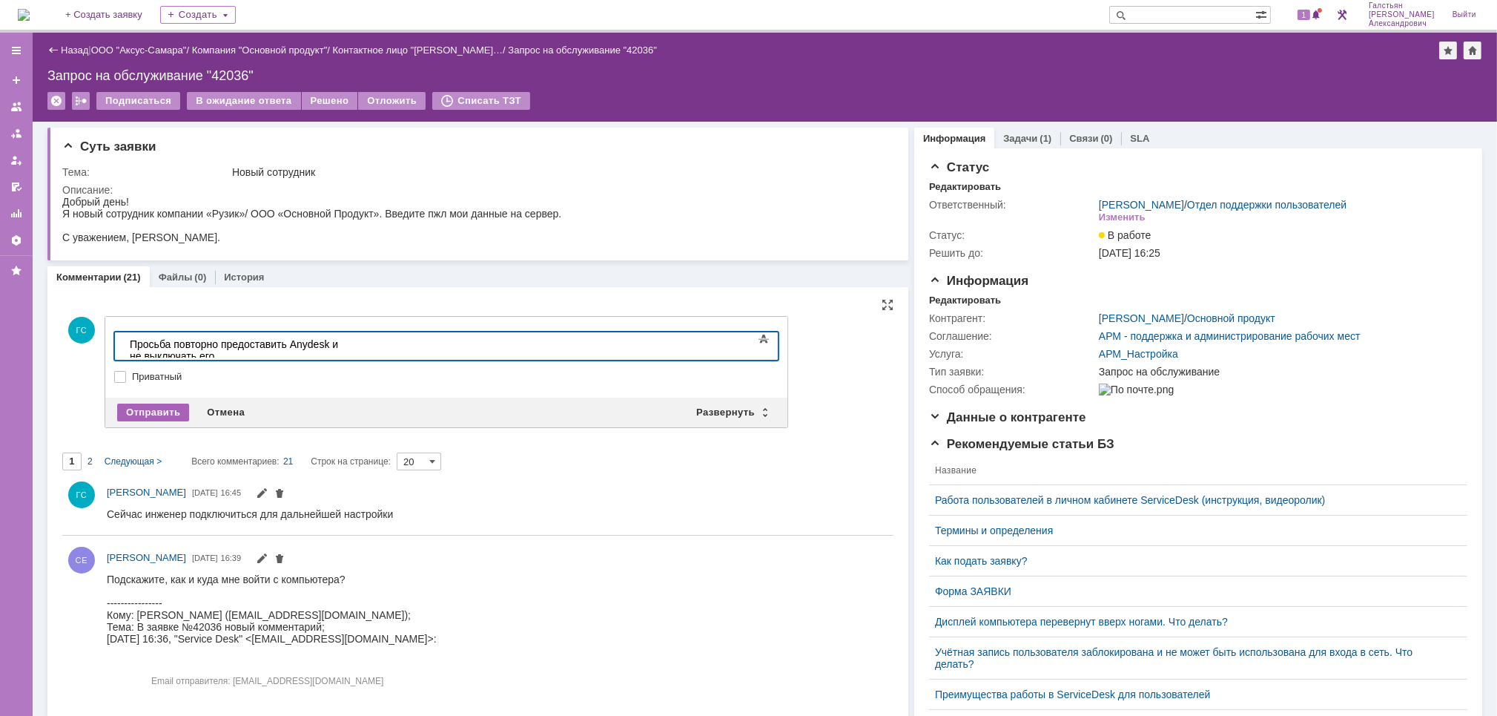
click at [148, 407] on div "Отправить" at bounding box center [153, 412] width 72 height 18
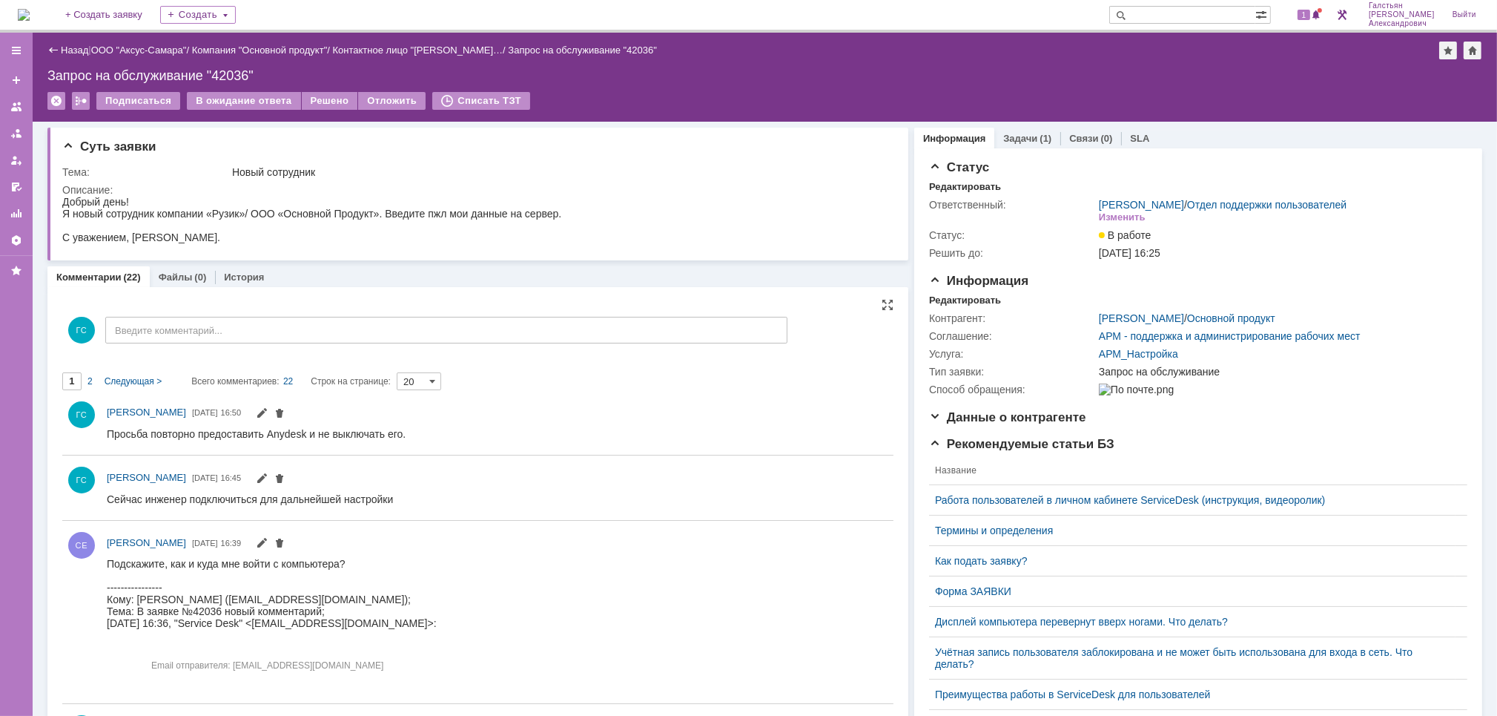
click at [30, 9] on img at bounding box center [24, 15] width 12 height 12
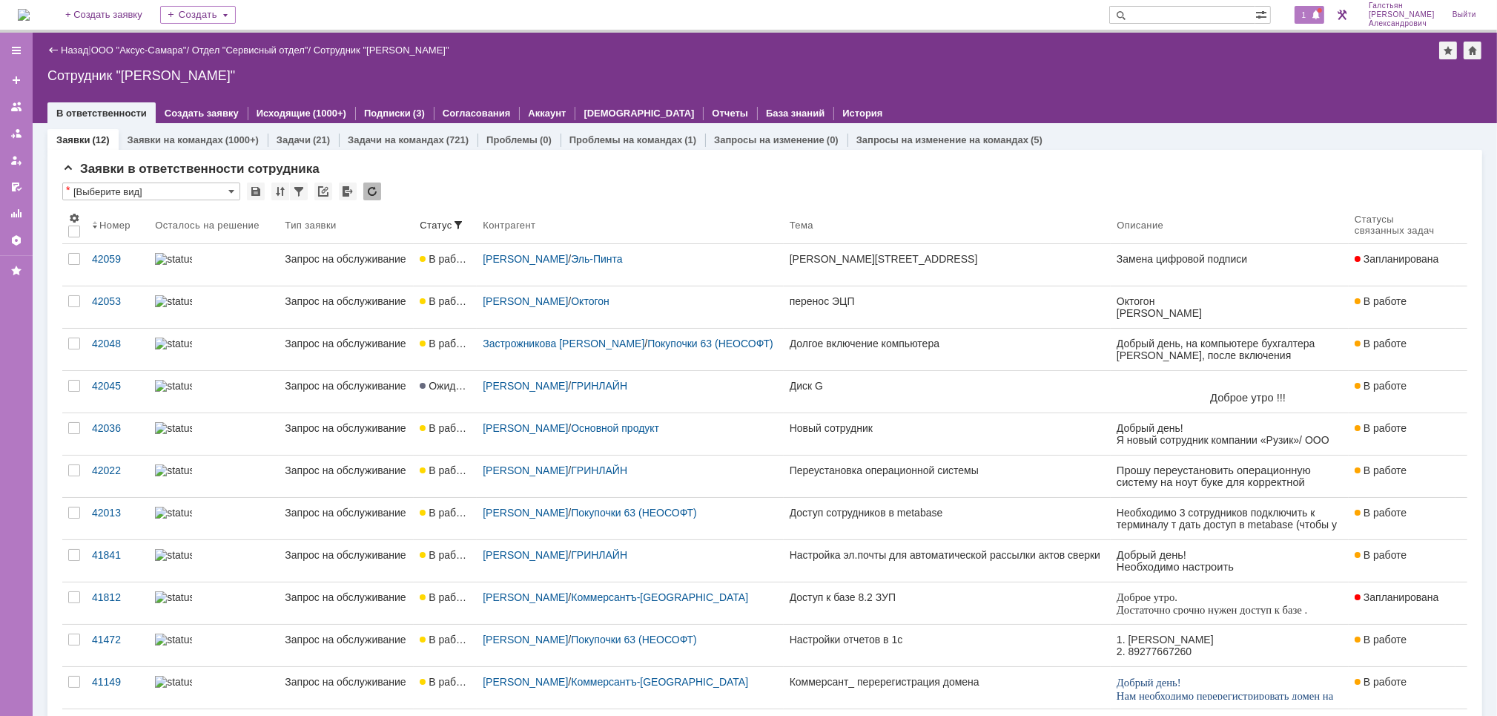
click at [1319, 13] on span at bounding box center [1316, 16] width 10 height 12
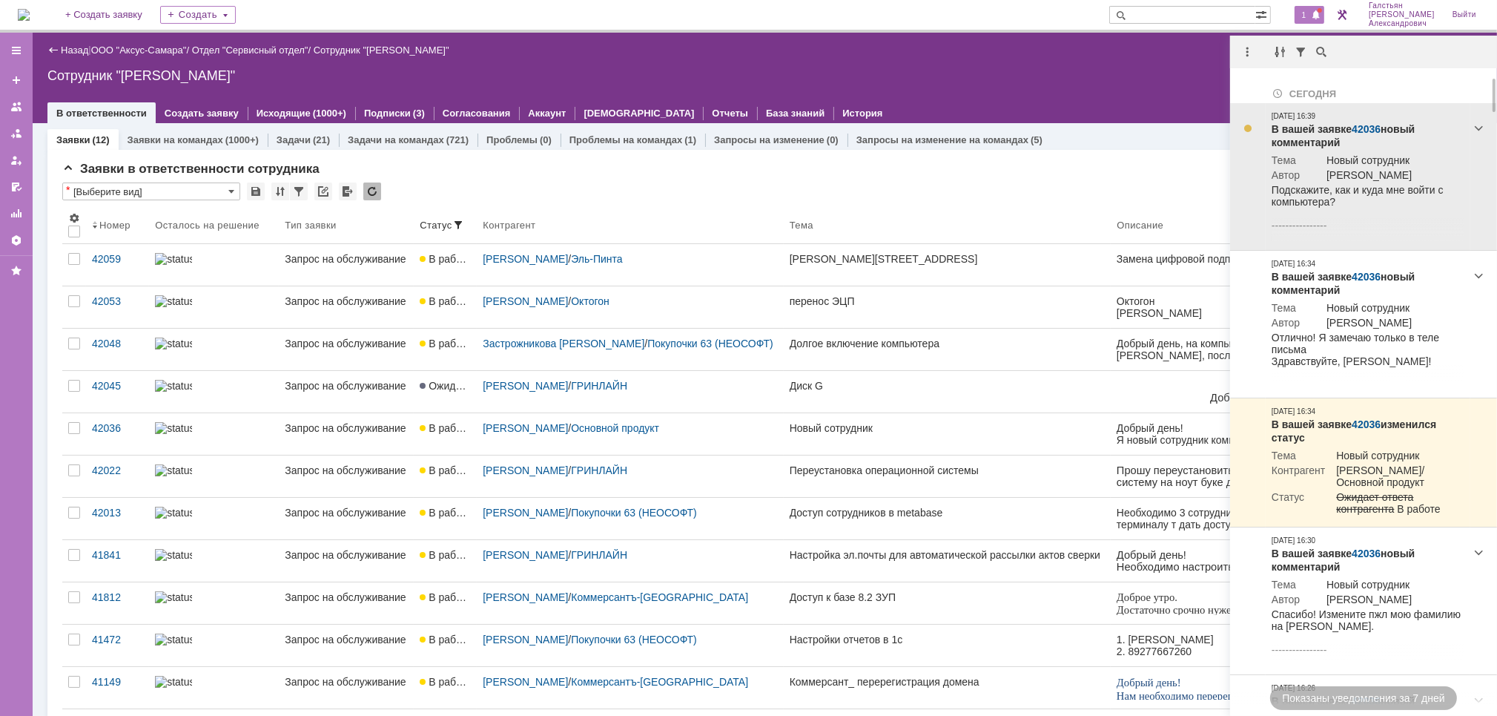
click at [1355, 128] on link "42036" at bounding box center [1366, 129] width 29 height 12
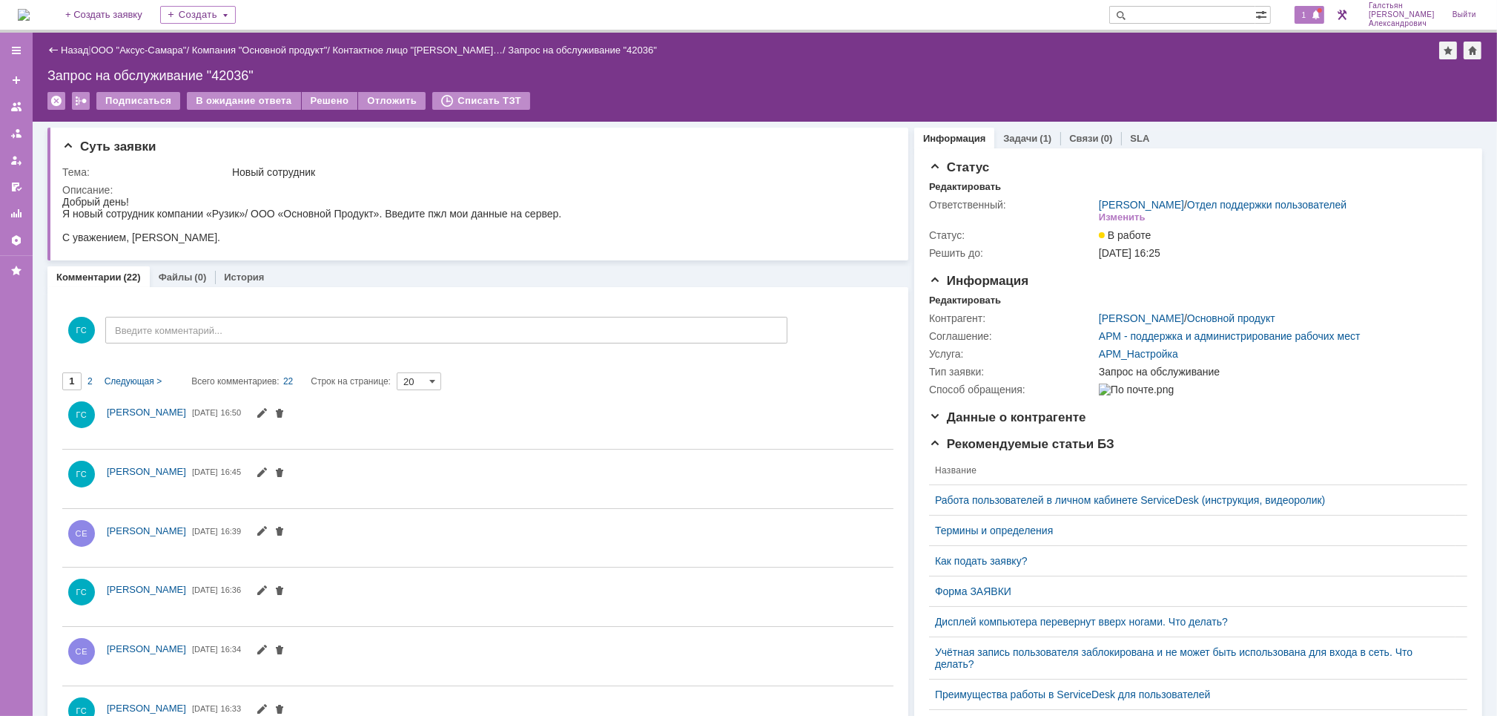
click at [1320, 16] on span at bounding box center [1316, 16] width 10 height 12
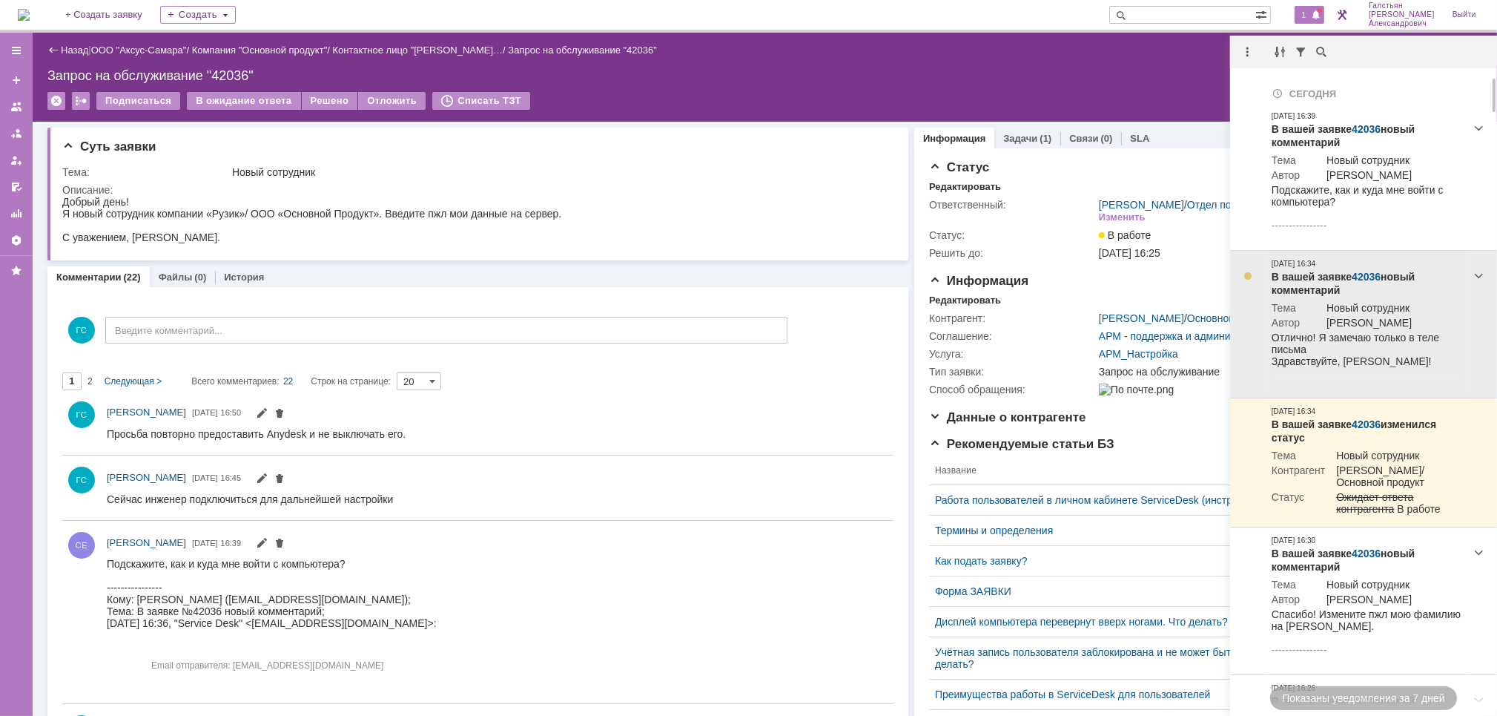
click at [1252, 271] on div at bounding box center [1248, 276] width 12 height 12
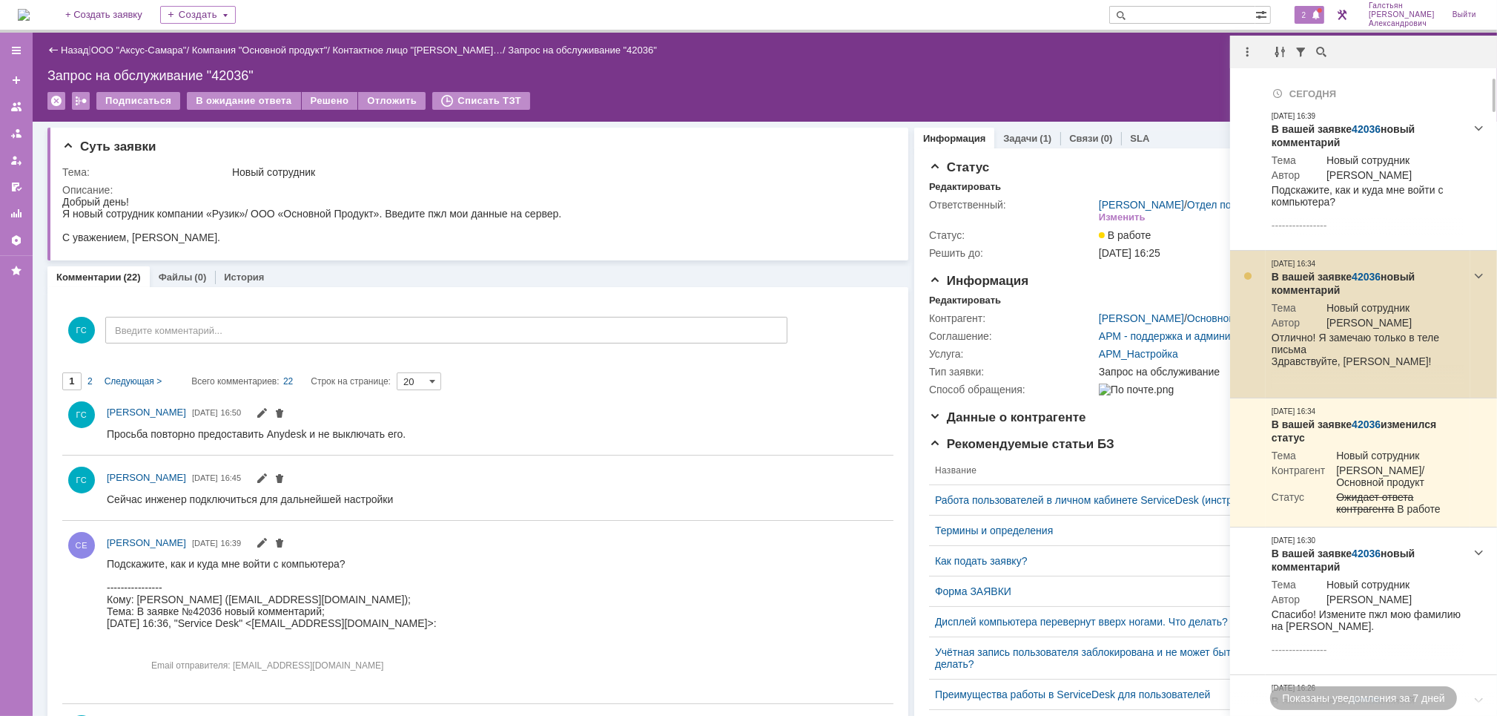
click at [1252, 270] on div at bounding box center [1248, 276] width 12 height 12
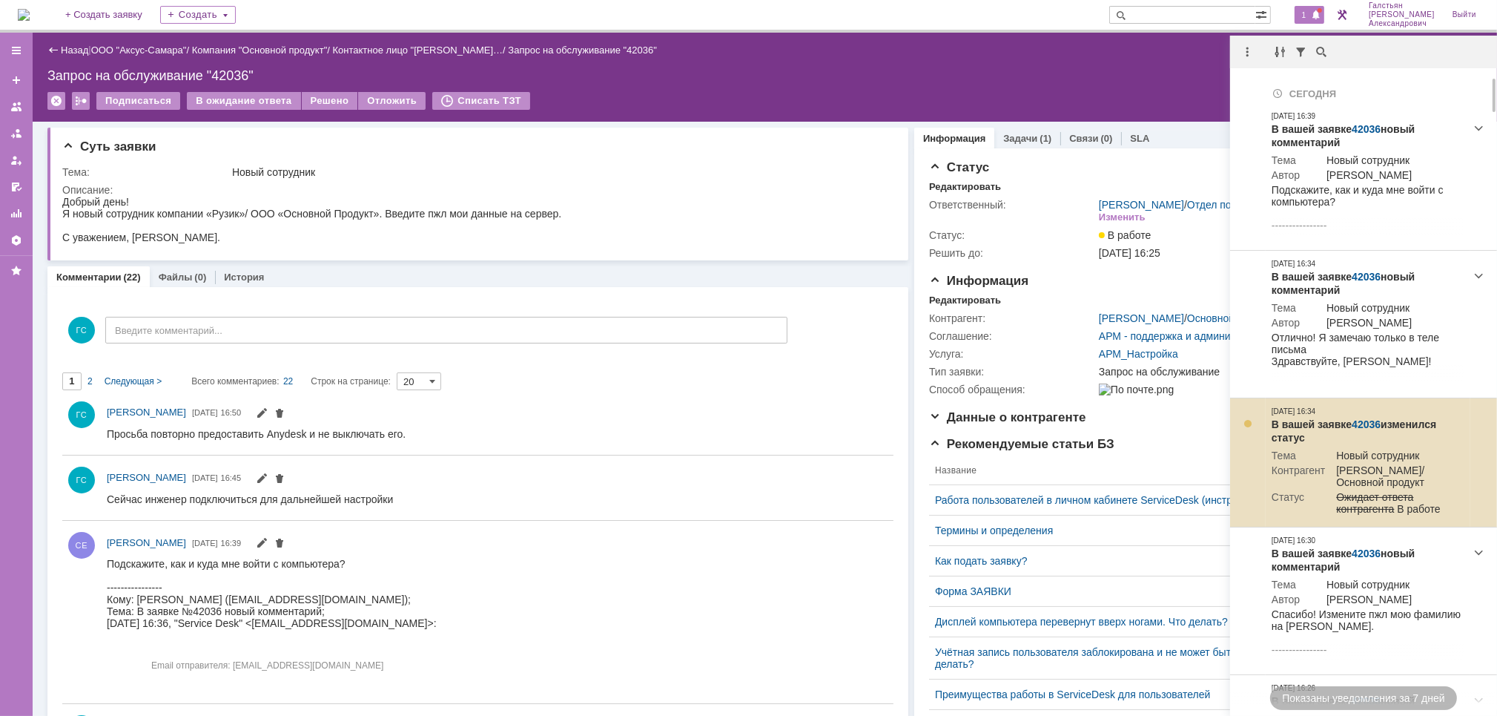
click at [1244, 423] on div at bounding box center [1248, 424] width 12 height 12
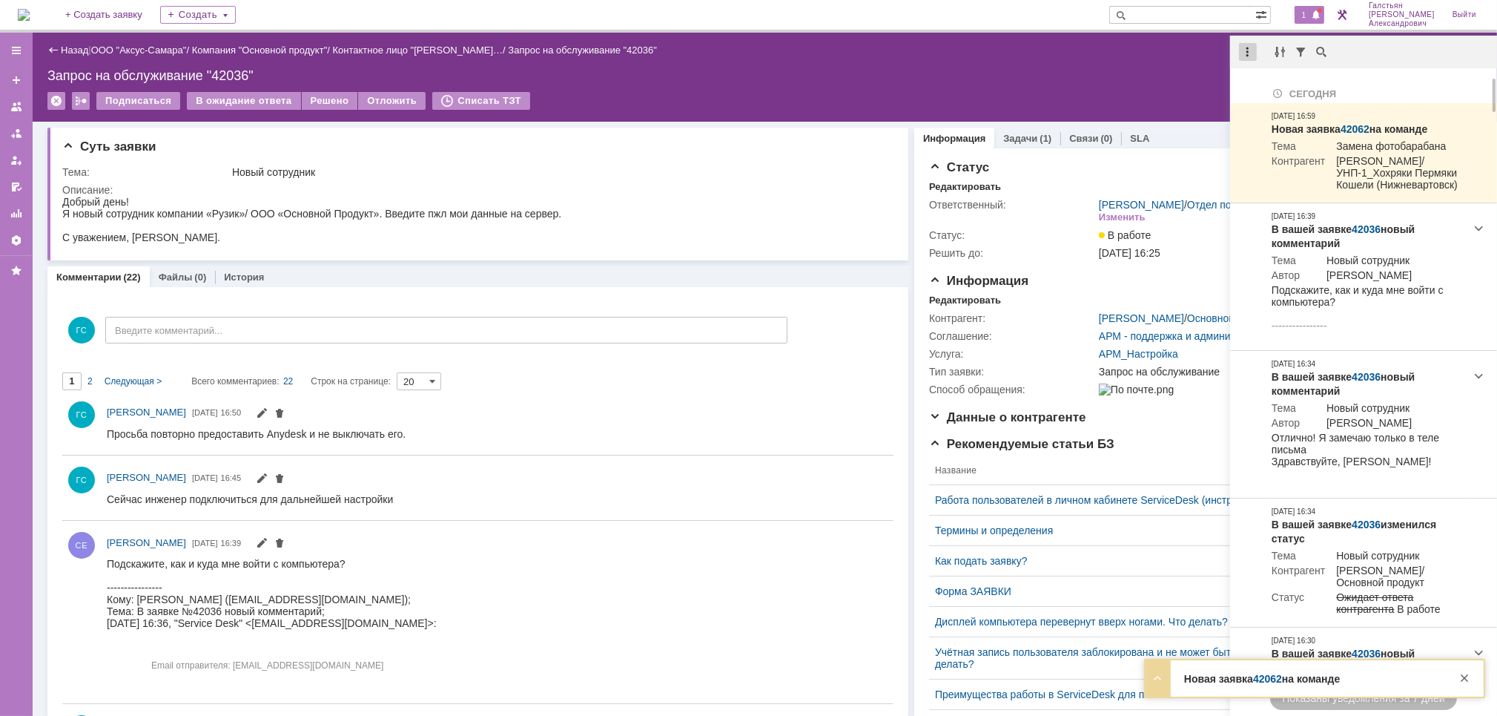
click at [1253, 48] on div at bounding box center [1248, 52] width 18 height 18
click at [1292, 90] on div "Отметить уведомления прочитанными" at bounding box center [1350, 90] width 199 height 10
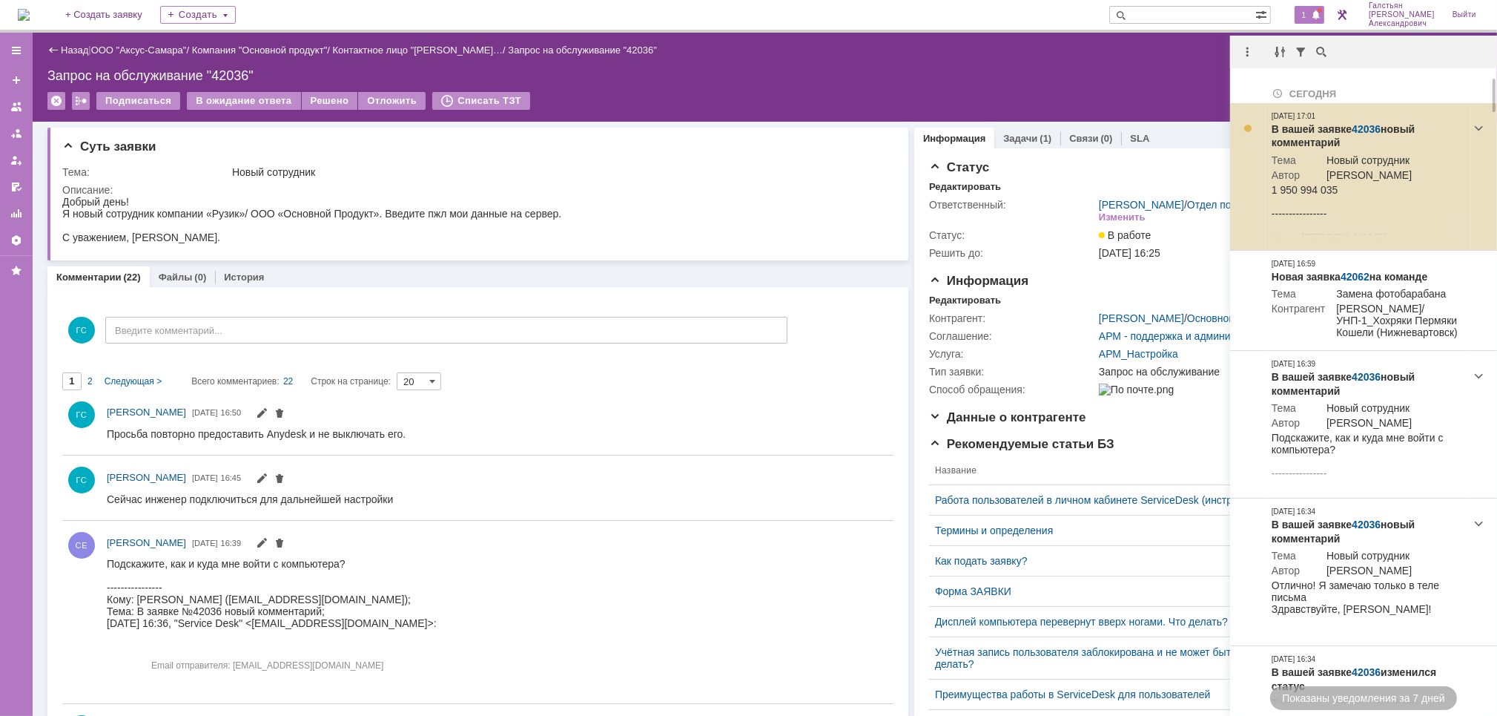
click at [1356, 123] on link "42036" at bounding box center [1366, 129] width 29 height 12
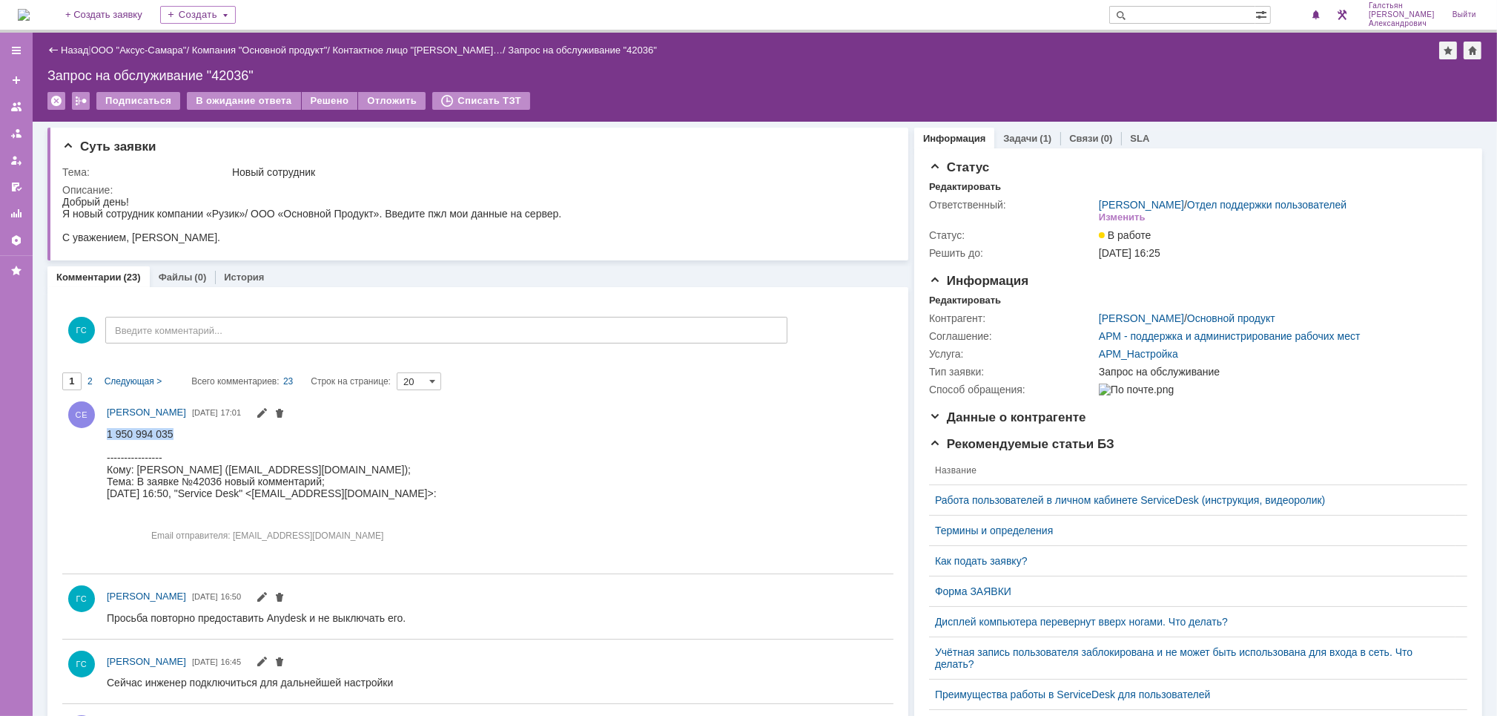
drag, startPoint x: 182, startPoint y: 435, endPoint x: 74, endPoint y: 426, distance: 108.0
click at [106, 427] on html "1 950 994 035 ---------------- Кому: [PERSON_NAME] ([EMAIL_ADDRESS][DOMAIN_NAME…" at bounding box center [491, 492] width 771 height 131
copy div "1 950 994 035"
